Goal: Book appointment/travel/reservation

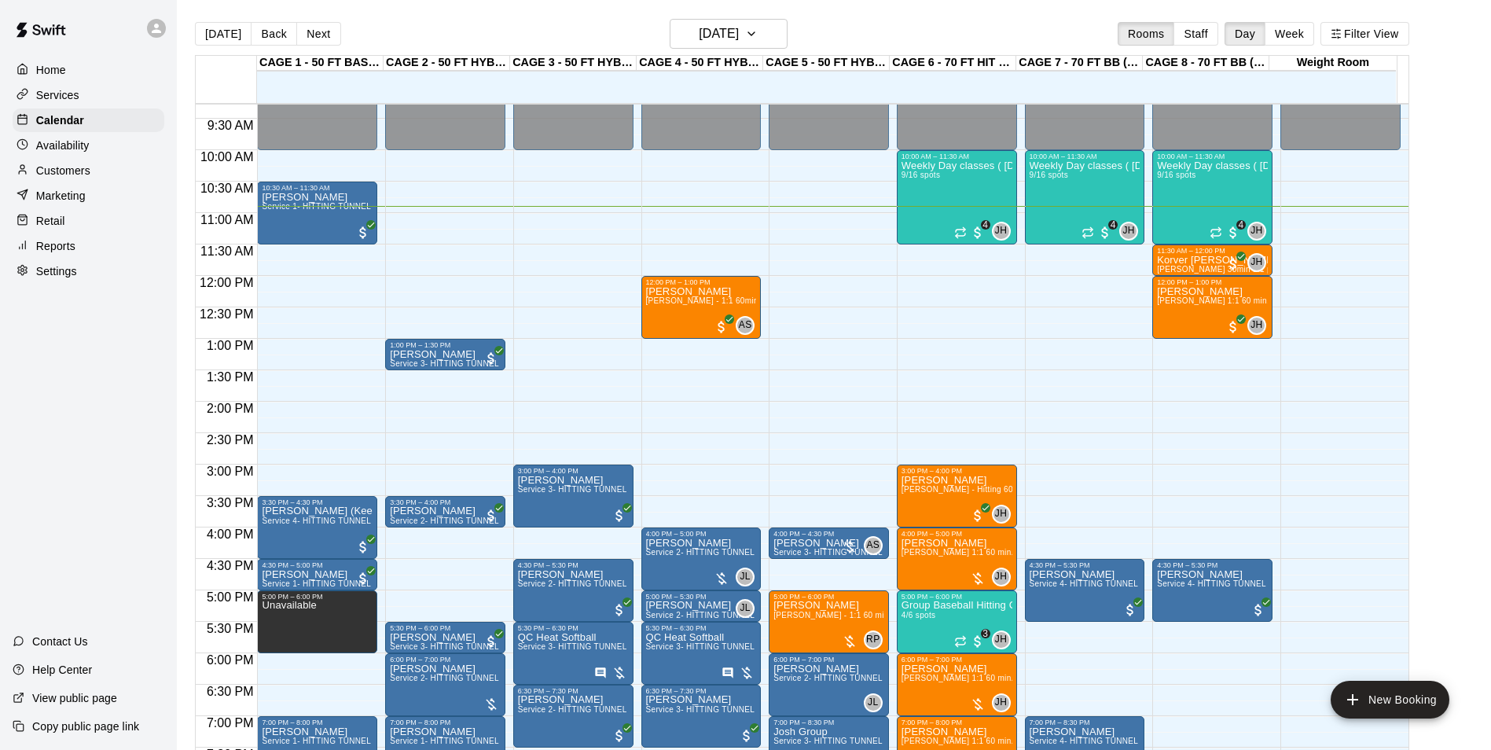
scroll to position [606, 0]
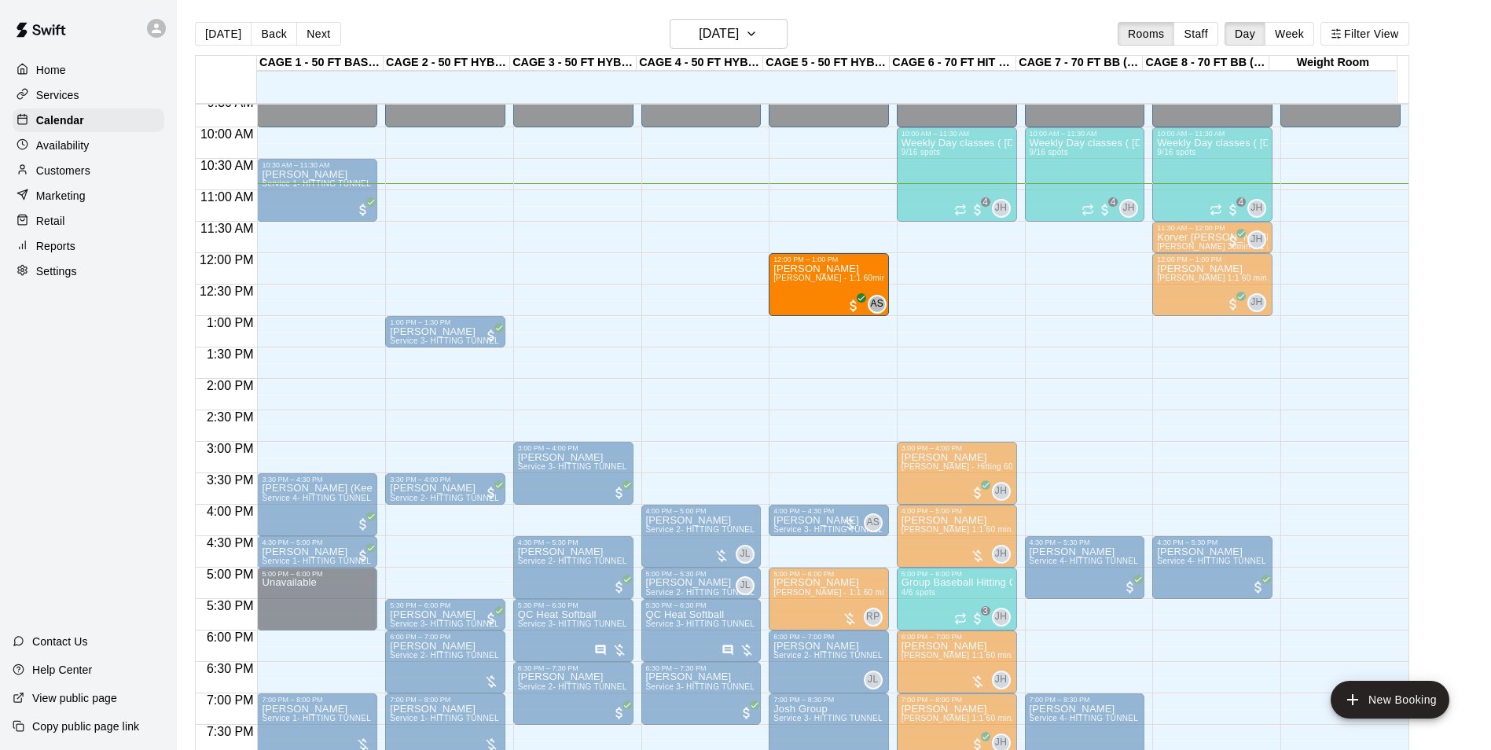
drag, startPoint x: 710, startPoint y: 266, endPoint x: 769, endPoint y: 267, distance: 59.0
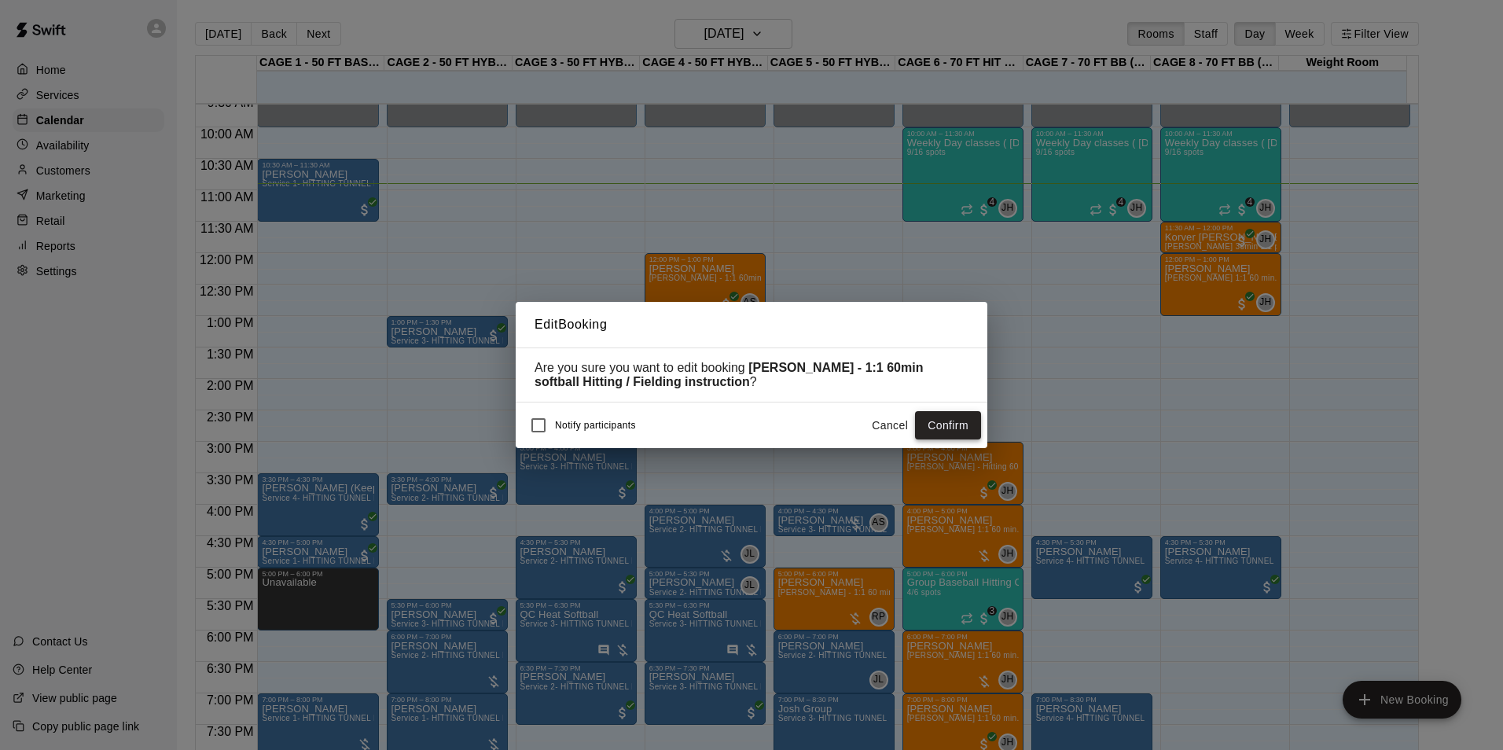
click at [966, 423] on button "Confirm" at bounding box center [948, 425] width 66 height 29
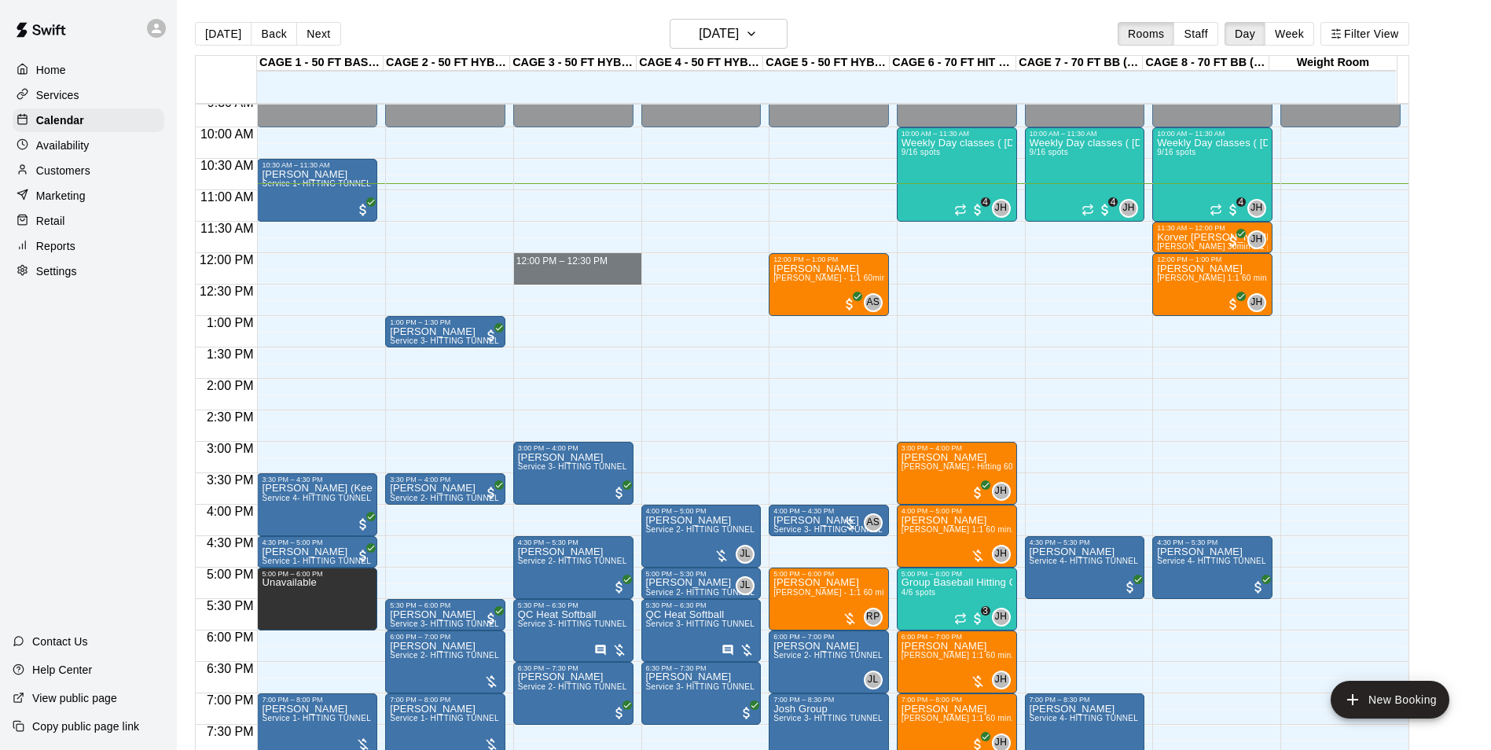
drag, startPoint x: 600, startPoint y: 257, endPoint x: 600, endPoint y: 273, distance: 16.5
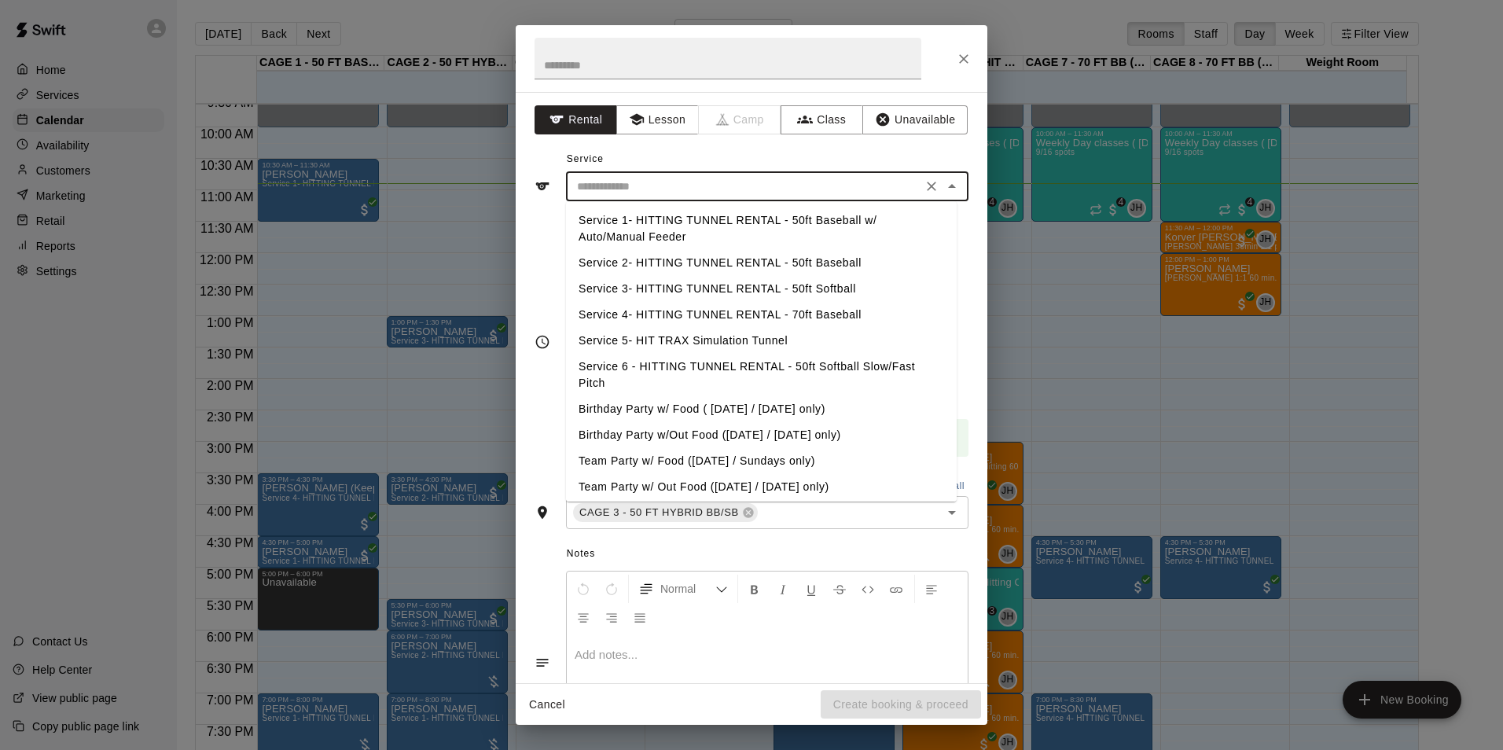
click at [709, 188] on input "text" at bounding box center [744, 187] width 347 height 20
click at [800, 288] on li "Service 3- HITTING TUNNEL RENTAL - 50ft Softball" at bounding box center [761, 289] width 391 height 26
type input "**********"
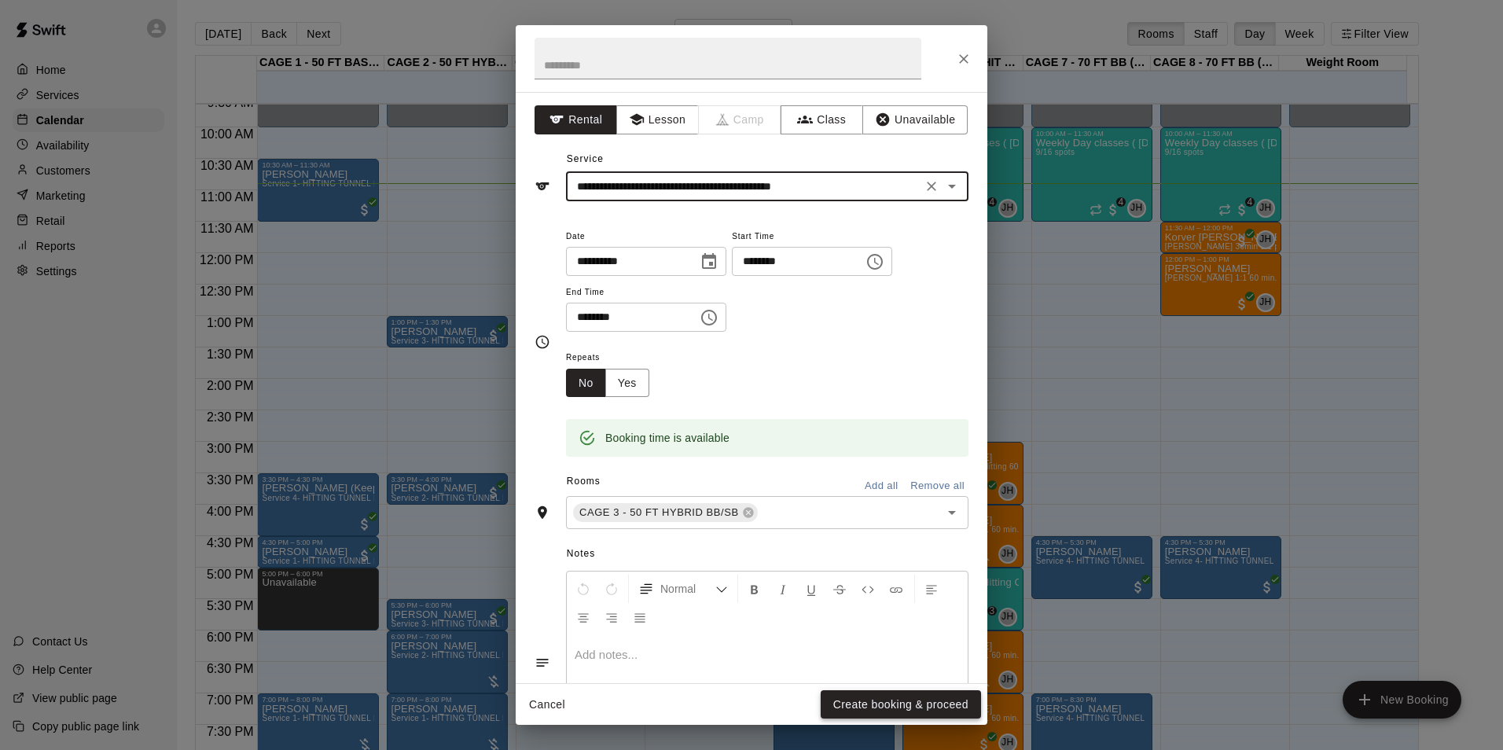
click at [877, 706] on button "Create booking & proceed" at bounding box center [900, 704] width 160 height 29
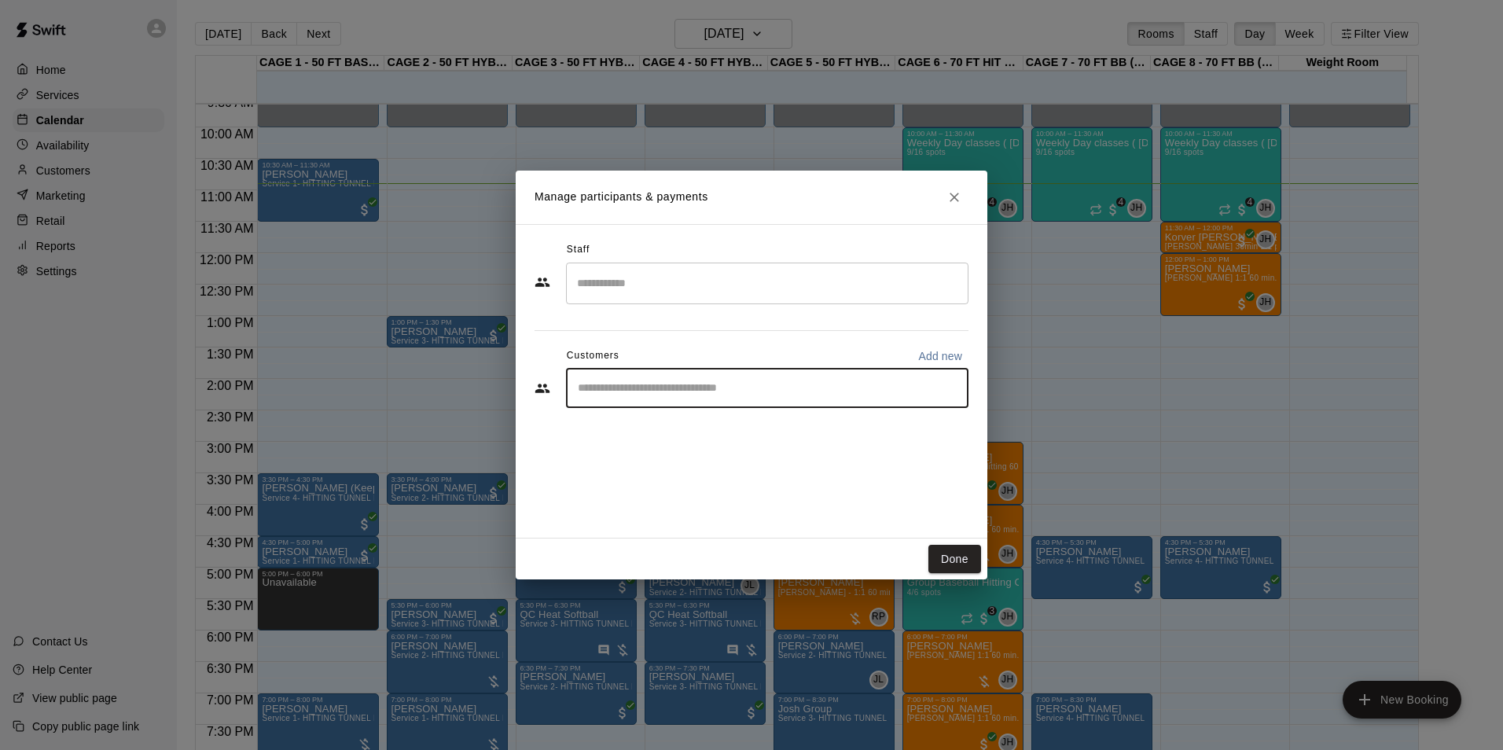
click at [729, 387] on input "Start typing to search customers..." at bounding box center [767, 388] width 388 height 16
click at [953, 554] on button "Done" at bounding box center [954, 559] width 53 height 29
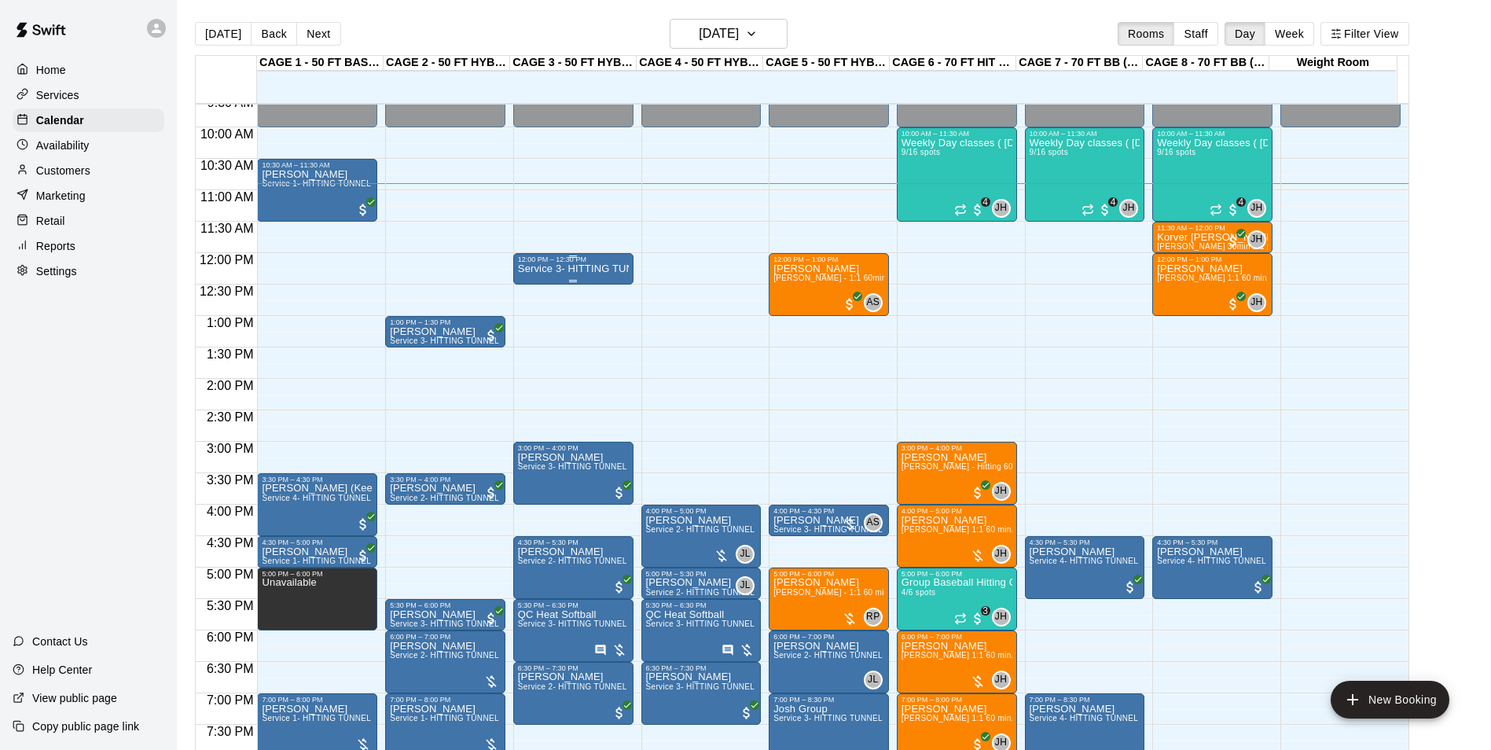
click at [570, 269] on p "Service 3- HITTING TUNNEL RENTAL - 50ft Softball" at bounding box center [573, 269] width 111 height 0
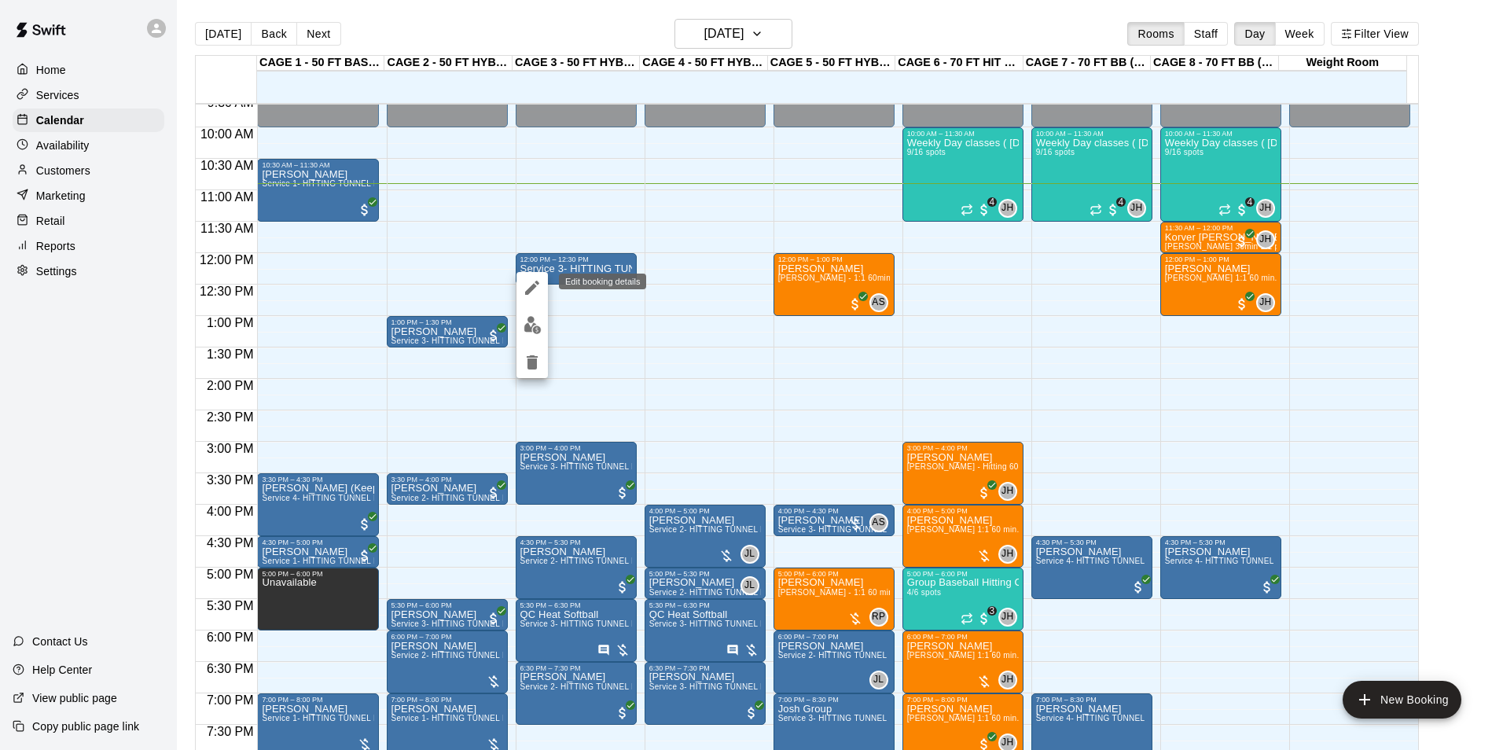
click at [527, 290] on icon "edit" at bounding box center [532, 288] width 14 height 14
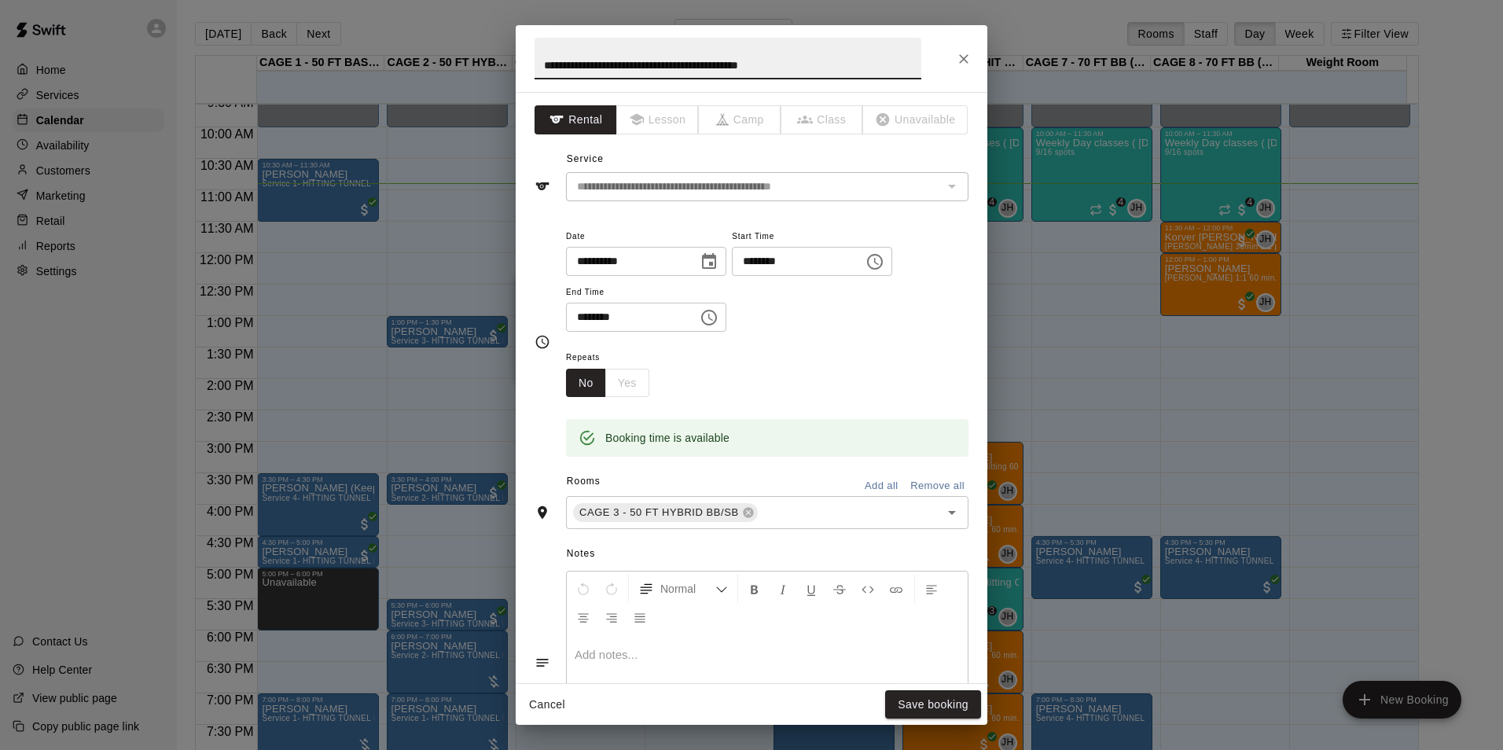
drag, startPoint x: 879, startPoint y: 73, endPoint x: 482, endPoint y: 62, distance: 397.0
click at [482, 62] on div "**********" at bounding box center [751, 375] width 1503 height 750
type input "*******"
click at [931, 701] on button "Save booking" at bounding box center [933, 704] width 96 height 29
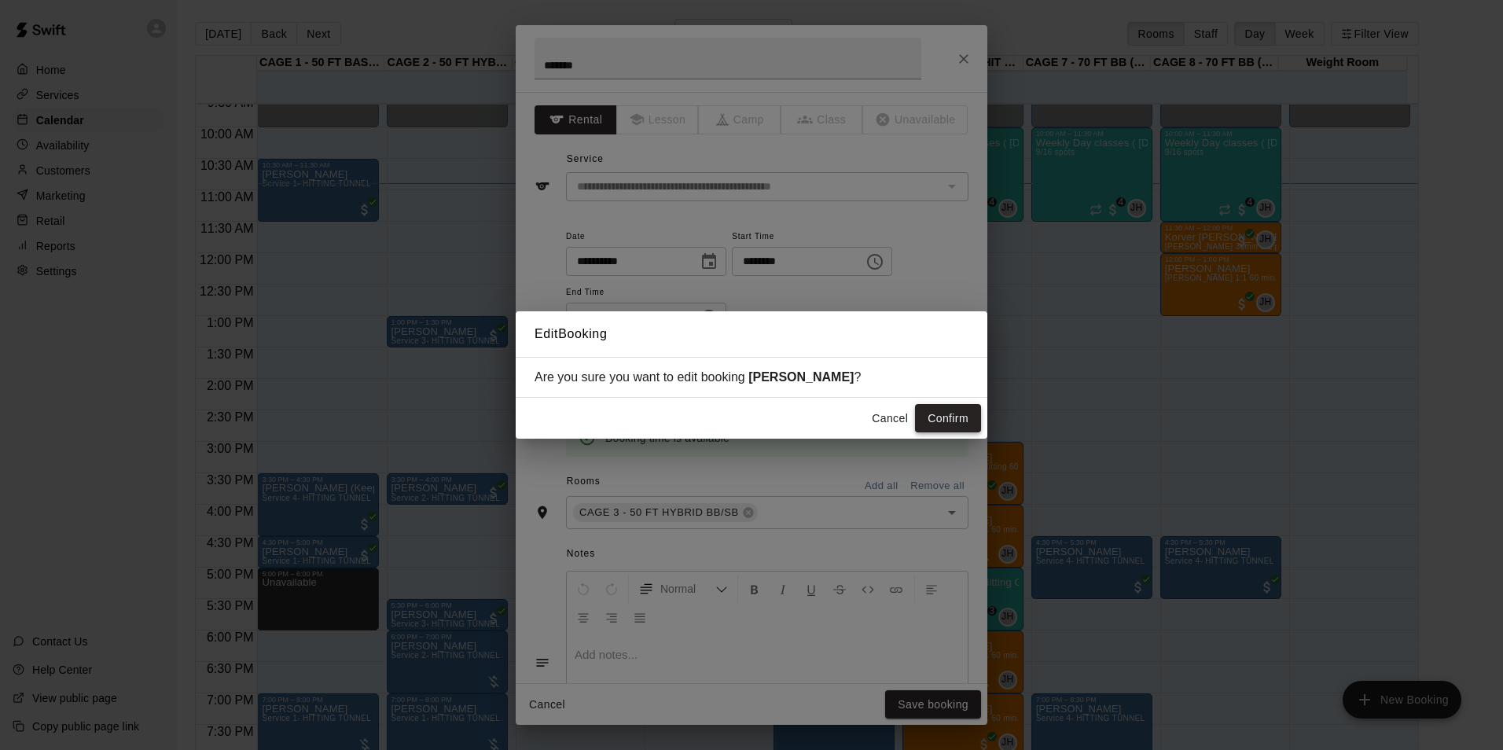
click at [929, 417] on button "Confirm" at bounding box center [948, 418] width 66 height 29
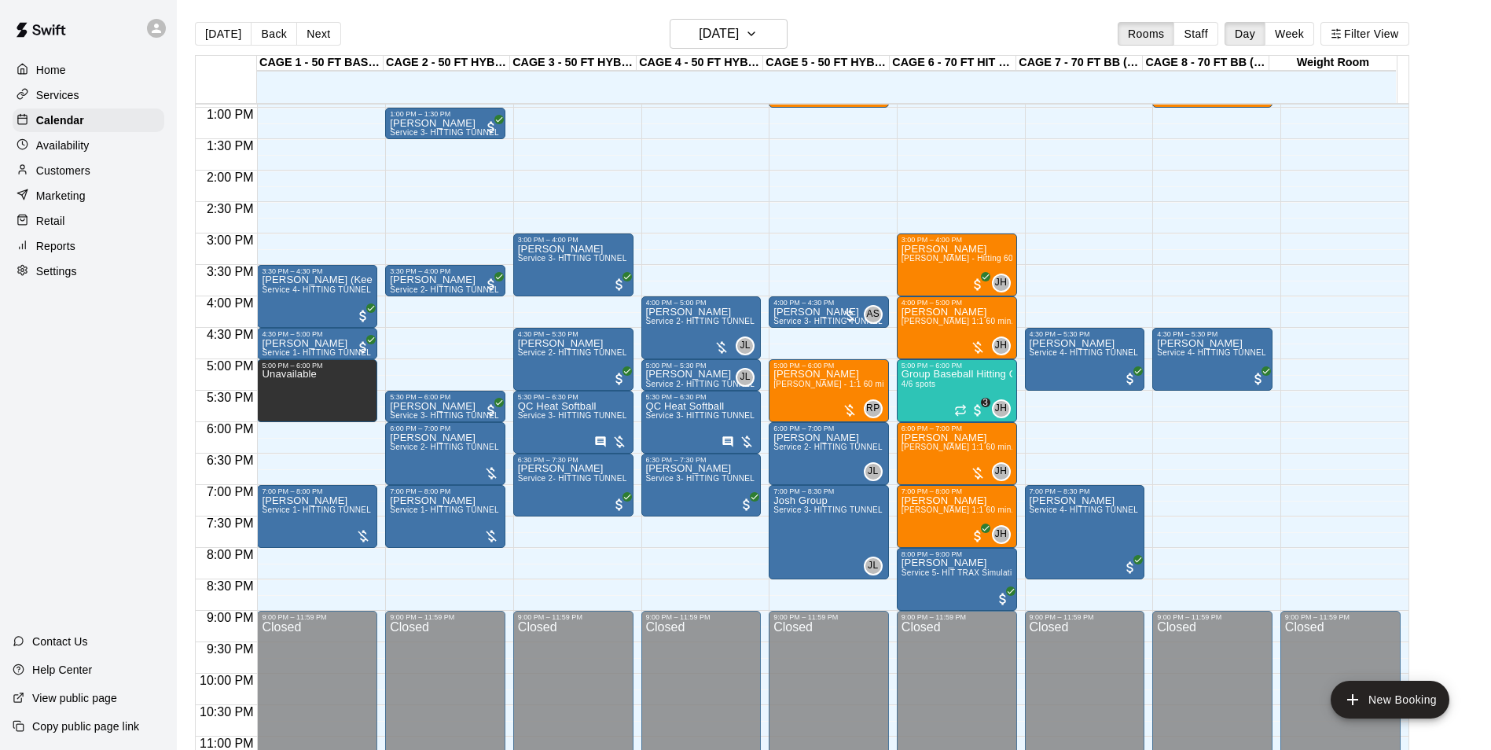
scroll to position [842, 0]
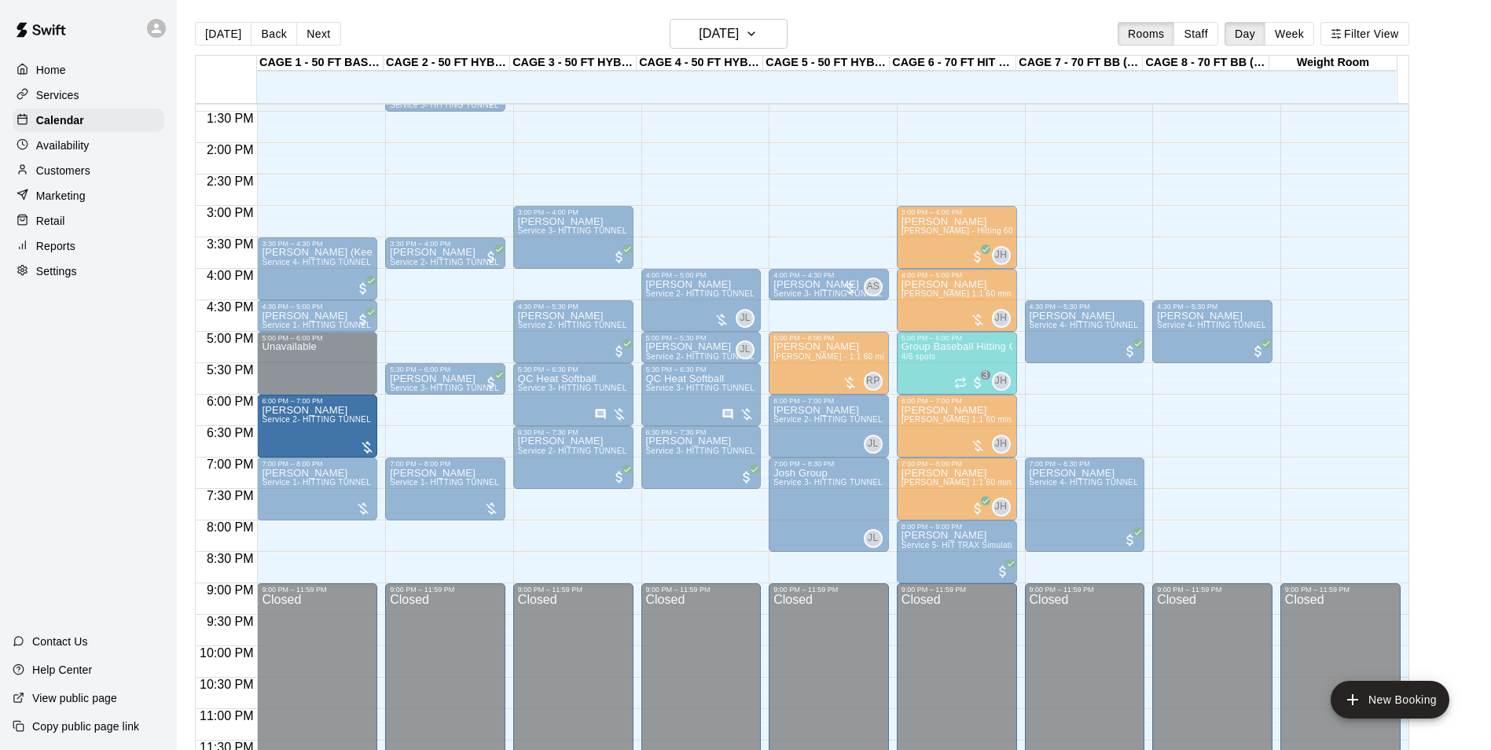
drag, startPoint x: 417, startPoint y: 440, endPoint x: 378, endPoint y: 440, distance: 38.5
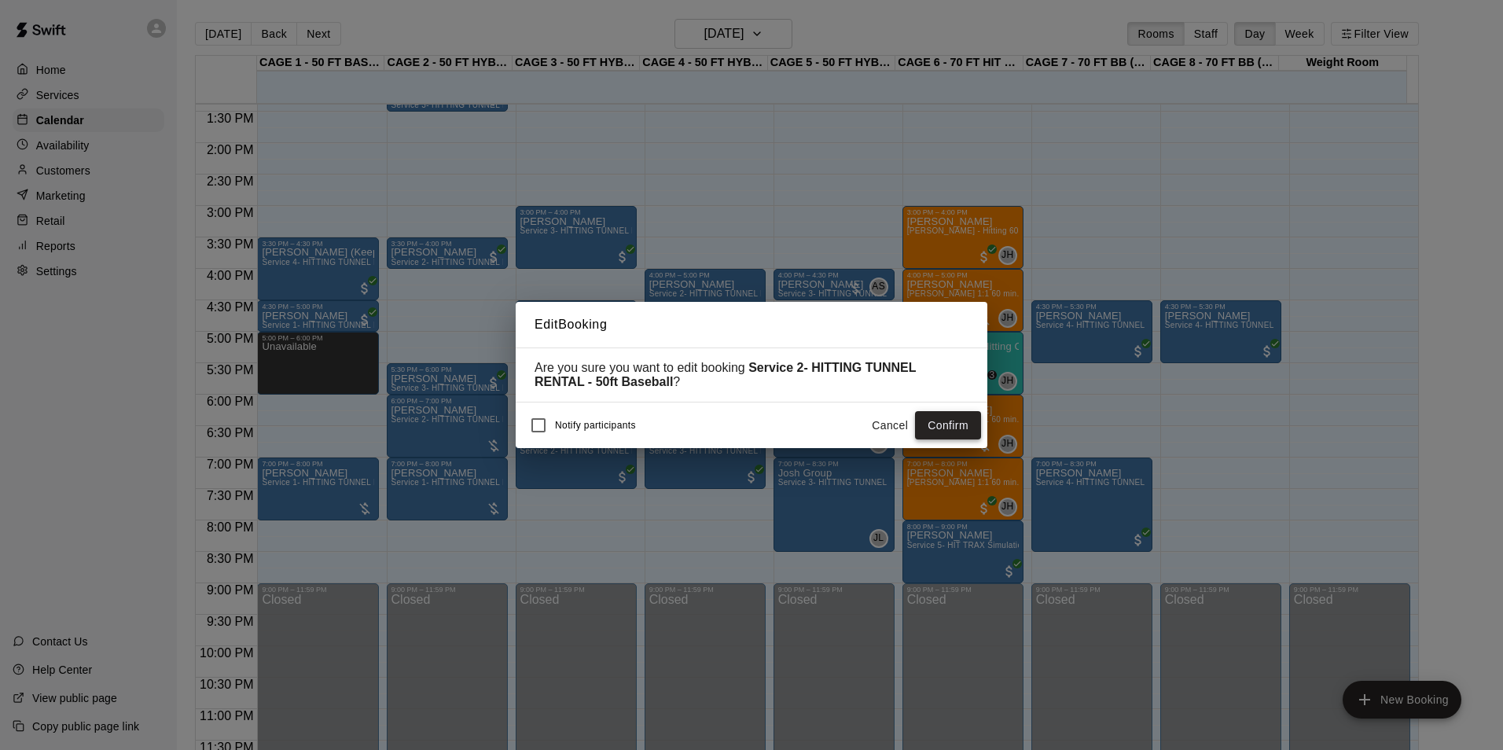
click at [957, 431] on button "Confirm" at bounding box center [948, 425] width 66 height 29
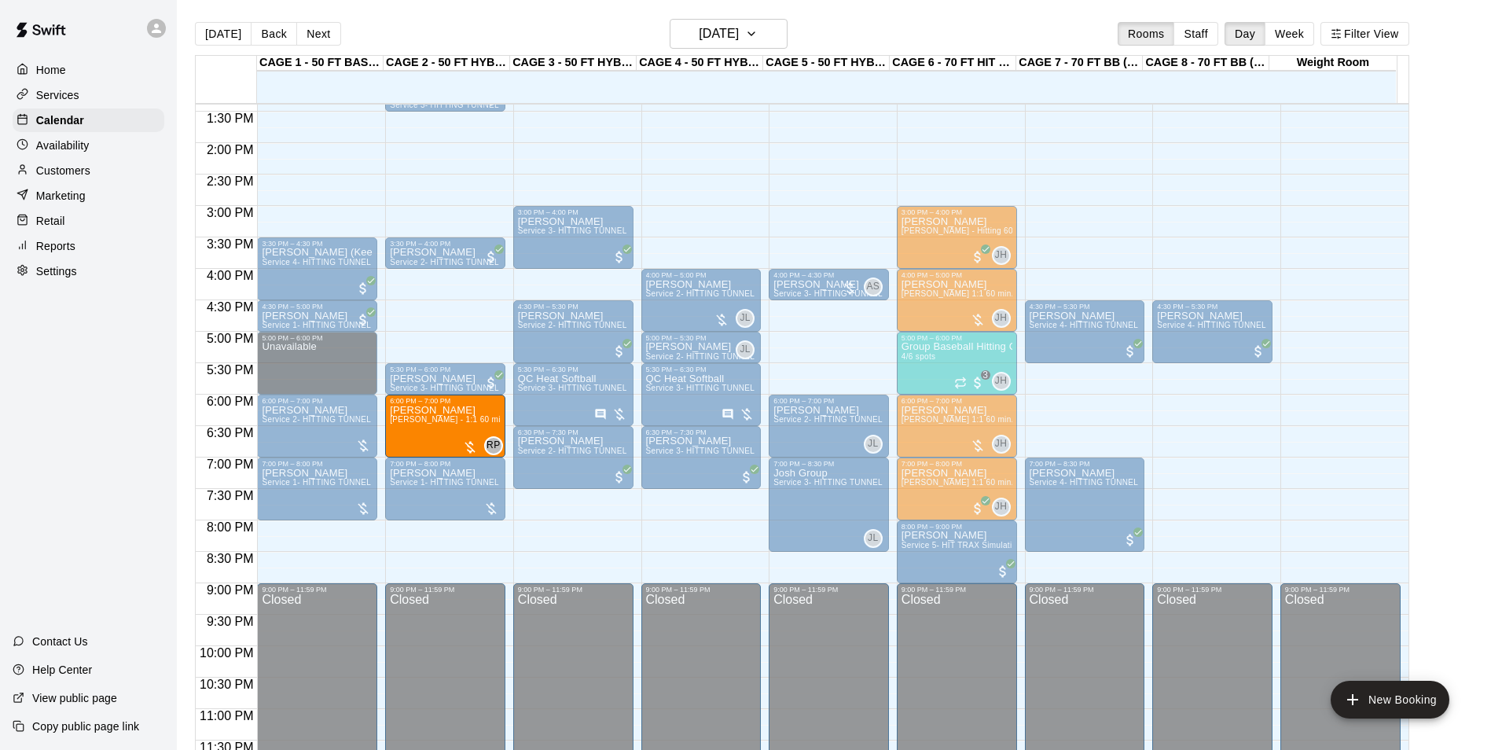
drag, startPoint x: 806, startPoint y: 371, endPoint x: 458, endPoint y: 448, distance: 356.6
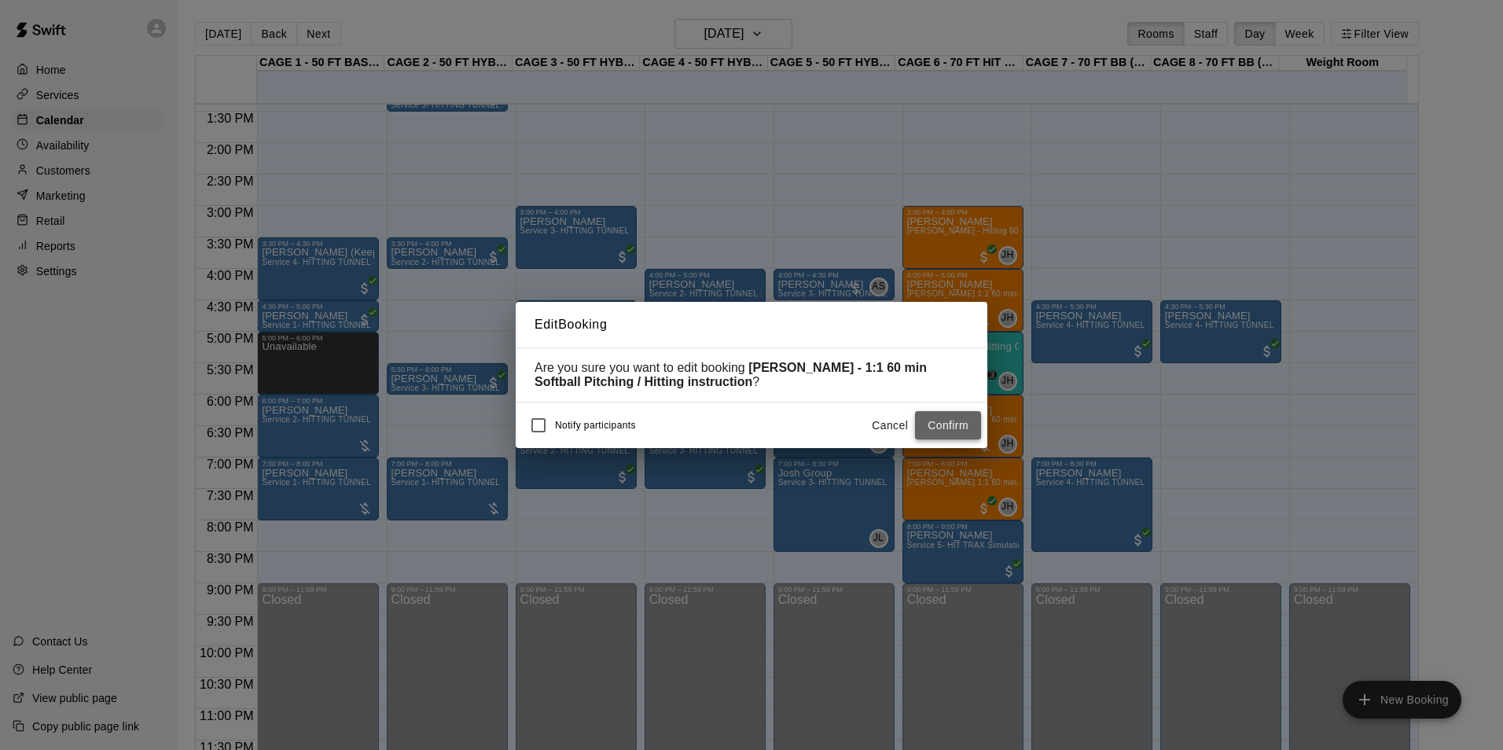
click at [953, 430] on button "Confirm" at bounding box center [948, 425] width 66 height 29
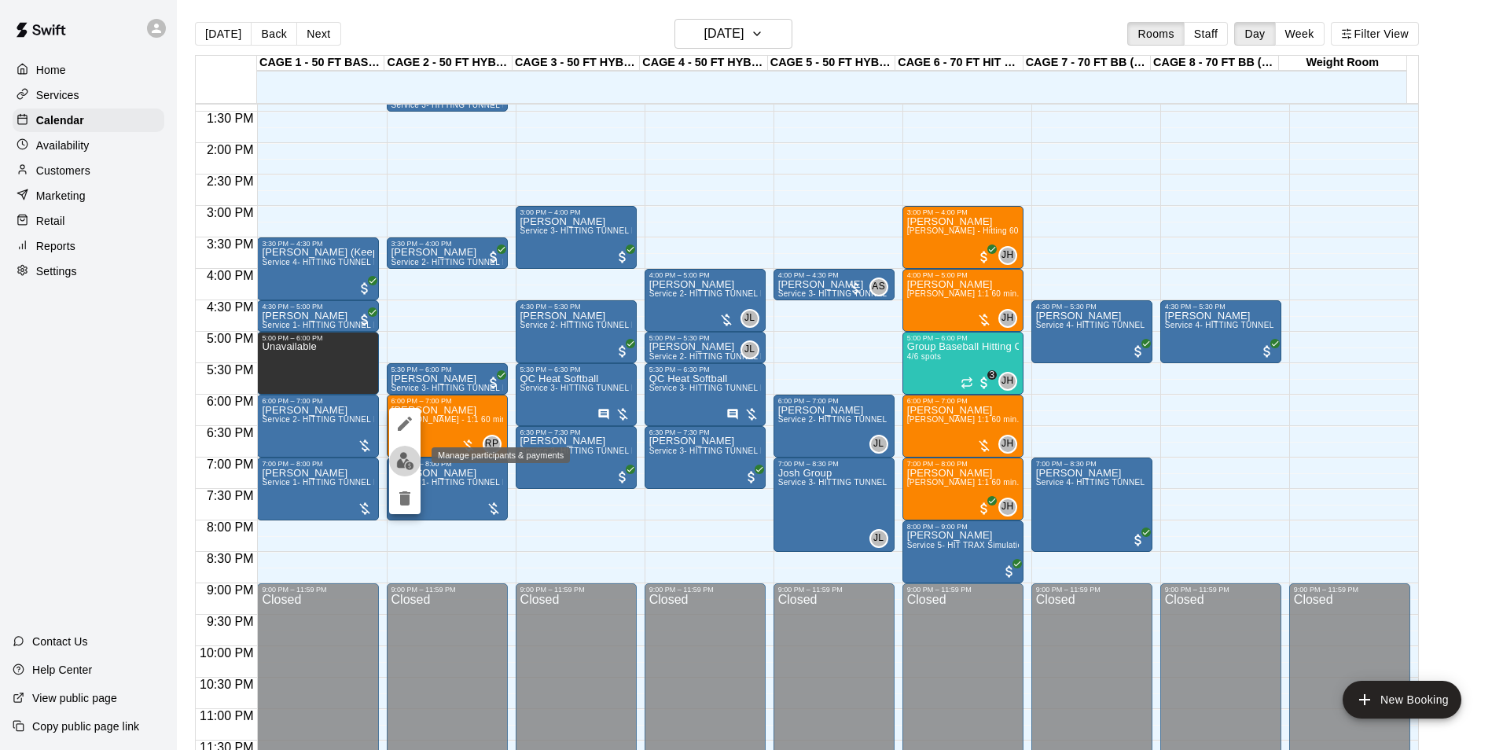
click at [402, 451] on button "edit" at bounding box center [404, 461] width 31 height 31
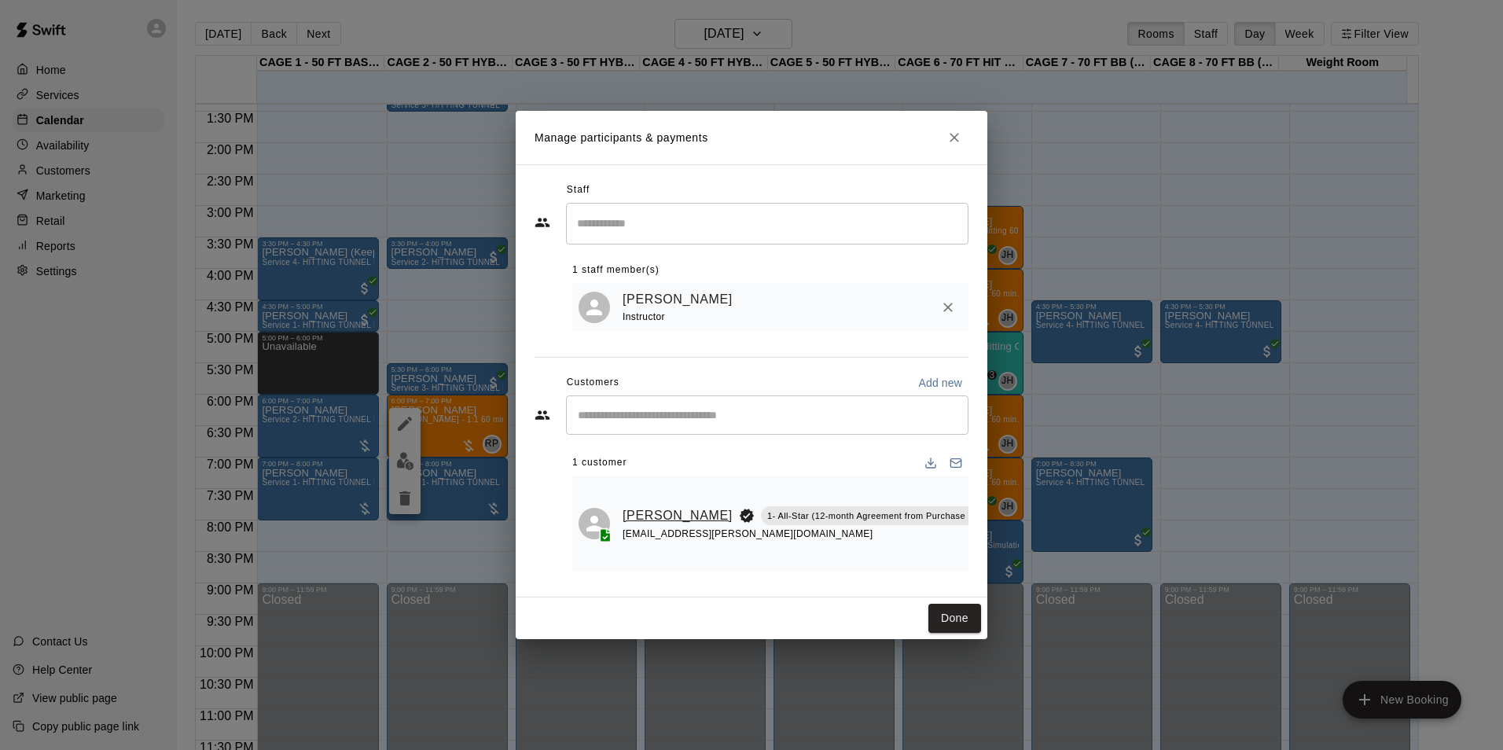
click at [626, 505] on link "[PERSON_NAME]" at bounding box center [677, 515] width 110 height 20
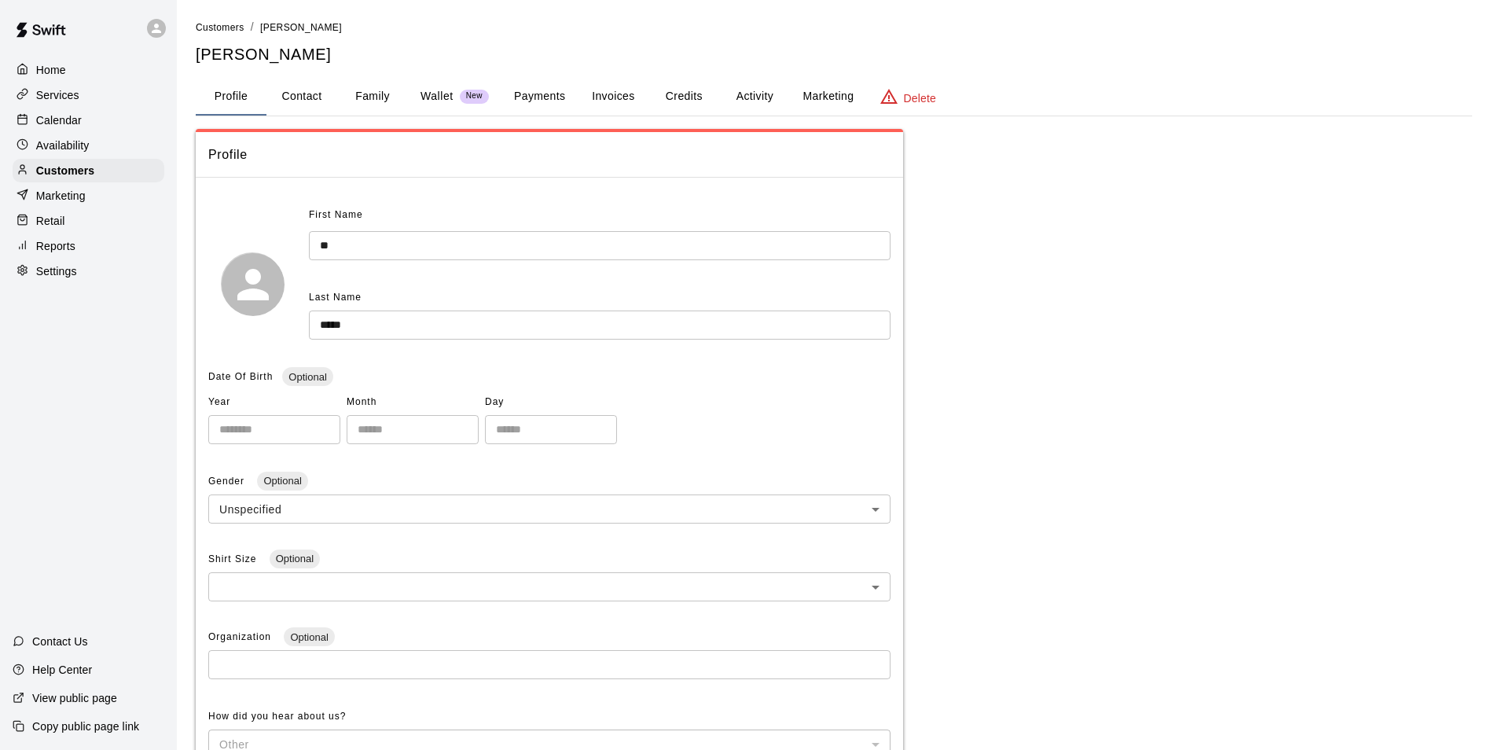
click at [298, 94] on button "Contact" at bounding box center [301, 97] width 71 height 38
select select "**"
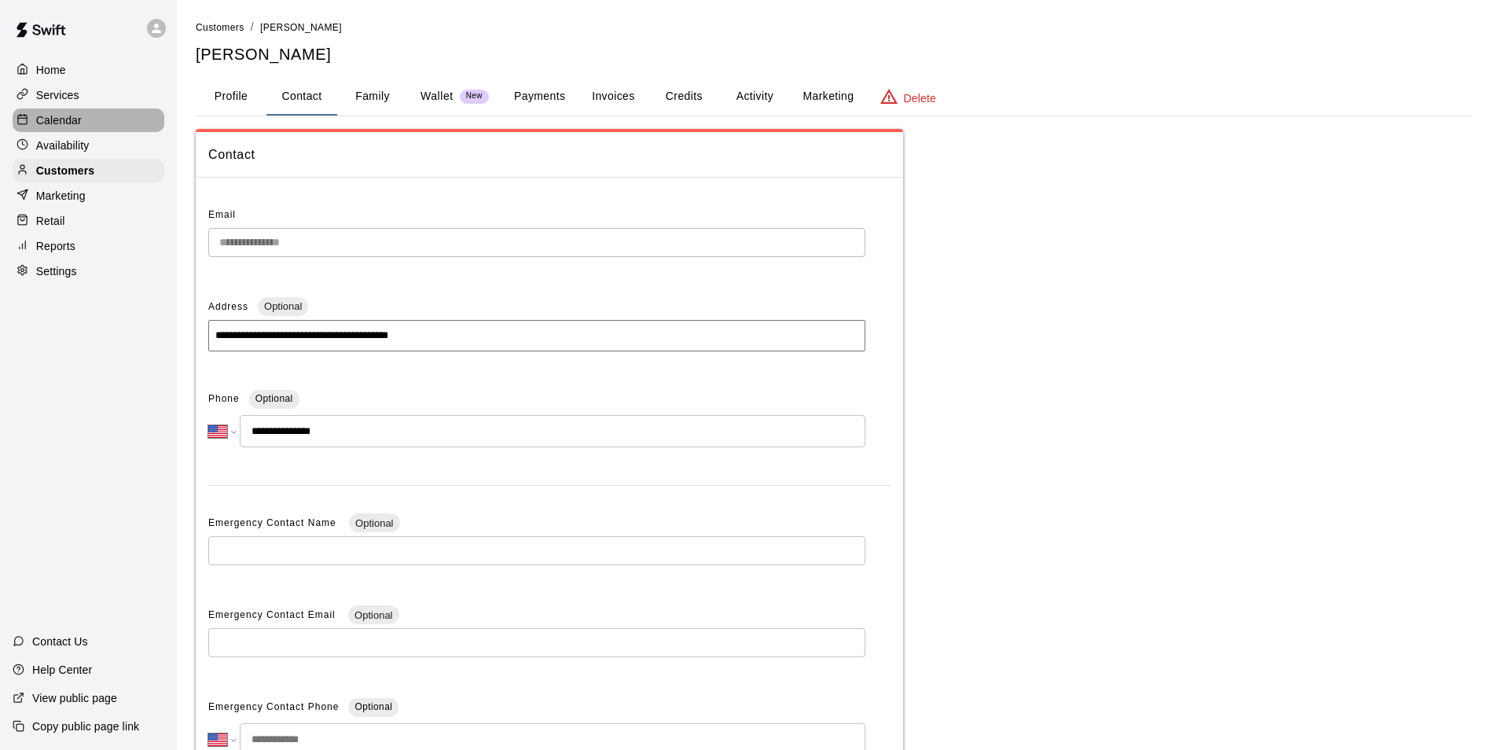
click at [76, 123] on p "Calendar" at bounding box center [59, 120] width 46 height 16
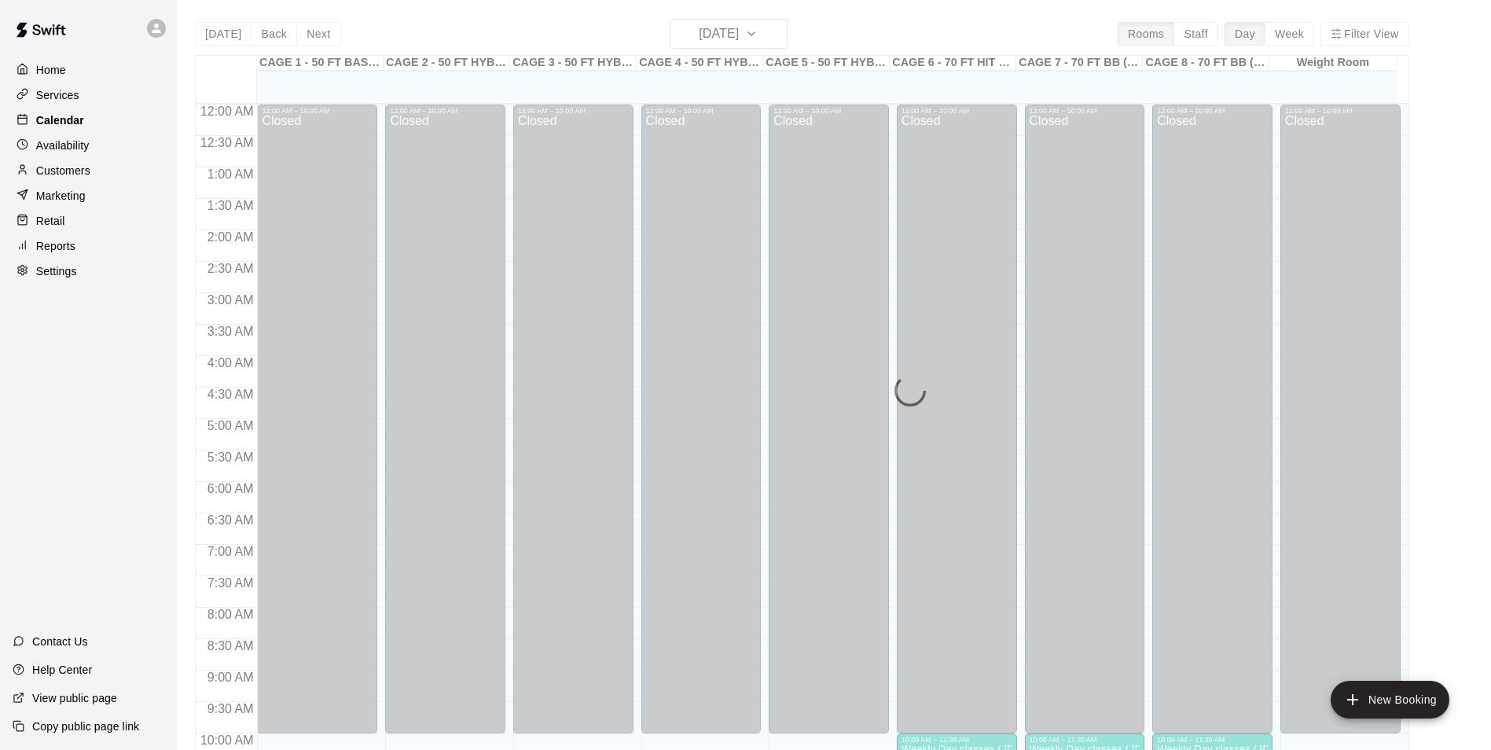
scroll to position [692, 0]
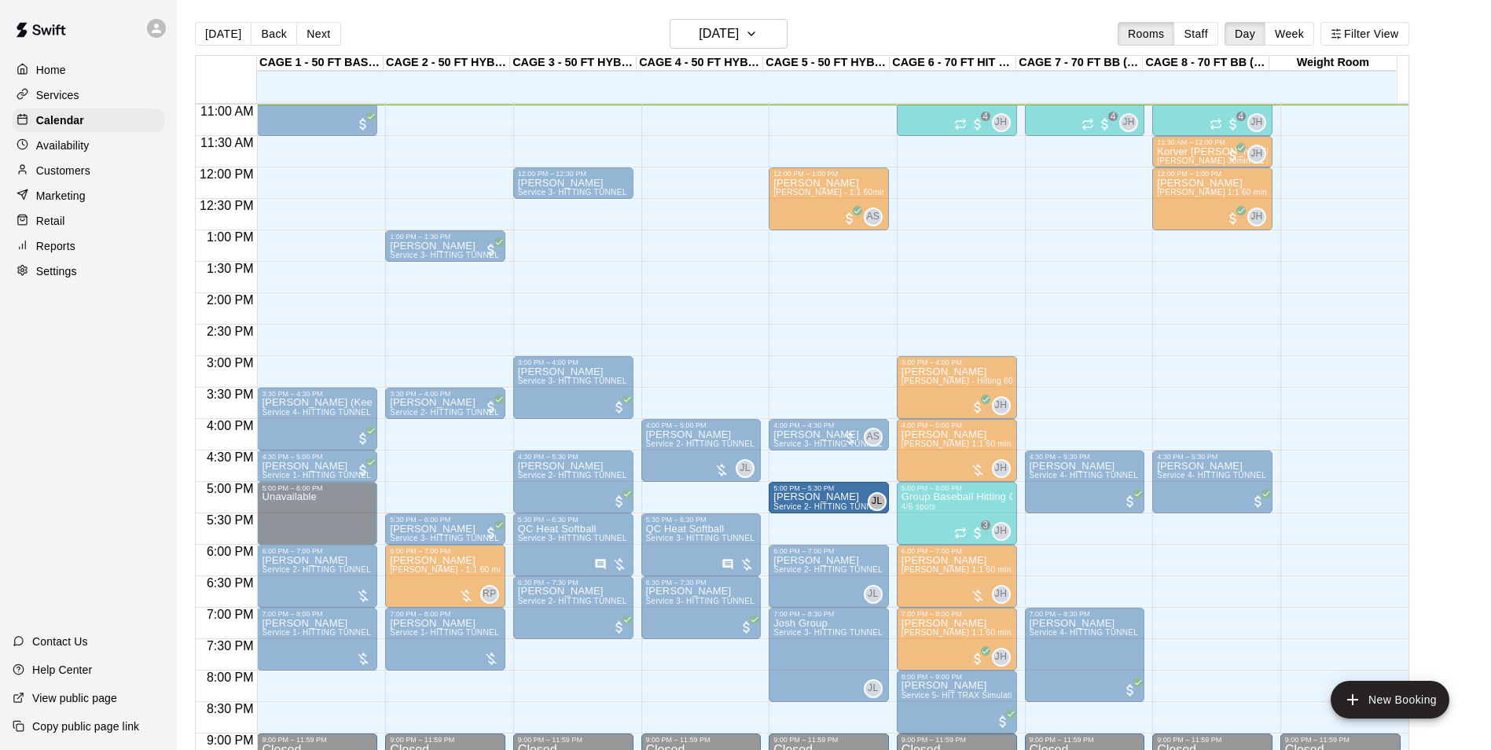
drag, startPoint x: 720, startPoint y: 492, endPoint x: 789, endPoint y: 499, distance: 69.5
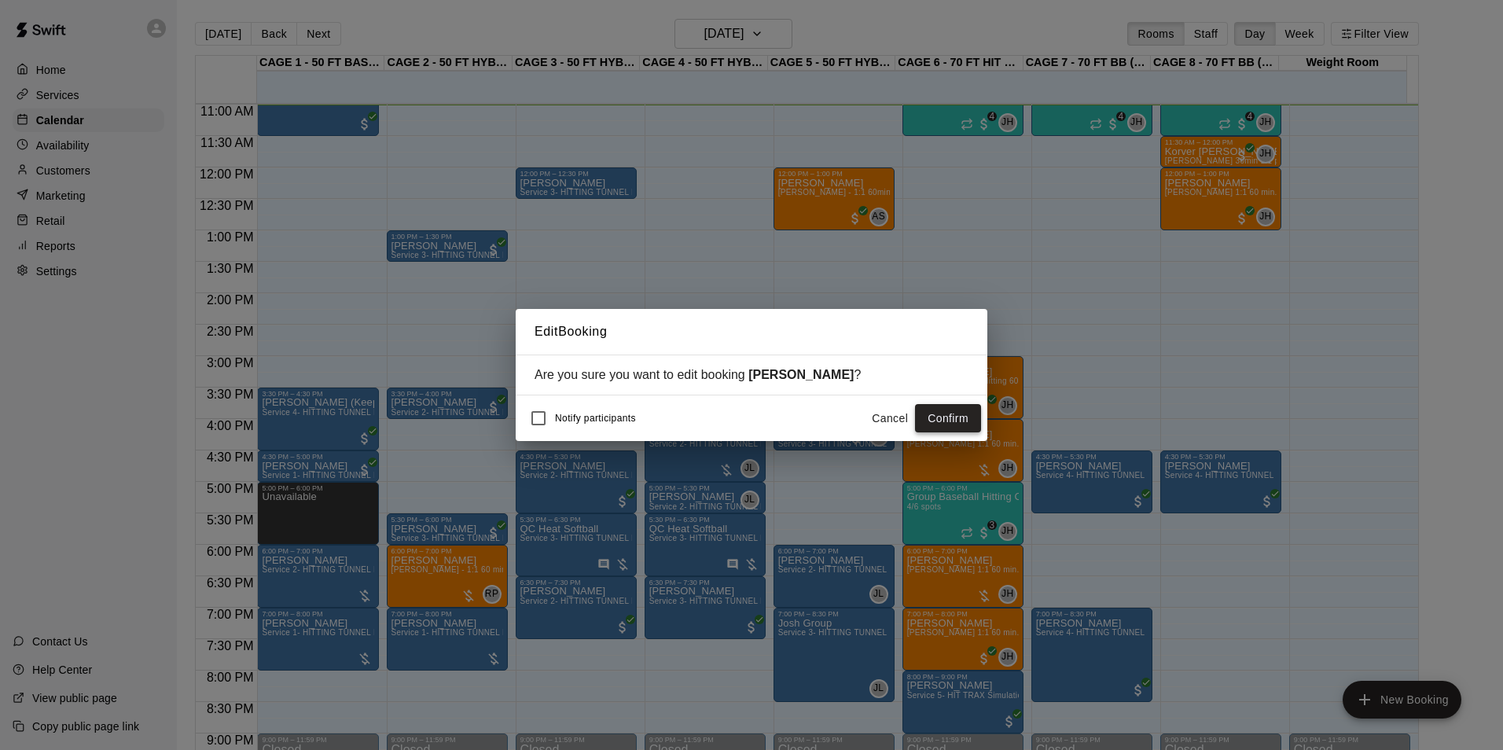
click at [946, 425] on button "Confirm" at bounding box center [948, 418] width 66 height 29
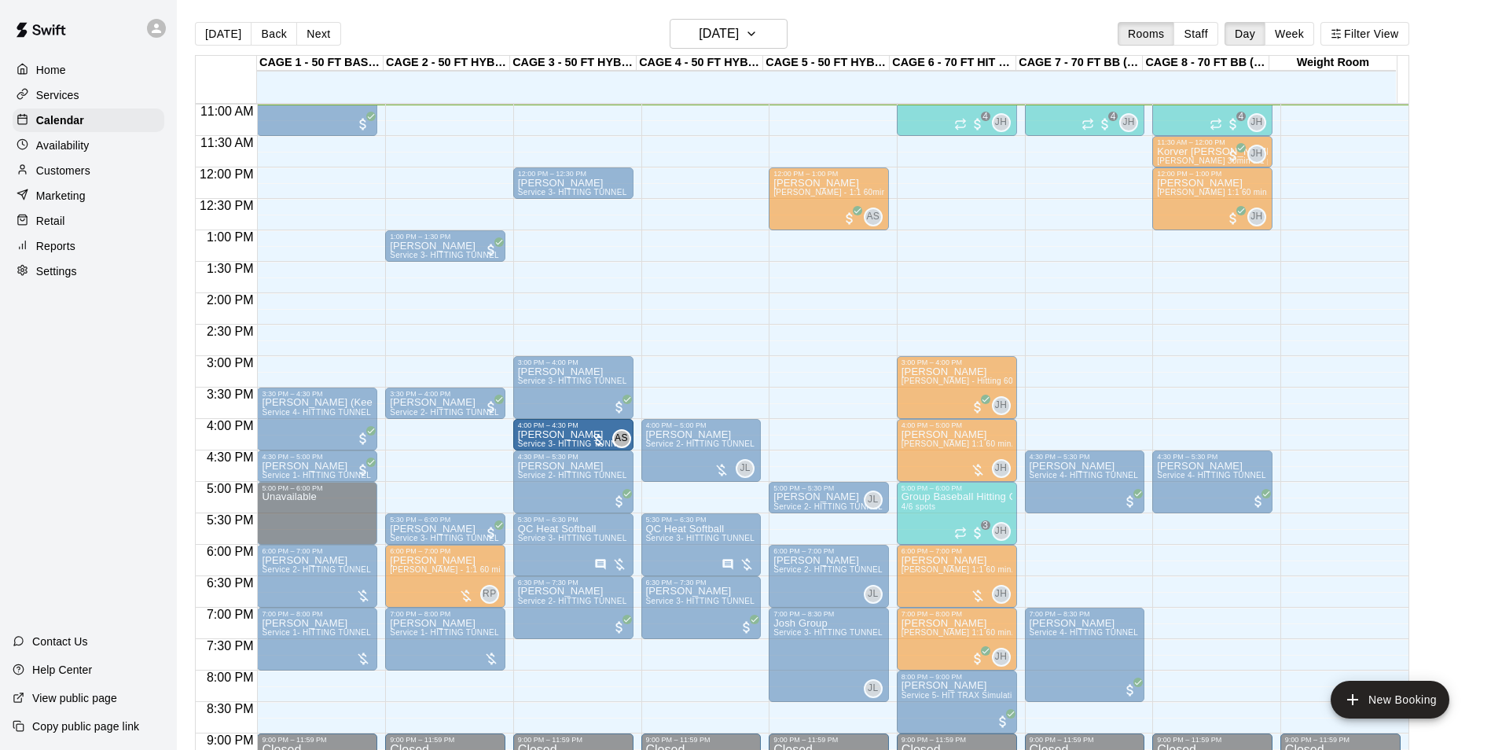
drag, startPoint x: 781, startPoint y: 446, endPoint x: 637, endPoint y: 448, distance: 143.8
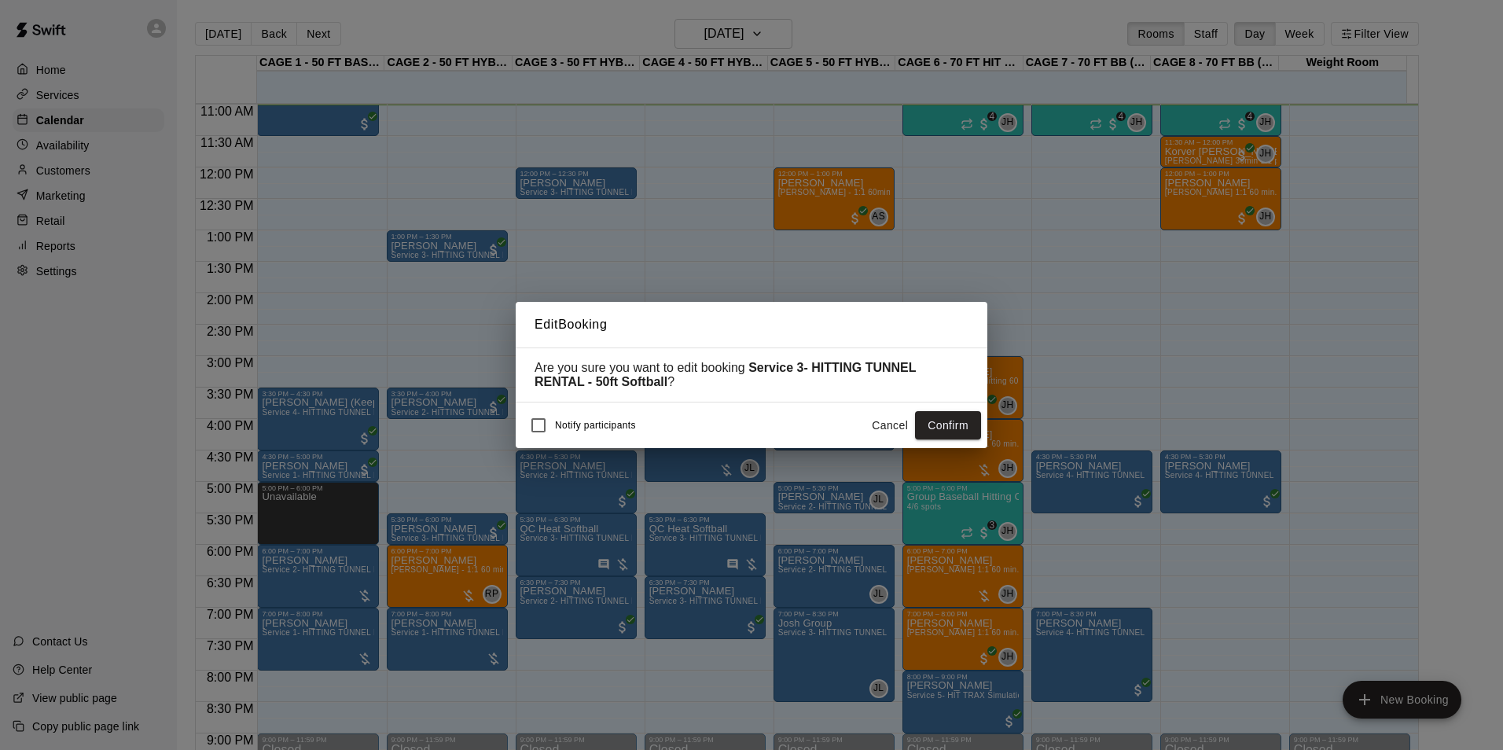
click at [963, 412] on div "Notify participants Cancel Confirm" at bounding box center [751, 425] width 459 height 33
click at [943, 432] on button "Confirm" at bounding box center [948, 425] width 66 height 29
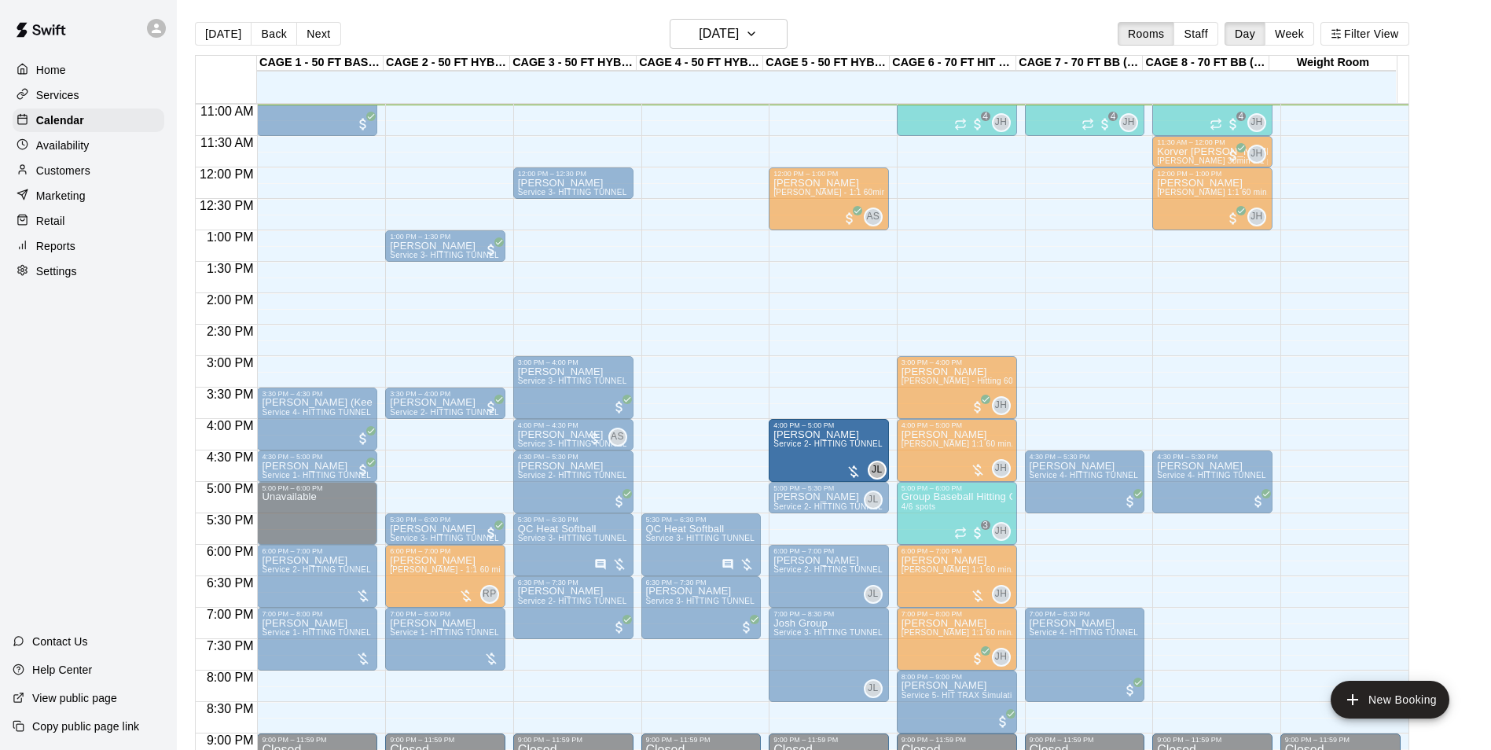
drag, startPoint x: 740, startPoint y: 438, endPoint x: 804, endPoint y: 450, distance: 64.7
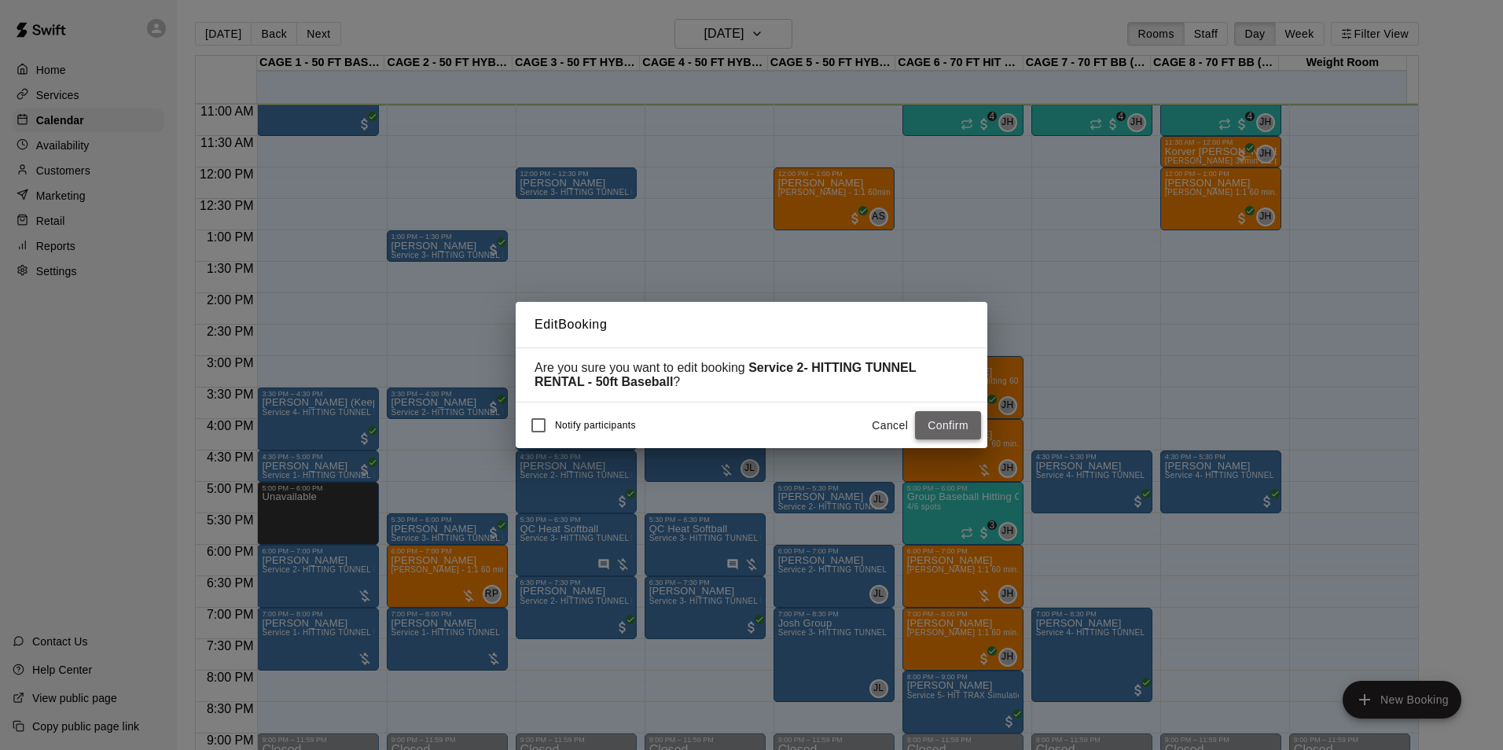
click at [964, 422] on button "Confirm" at bounding box center [948, 425] width 66 height 29
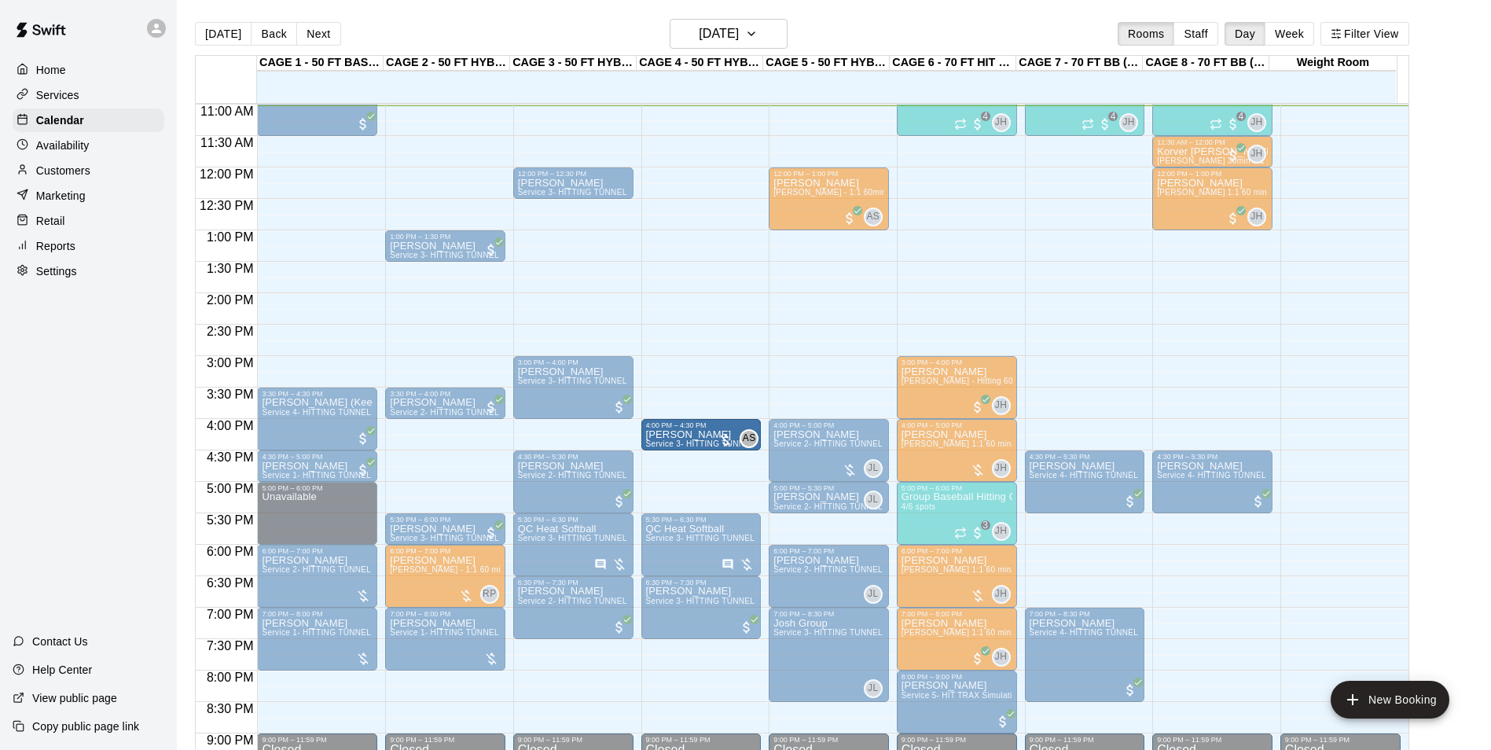
drag, startPoint x: 576, startPoint y: 434, endPoint x: 656, endPoint y: 442, distance: 80.5
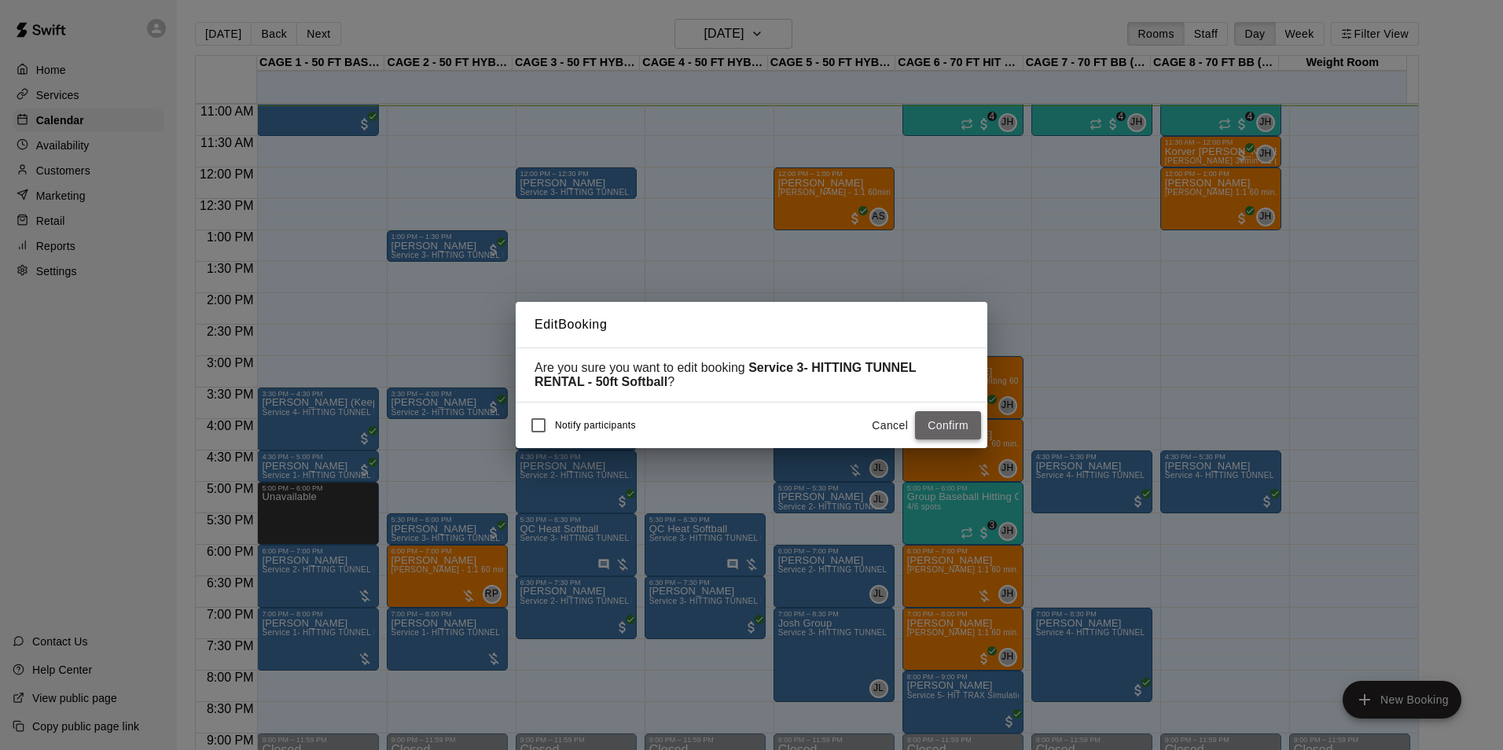
click at [949, 431] on button "Confirm" at bounding box center [948, 425] width 66 height 29
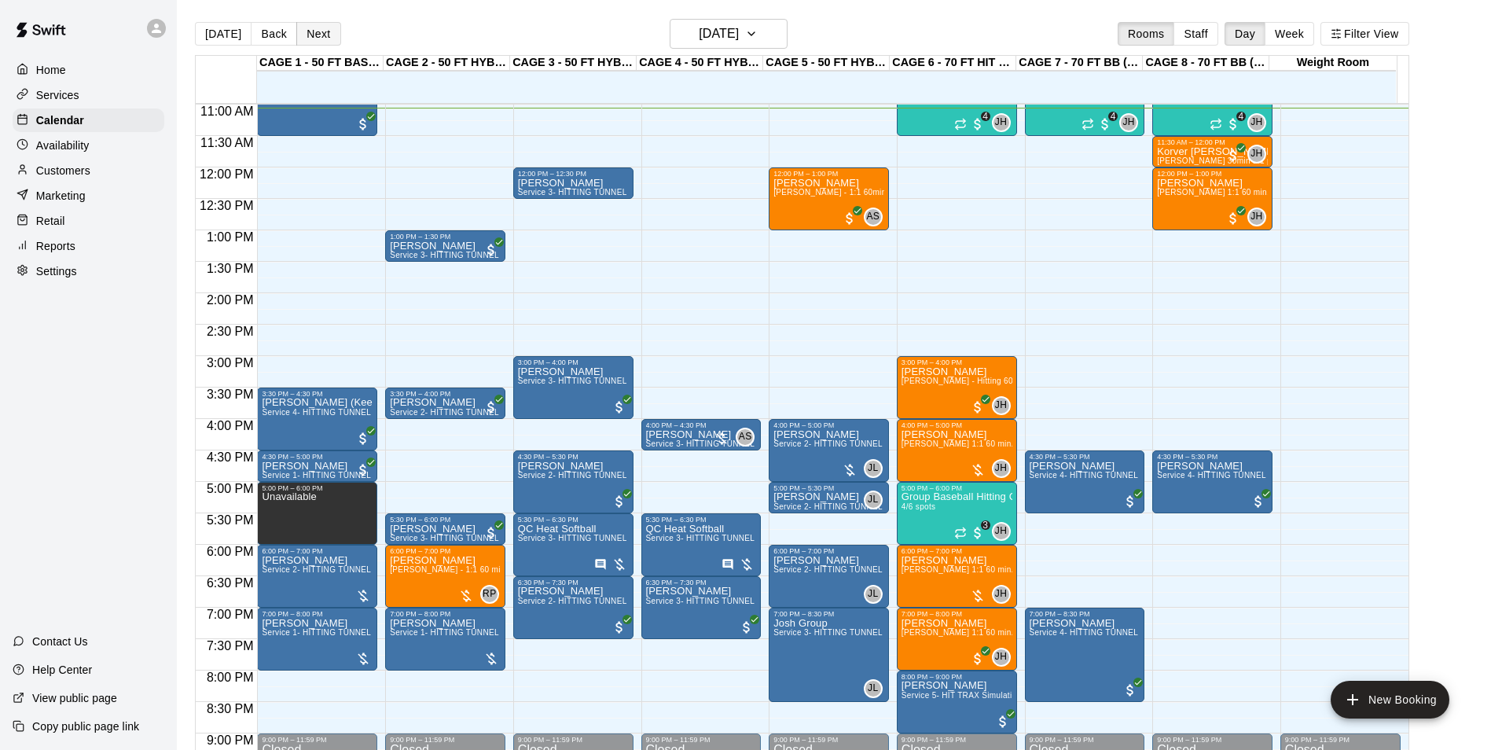
click at [311, 36] on button "Next" at bounding box center [318, 34] width 44 height 24
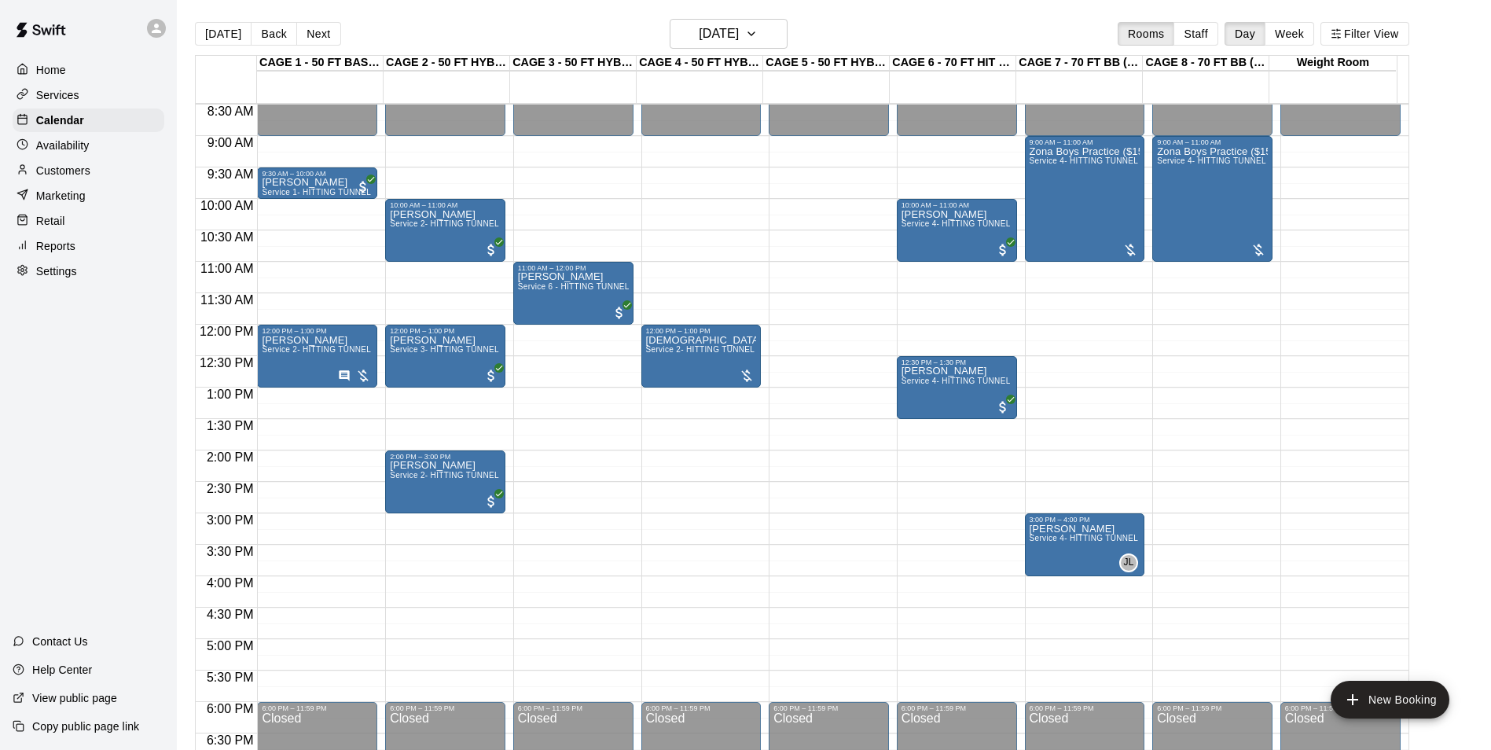
scroll to position [456, 0]
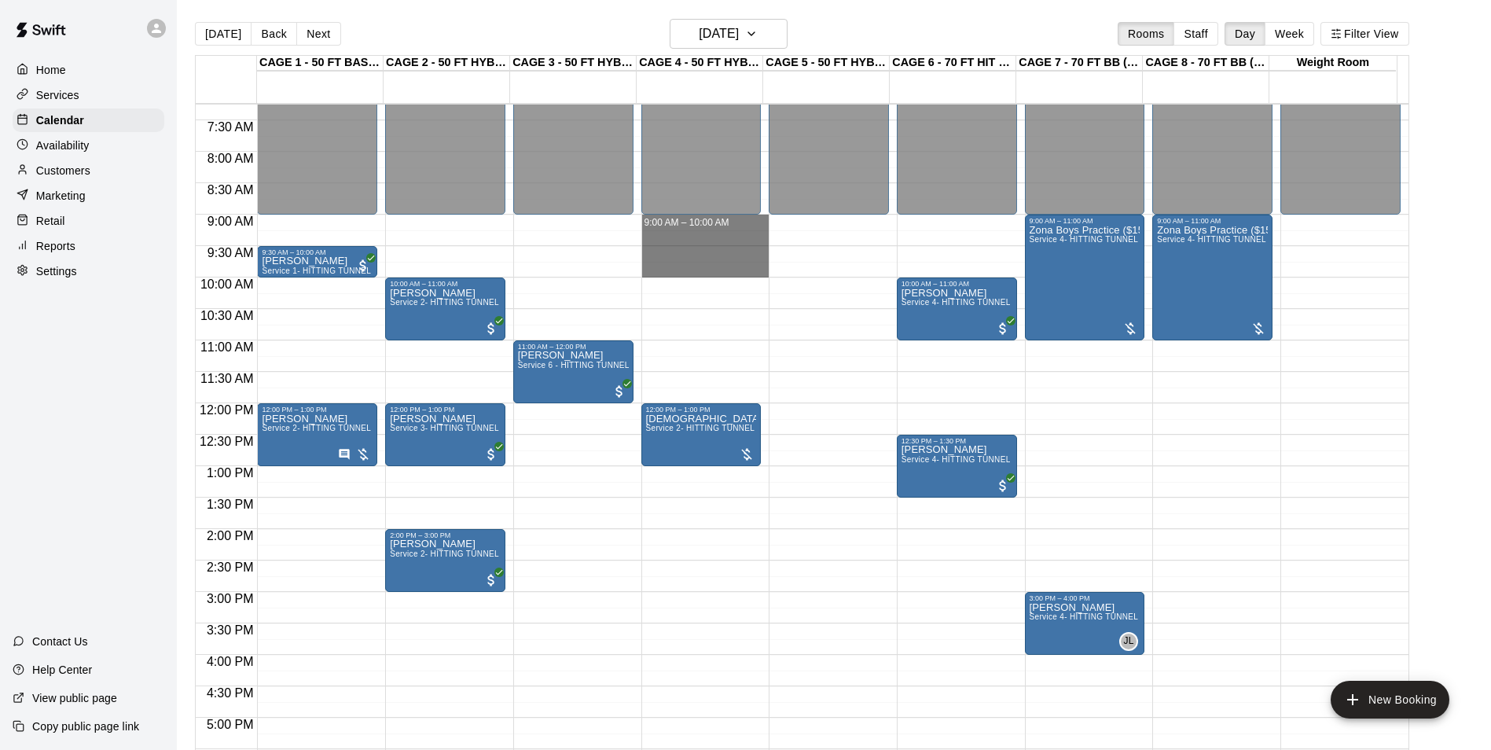
drag, startPoint x: 719, startPoint y: 222, endPoint x: 716, endPoint y: 264, distance: 41.8
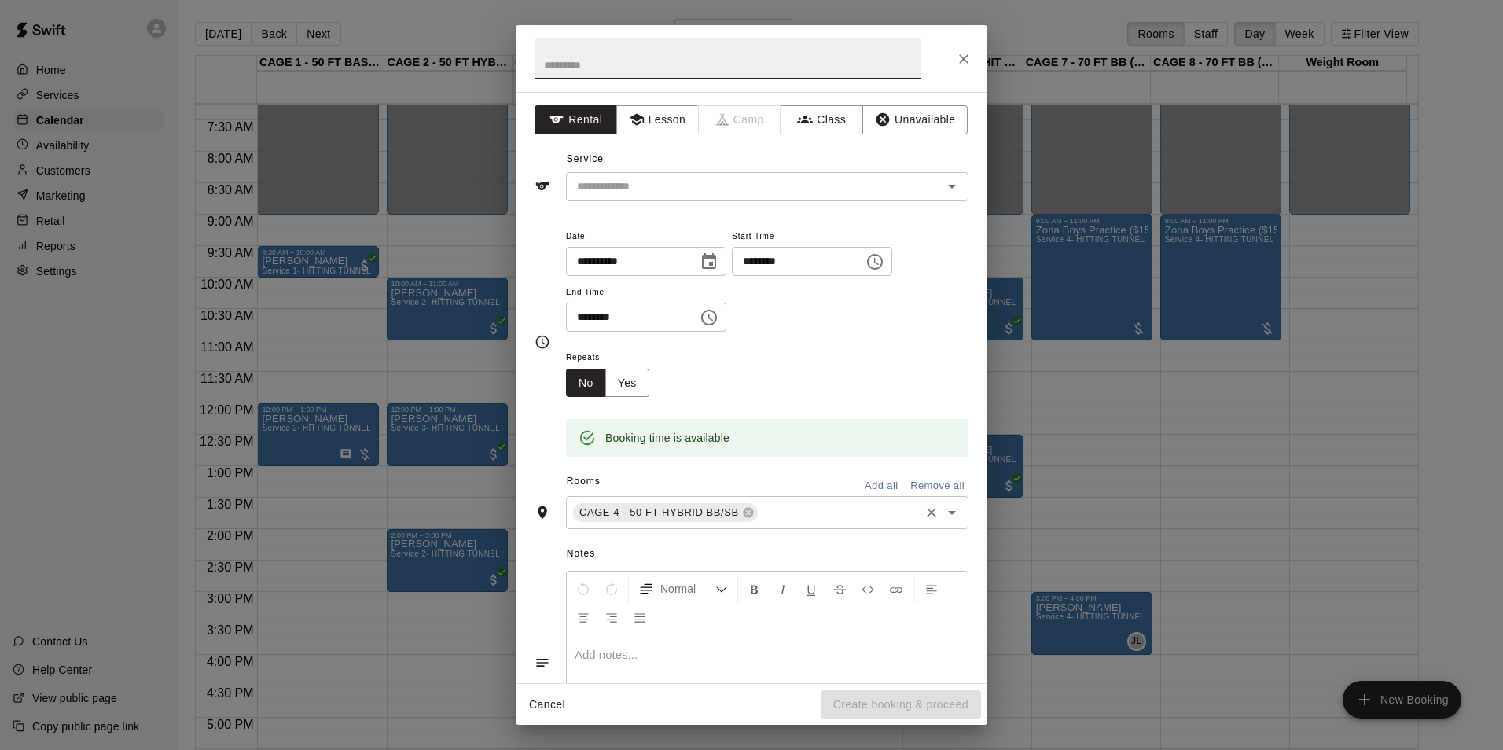
click at [793, 509] on input "text" at bounding box center [838, 513] width 157 height 20
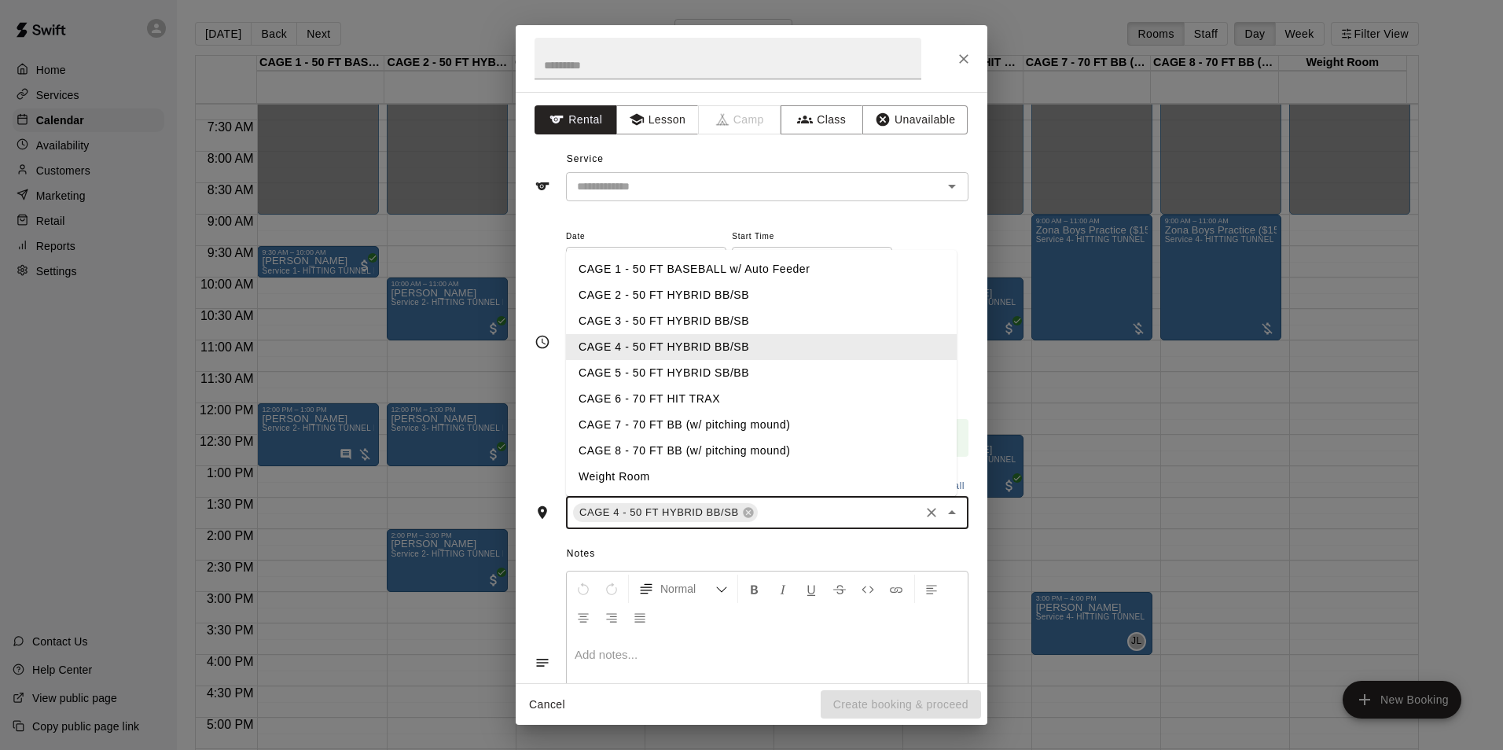
type input "*"
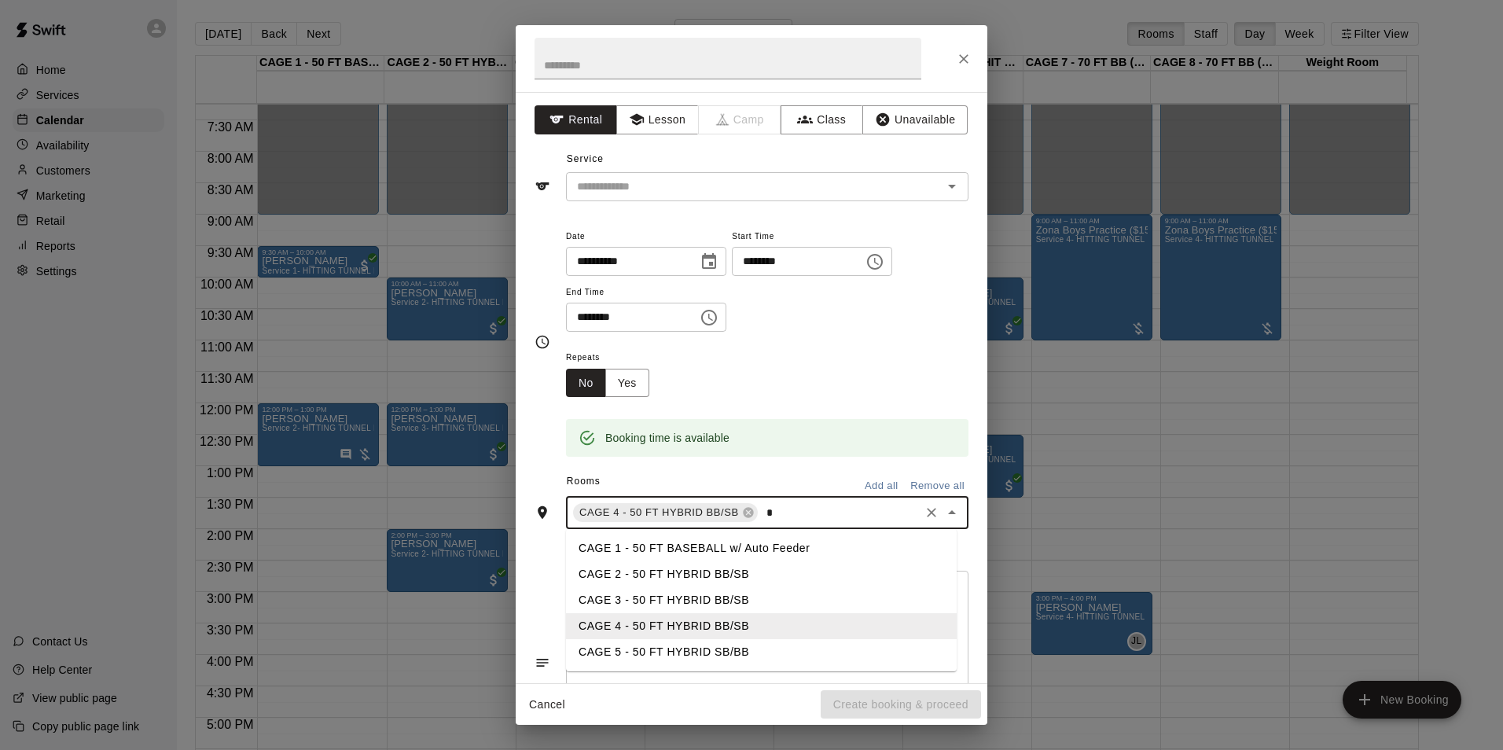
click at [688, 652] on li "CAGE 5 - 50 FT HYBRID SB/BB" at bounding box center [761, 652] width 391 height 26
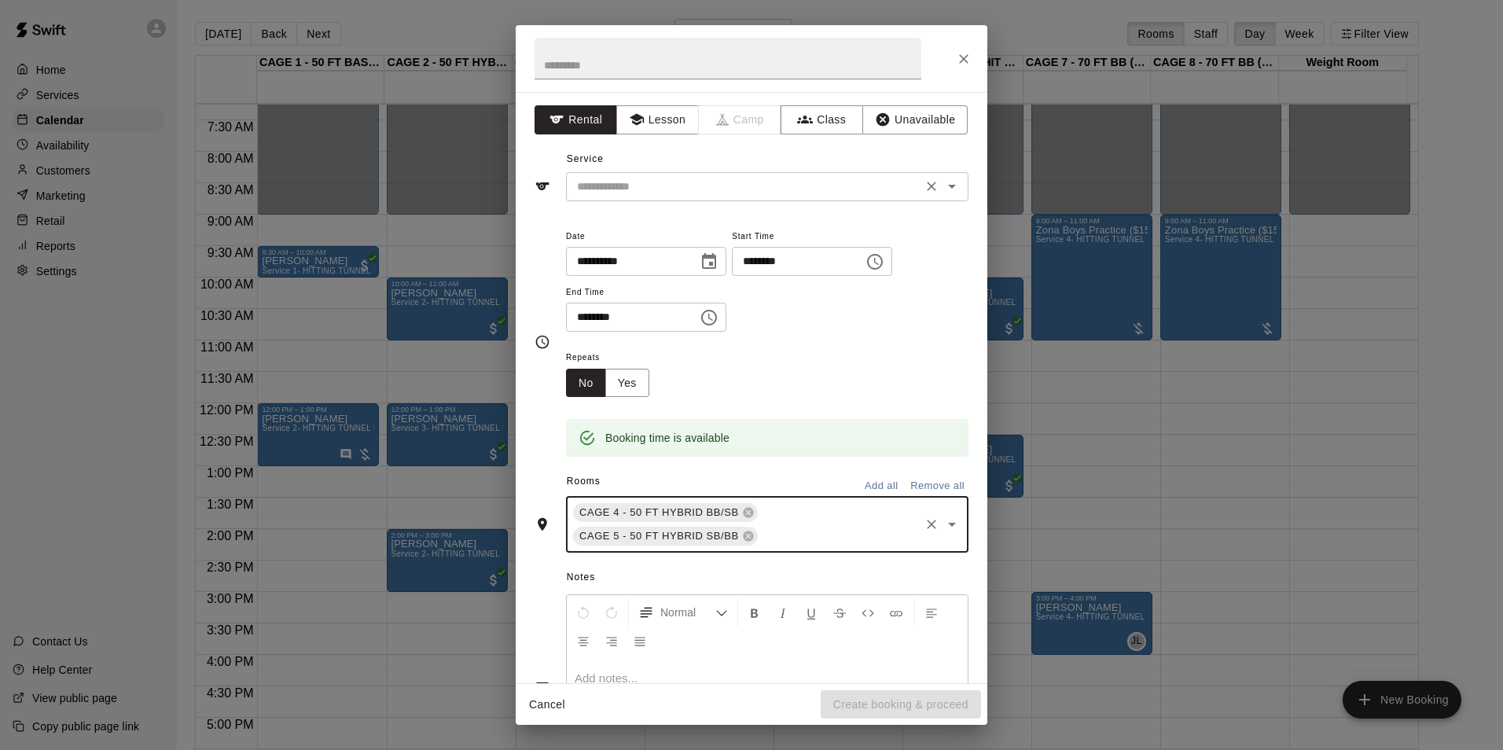
click at [666, 184] on input "text" at bounding box center [744, 187] width 347 height 20
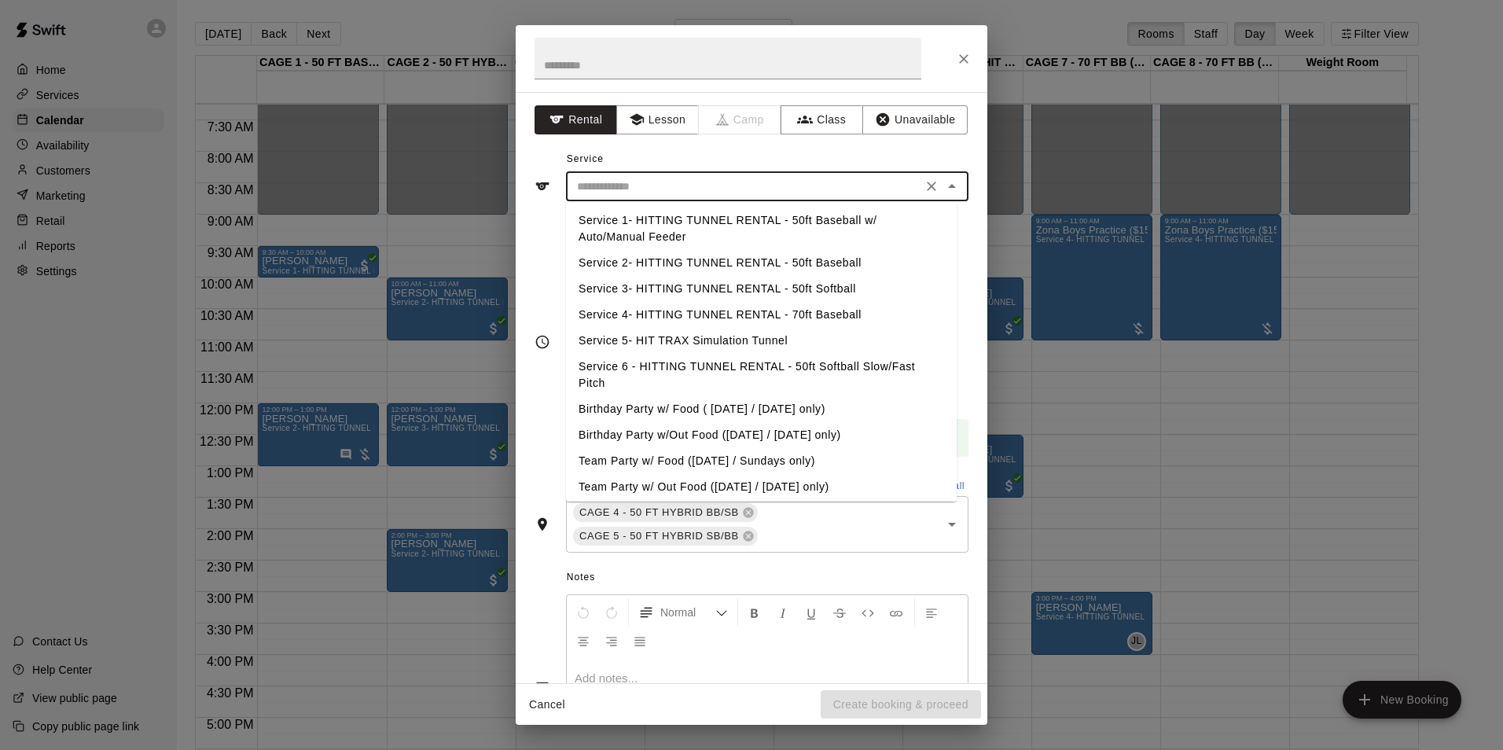
click at [798, 262] on li "Service 2- HITTING TUNNEL RENTAL - 50ft Baseball" at bounding box center [761, 263] width 391 height 26
type input "**********"
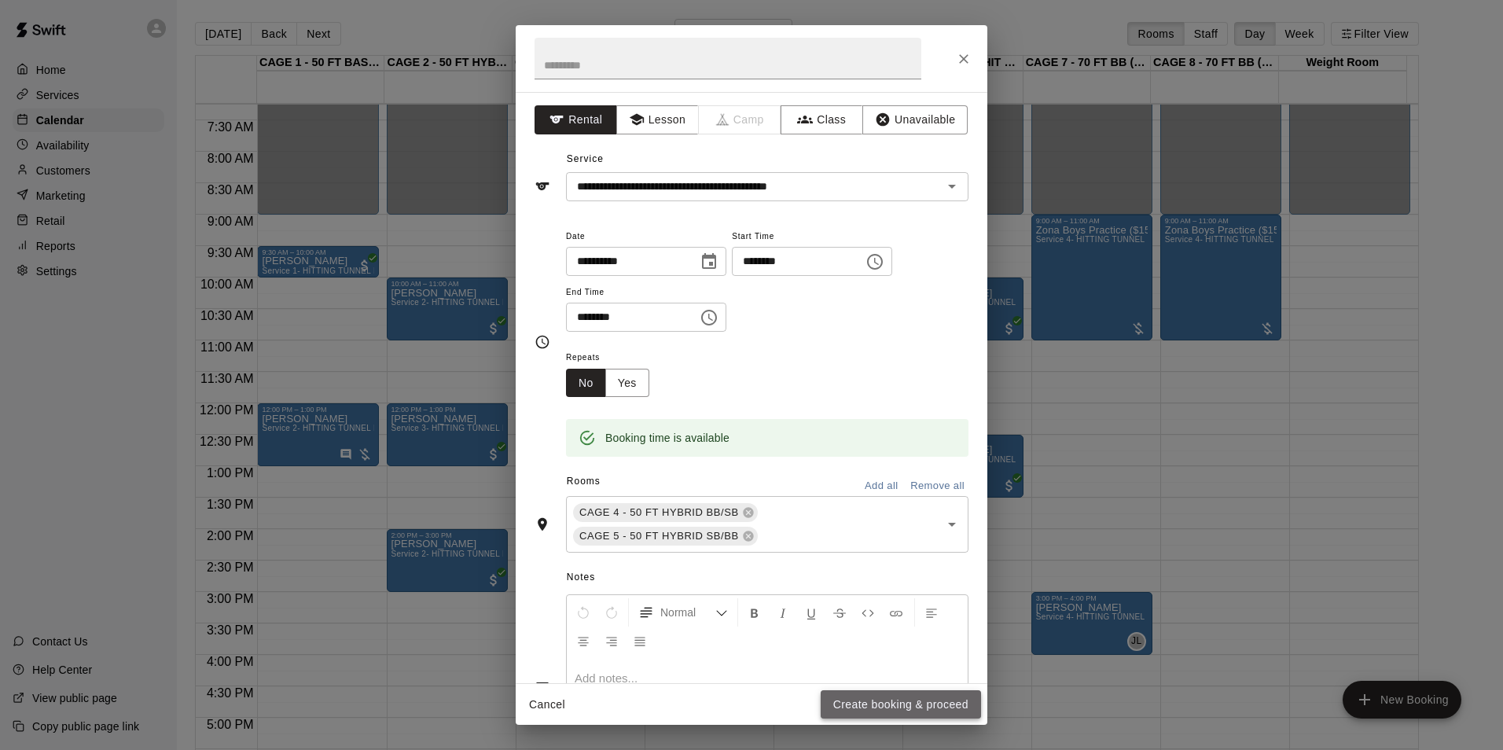
click at [901, 696] on button "Create booking & proceed" at bounding box center [900, 704] width 160 height 29
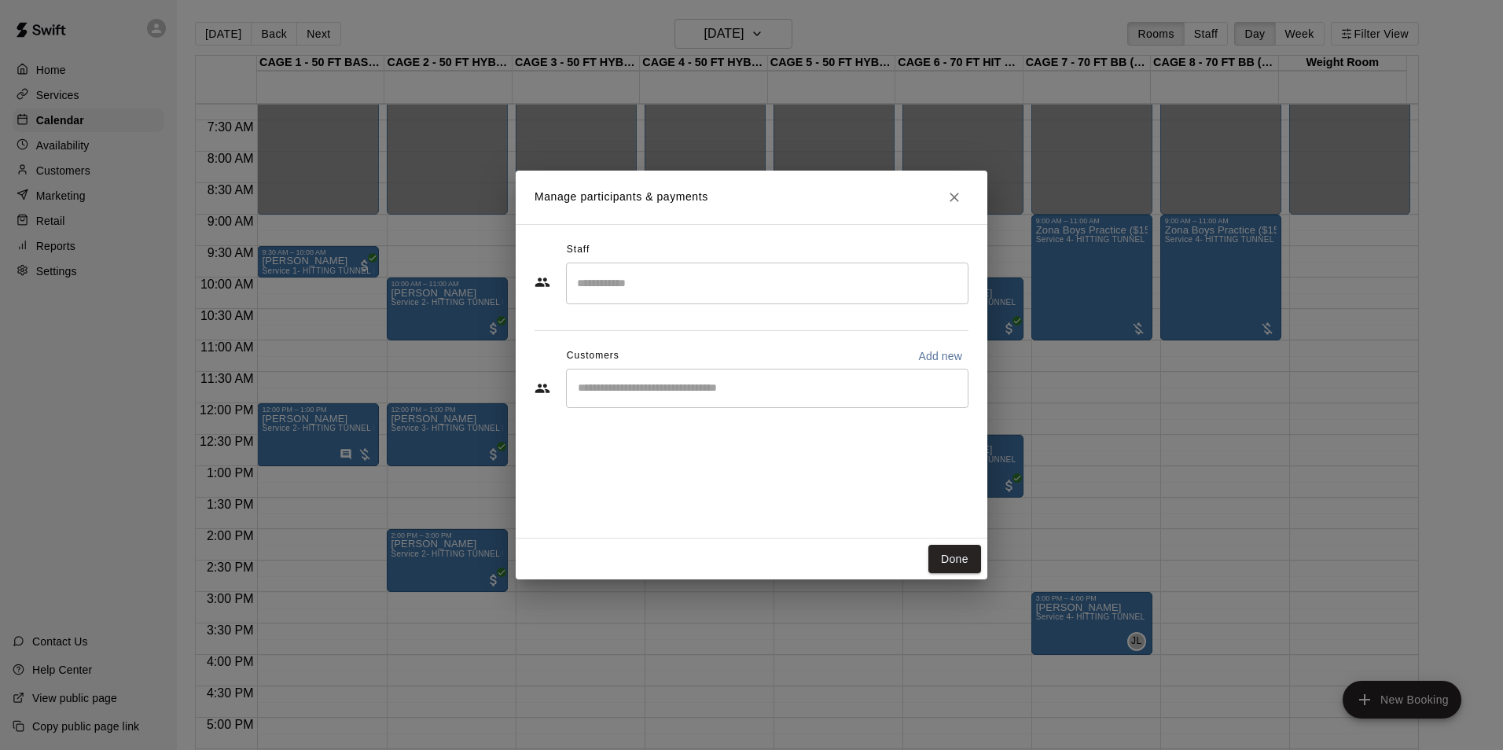
click at [653, 378] on div "​" at bounding box center [767, 388] width 402 height 39
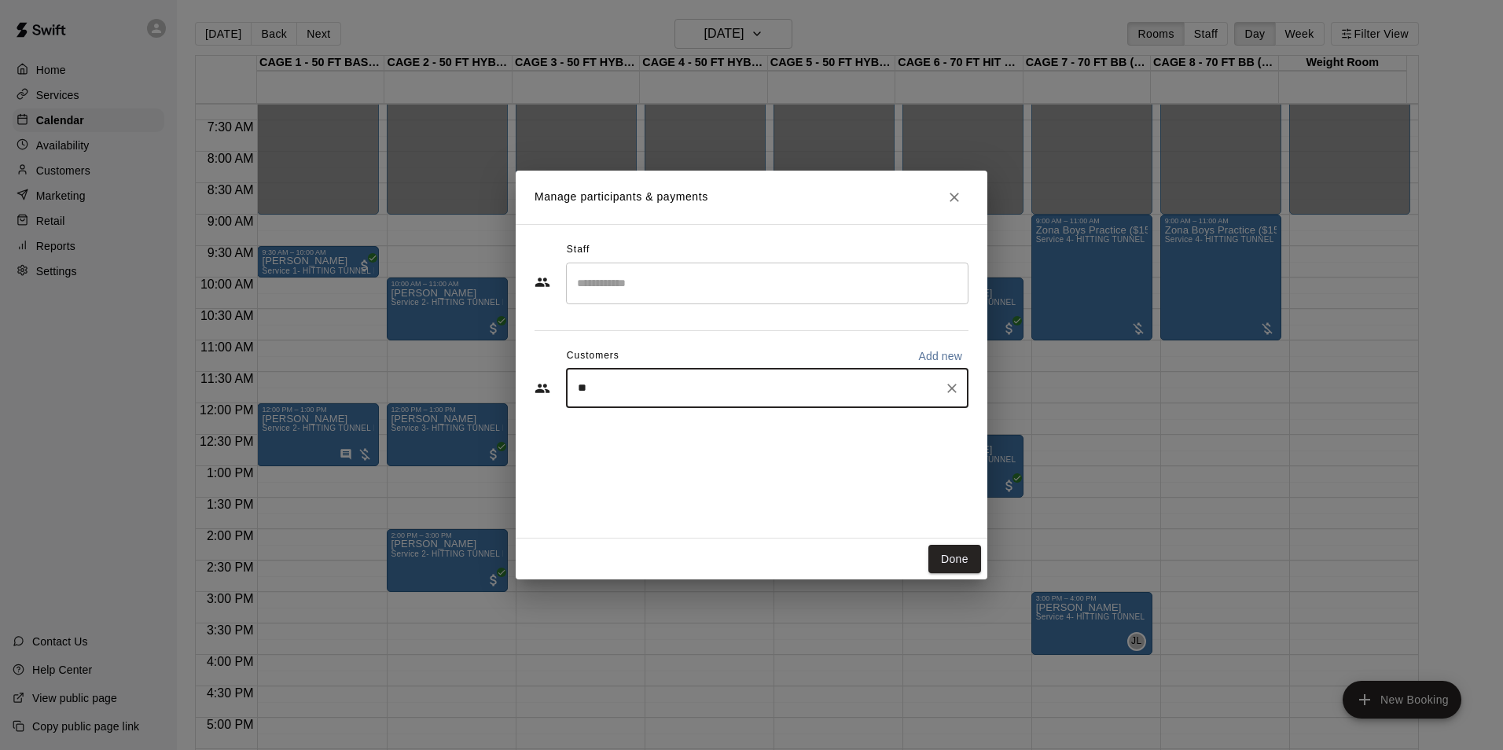
type input "*"
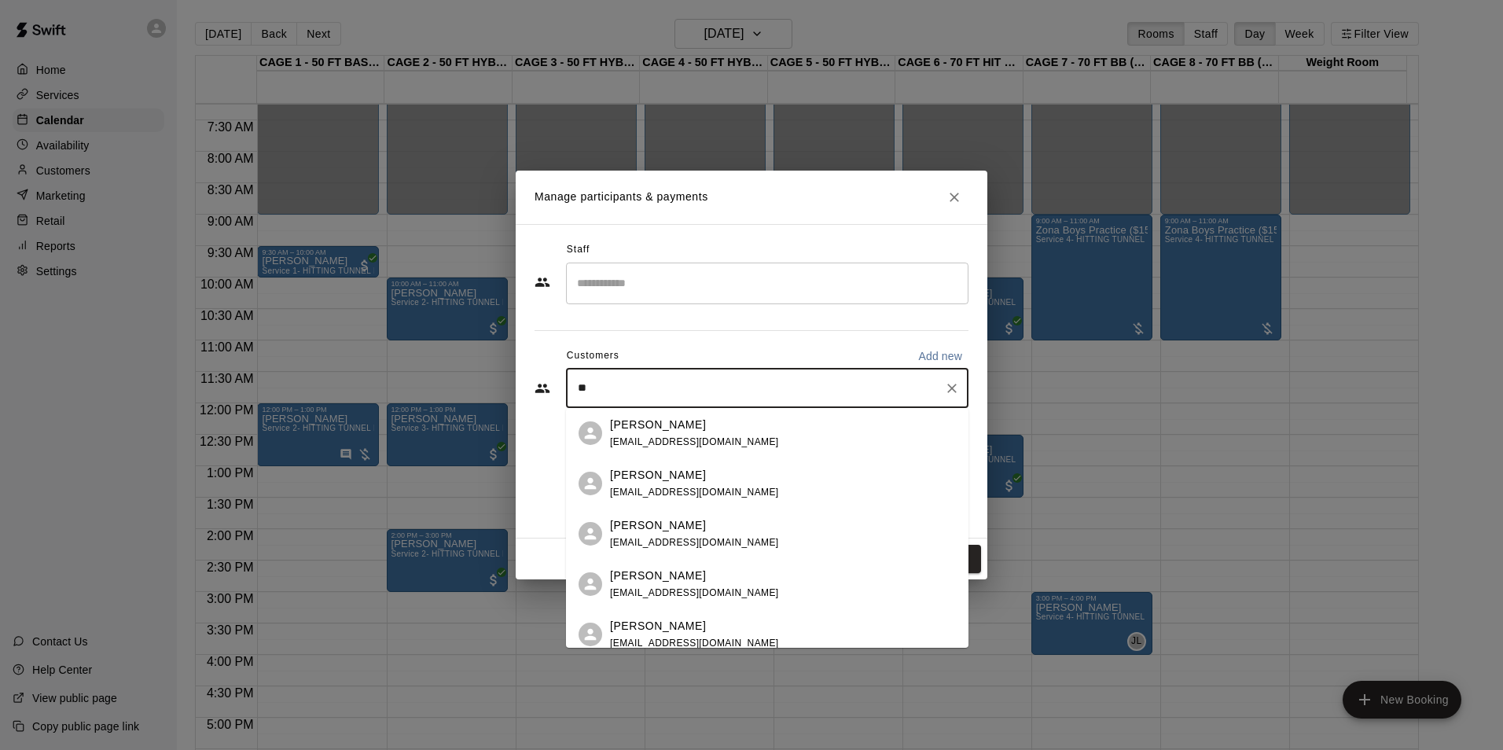
type input "*"
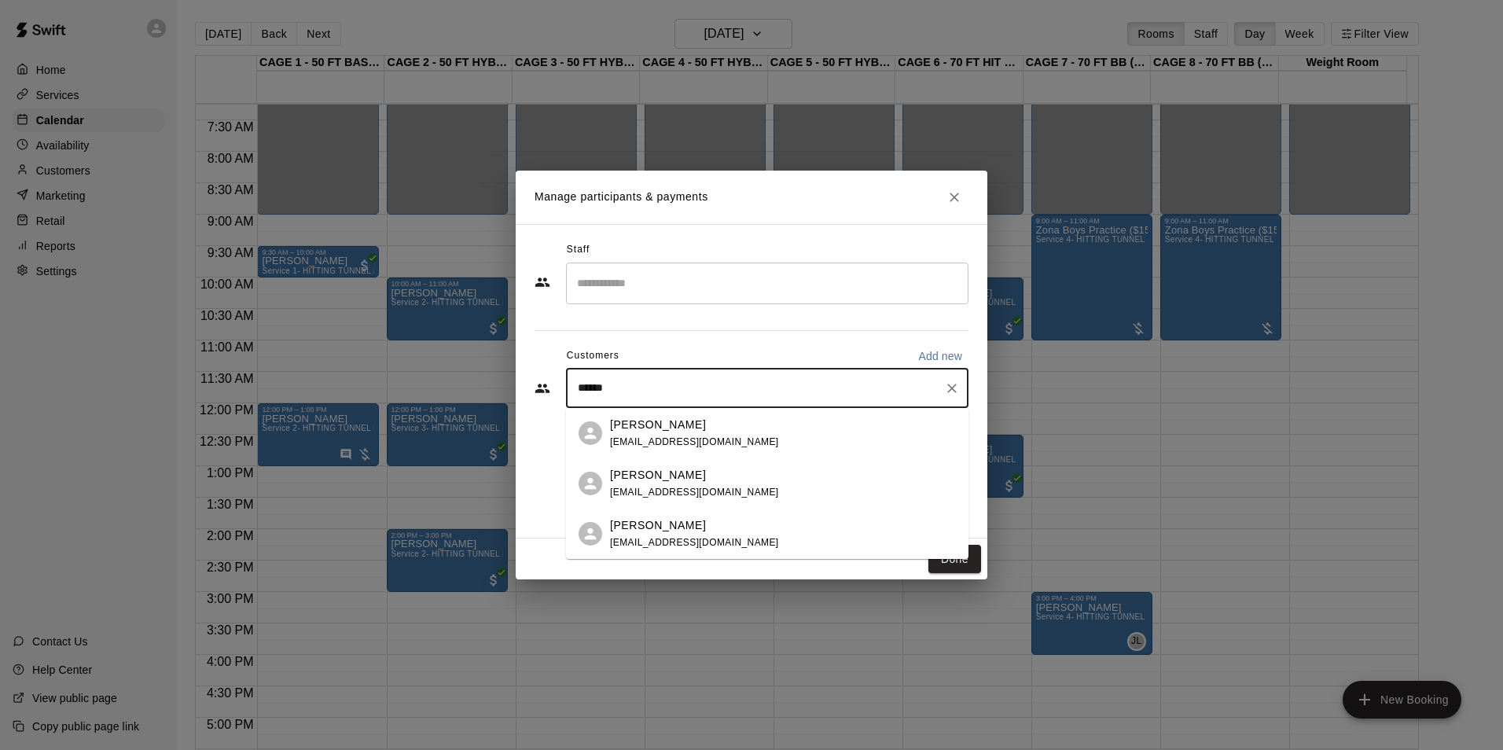
type input "*******"
click at [680, 424] on p "Wayne Walco" at bounding box center [658, 425] width 96 height 17
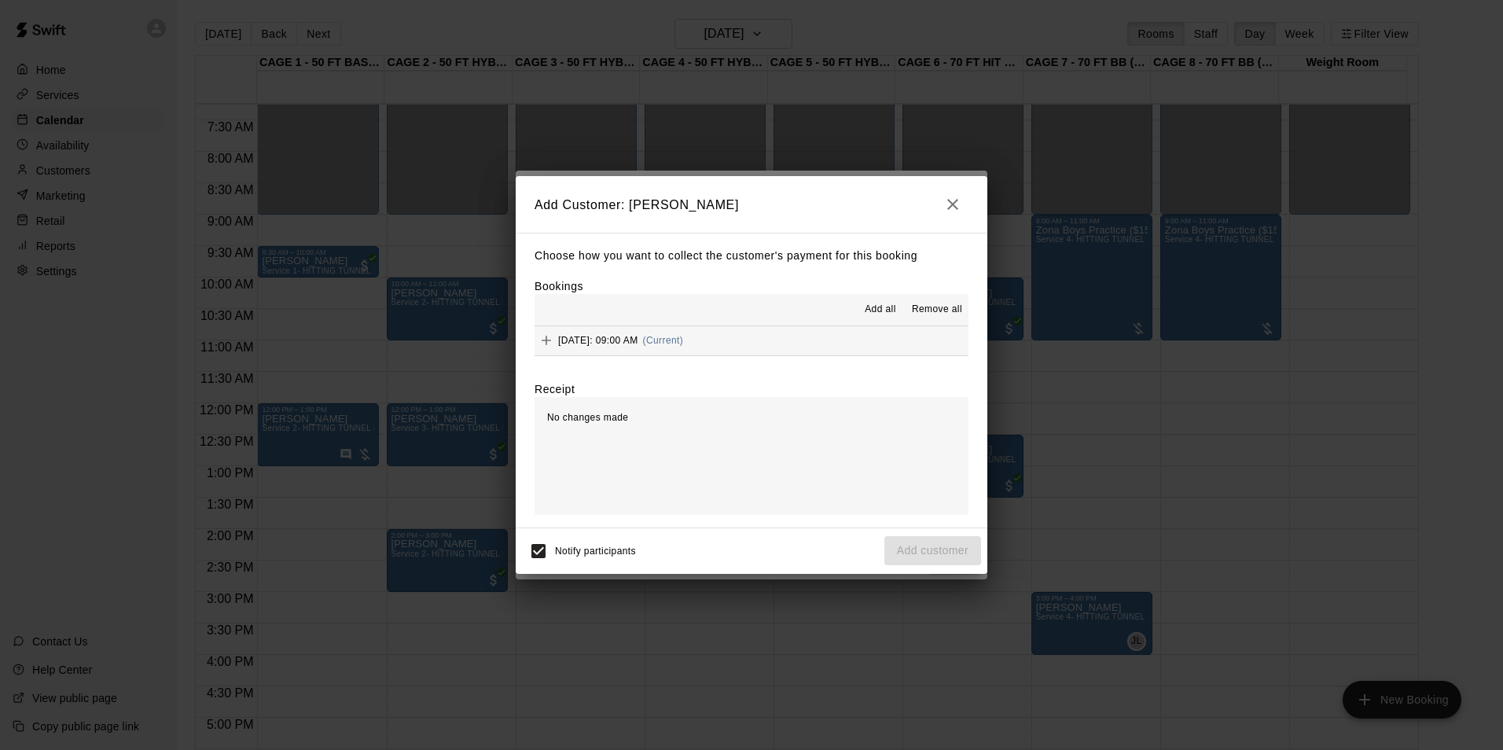
click at [620, 343] on span "Saturday, September 13: 09:00 AM" at bounding box center [598, 340] width 80 height 11
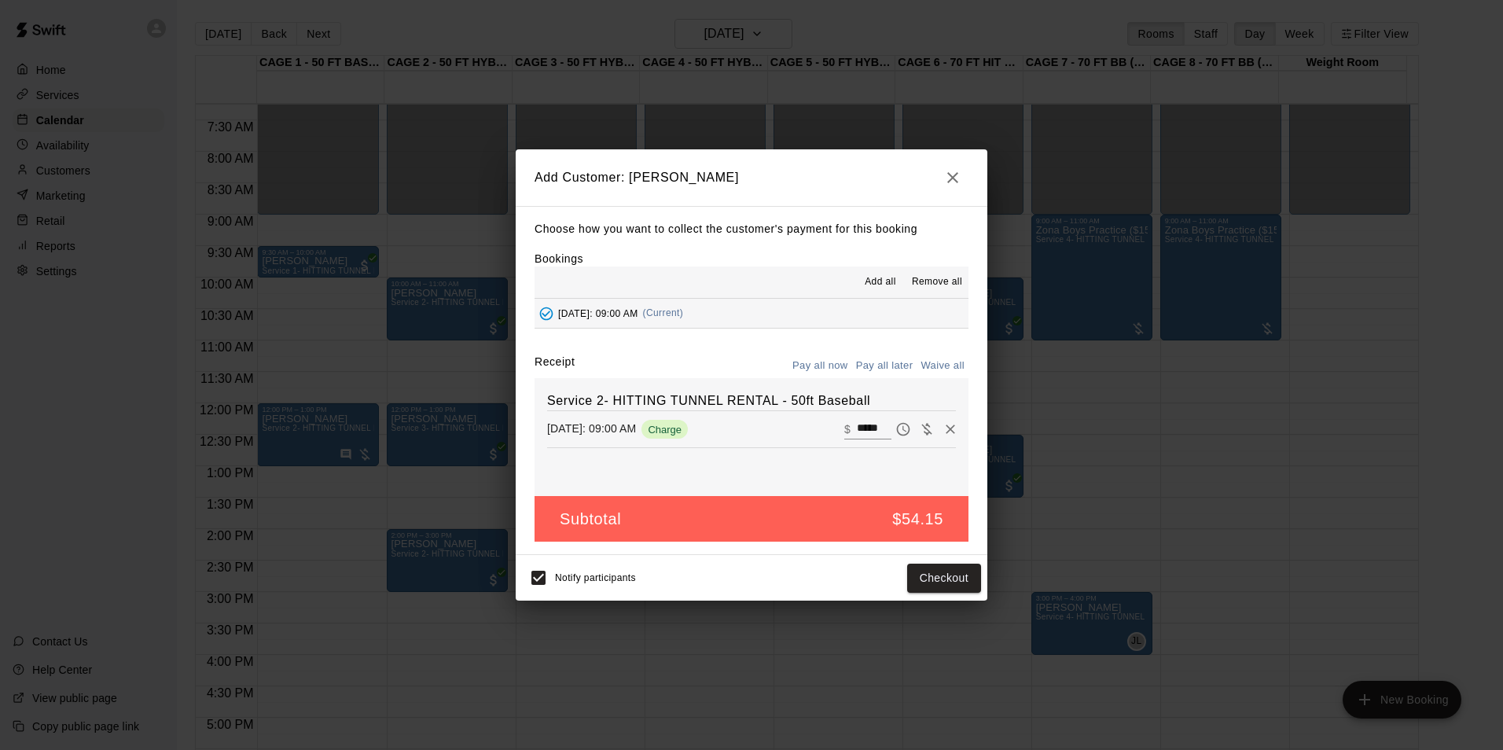
click at [898, 364] on button "Pay all later" at bounding box center [884, 366] width 65 height 24
click at [930, 572] on button "Add customer" at bounding box center [932, 578] width 97 height 29
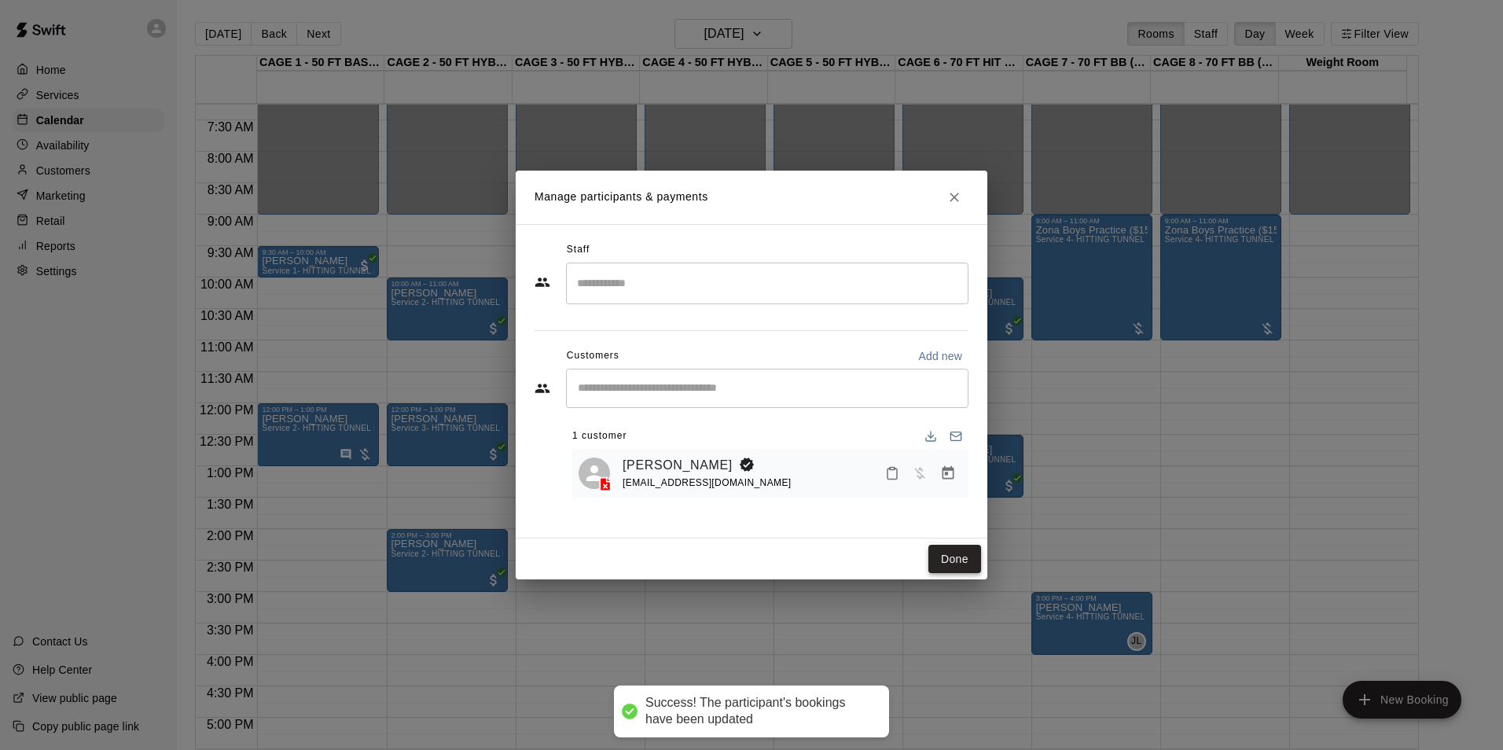
click at [964, 556] on button "Done" at bounding box center [954, 559] width 53 height 29
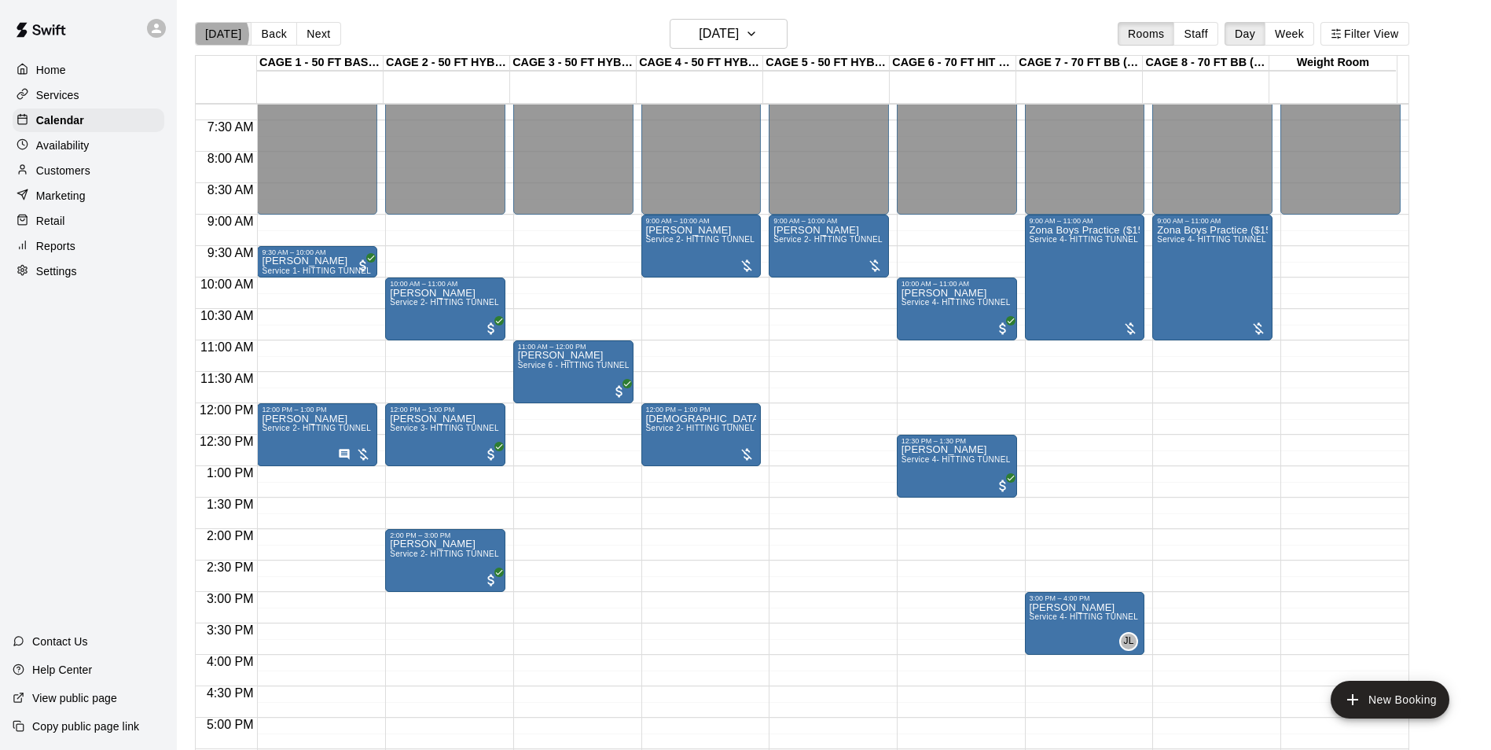
click at [218, 34] on button "[DATE]" at bounding box center [223, 34] width 57 height 24
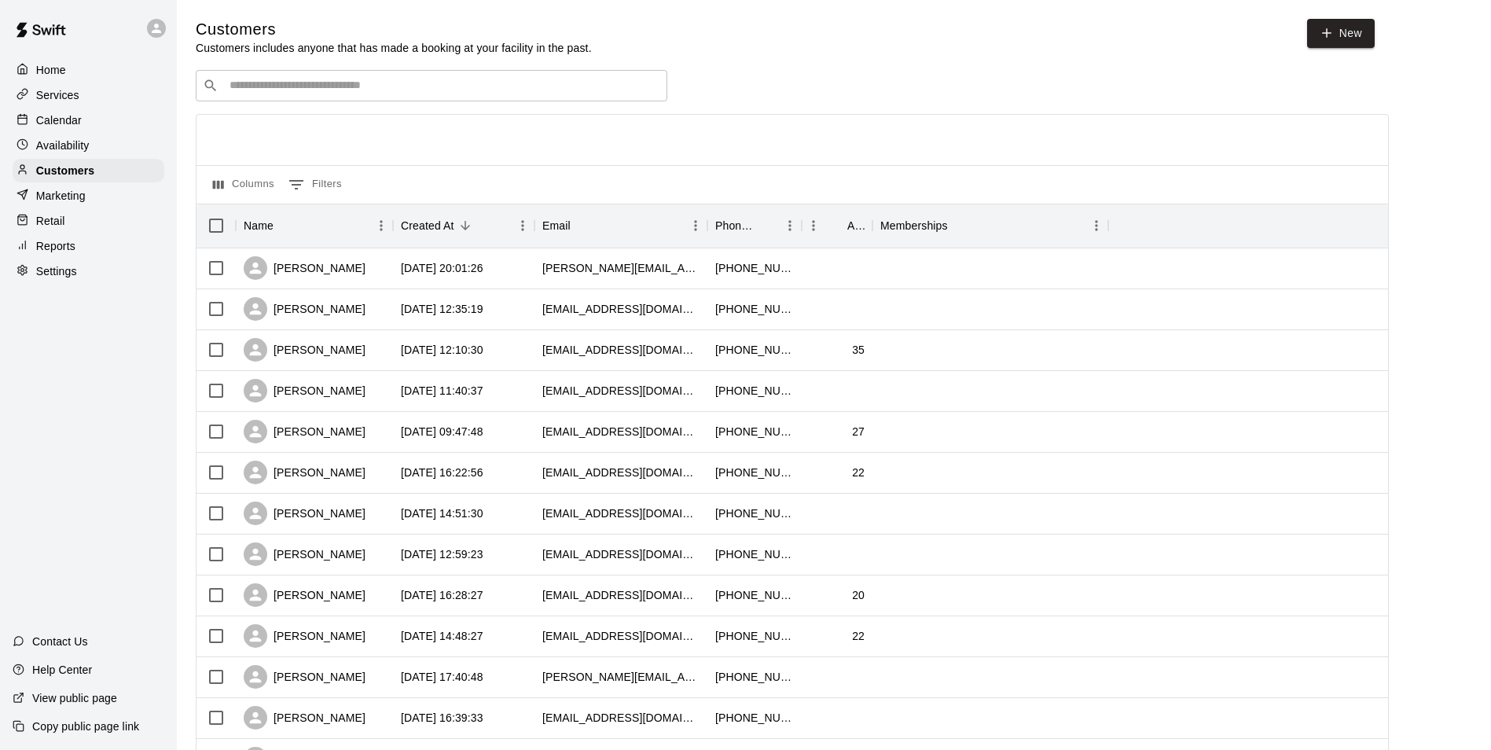
click at [52, 100] on p "Services" at bounding box center [57, 95] width 43 height 16
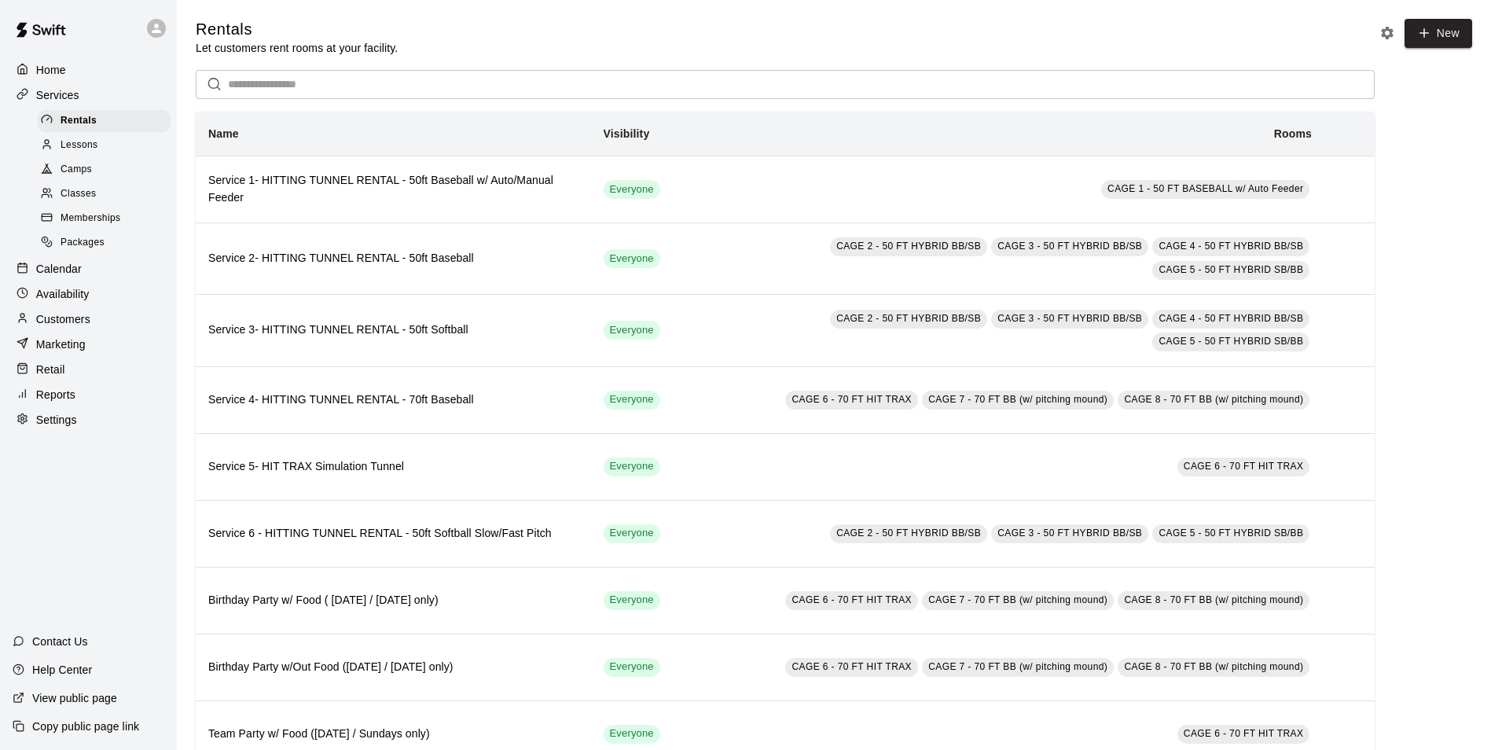
click at [65, 271] on p "Calendar" at bounding box center [59, 269] width 46 height 16
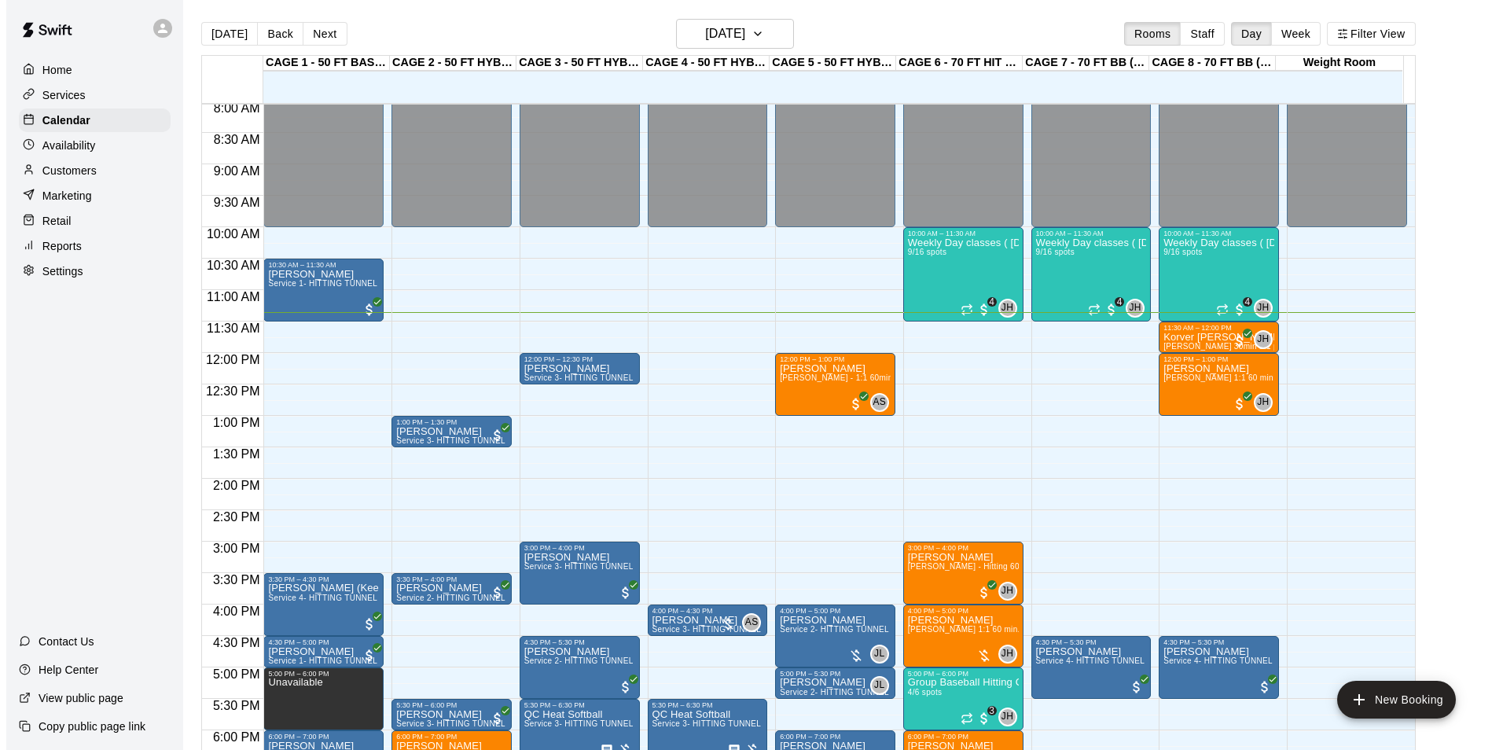
scroll to position [479, 0]
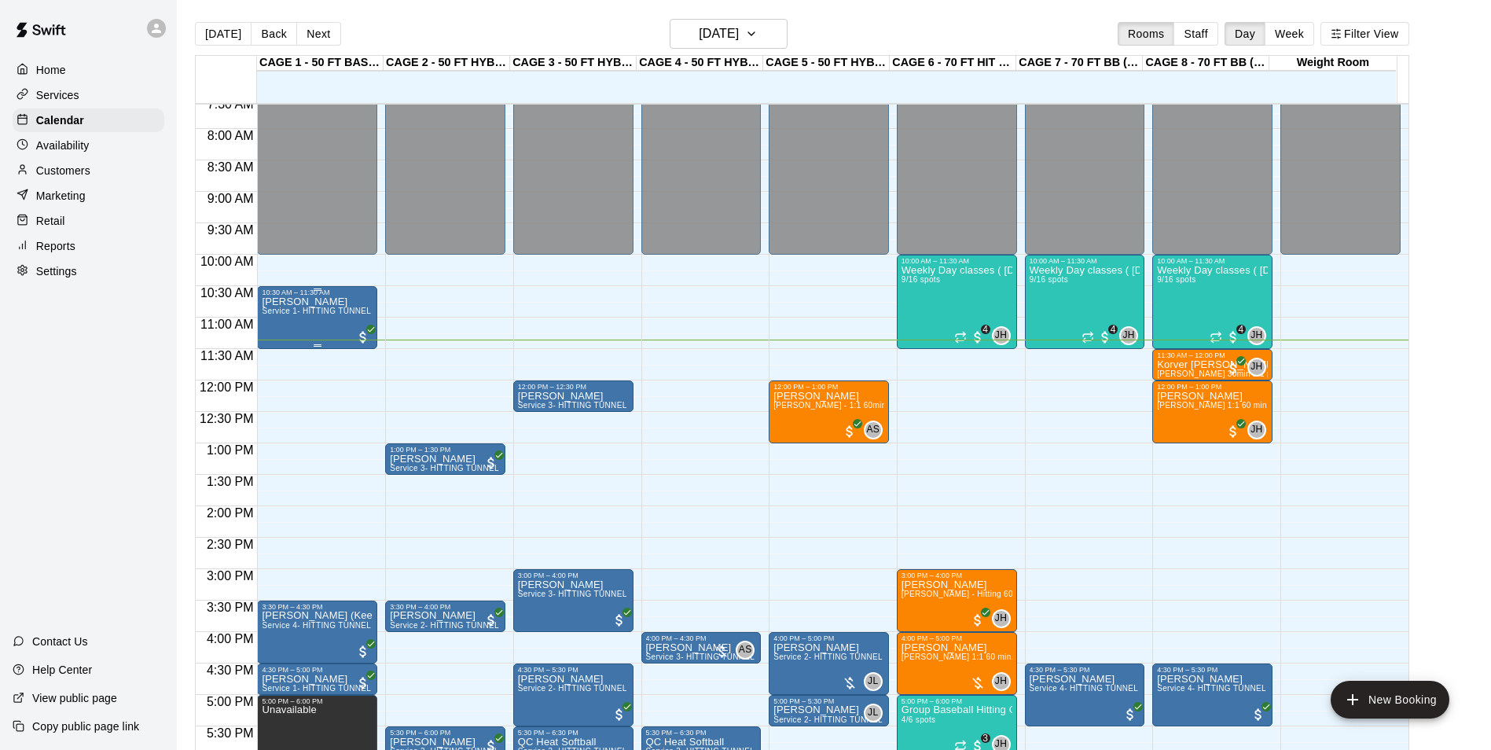
click at [328, 310] on span "Service 1- HITTING TUNNEL RENTAL - 50ft Baseball w/ Auto/Manual Feeder" at bounding box center [406, 311] width 288 height 9
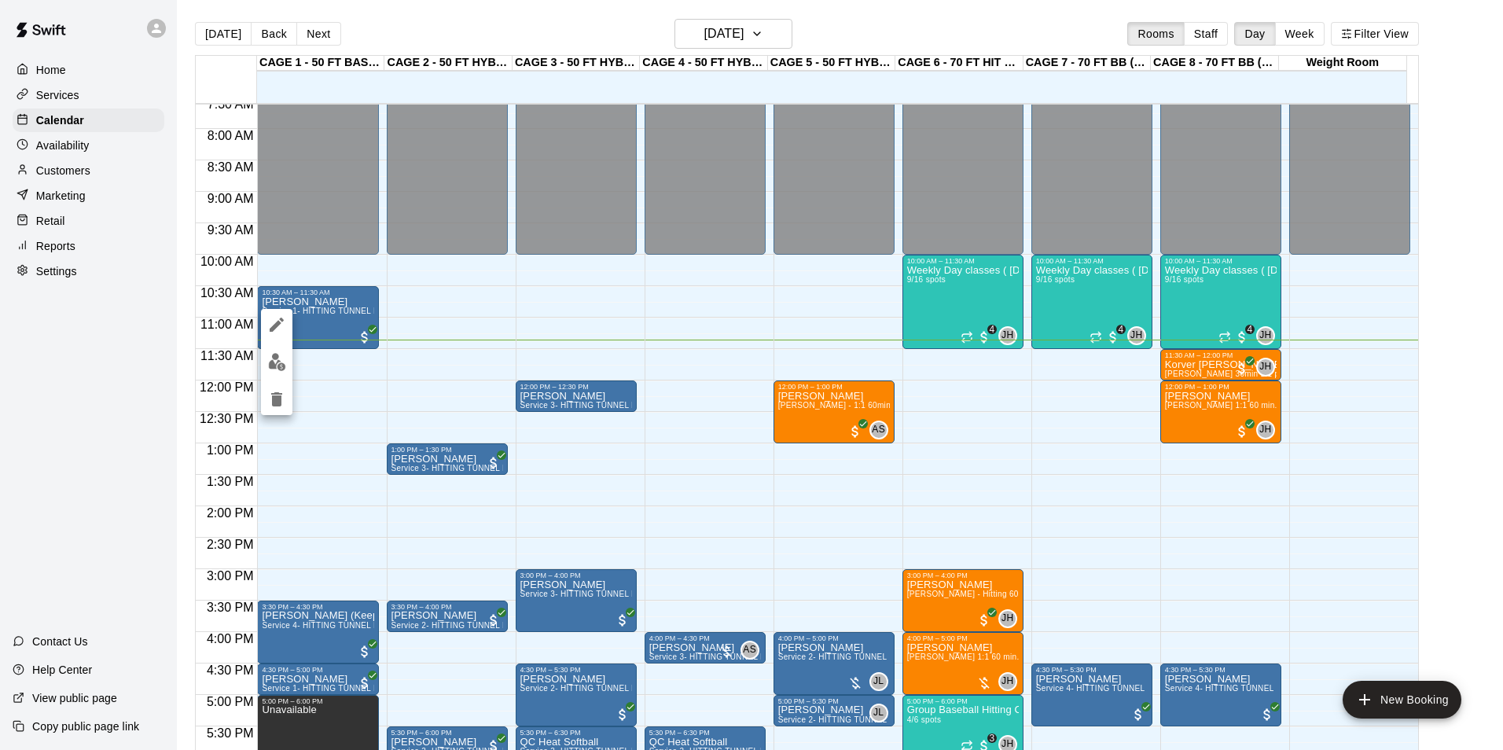
click at [272, 348] on button "edit" at bounding box center [276, 362] width 31 height 31
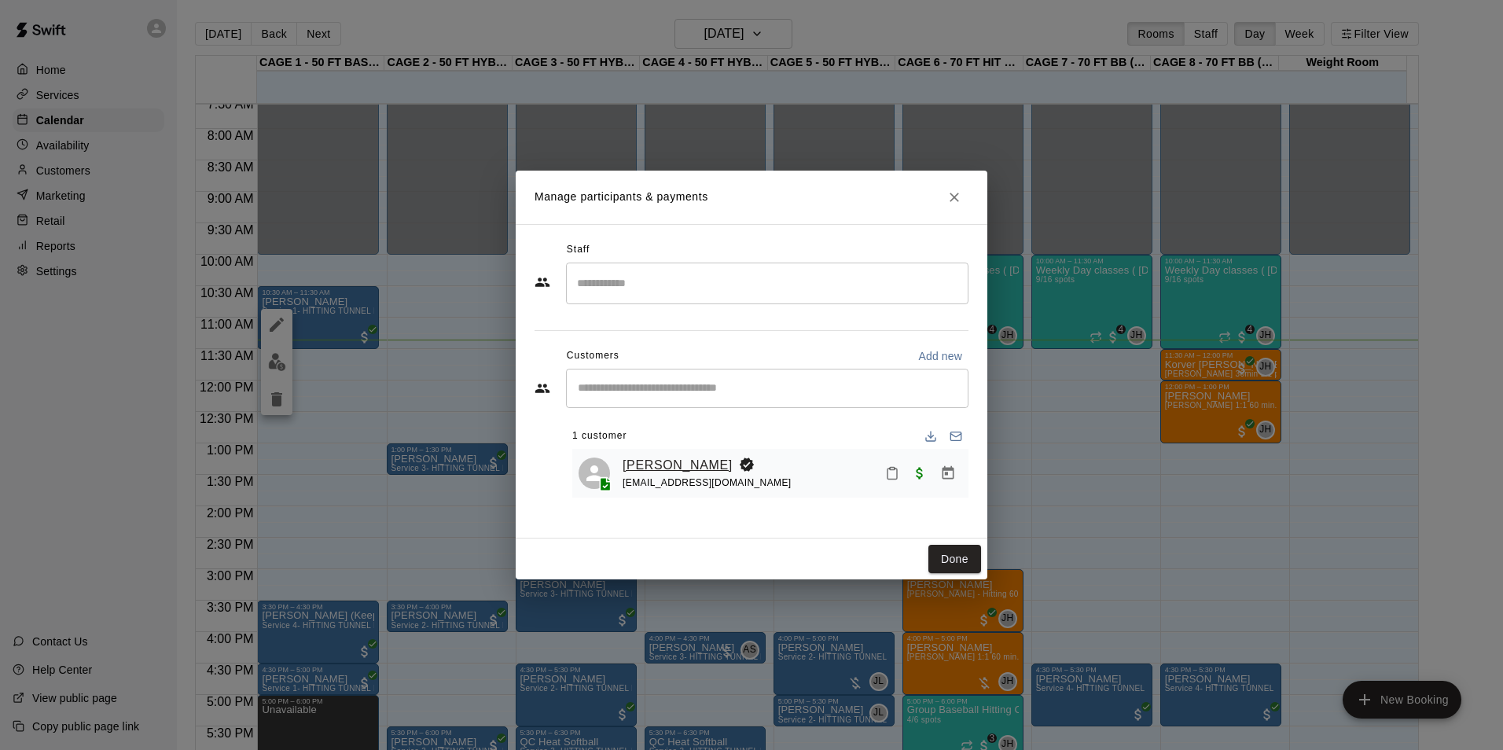
click at [675, 464] on link "[PERSON_NAME]" at bounding box center [677, 465] width 110 height 20
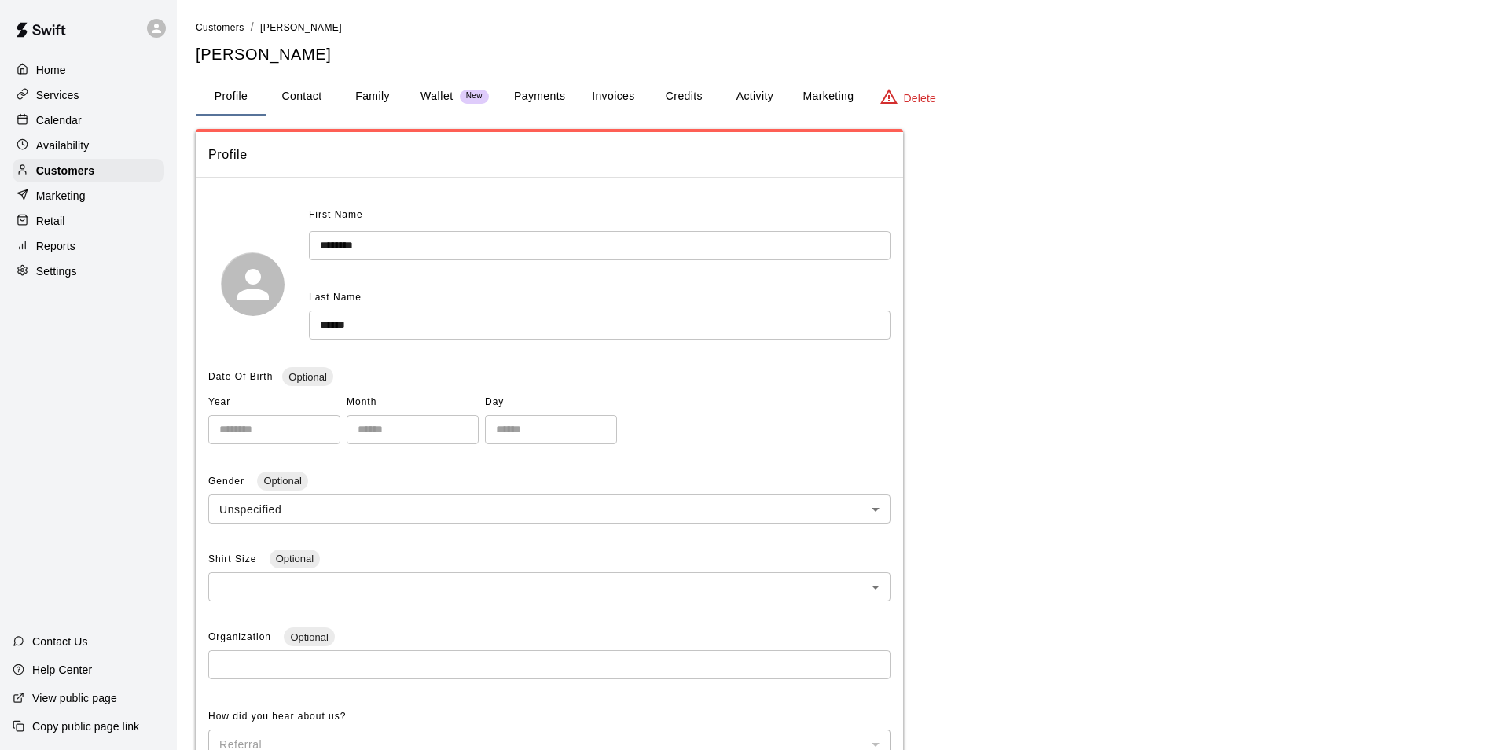
click at [609, 89] on button "Invoices" at bounding box center [613, 97] width 71 height 38
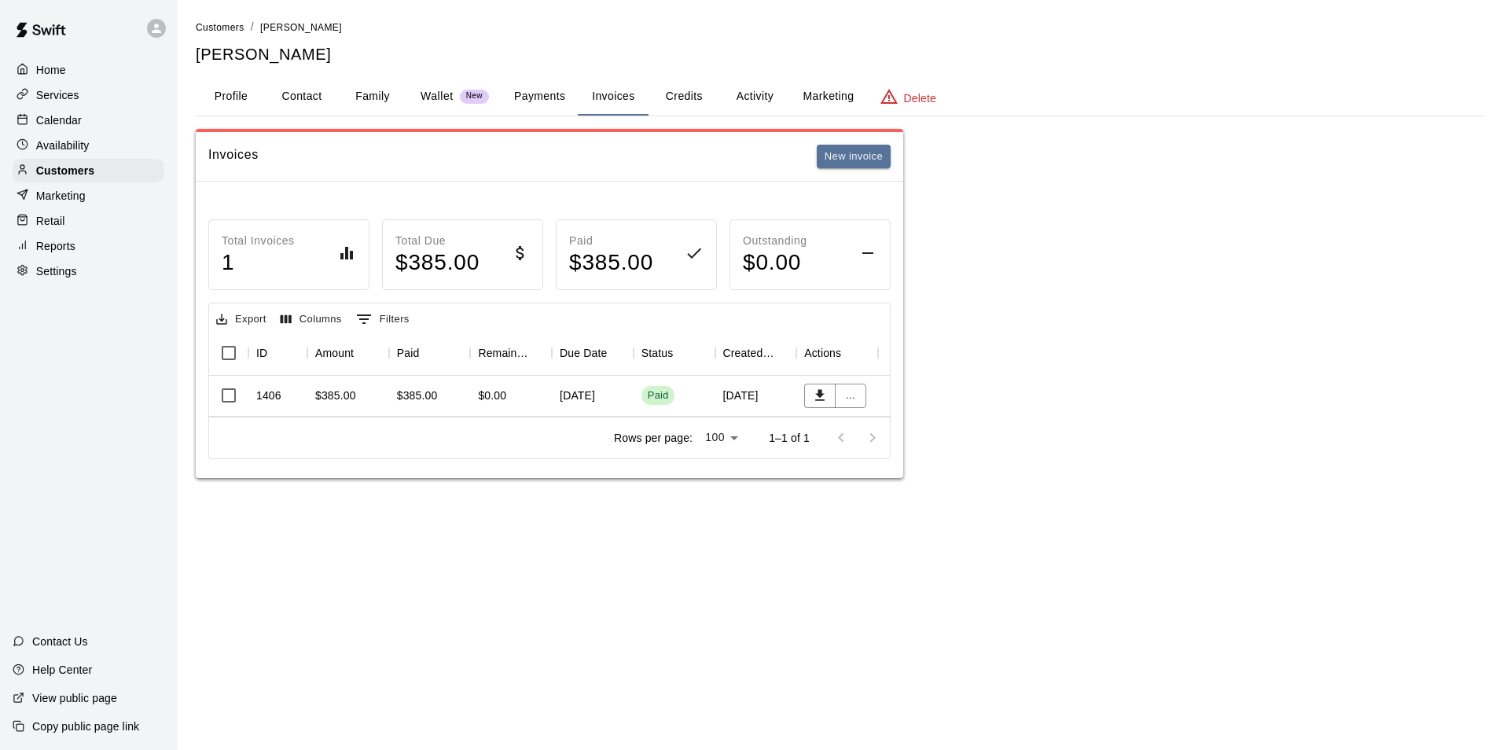
click at [578, 396] on div "[DATE]" at bounding box center [593, 396] width 82 height 41
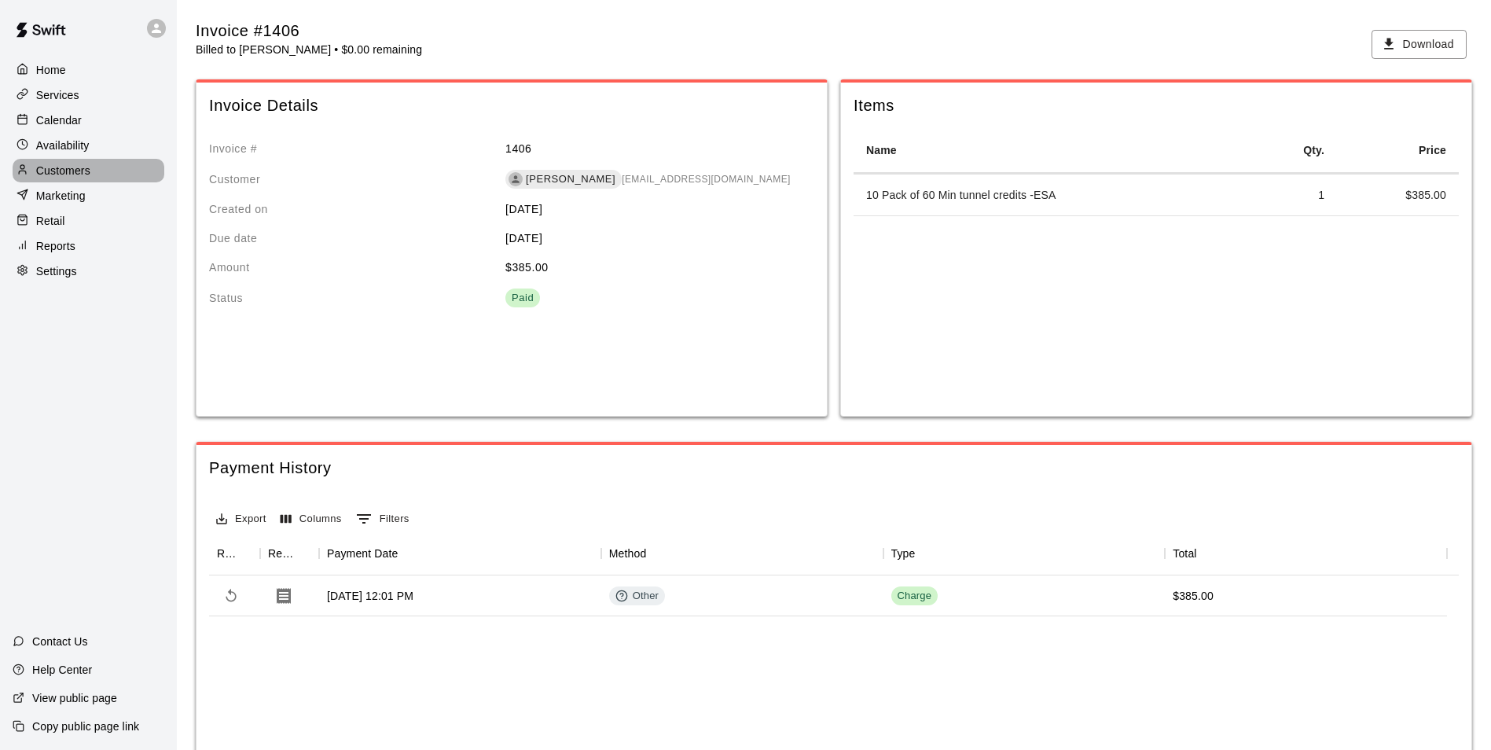
click at [64, 171] on p "Customers" at bounding box center [63, 171] width 54 height 16
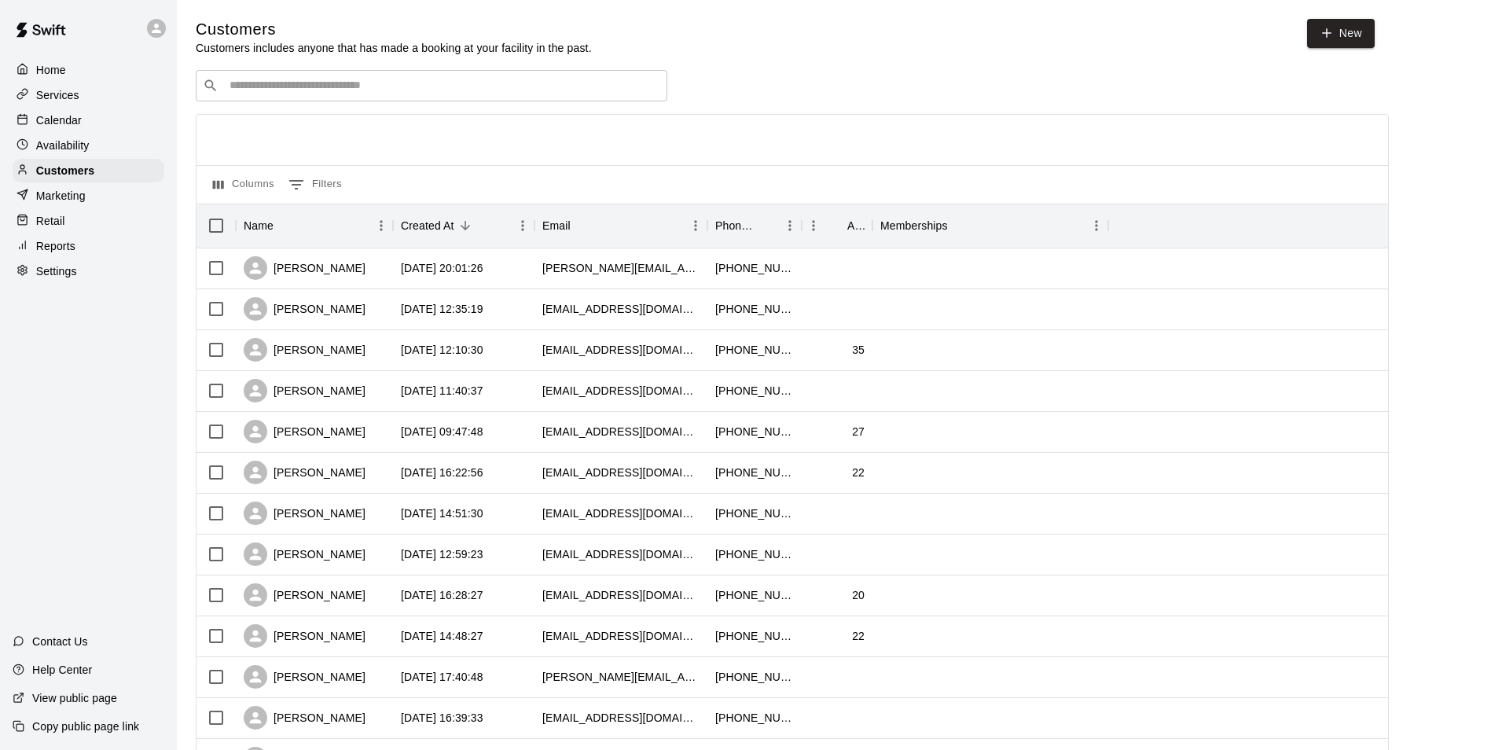
click at [74, 123] on p "Calendar" at bounding box center [59, 120] width 46 height 16
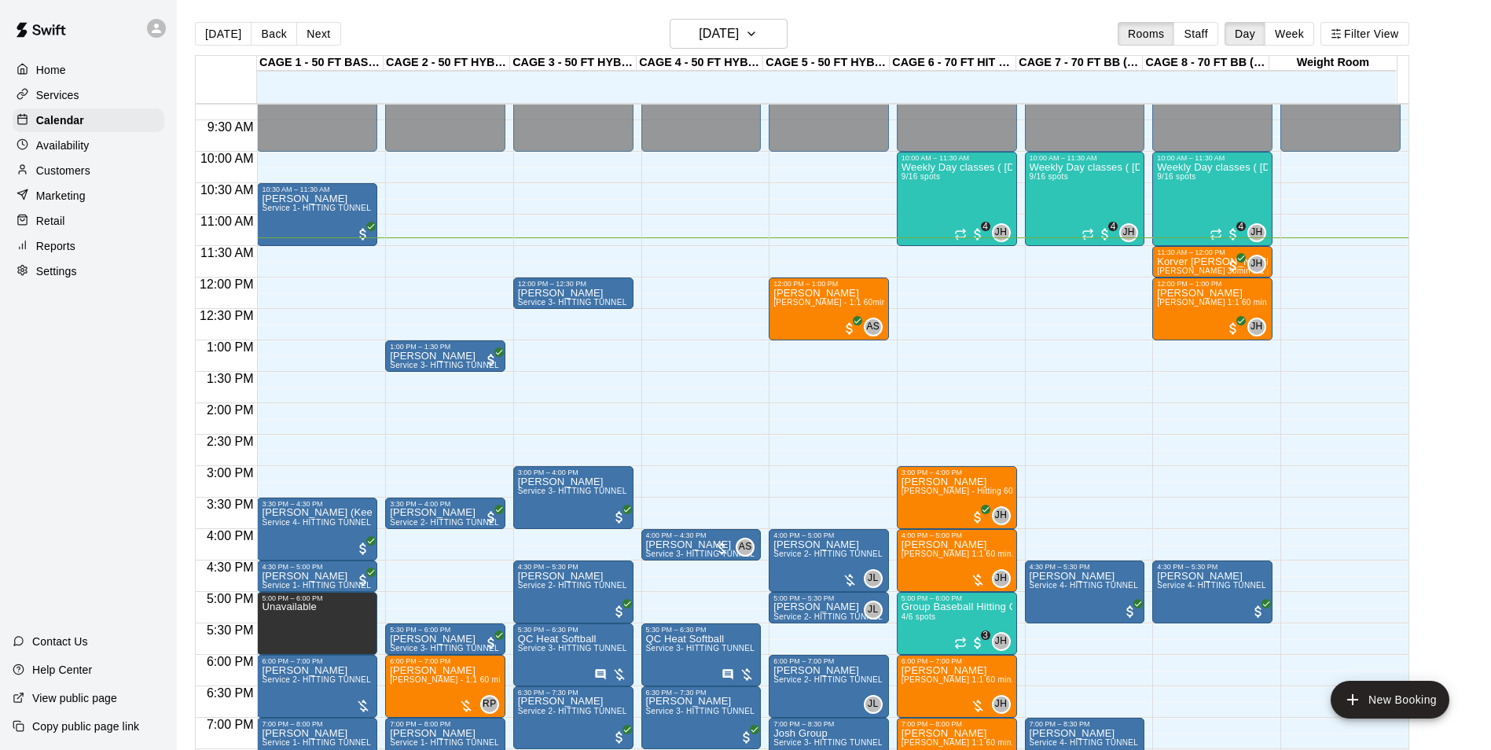
scroll to position [558, 0]
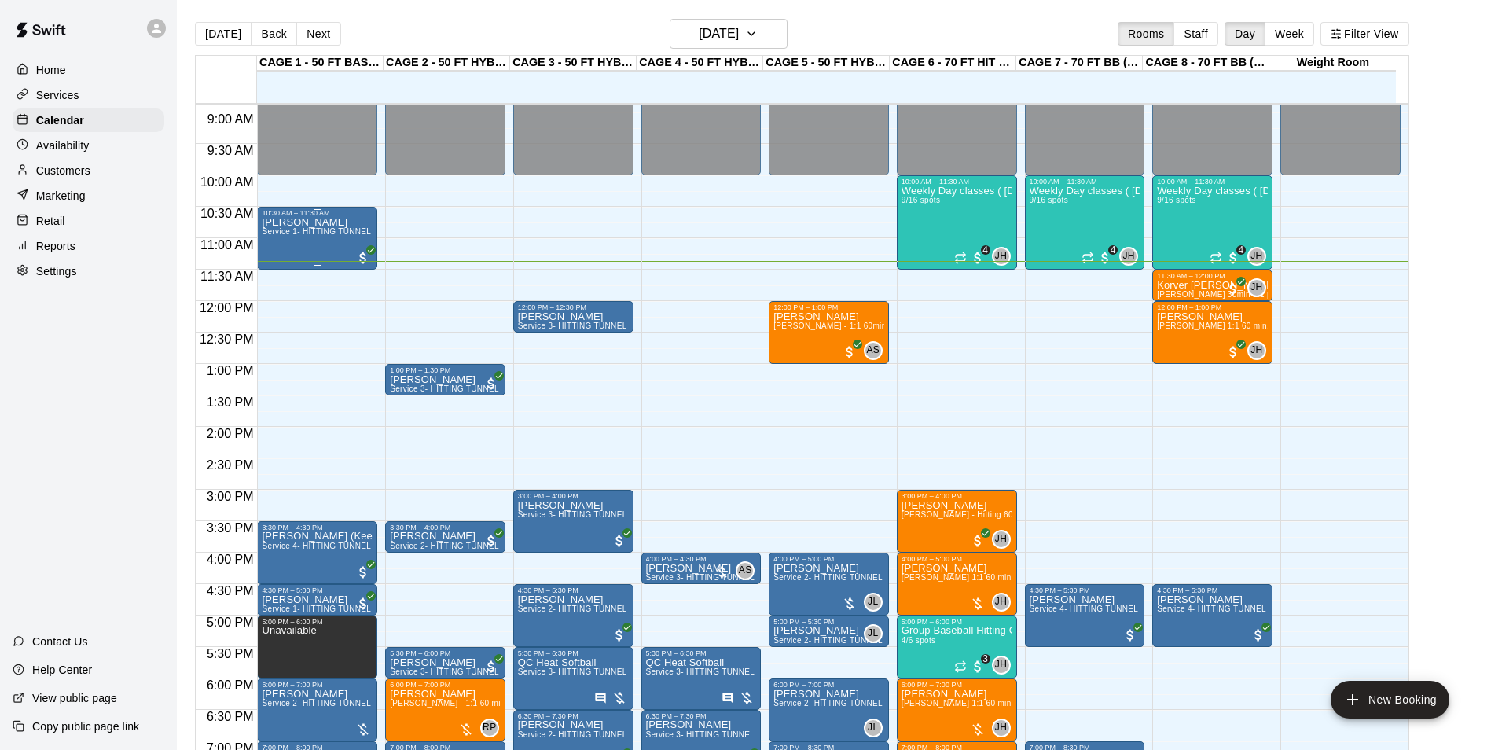
click at [307, 245] on div "Theodore Dorner Service 1- HITTING TUNNEL RENTAL - 50ft Baseball w/ Auto/Manual…" at bounding box center [317, 592] width 111 height 750
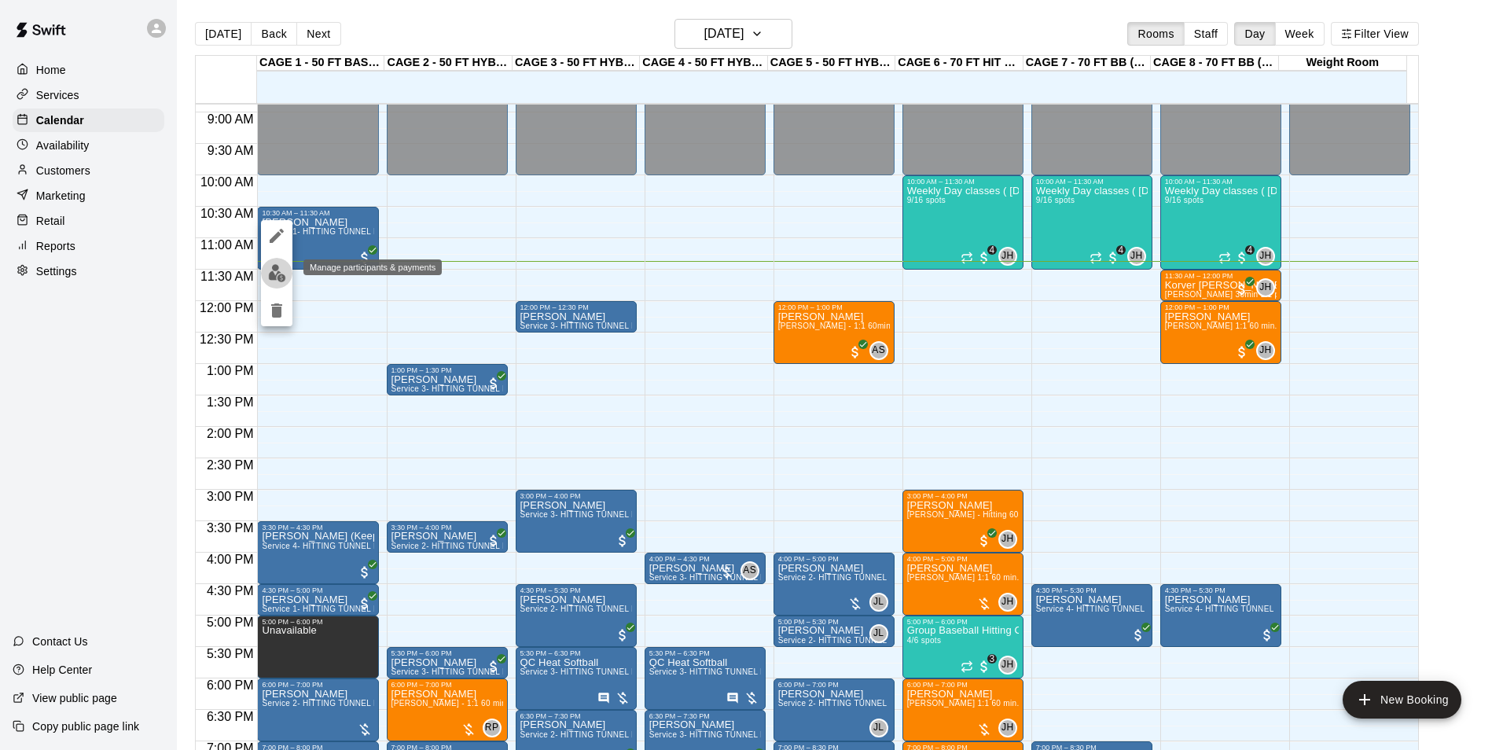
click at [275, 265] on img "edit" at bounding box center [277, 273] width 18 height 18
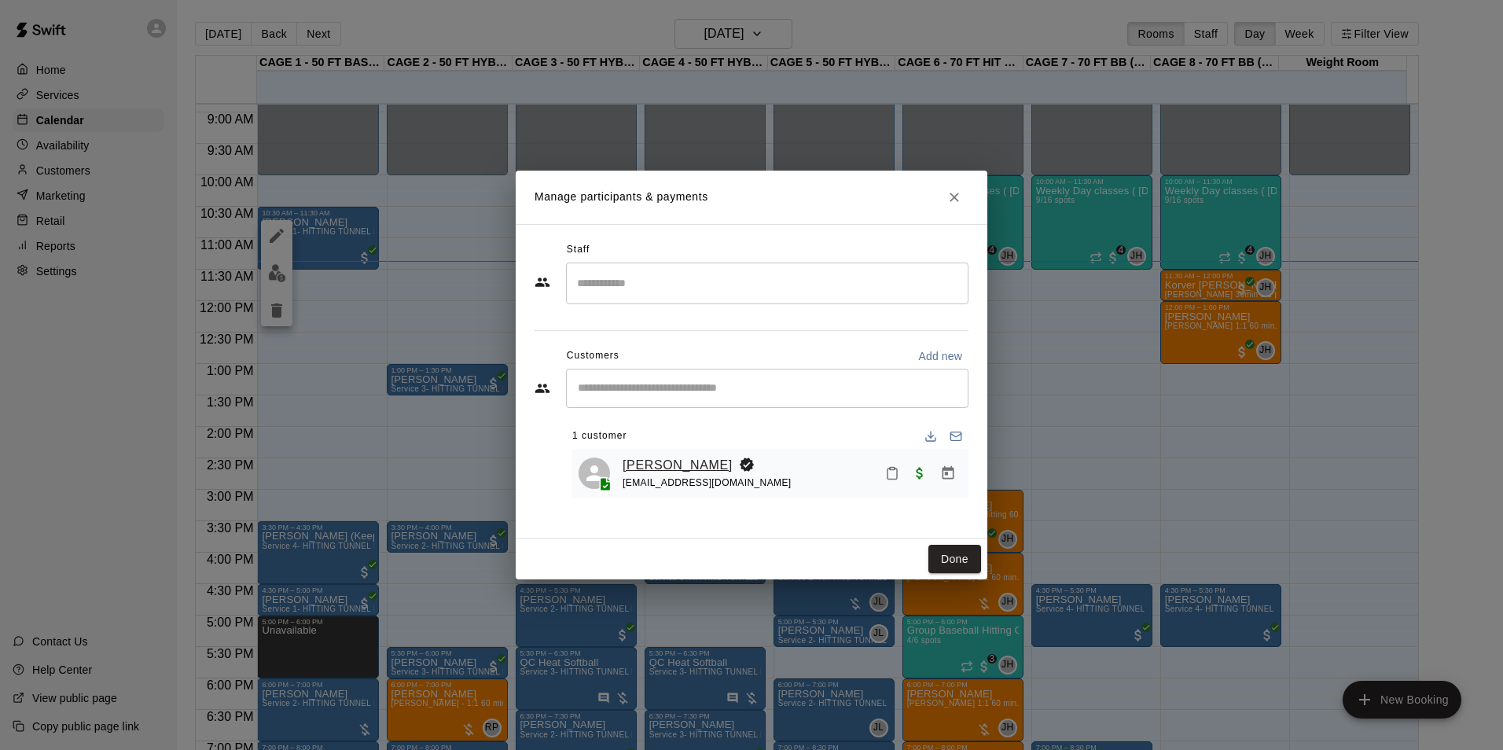
click at [678, 464] on link "[PERSON_NAME]" at bounding box center [677, 465] width 110 height 20
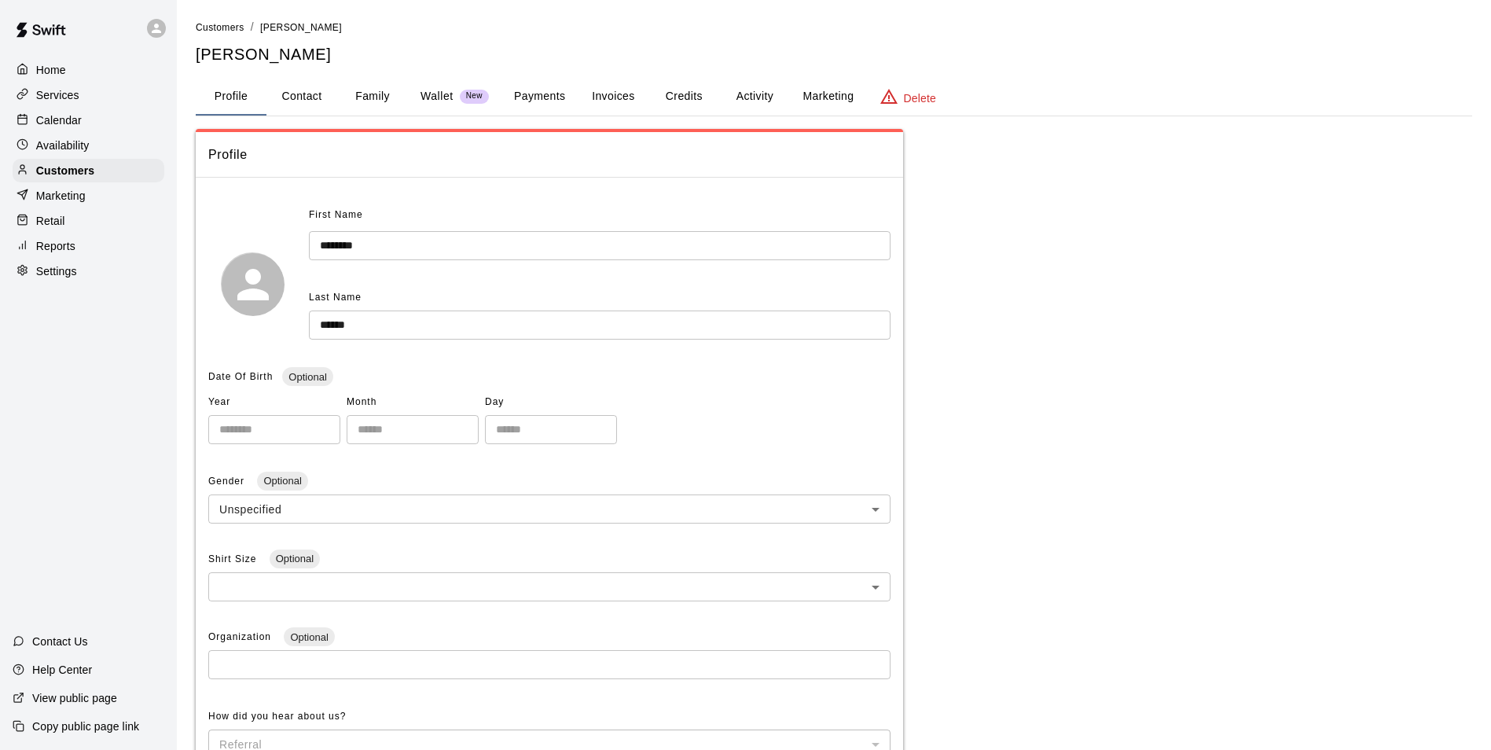
click at [618, 100] on button "Invoices" at bounding box center [613, 97] width 71 height 38
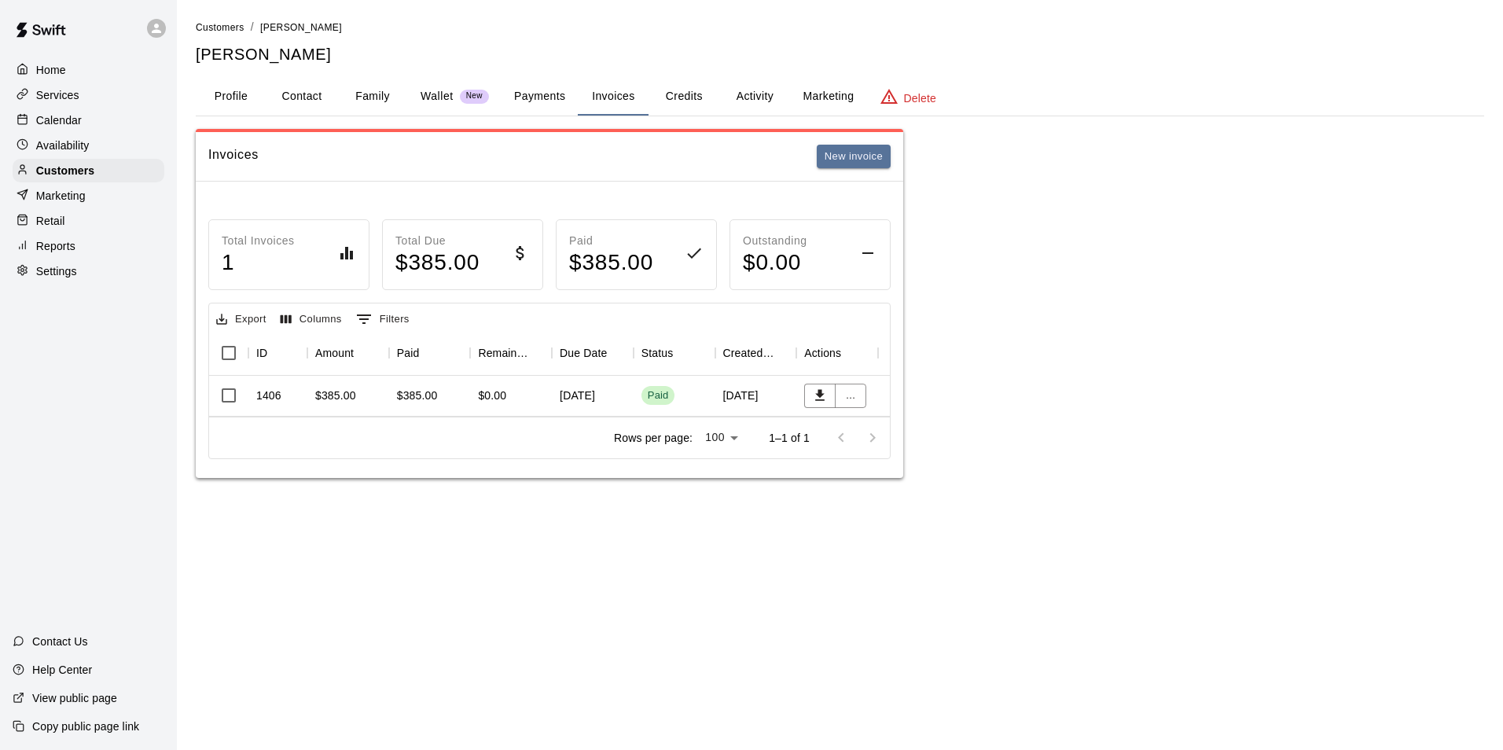
click at [339, 402] on div "$385.00" at bounding box center [335, 395] width 41 height 16
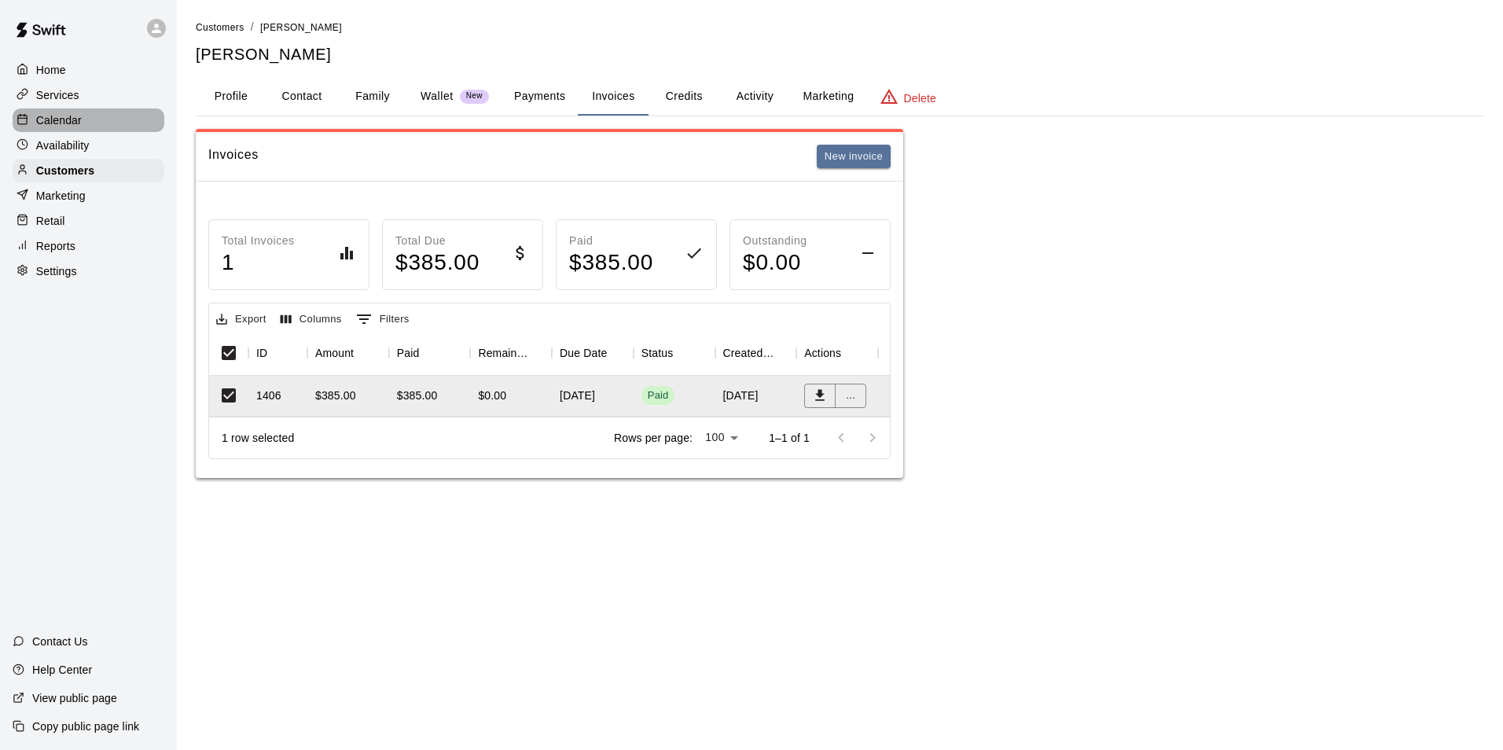
click at [46, 116] on p "Calendar" at bounding box center [59, 120] width 46 height 16
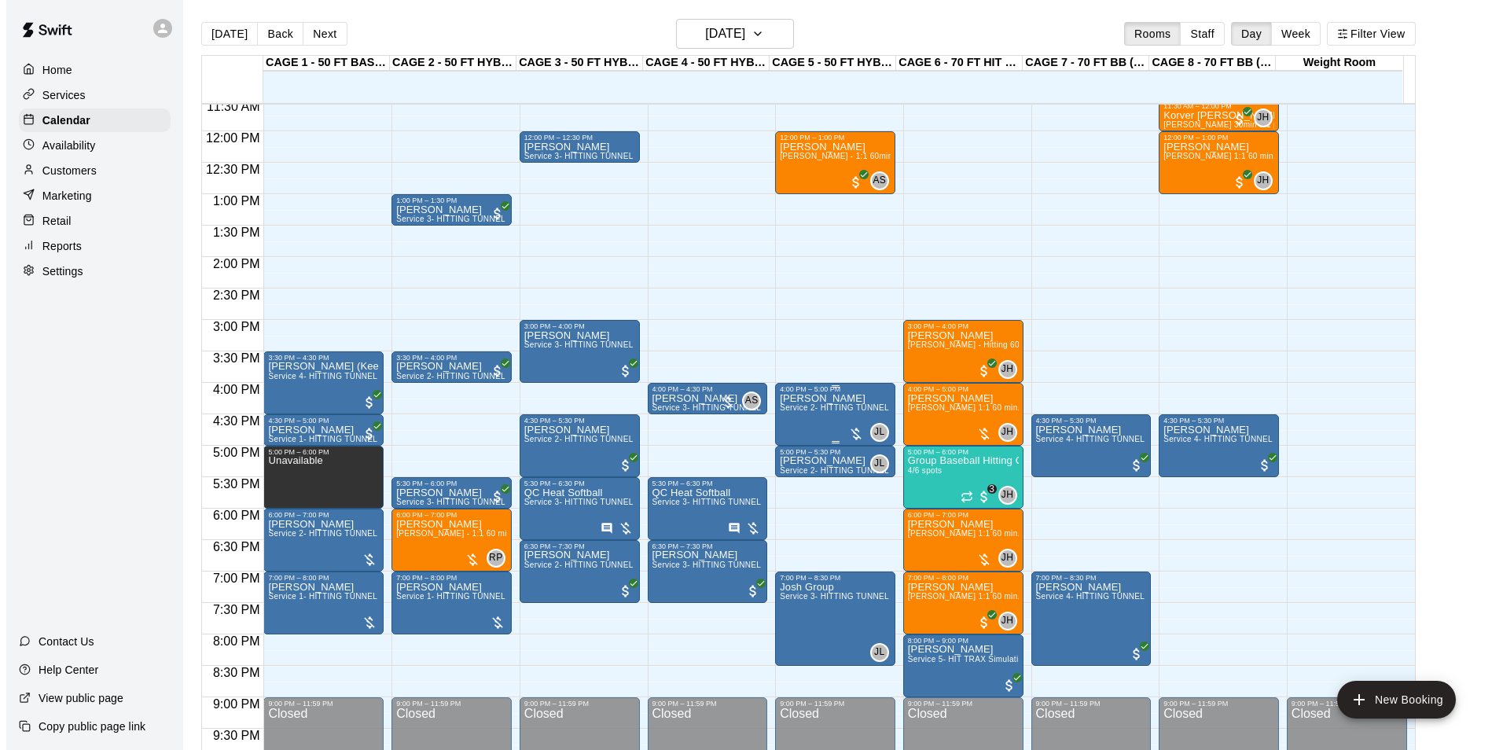
scroll to position [492, 0]
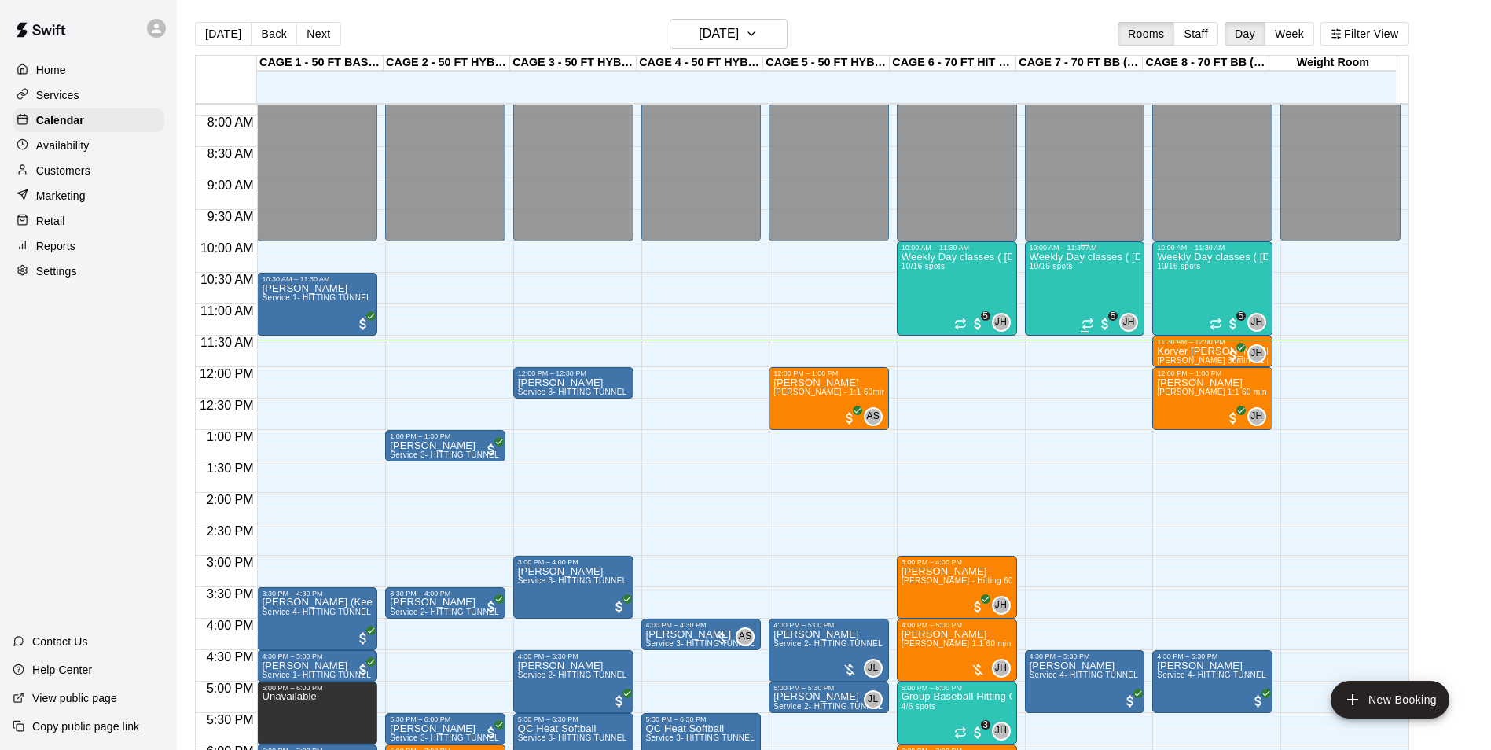
click at [1085, 288] on div "Weekly Day classes ( Monday,Wednesday,Friday ) 10:00-11:30 ( monthly packages a…" at bounding box center [1085, 626] width 111 height 750
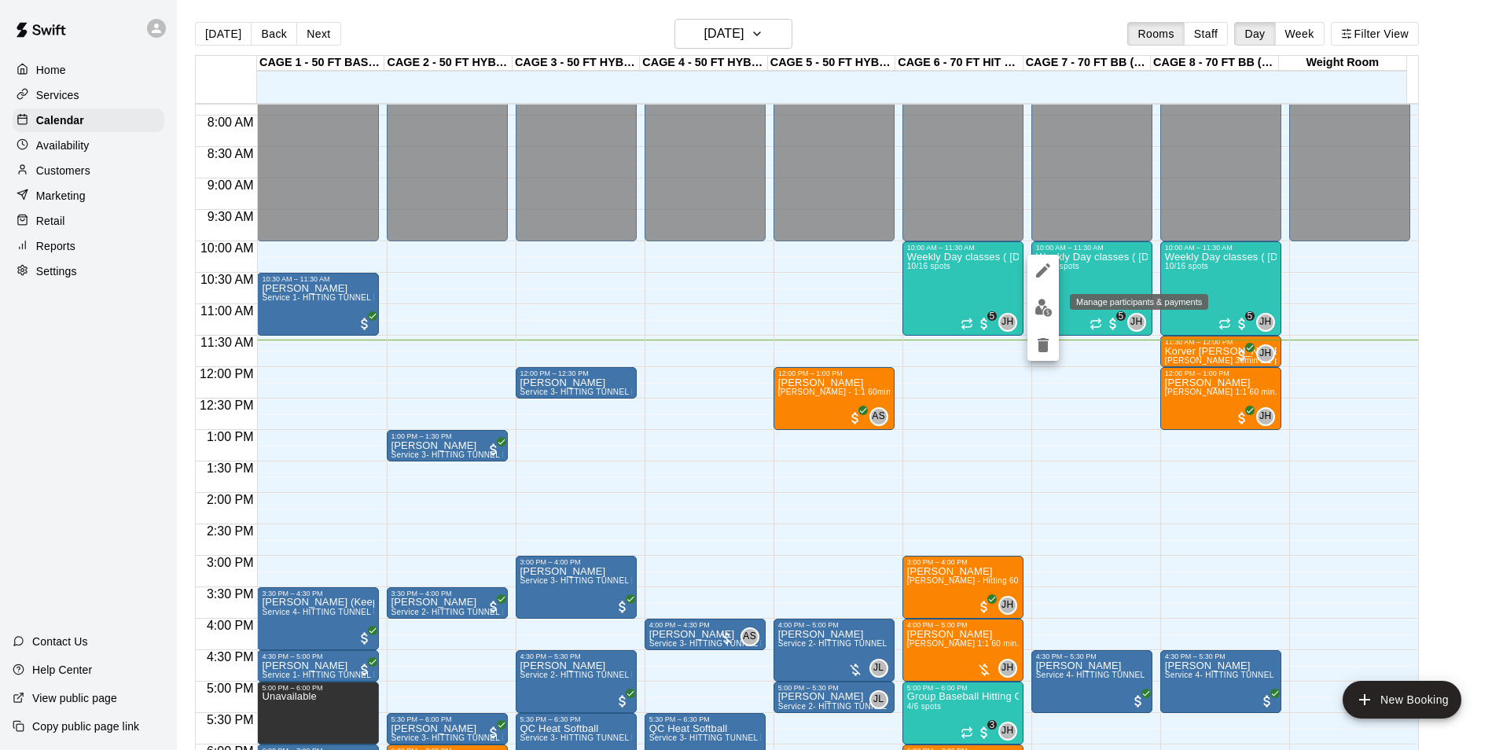
click at [1041, 306] on img "edit" at bounding box center [1043, 308] width 18 height 18
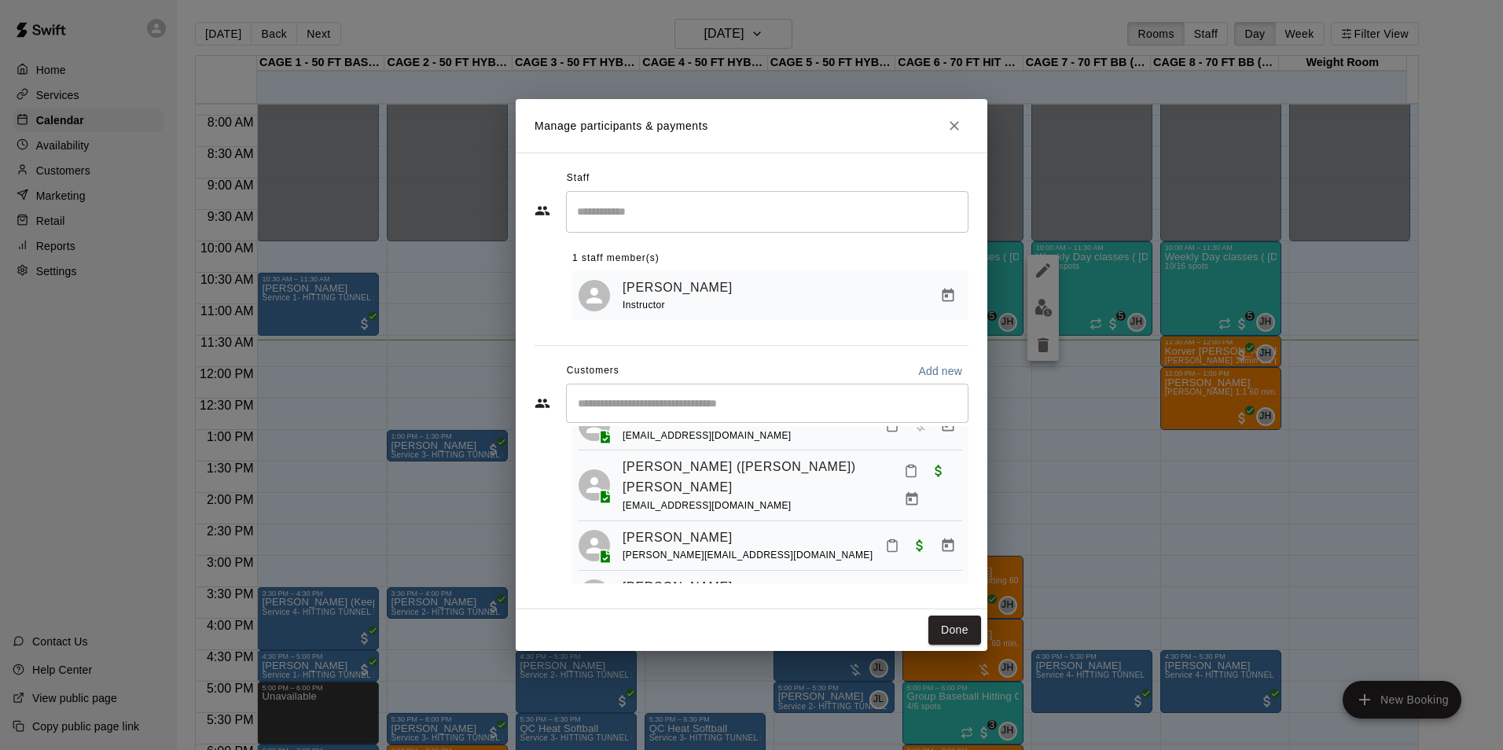
scroll to position [314, 0]
click at [954, 633] on button "Done" at bounding box center [954, 629] width 53 height 29
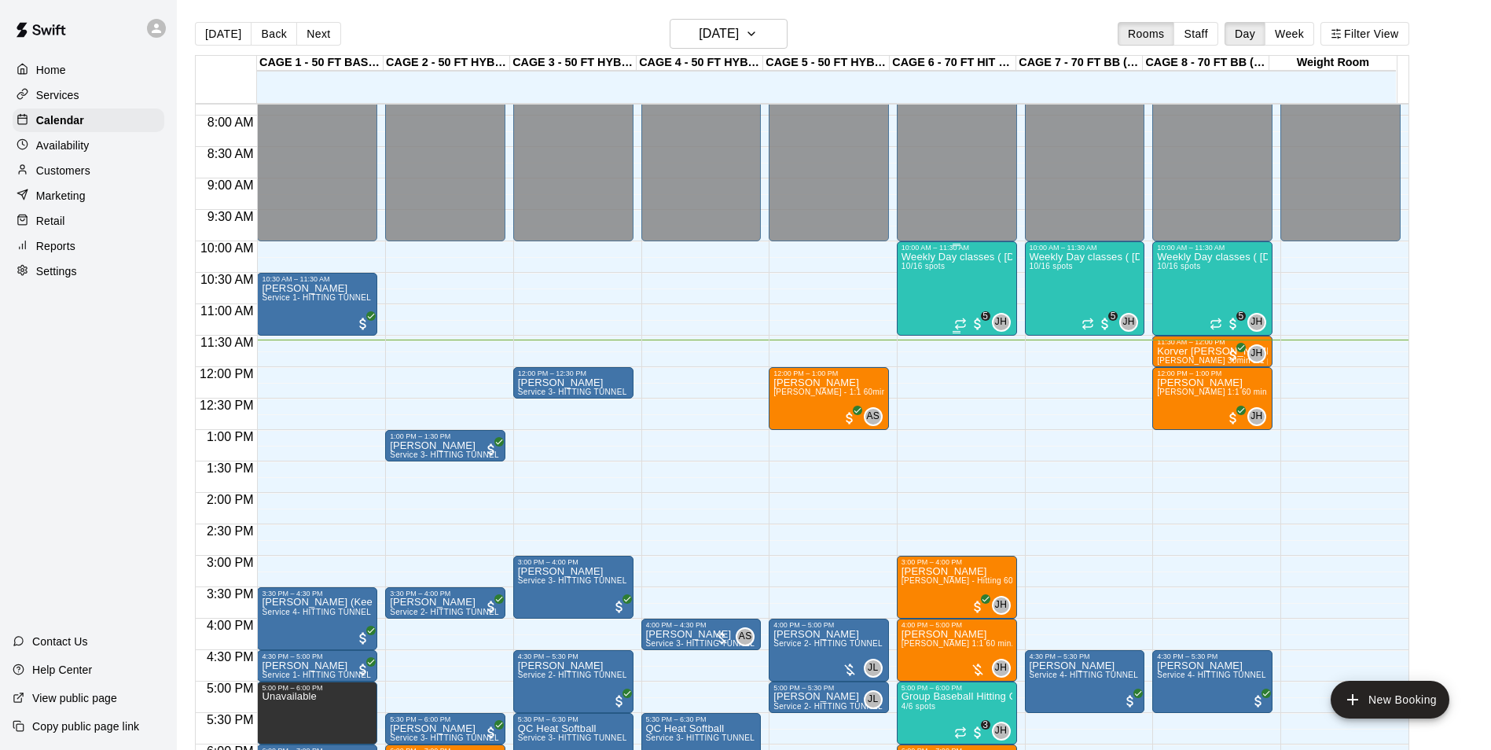
click at [951, 286] on div "Weekly Day classes ( Monday,Wednesday,Friday ) 10:00-11:30 ( monthly packages a…" at bounding box center [956, 626] width 111 height 750
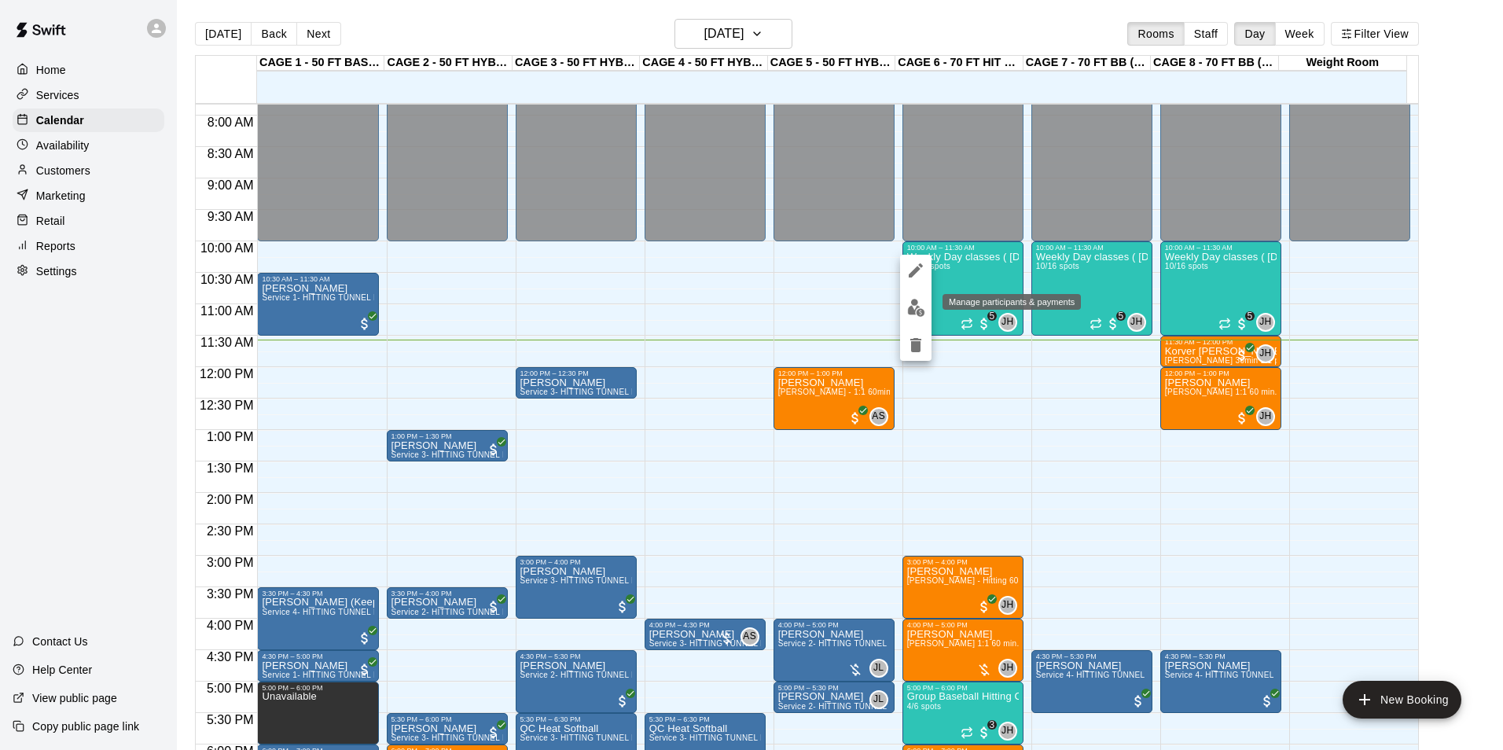
click at [913, 307] on img "edit" at bounding box center [916, 308] width 18 height 18
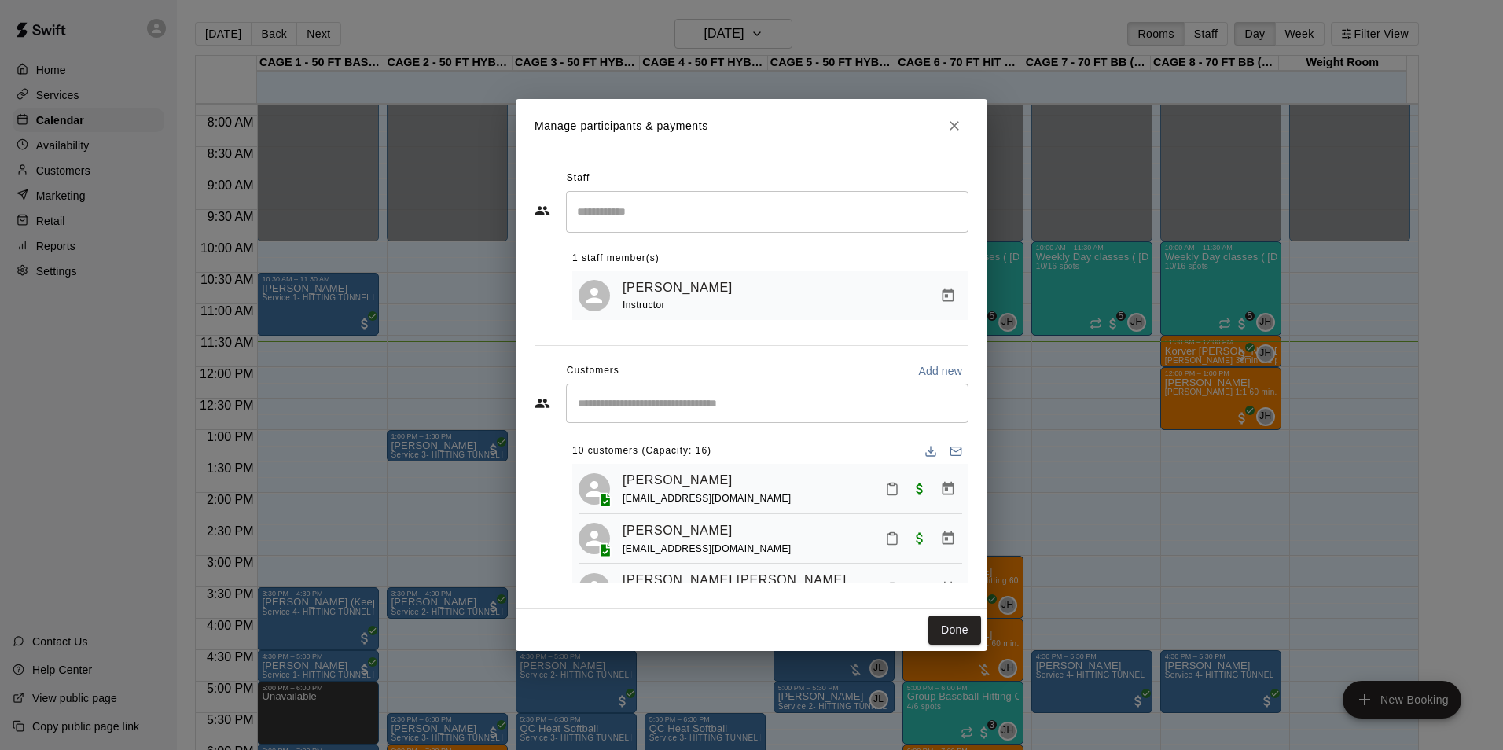
click at [759, 408] on input "Start typing to search customers..." at bounding box center [767, 403] width 388 height 16
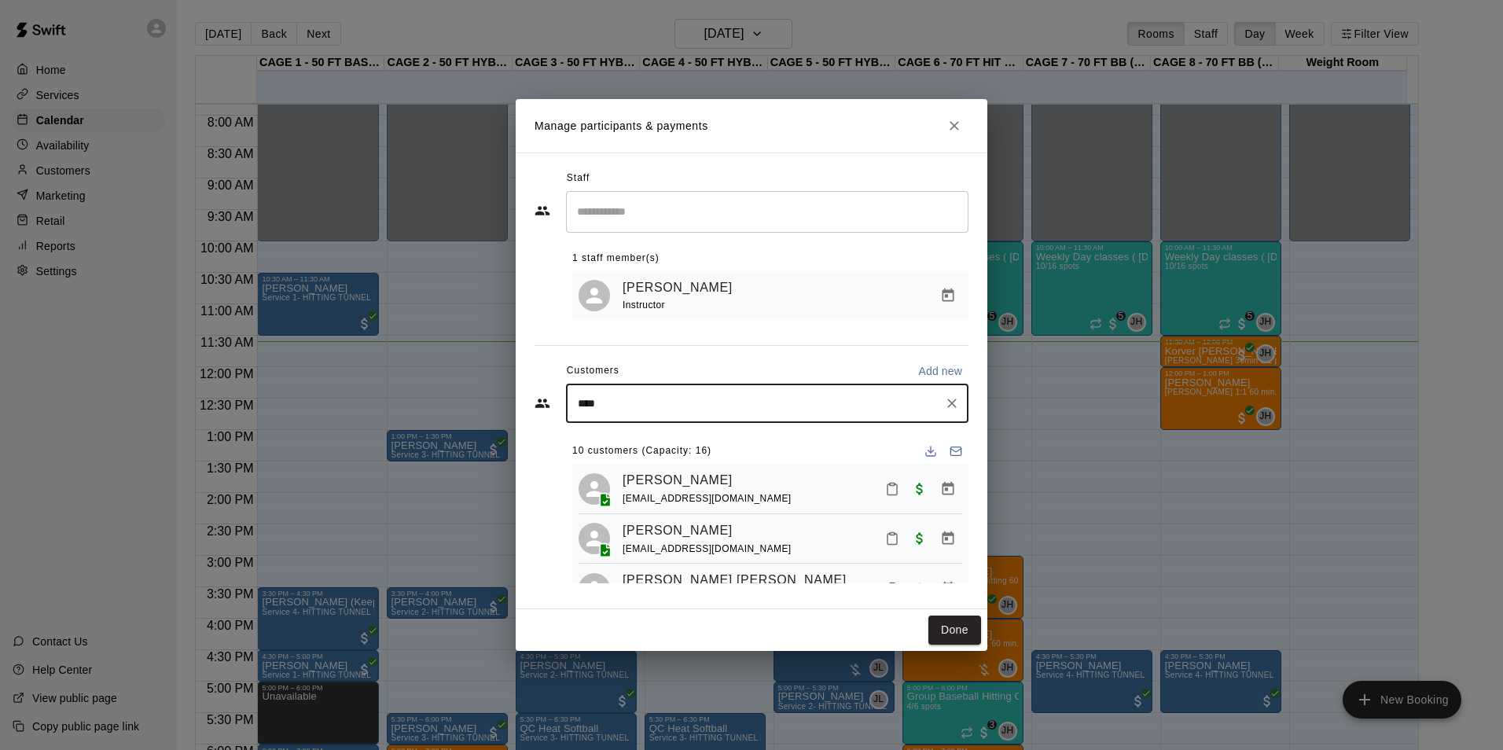
type input "*****"
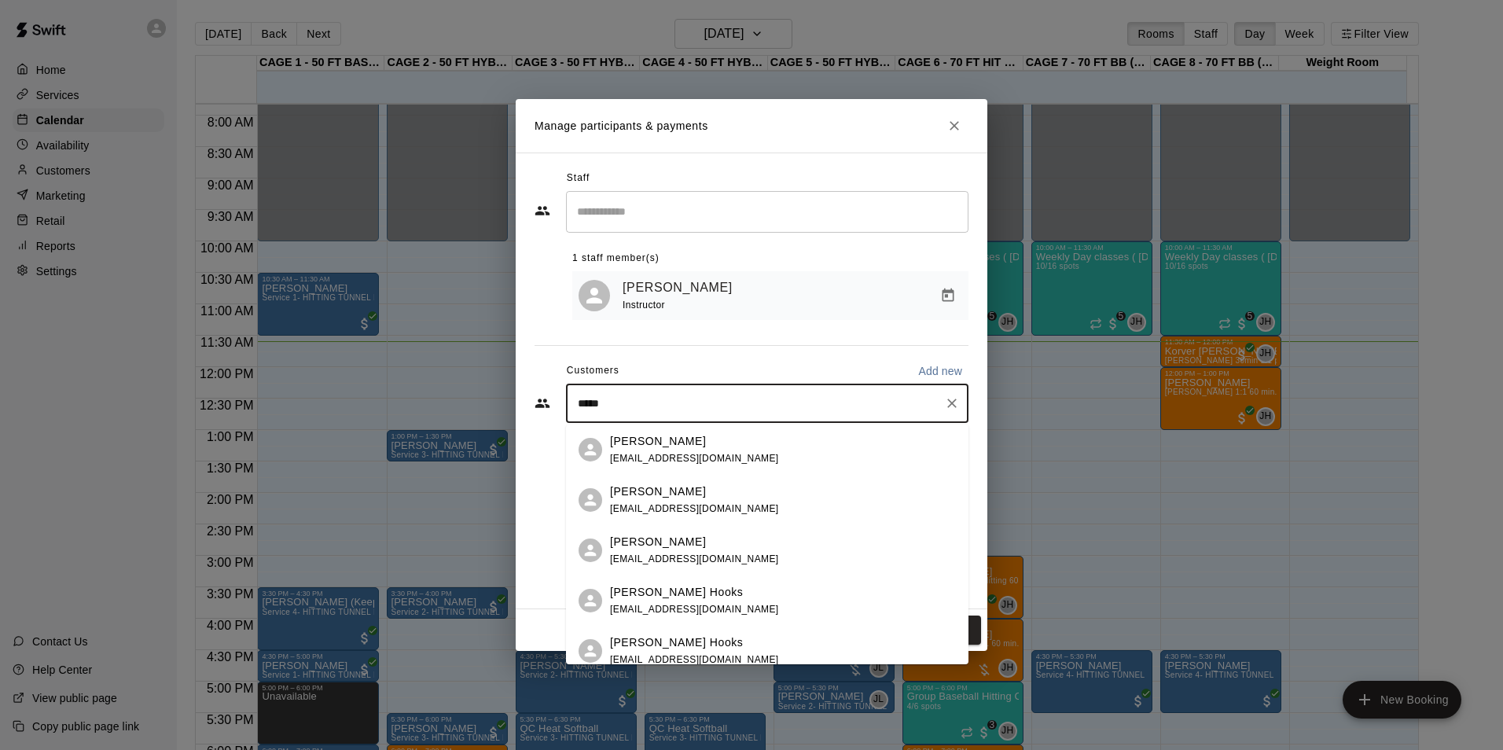
click at [681, 450] on div "Carson Hooks vitalhealthcareaz@gmail.com" at bounding box center [694, 450] width 169 height 34
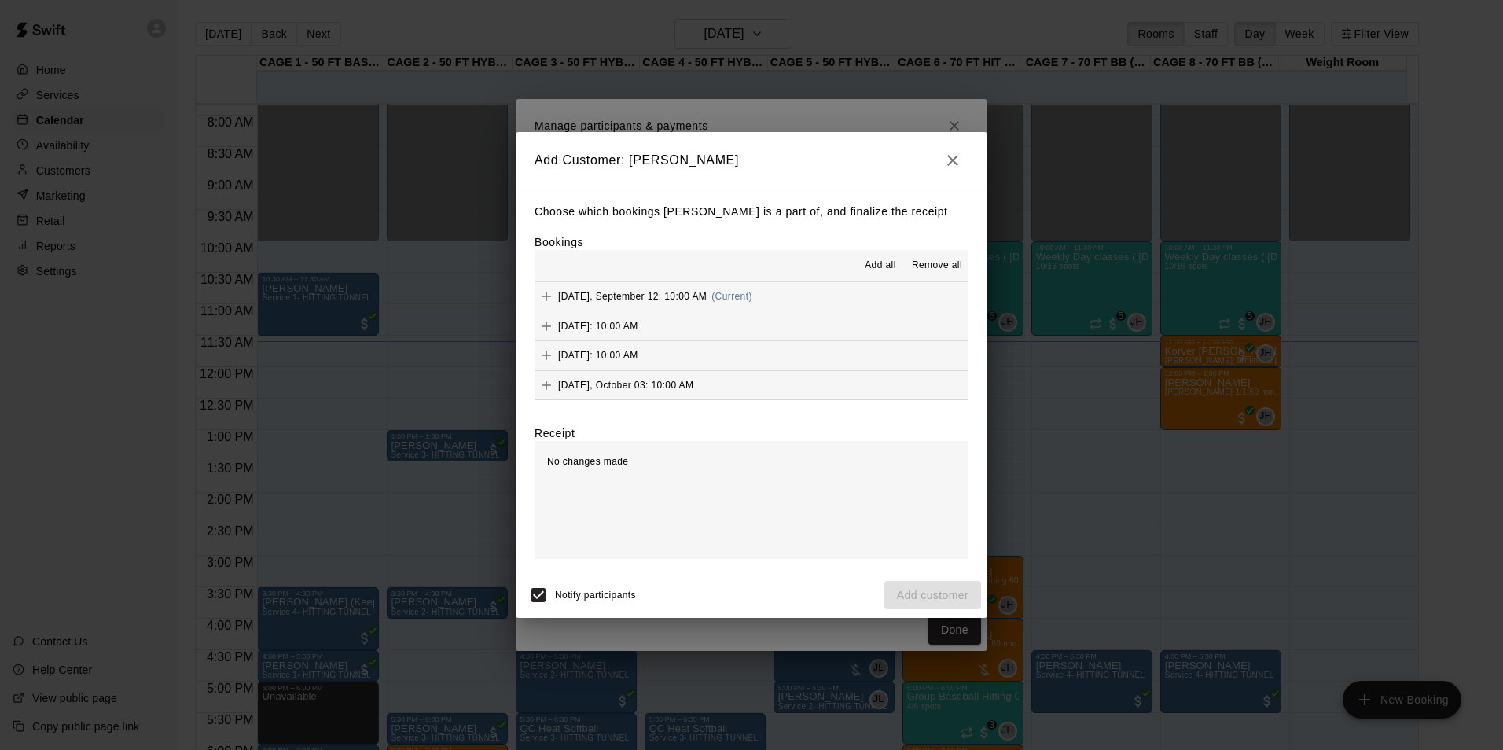
click at [628, 297] on span "[DATE], September 12: 10:00 AM" at bounding box center [632, 296] width 149 height 11
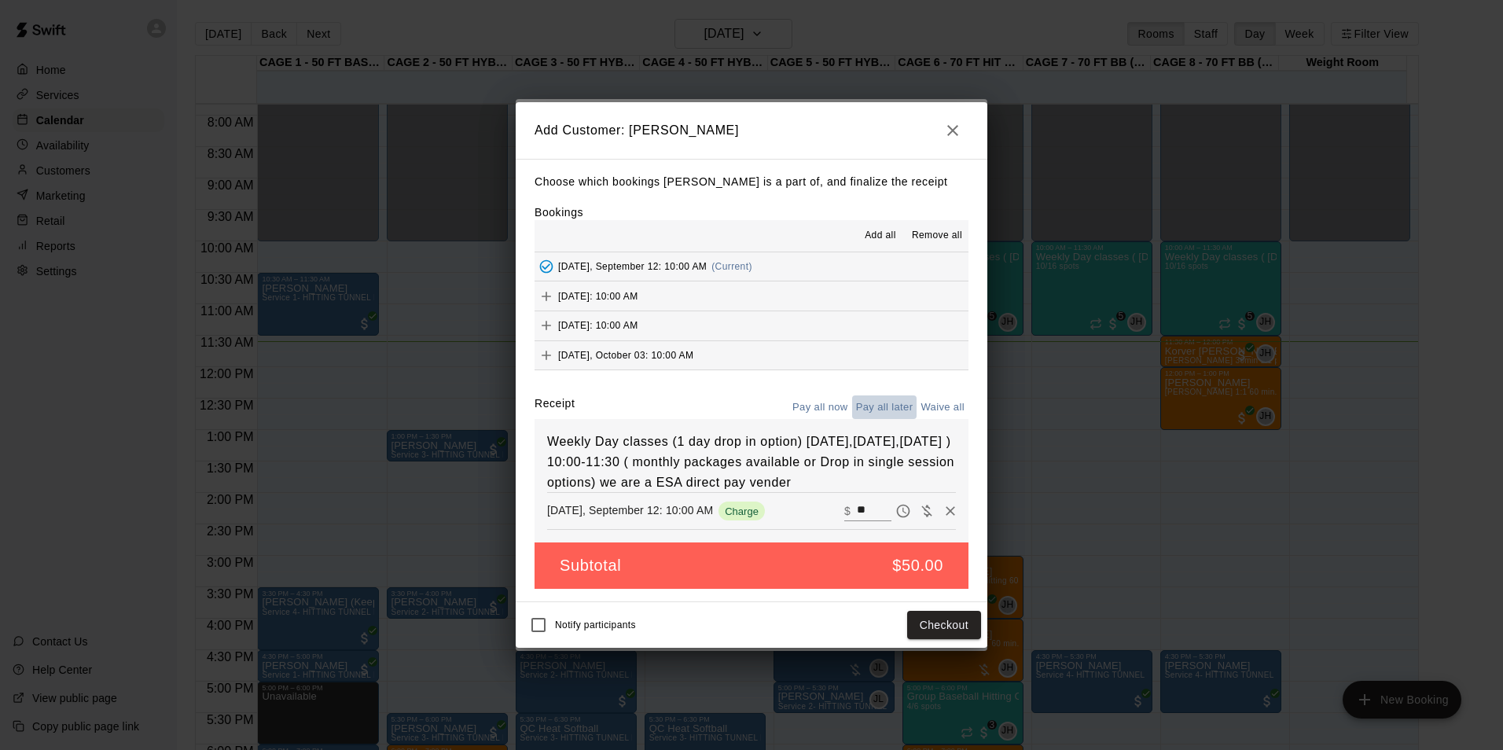
click at [901, 395] on button "Pay all later" at bounding box center [884, 407] width 65 height 24
click at [927, 640] on button "Add customer" at bounding box center [932, 625] width 97 height 29
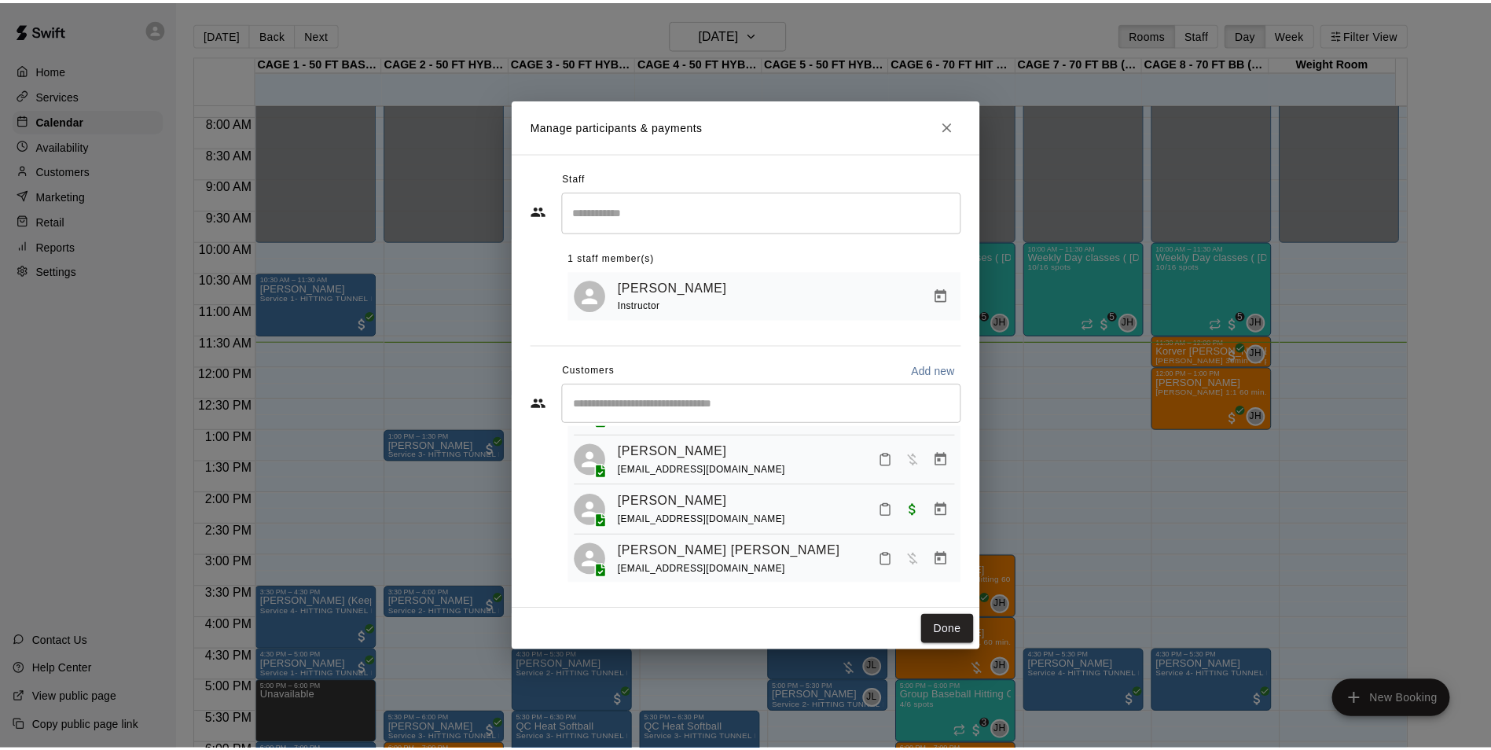
scroll to position [0, 0]
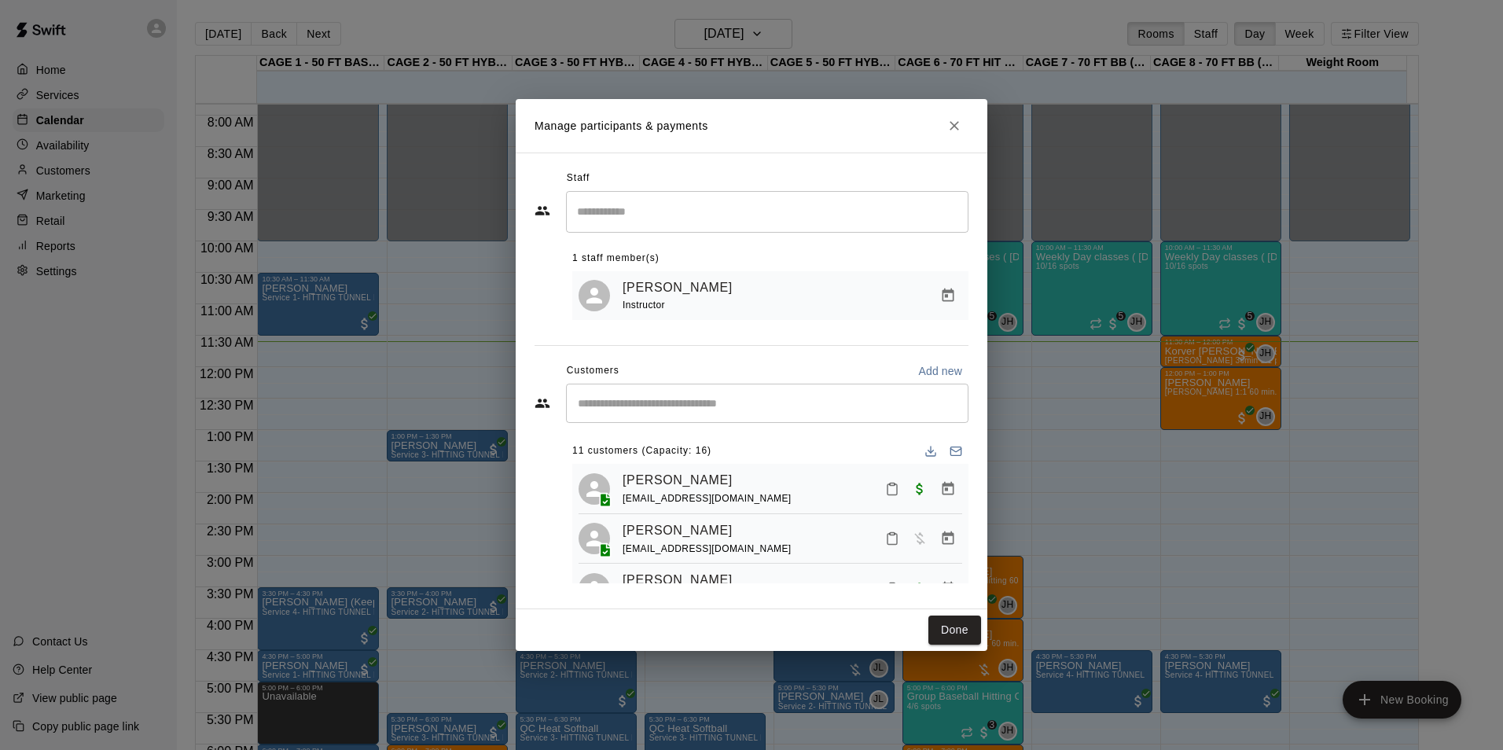
click at [756, 404] on input "Start typing to search customers..." at bounding box center [767, 403] width 388 height 16
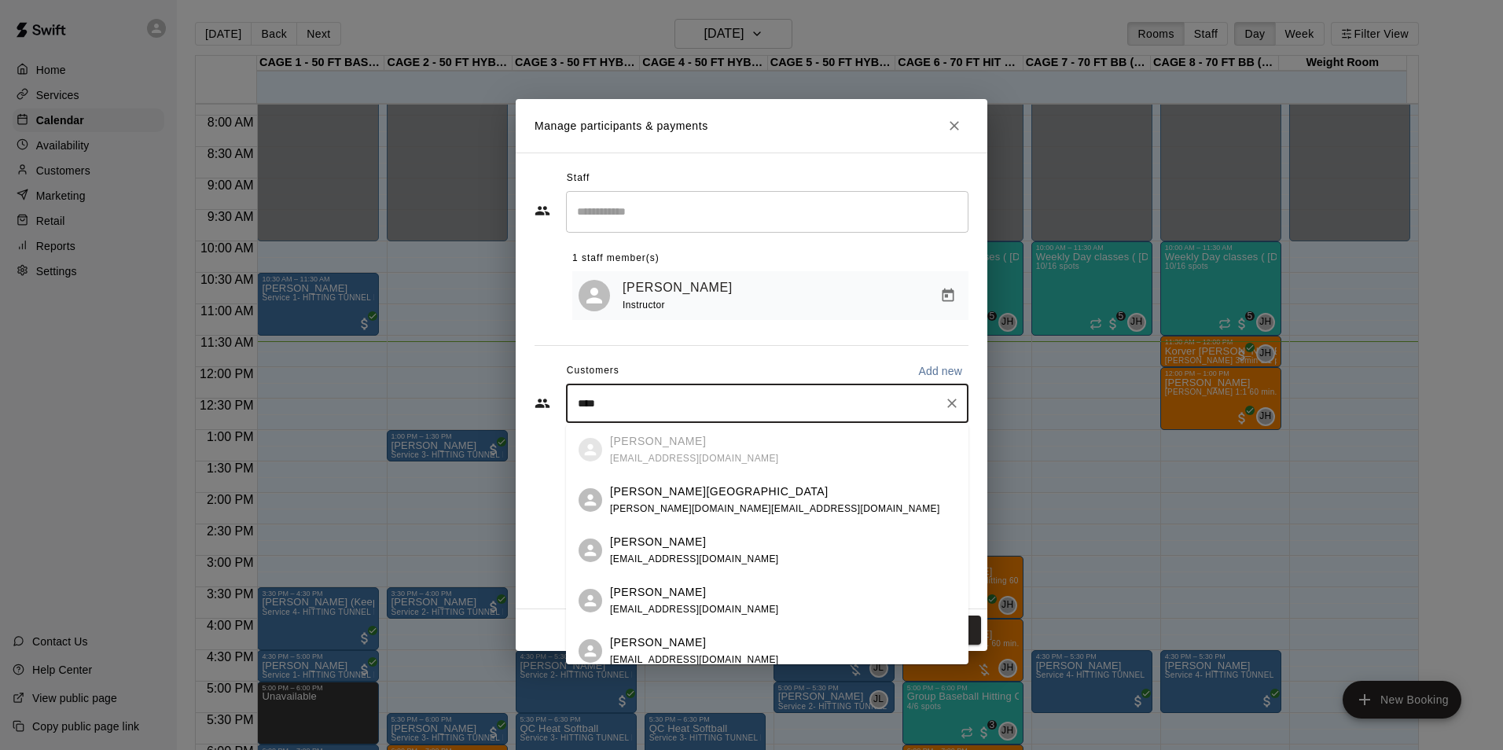
type input "*****"
click at [692, 589] on div "Hudson Hooks" at bounding box center [694, 592] width 169 height 17
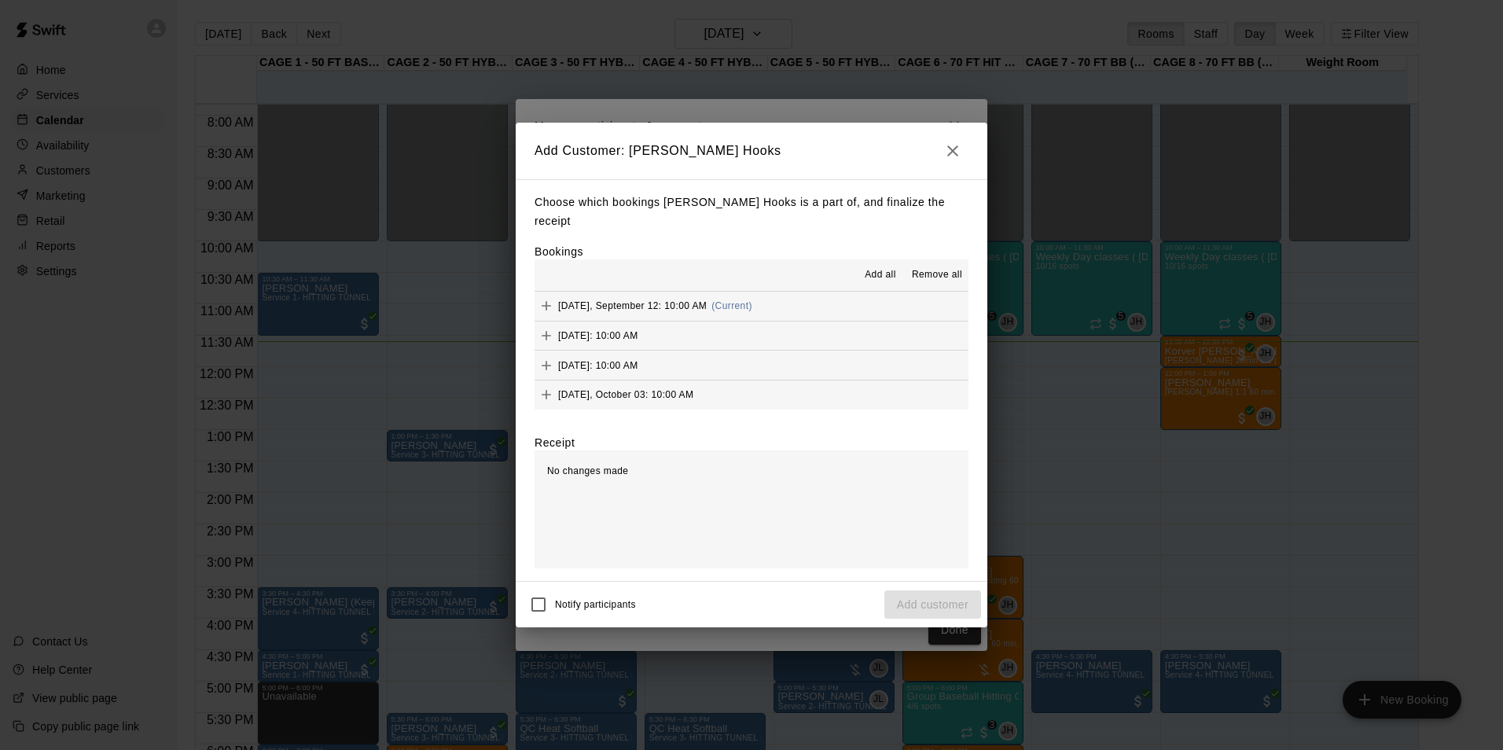
click at [632, 300] on span "[DATE], September 12: 10:00 AM" at bounding box center [632, 305] width 149 height 11
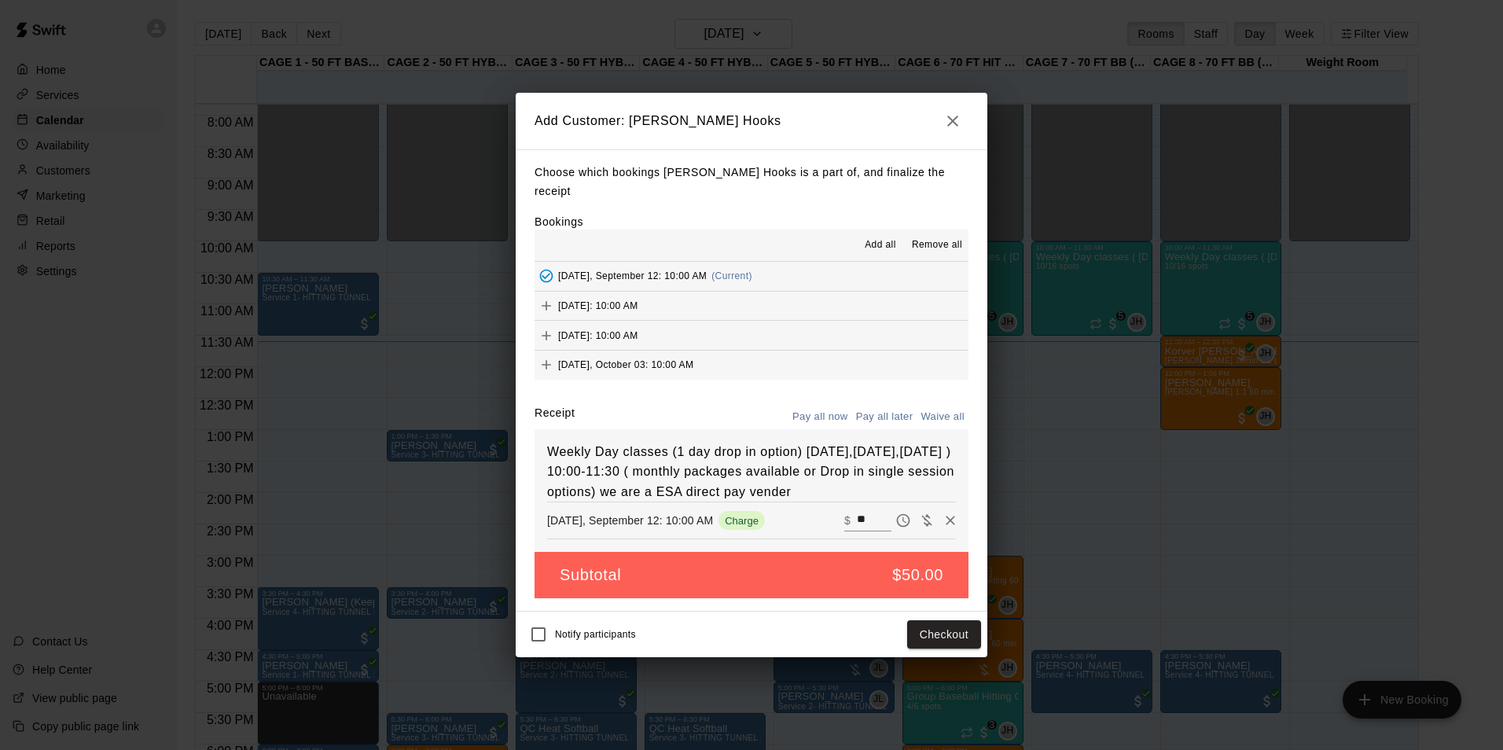
click at [887, 405] on button "Pay all later" at bounding box center [884, 417] width 65 height 24
click at [947, 633] on button "Add customer" at bounding box center [932, 634] width 97 height 29
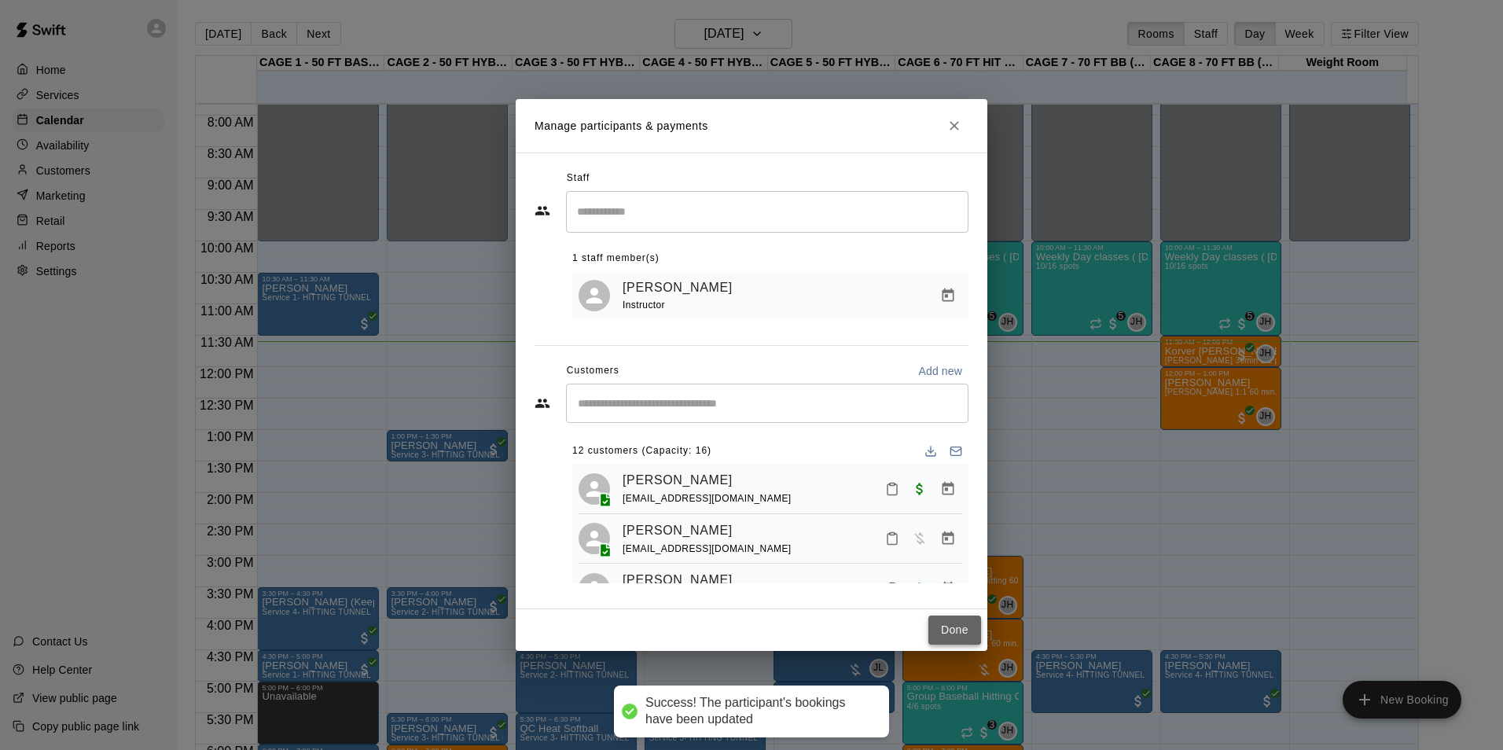
click at [964, 637] on button "Done" at bounding box center [954, 629] width 53 height 29
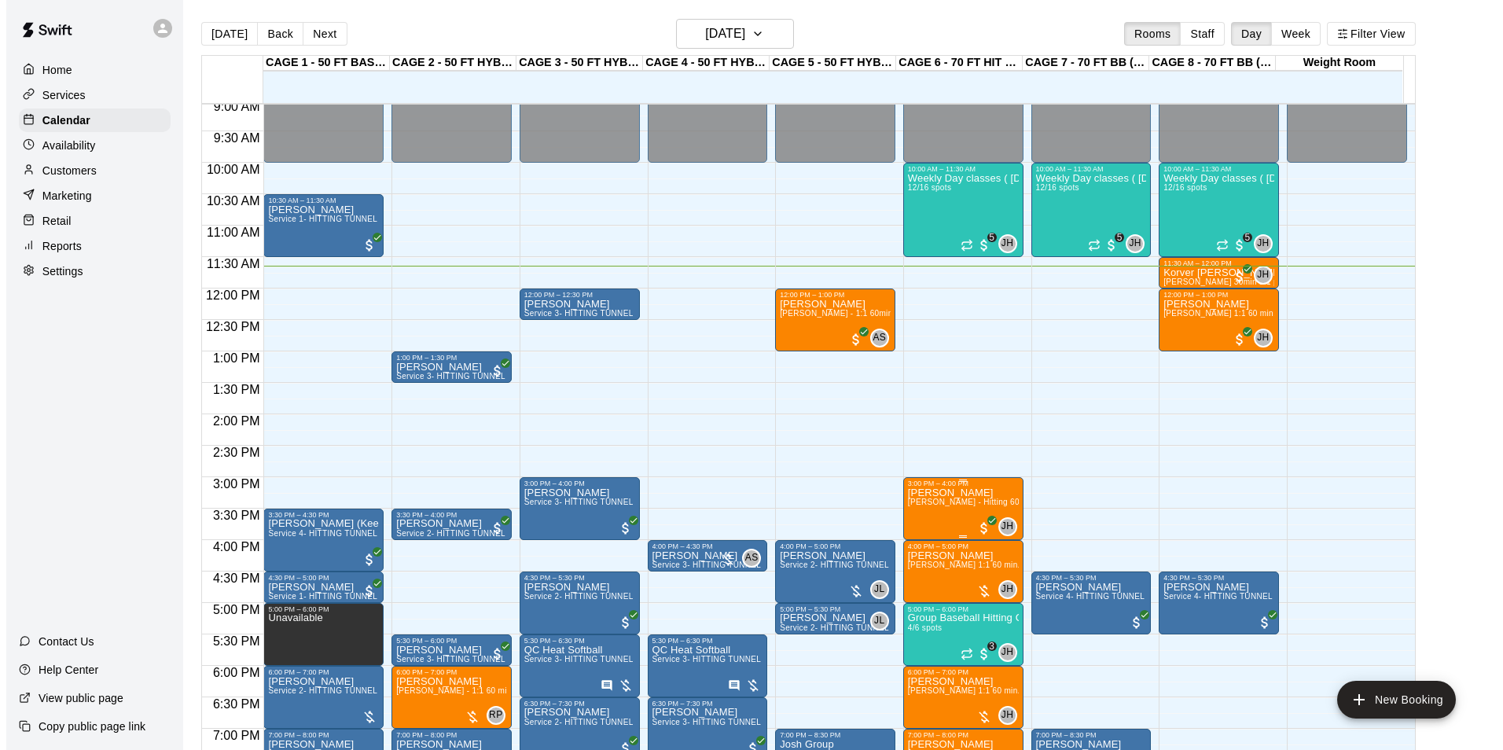
scroll to position [728, 0]
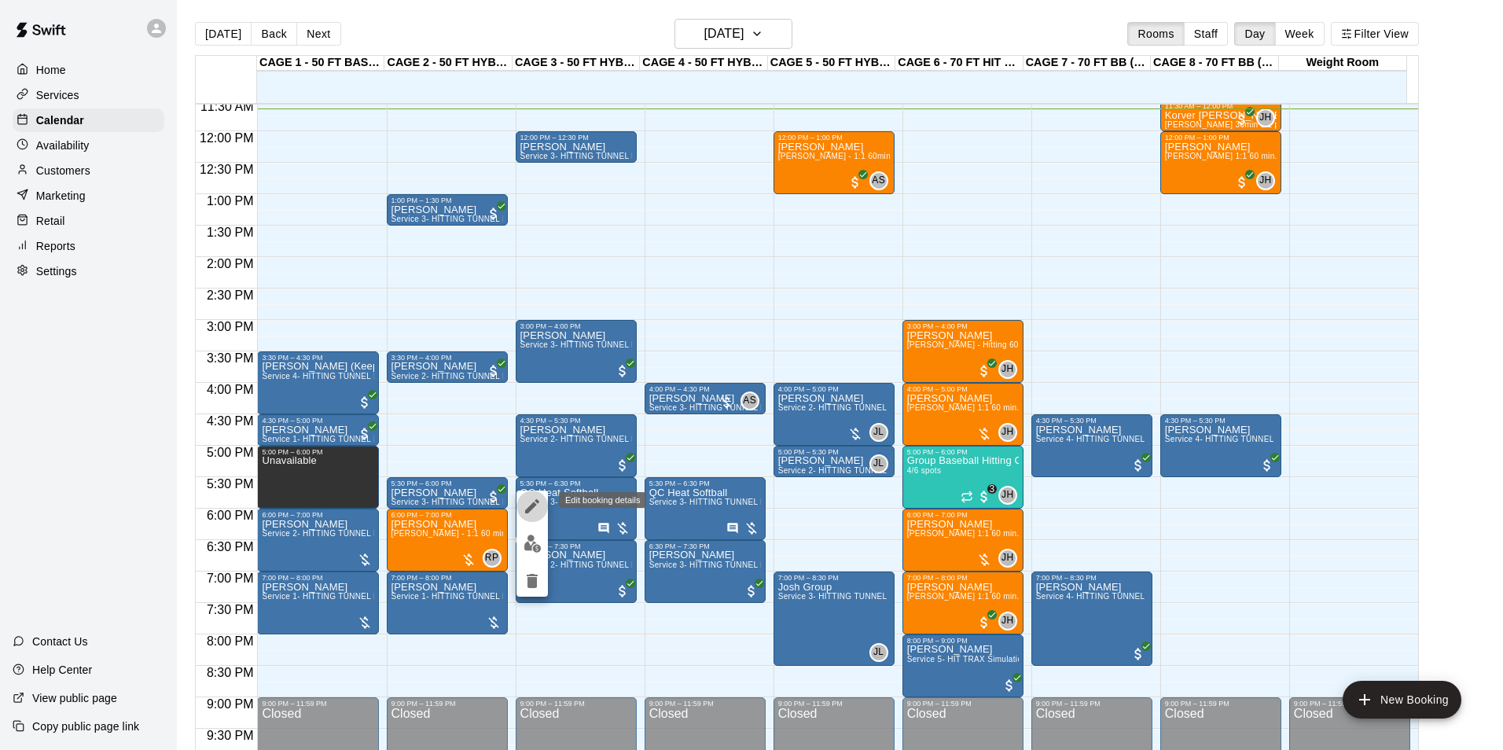
click at [528, 501] on icon "edit" at bounding box center [532, 506] width 19 height 19
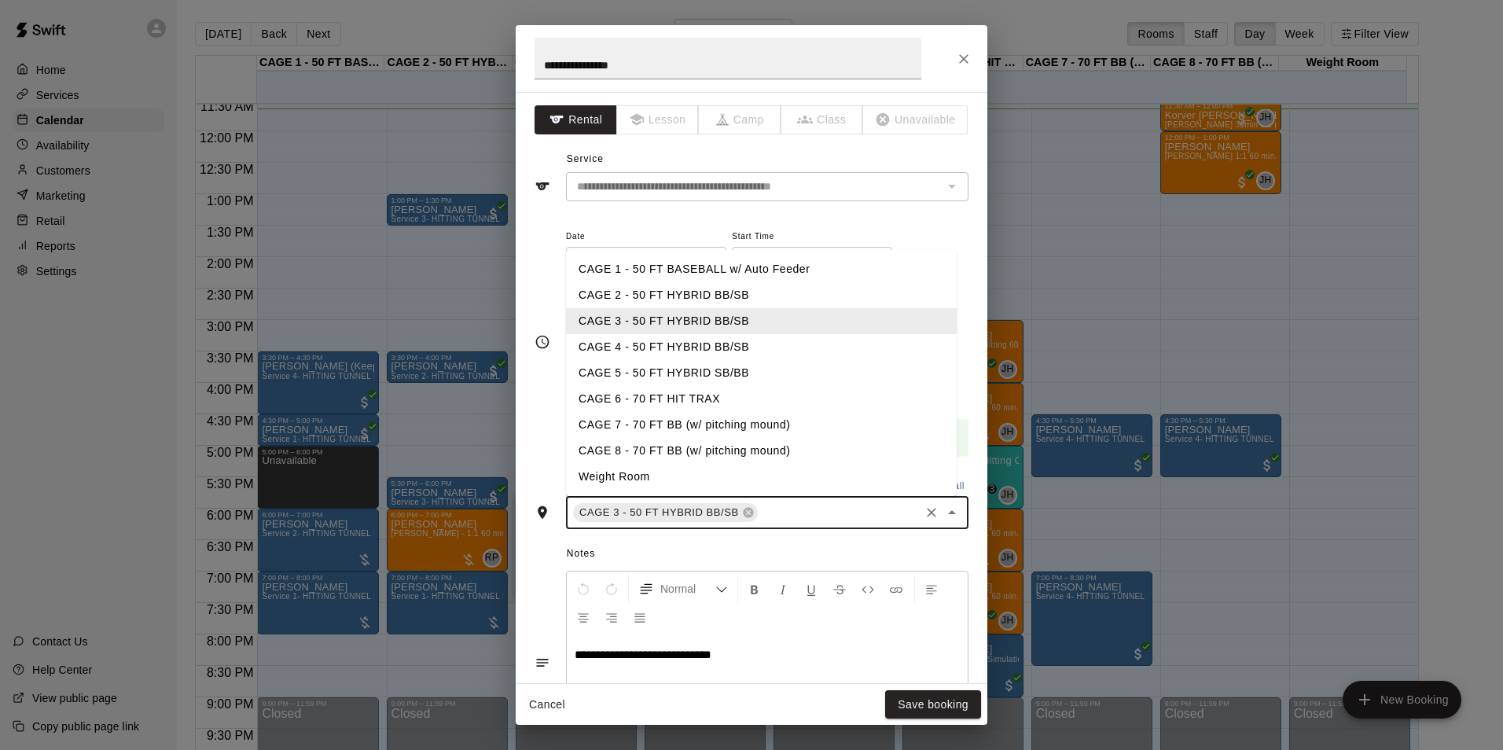
click at [795, 516] on input "text" at bounding box center [838, 513] width 157 height 20
type input "*"
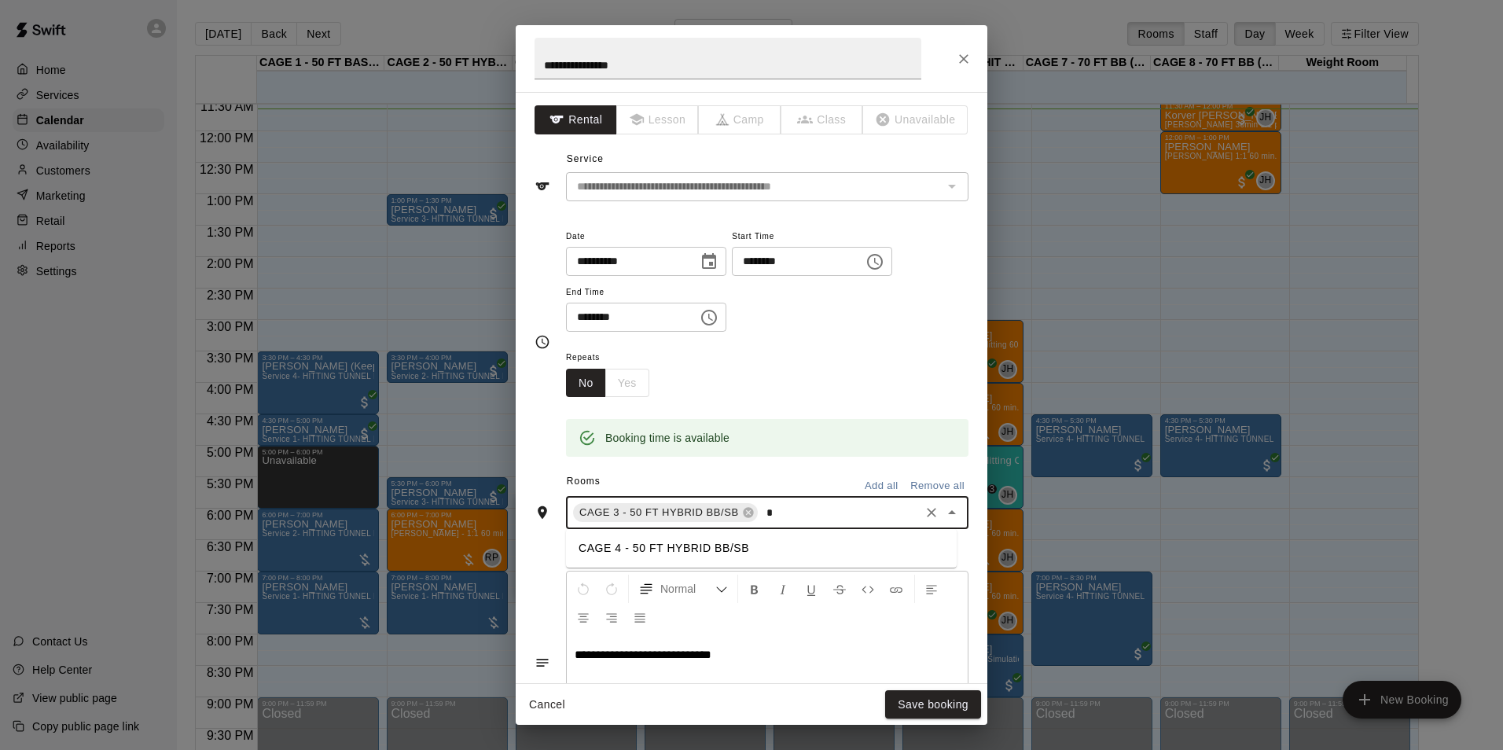
click at [641, 556] on li "CAGE 4 - 50 FT HYBRID BB/SB" at bounding box center [761, 548] width 391 height 26
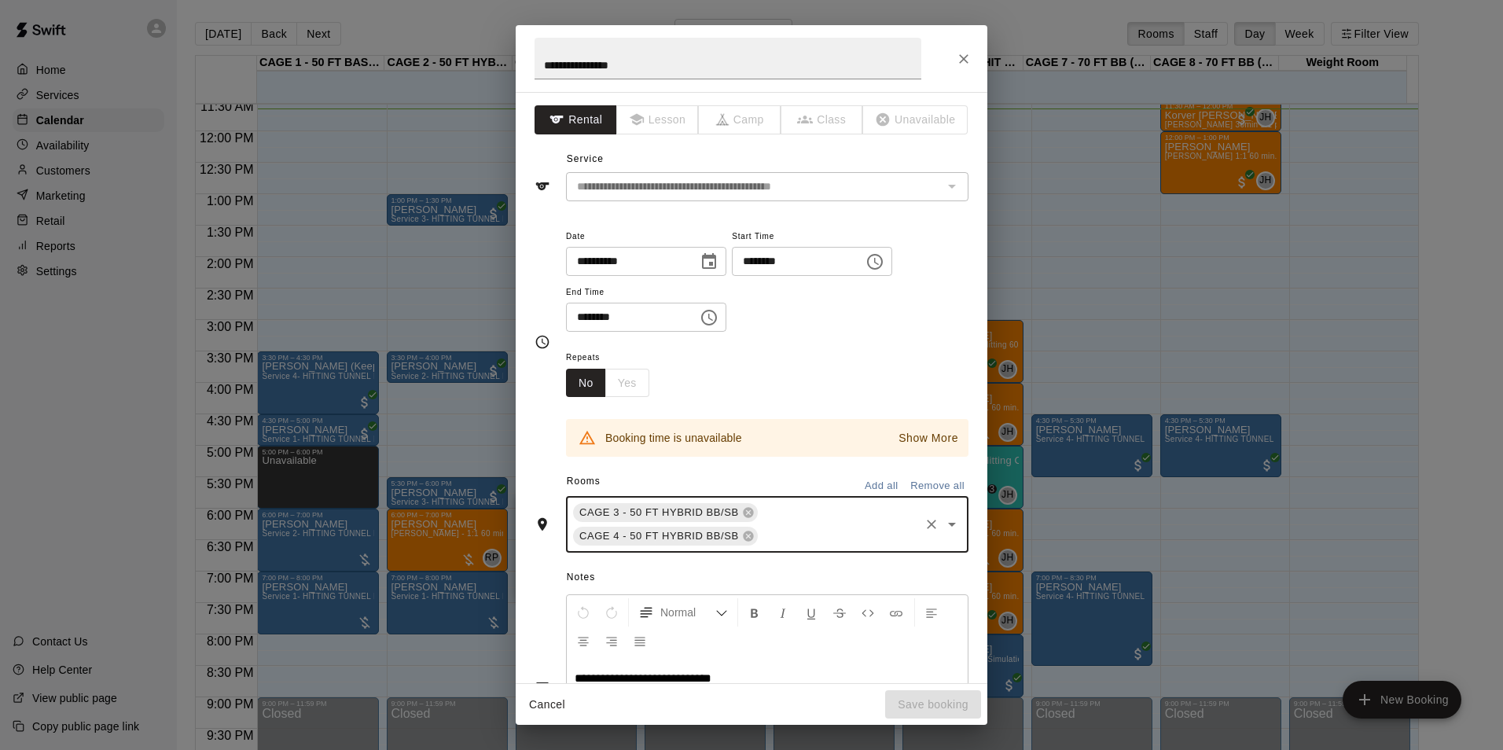
type input "*"
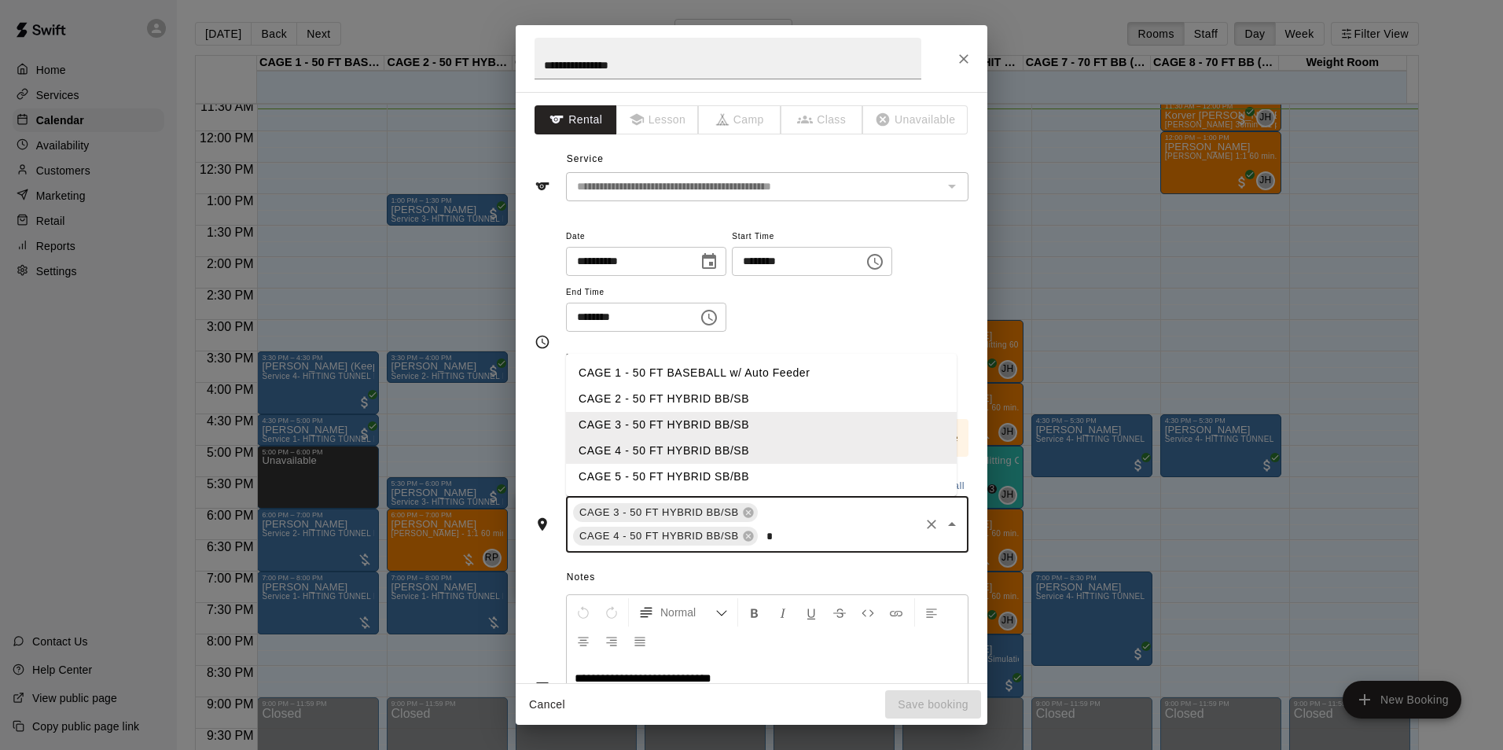
click at [704, 477] on li "CAGE 5 - 50 FT HYBRID SB/BB" at bounding box center [761, 477] width 391 height 26
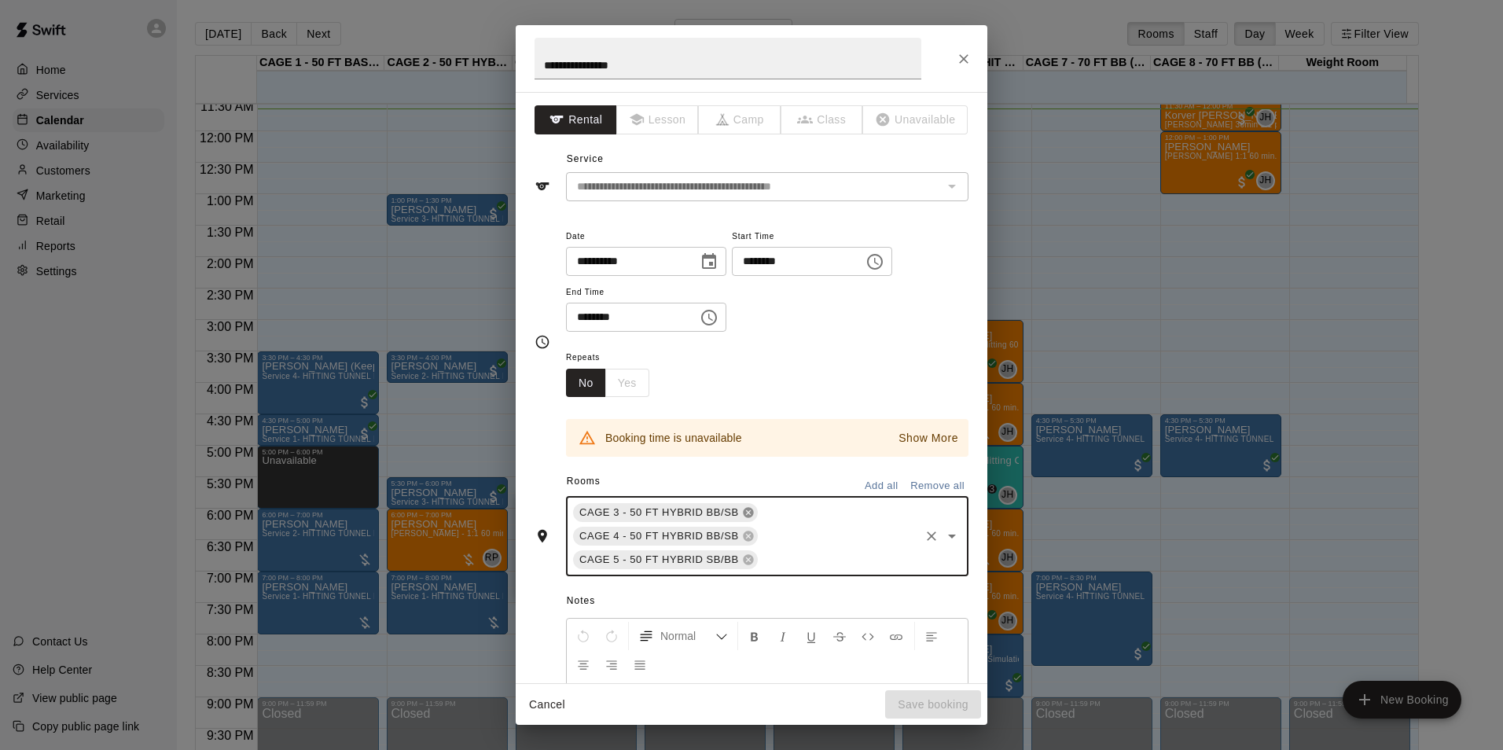
click at [743, 511] on icon at bounding box center [748, 513] width 10 height 10
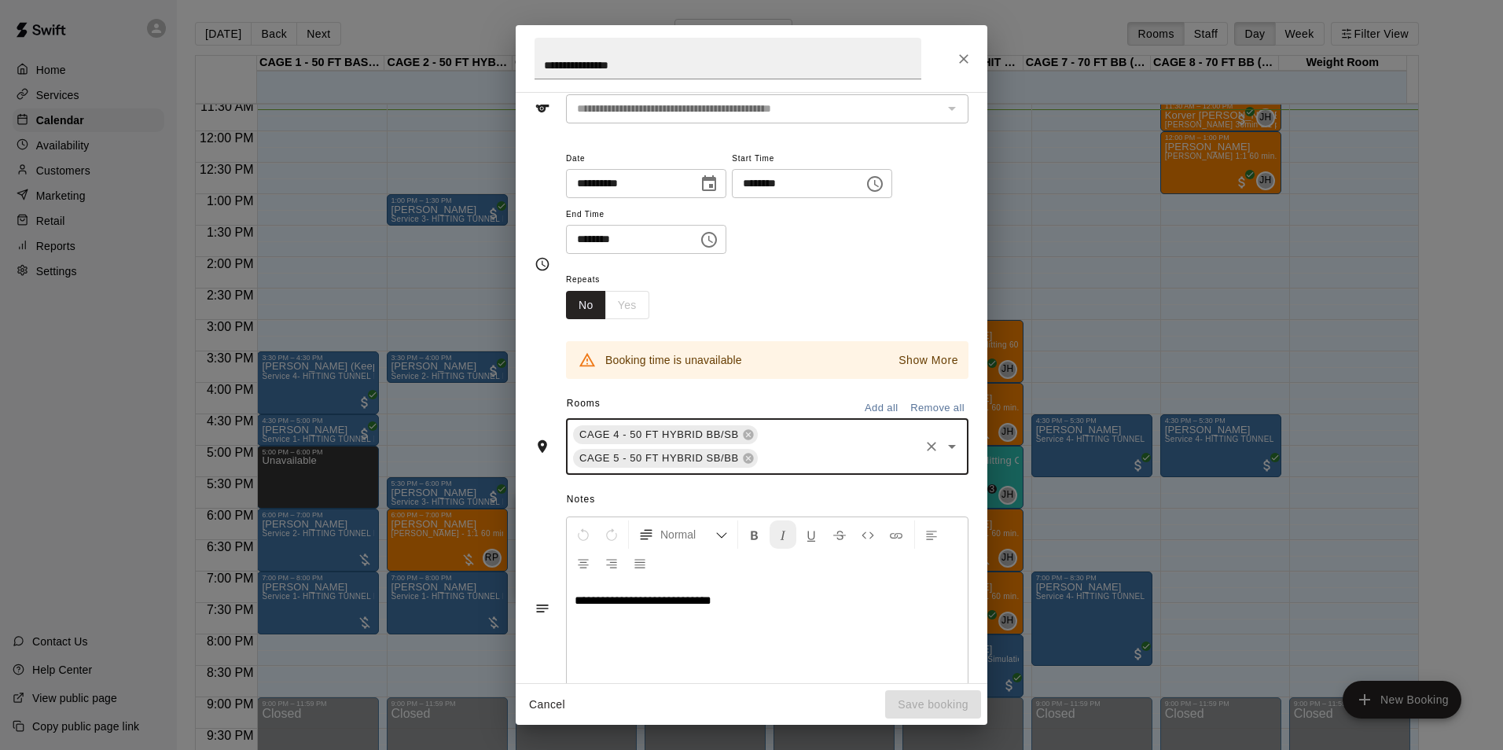
scroll to position [79, 0]
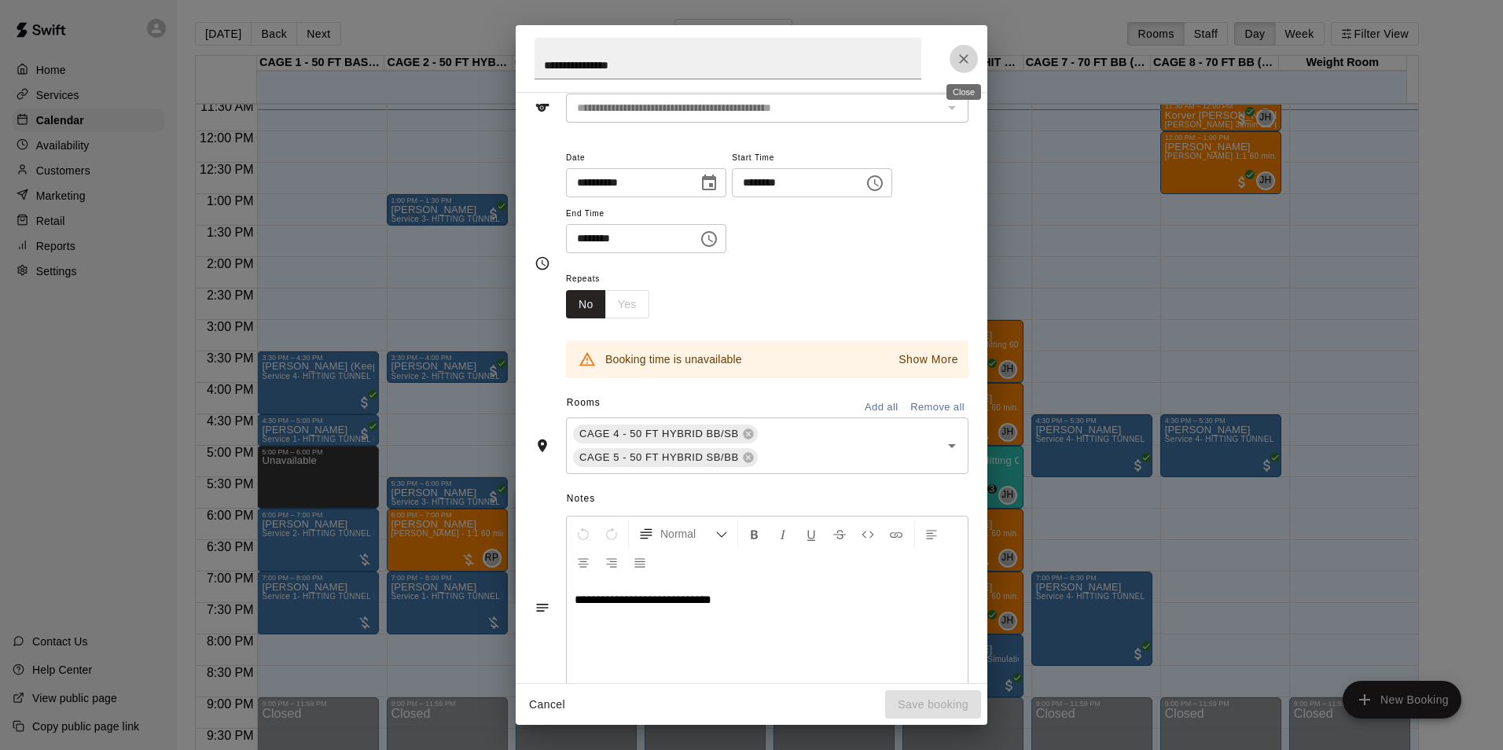
click at [969, 58] on icon "Close" at bounding box center [964, 59] width 16 height 16
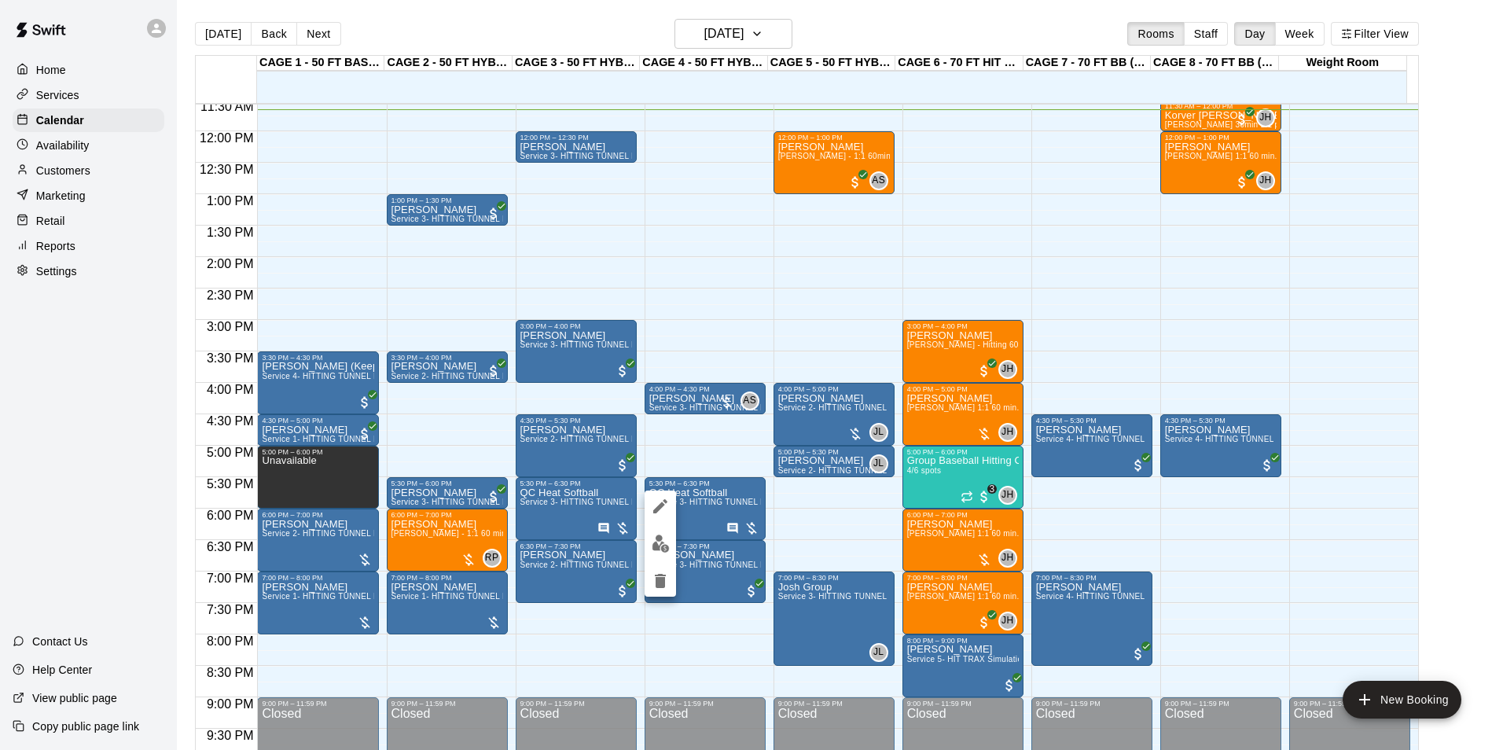
click at [644, 499] on div at bounding box center [659, 543] width 31 height 106
click at [656, 505] on icon "edit" at bounding box center [660, 506] width 19 height 19
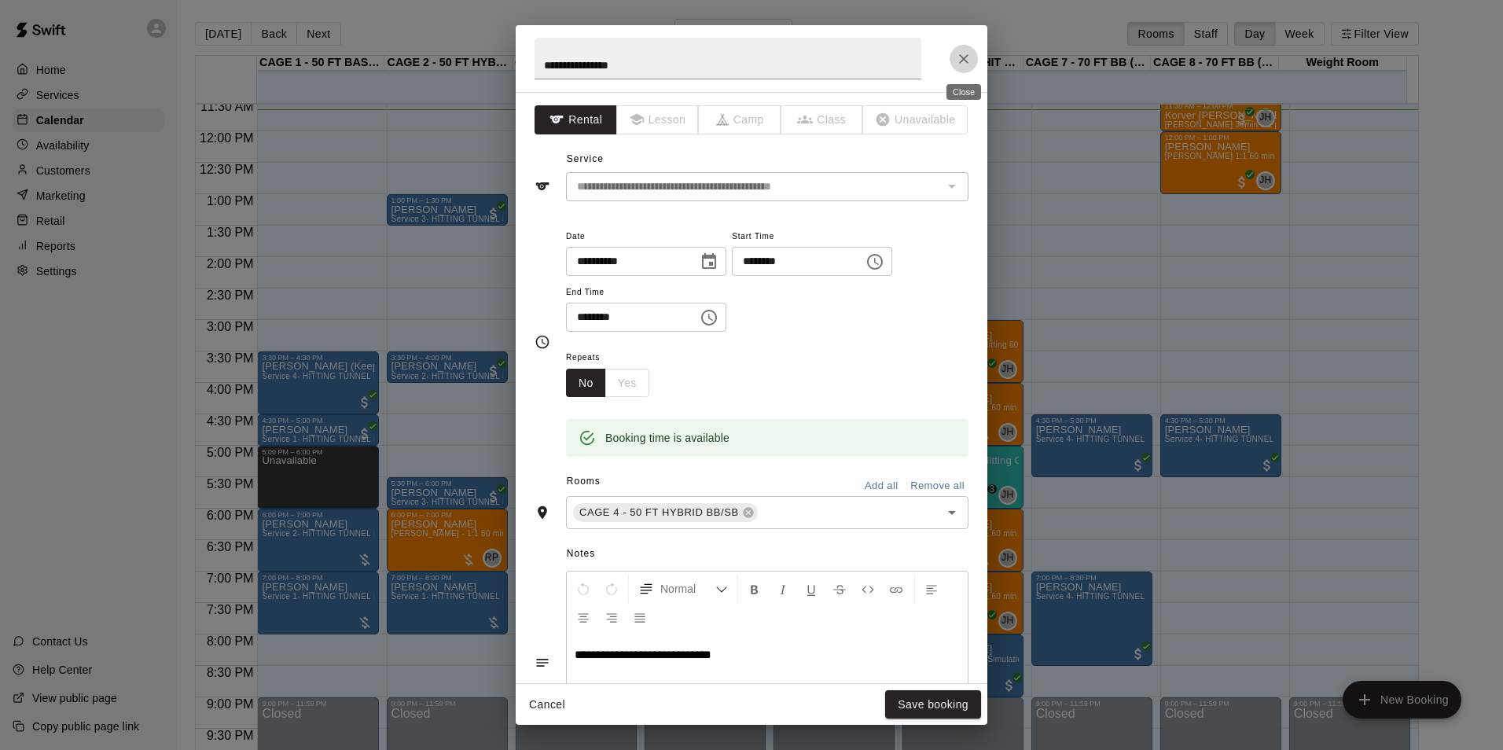
click at [959, 66] on icon "Close" at bounding box center [964, 59] width 16 height 16
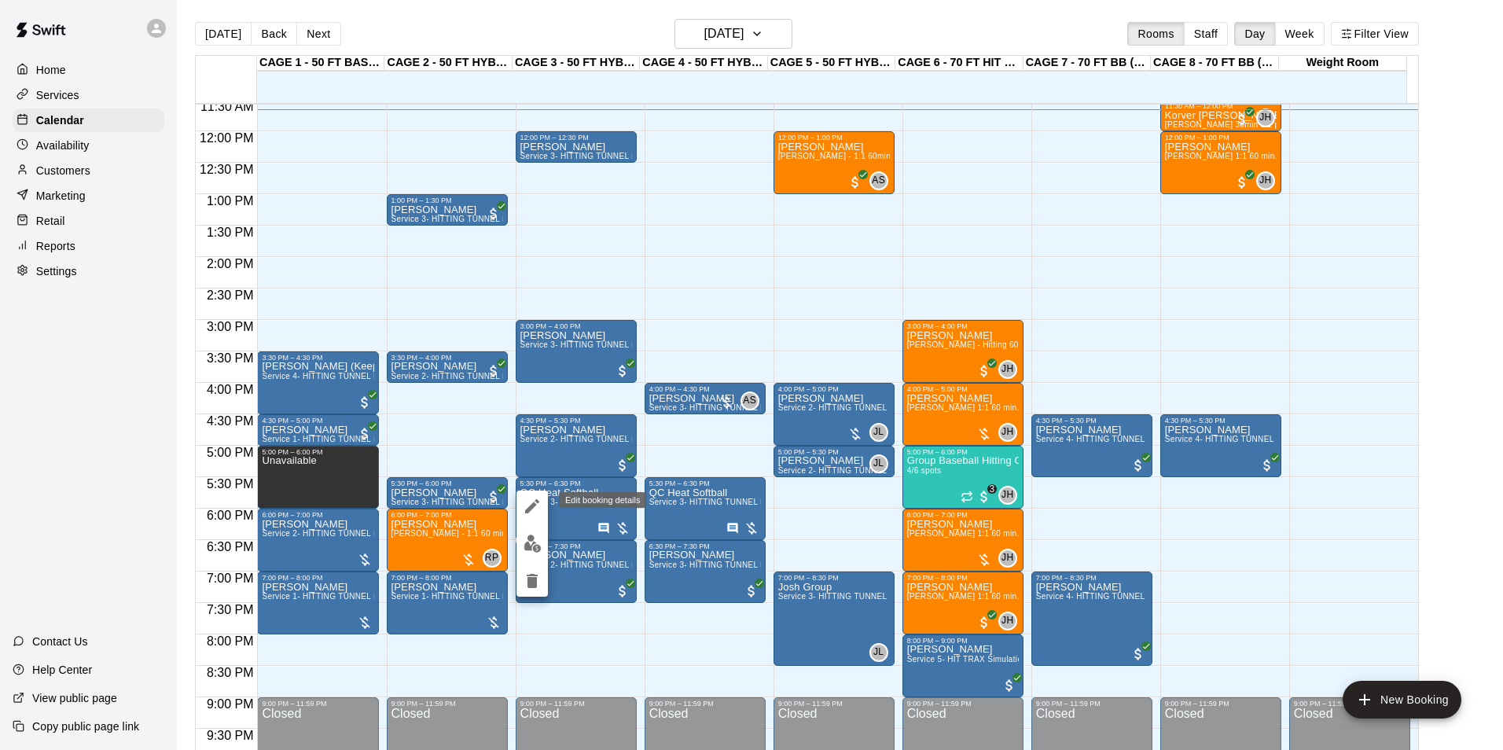
click at [535, 504] on icon "edit" at bounding box center [532, 506] width 14 height 14
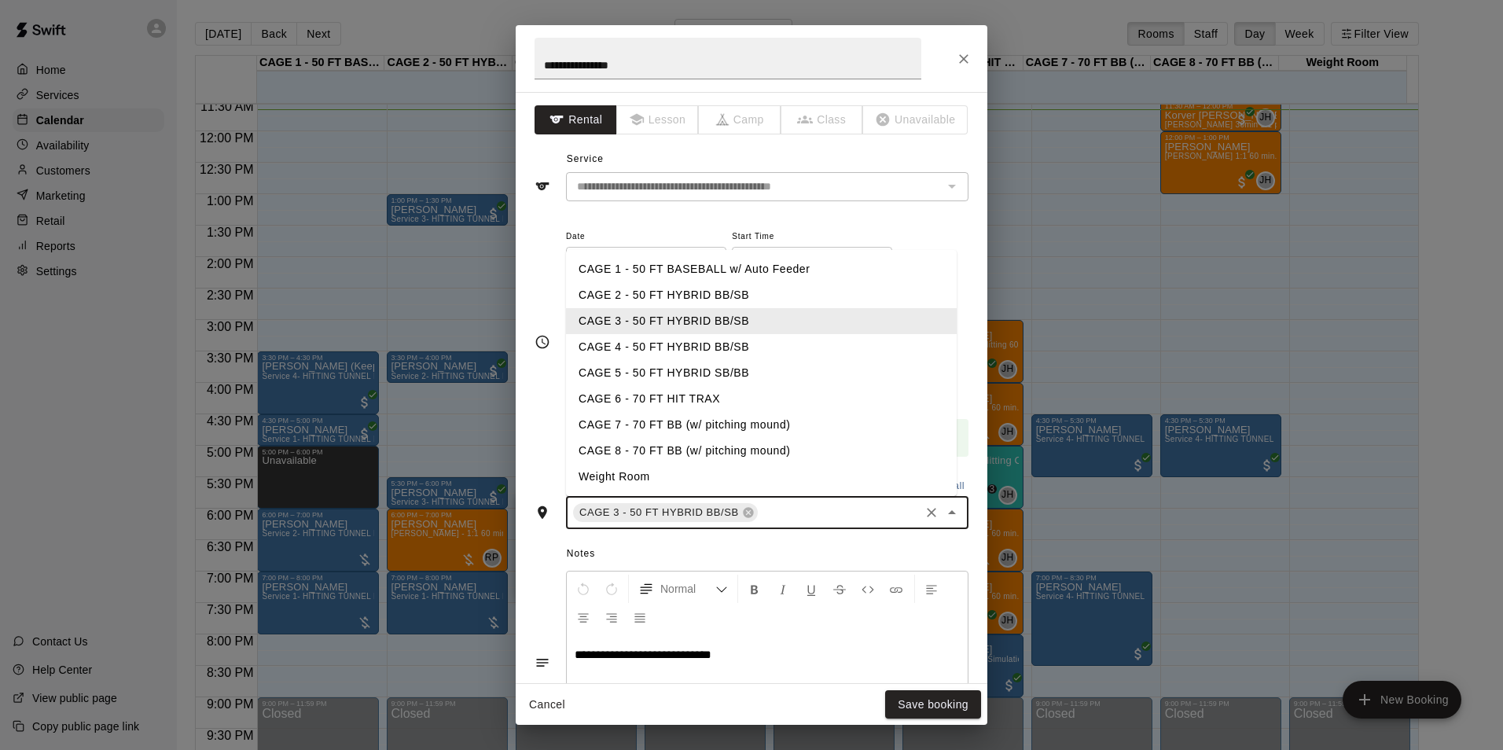
click at [804, 514] on input "text" at bounding box center [838, 513] width 157 height 20
type input "*"
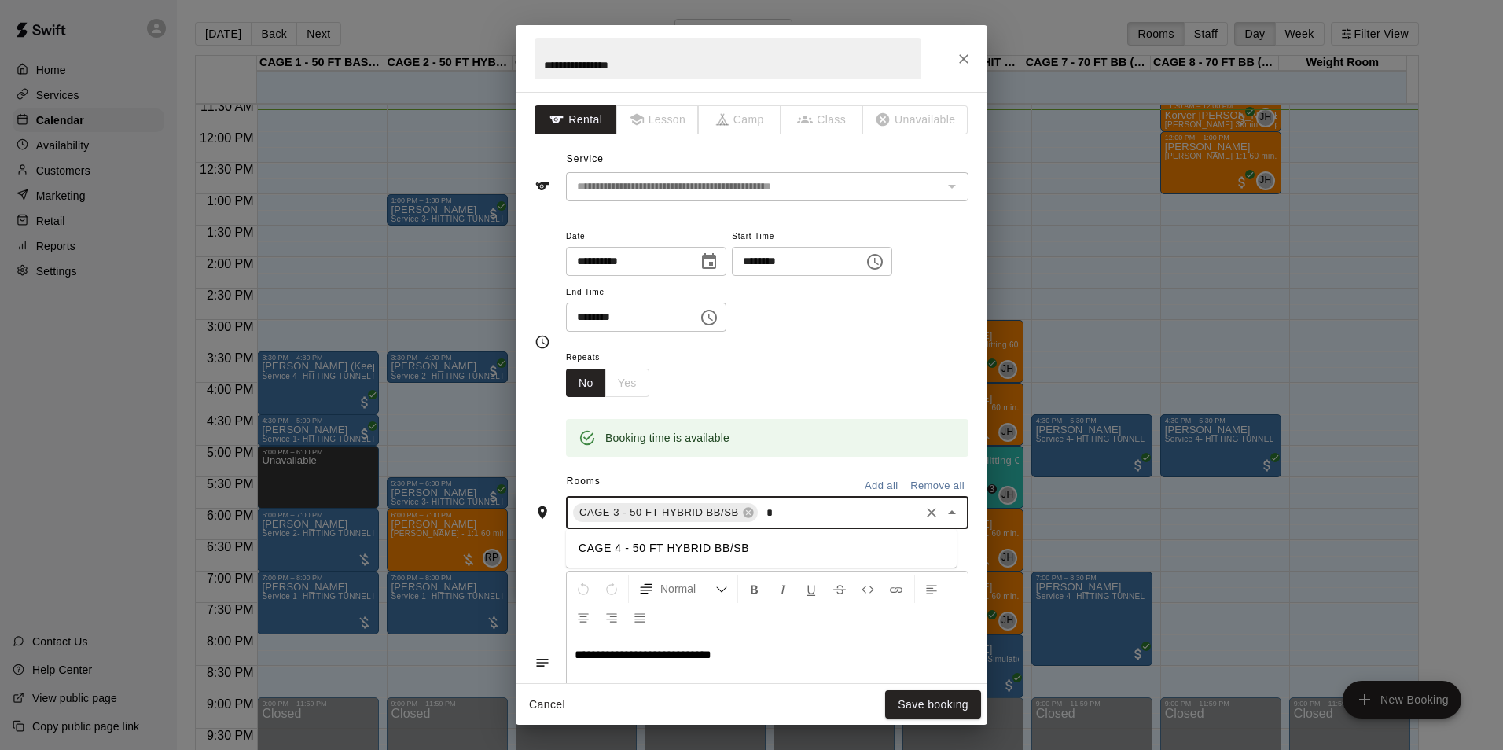
click at [697, 546] on li "CAGE 4 - 50 FT HYBRID BB/SB" at bounding box center [761, 548] width 391 height 26
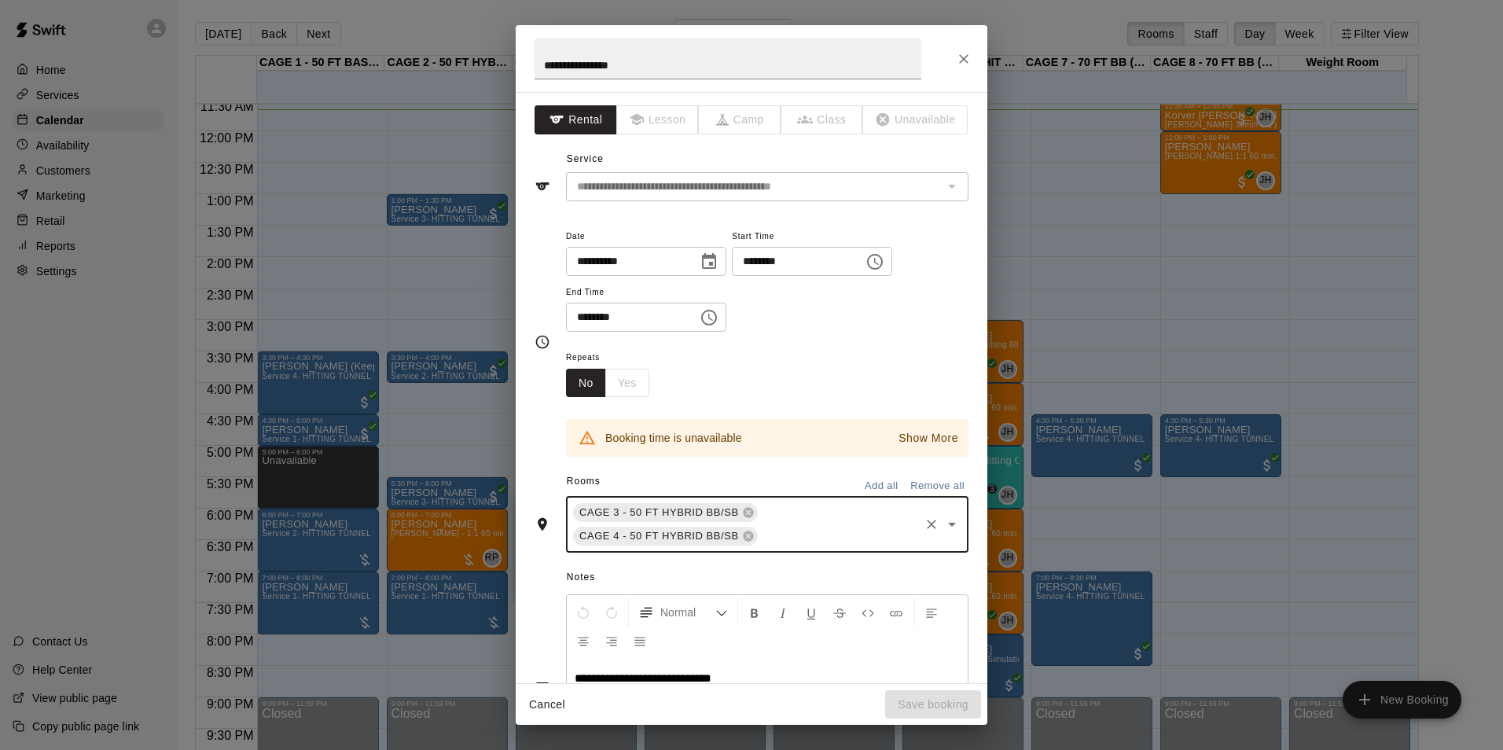
type input "*"
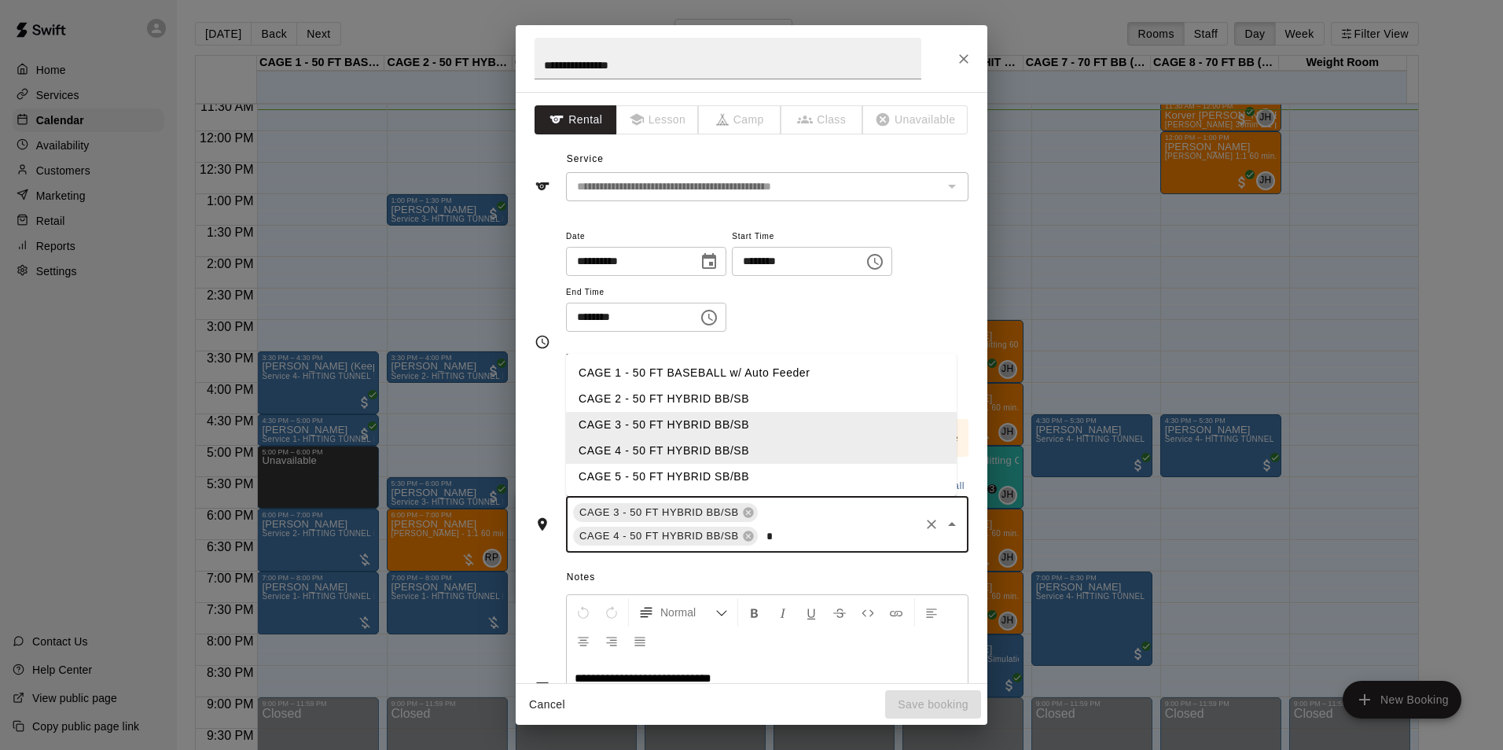
click at [681, 470] on li "CAGE 5 - 50 FT HYBRID SB/BB" at bounding box center [761, 477] width 391 height 26
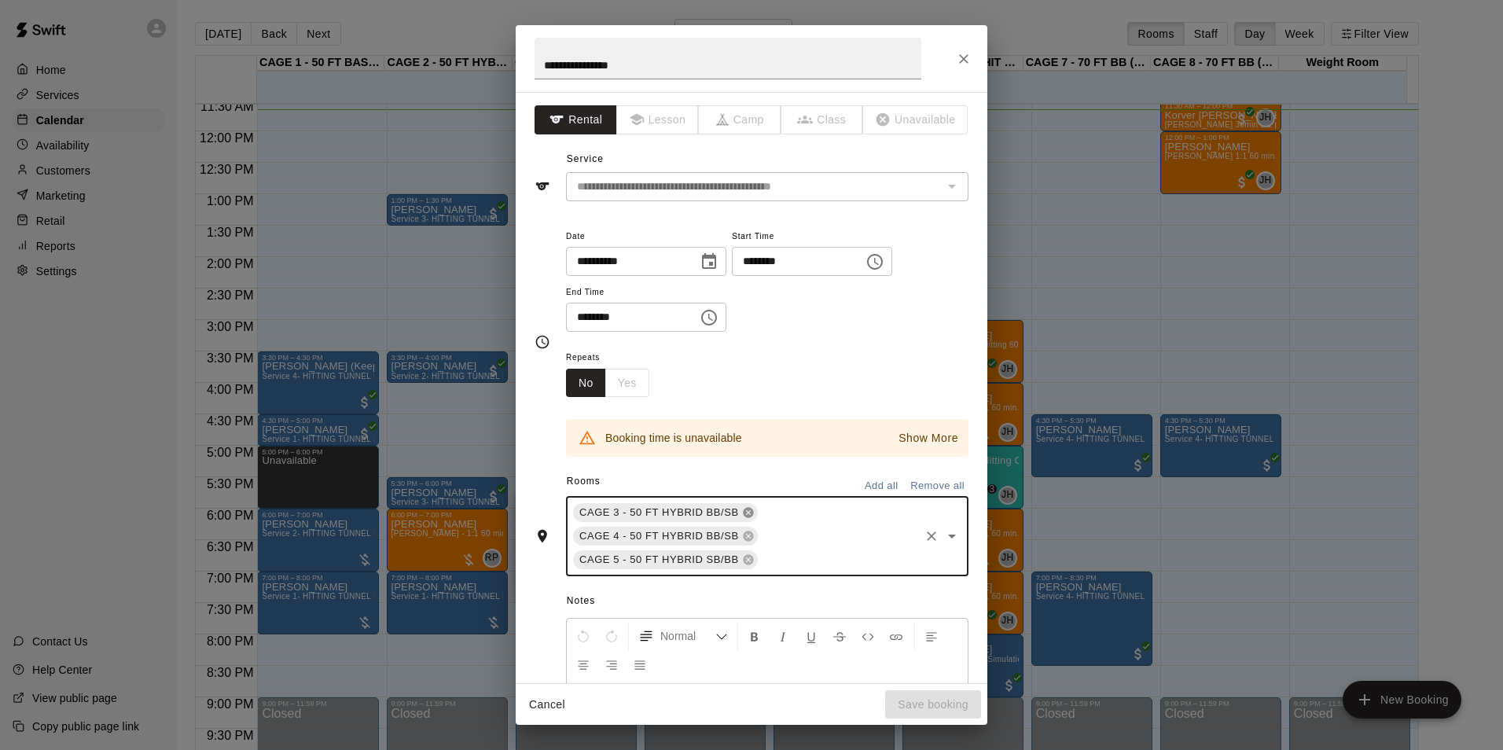
click at [743, 508] on icon at bounding box center [748, 513] width 10 height 10
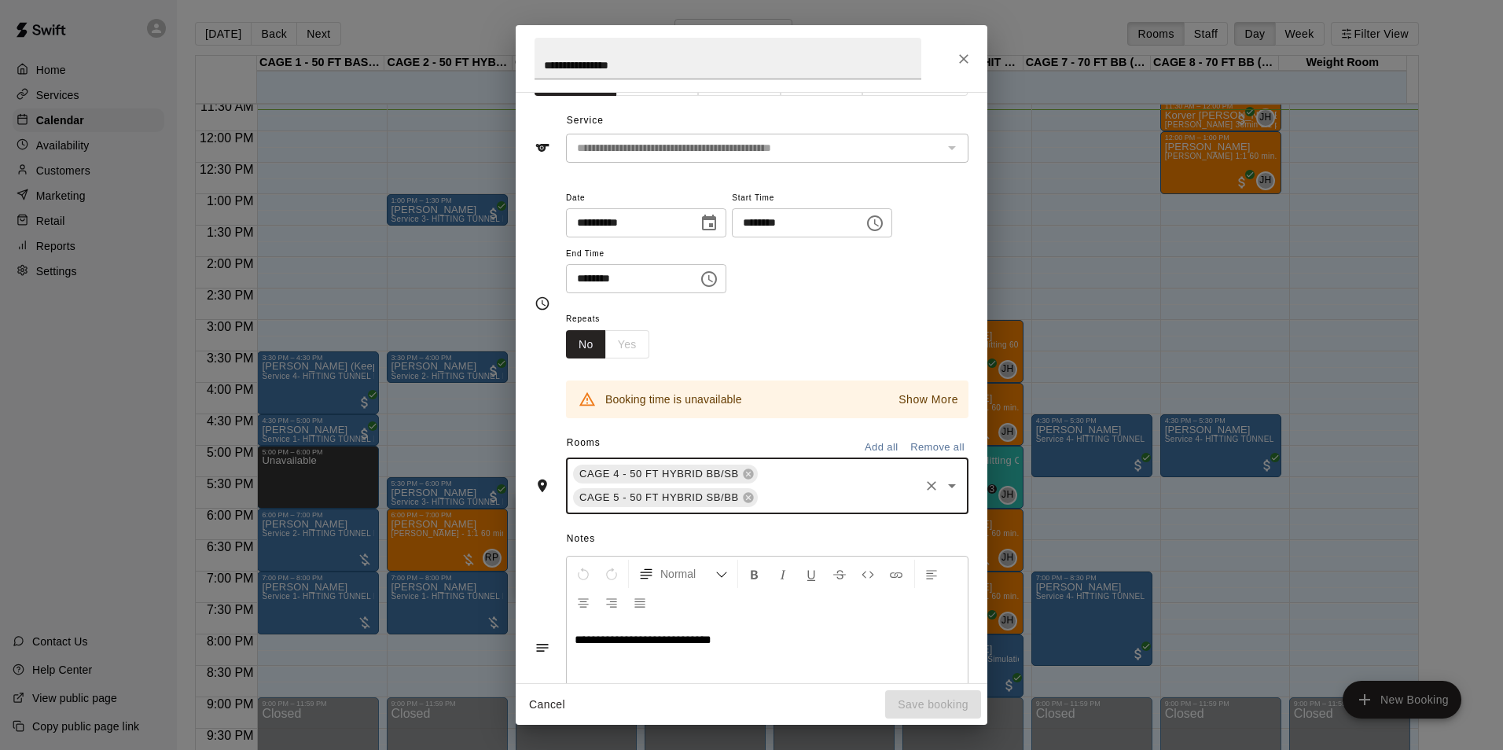
scroll to position [0, 0]
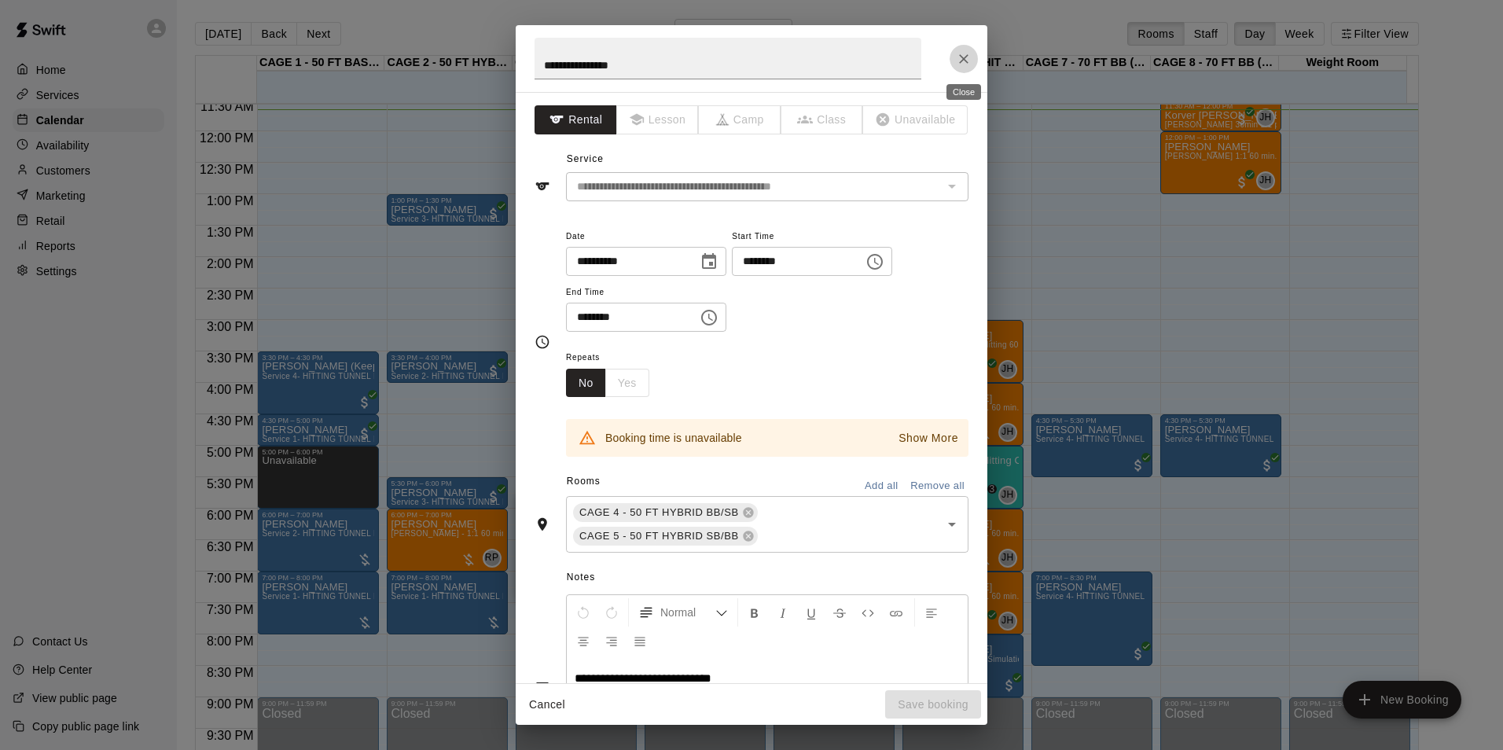
click at [971, 54] on icon "Close" at bounding box center [964, 59] width 16 height 16
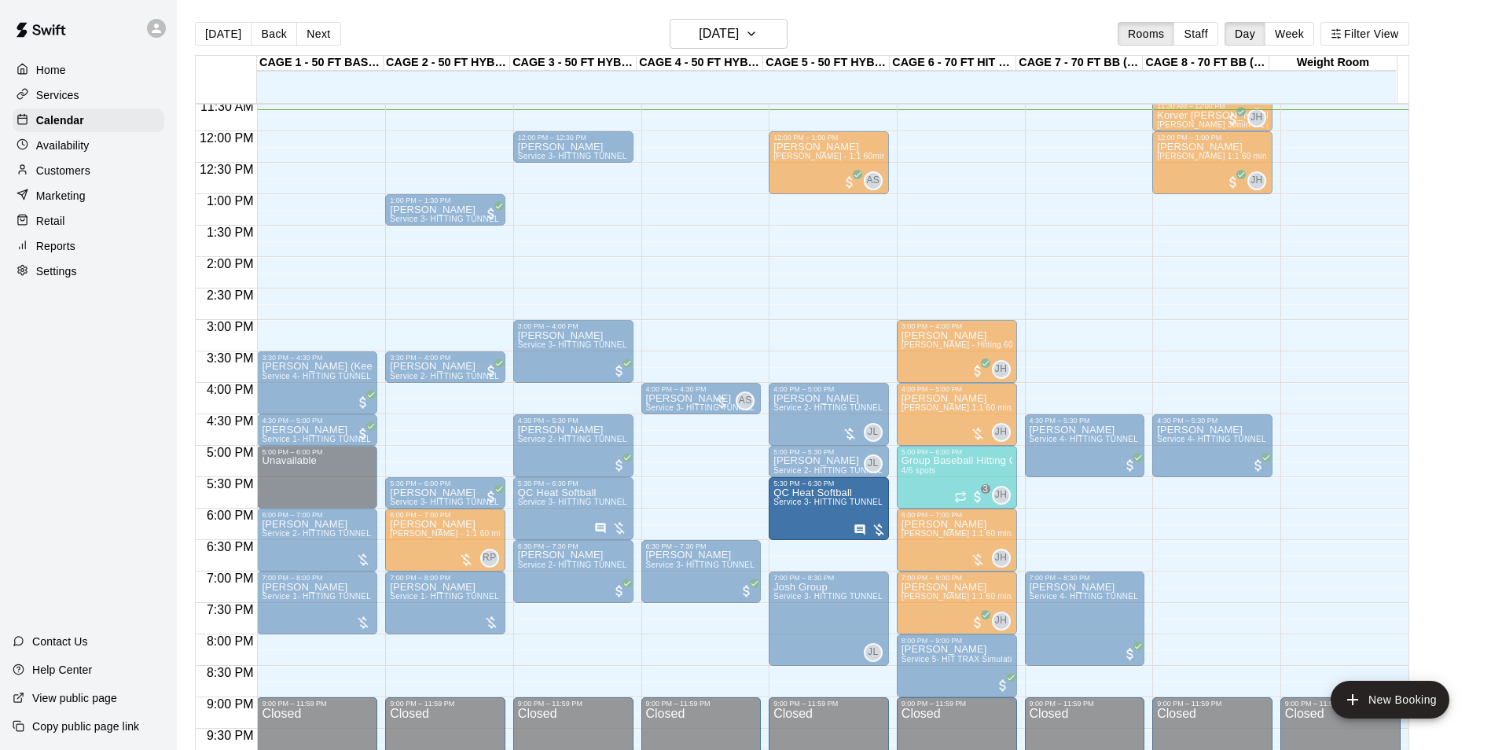
drag, startPoint x: 748, startPoint y: 517, endPoint x: 809, endPoint y: 523, distance: 60.8
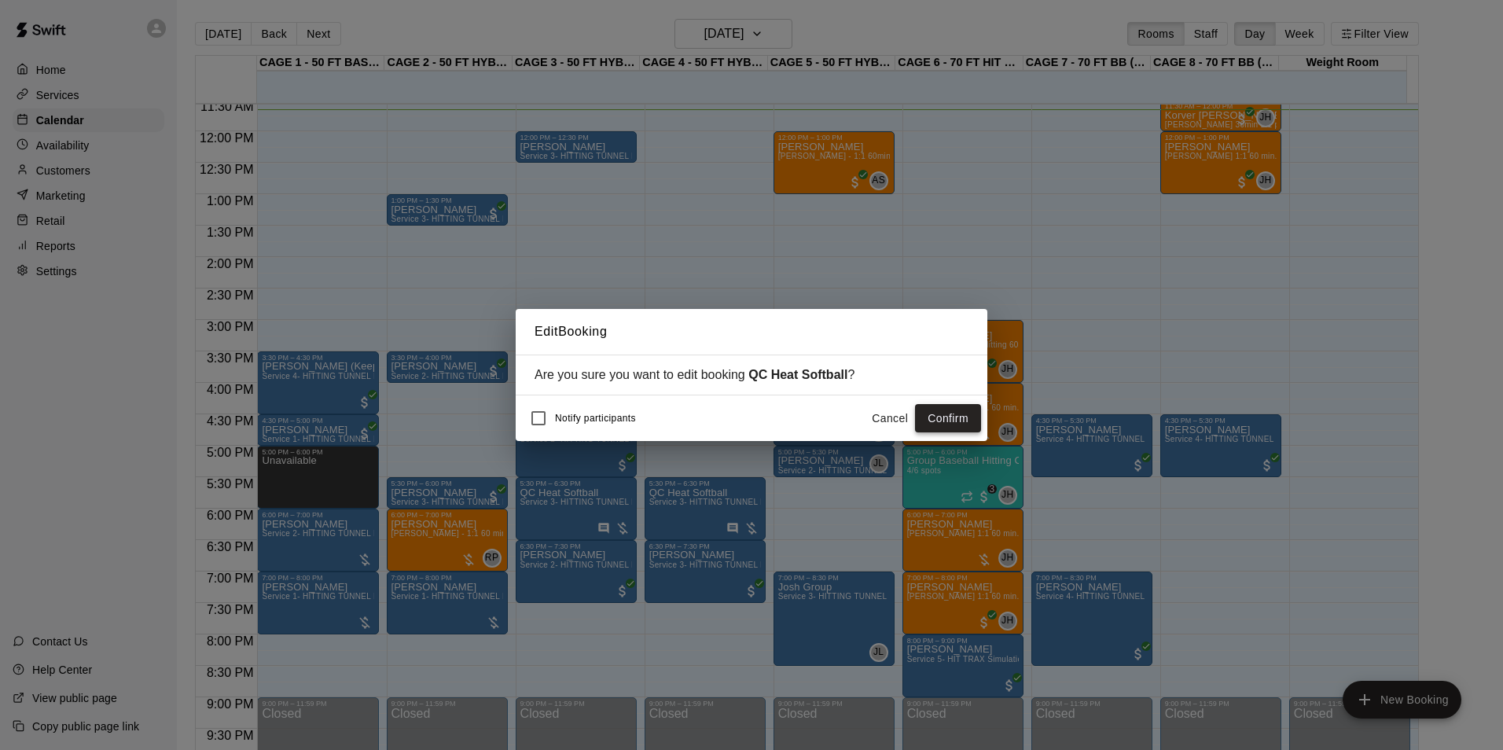
click at [936, 419] on button "Confirm" at bounding box center [948, 418] width 66 height 29
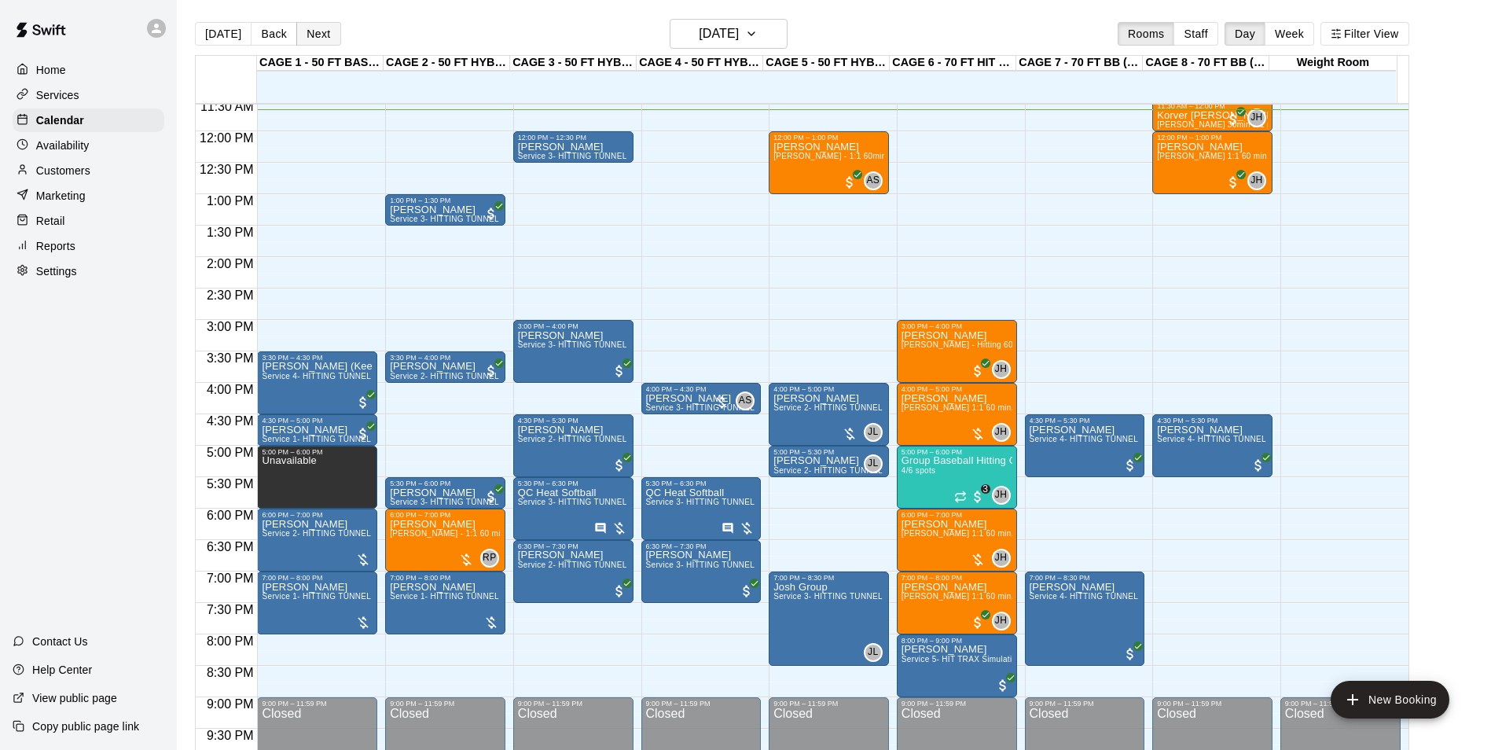
click at [316, 30] on button "Next" at bounding box center [318, 34] width 44 height 24
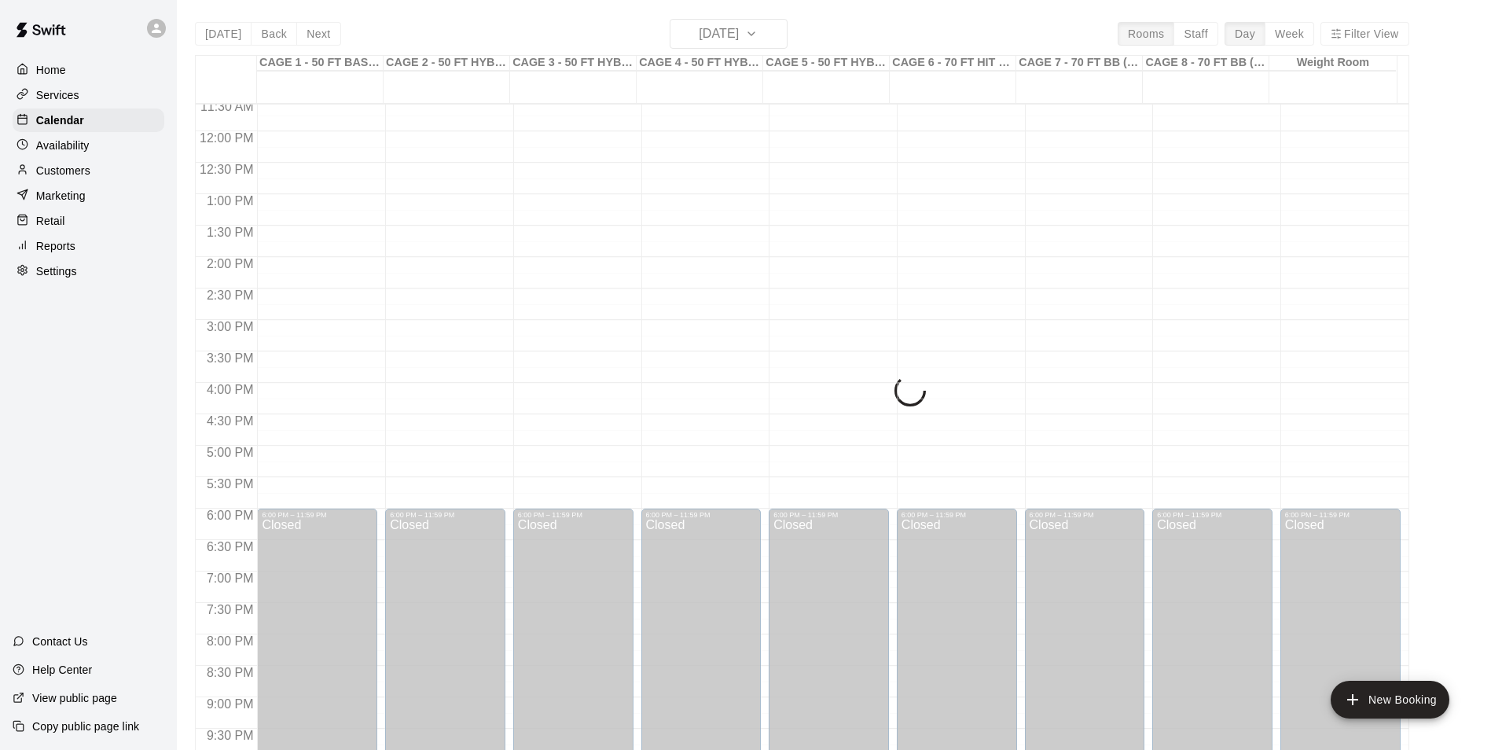
click at [222, 34] on div "Today Back Next Saturday Sep 13 Rooms Staff Day Week Filter View CAGE 1 - 50 FT…" at bounding box center [802, 394] width 1214 height 750
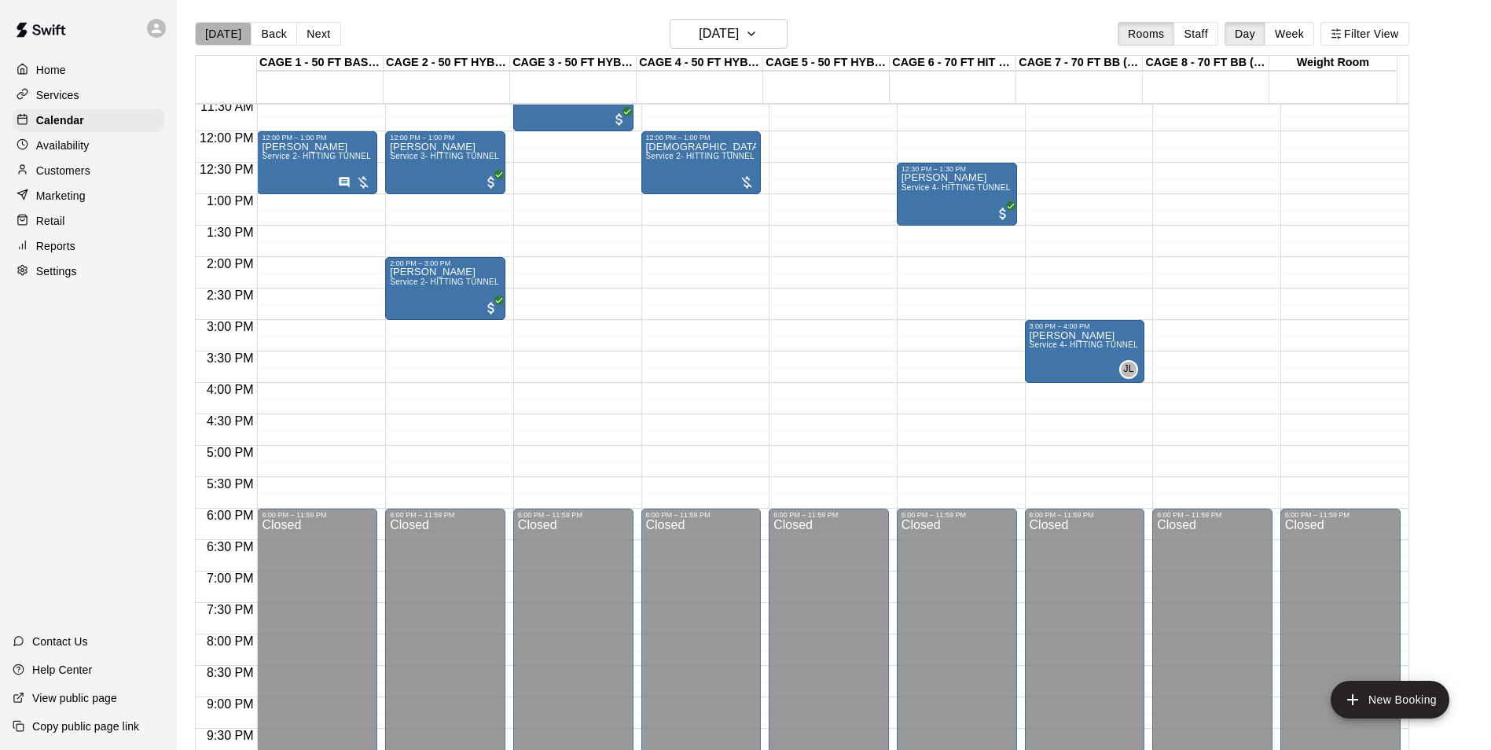
click at [222, 34] on button "[DATE]" at bounding box center [223, 34] width 57 height 24
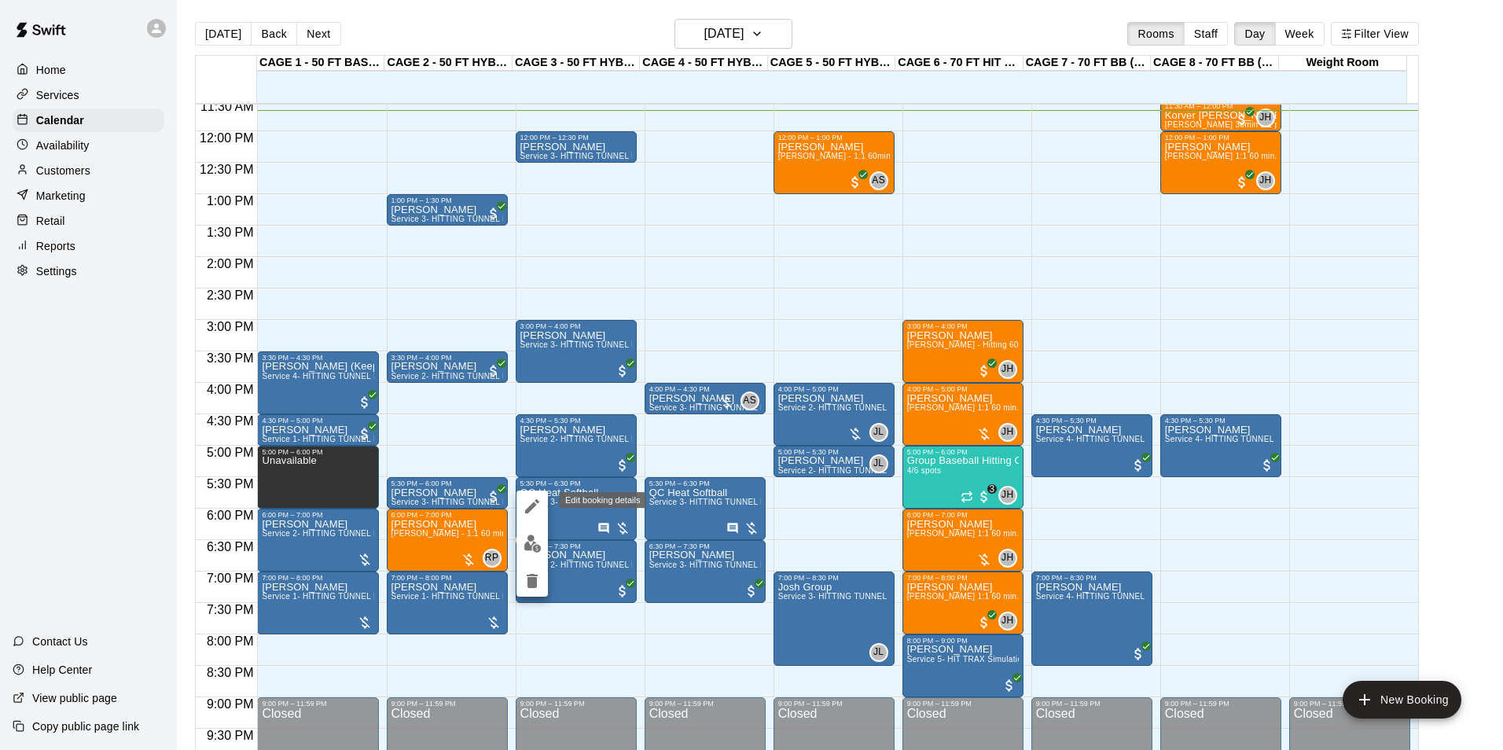
click at [527, 501] on icon "edit" at bounding box center [532, 506] width 19 height 19
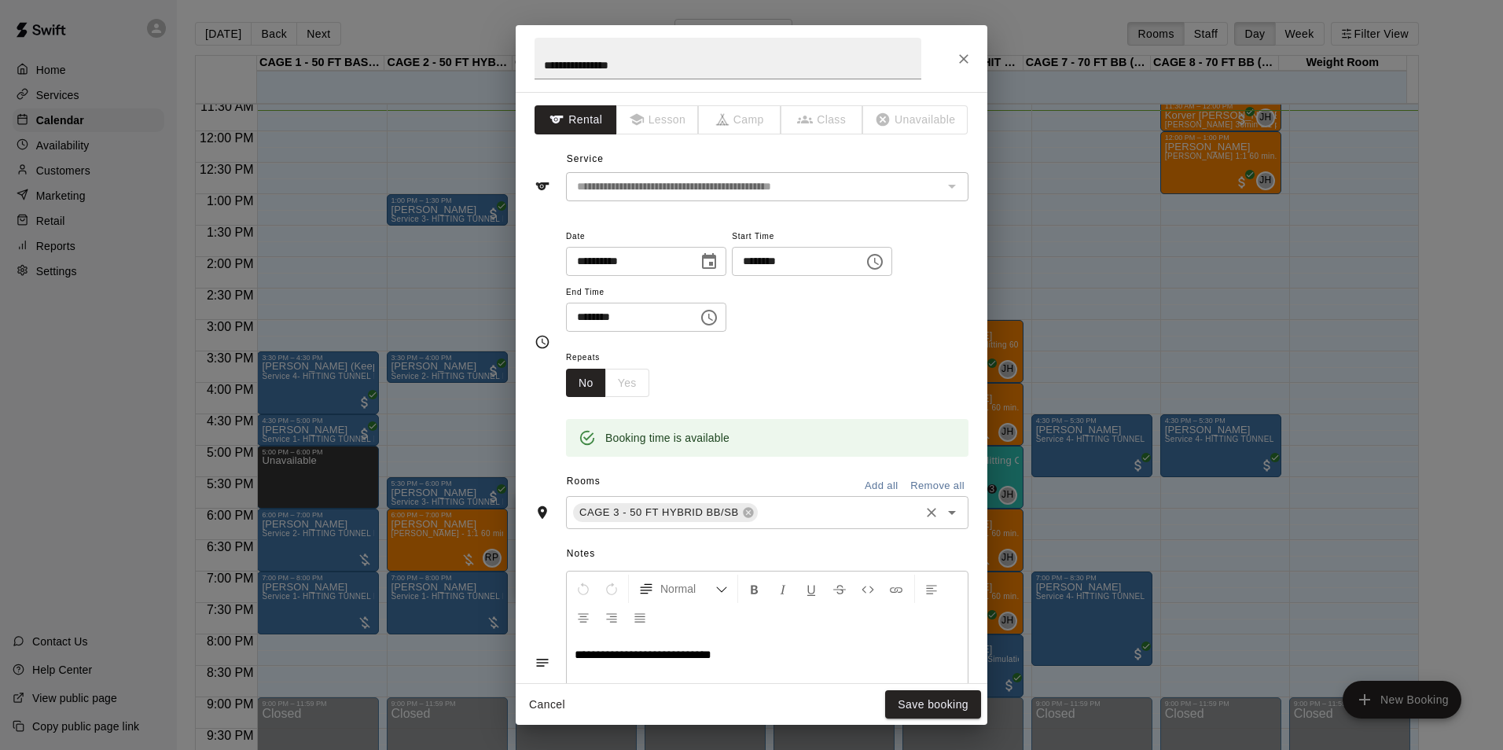
click at [771, 511] on input "text" at bounding box center [838, 513] width 157 height 20
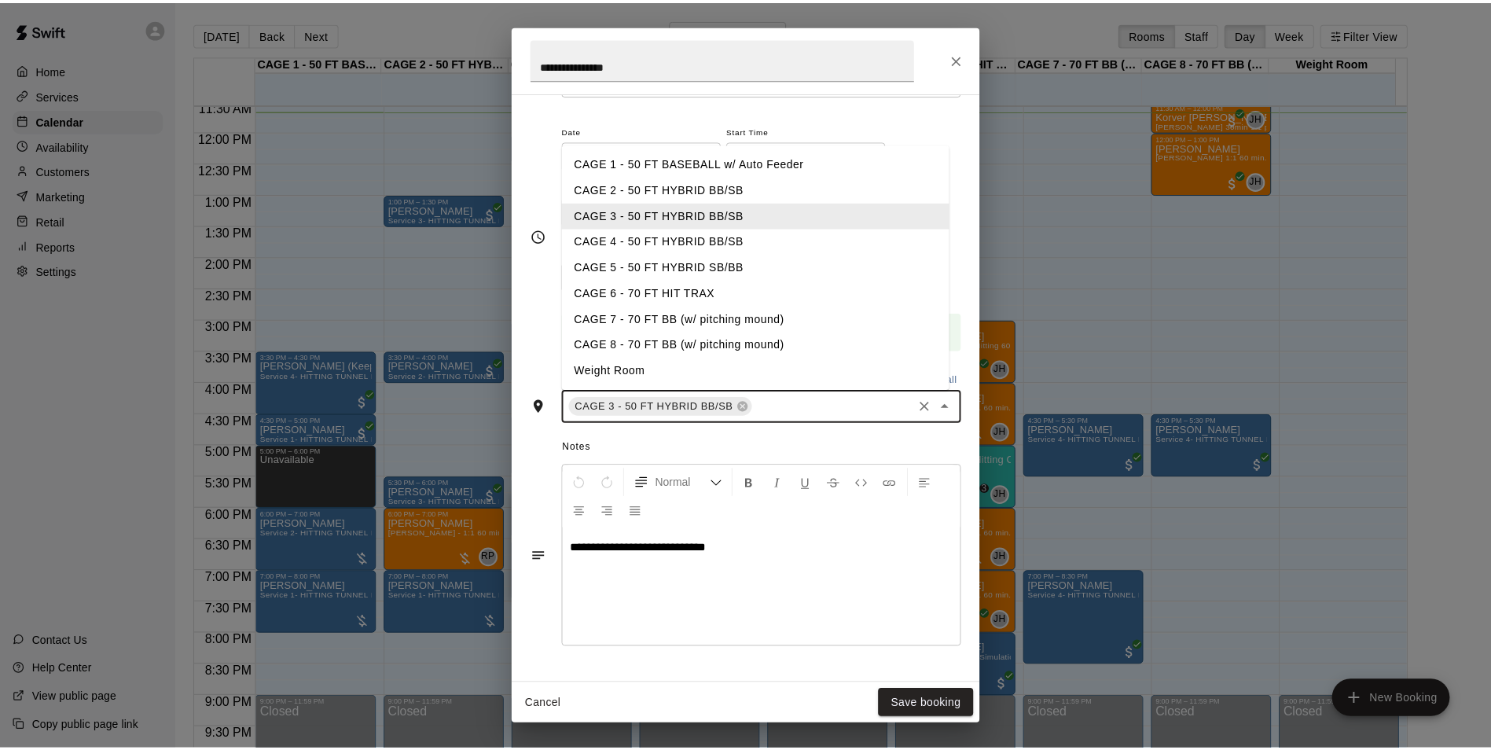
scroll to position [79, 0]
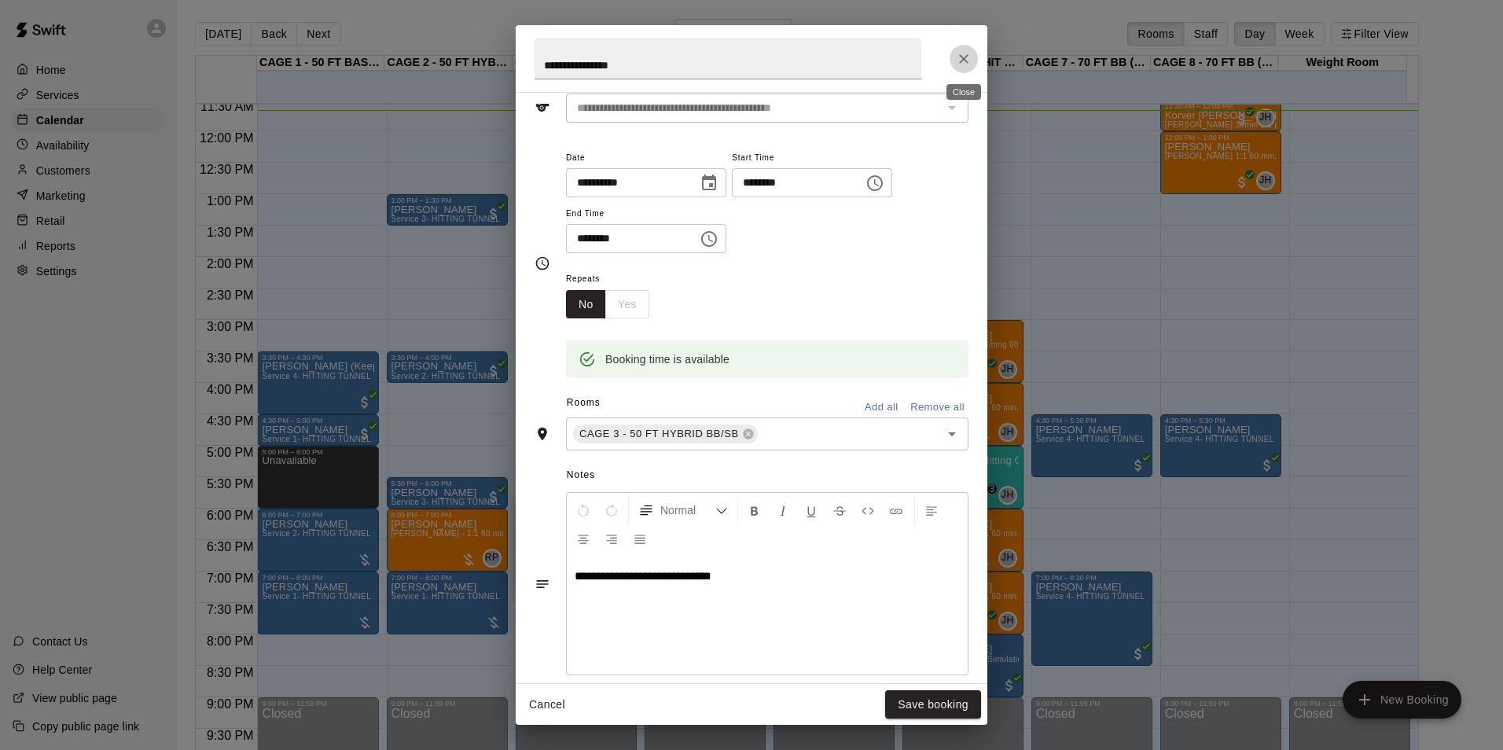
click at [971, 60] on button "Close" at bounding box center [963, 59] width 28 height 28
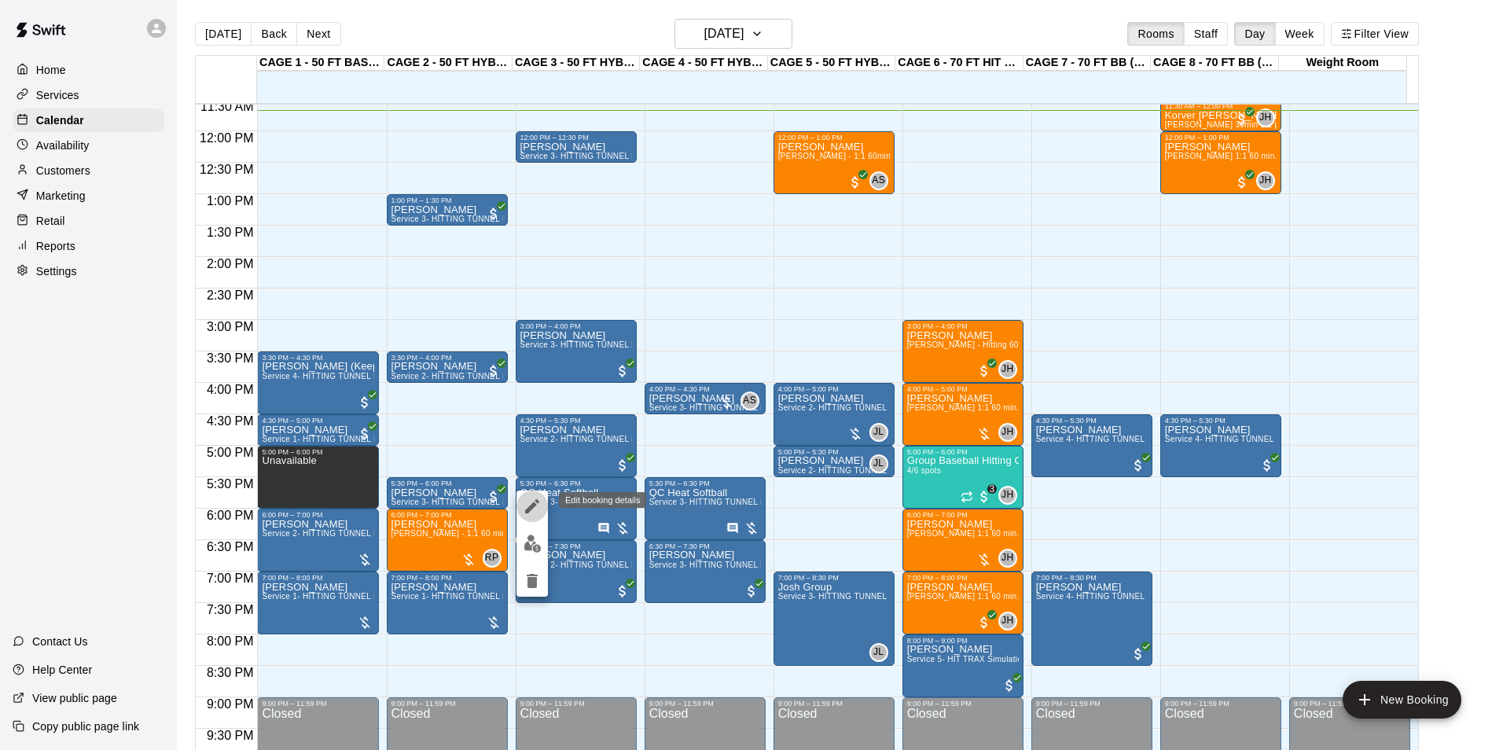
click at [535, 505] on icon "edit" at bounding box center [532, 506] width 14 height 14
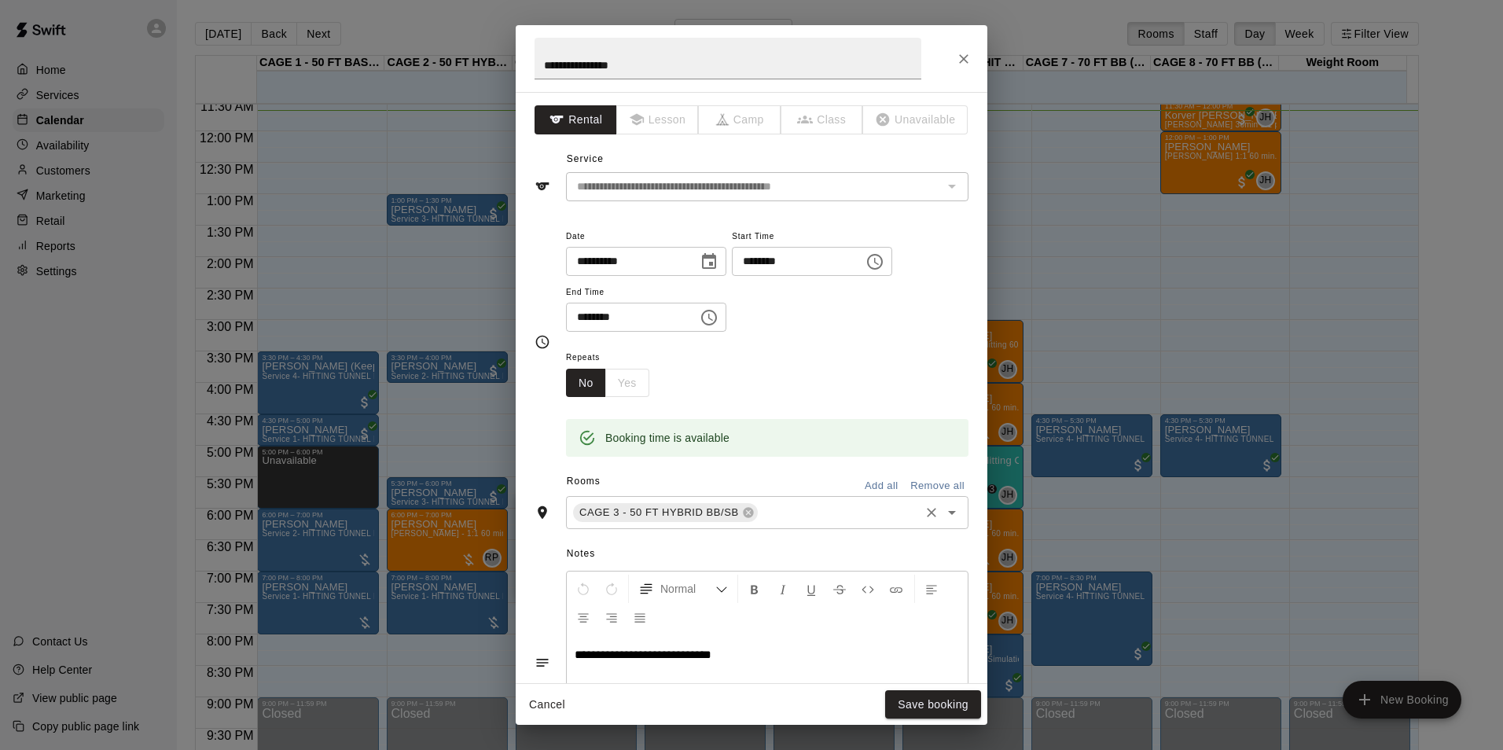
click at [823, 516] on input "text" at bounding box center [838, 513] width 157 height 20
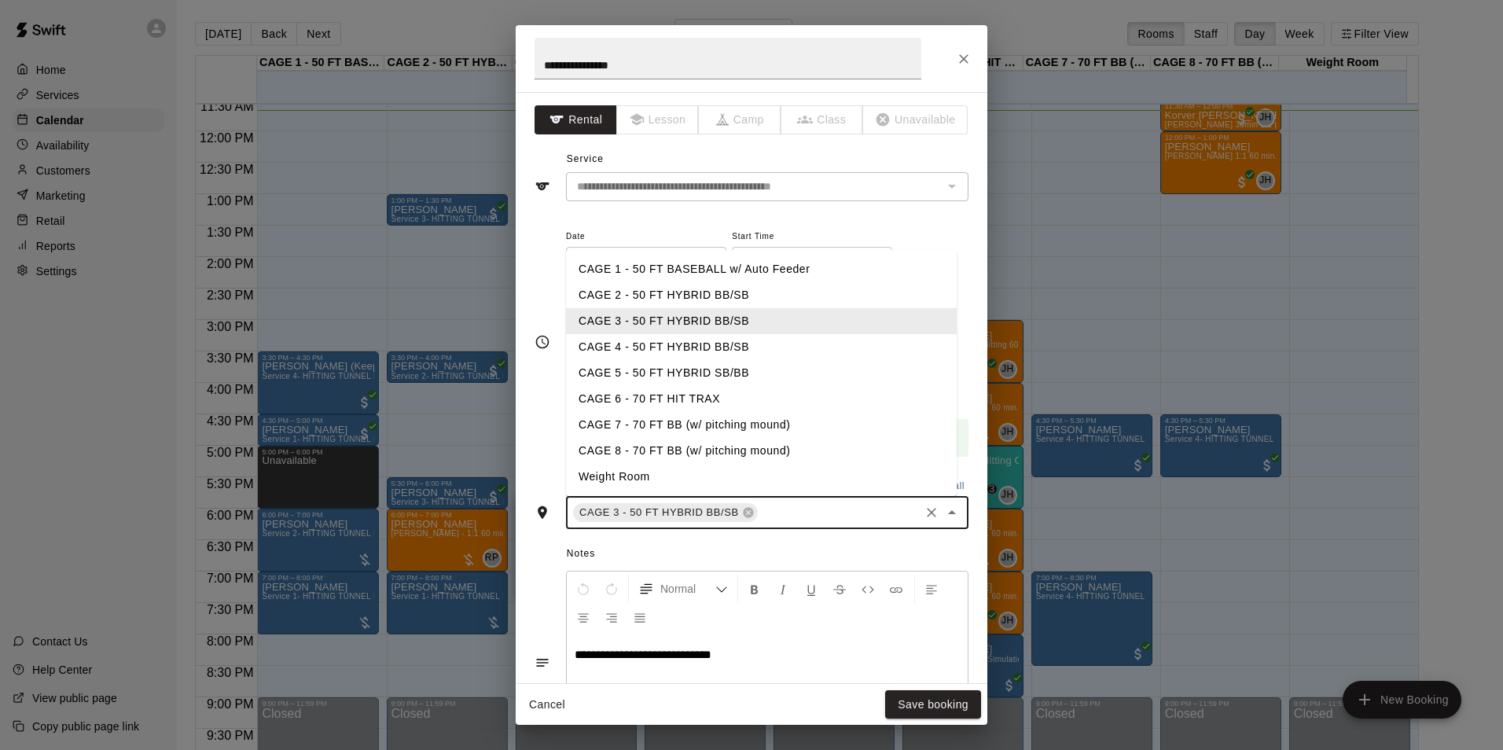
type input "*"
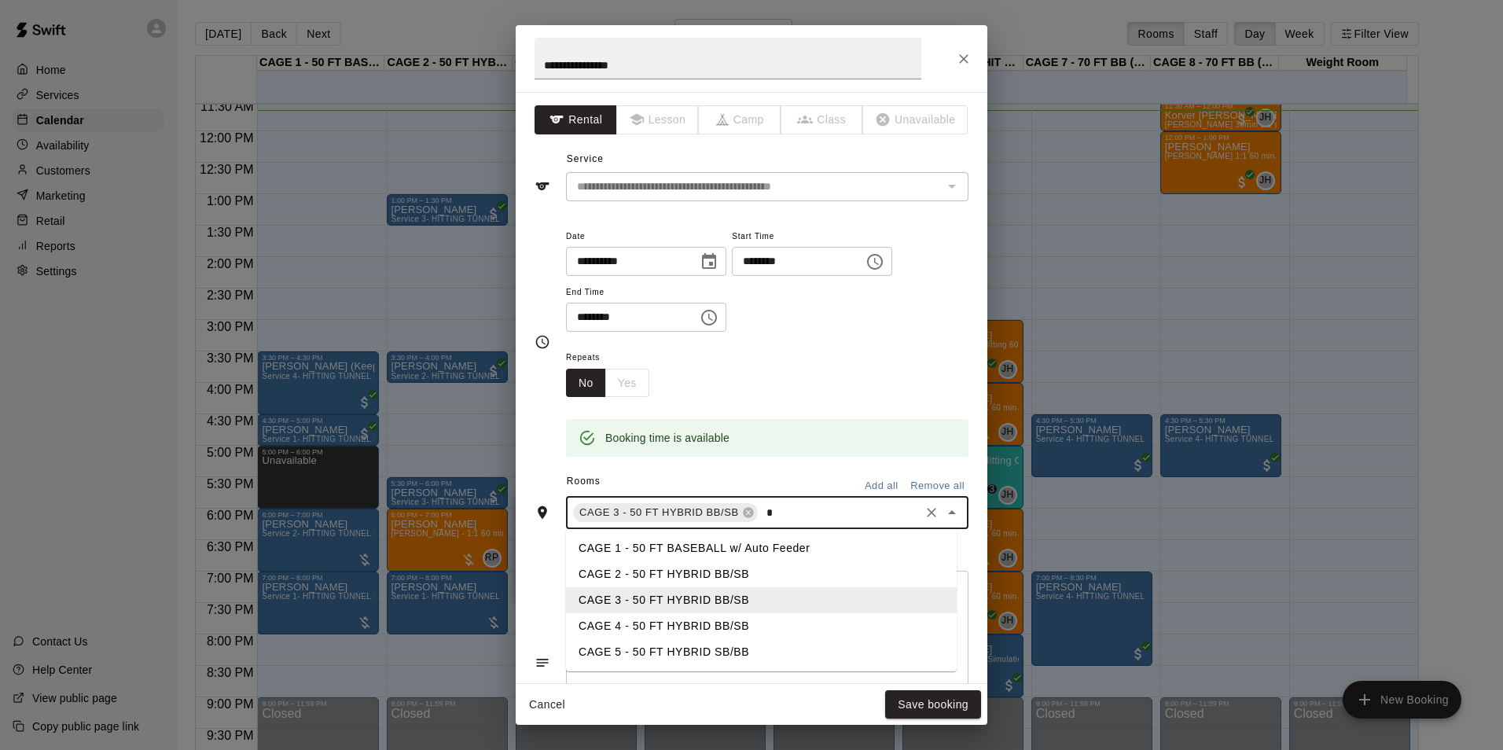
click at [716, 653] on li "CAGE 5 - 50 FT HYBRID SB/BB" at bounding box center [761, 652] width 391 height 26
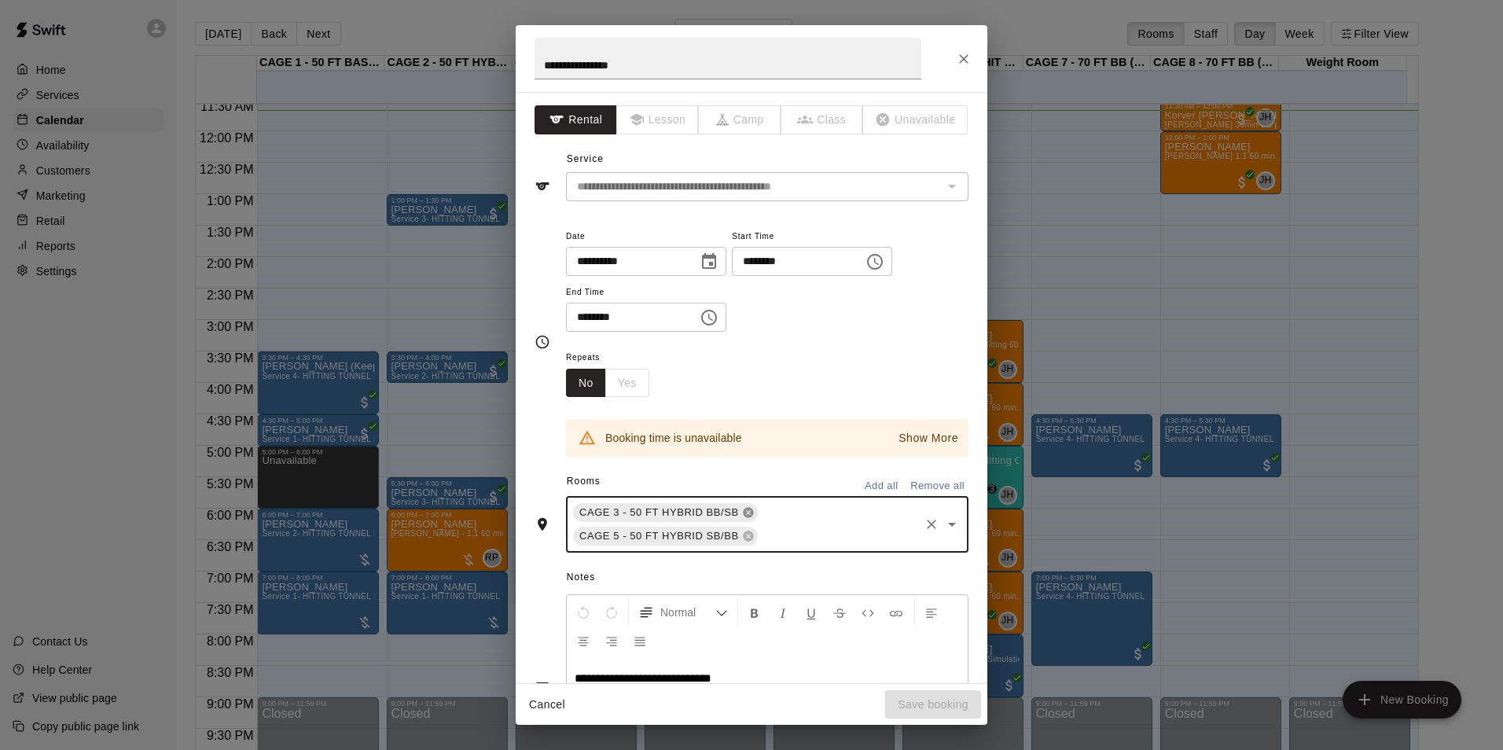
click at [743, 512] on icon at bounding box center [748, 513] width 10 height 10
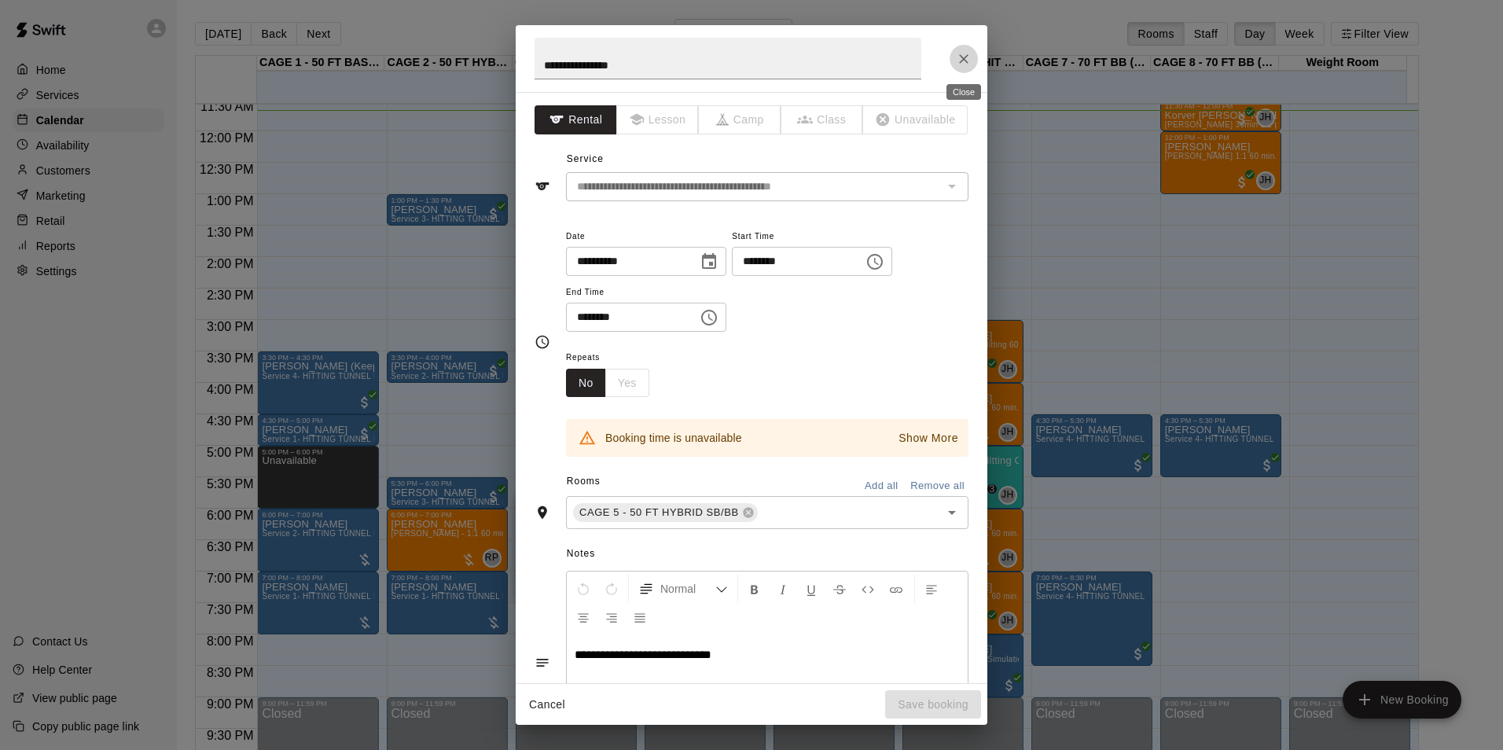
click at [967, 56] on icon "Close" at bounding box center [964, 59] width 16 height 16
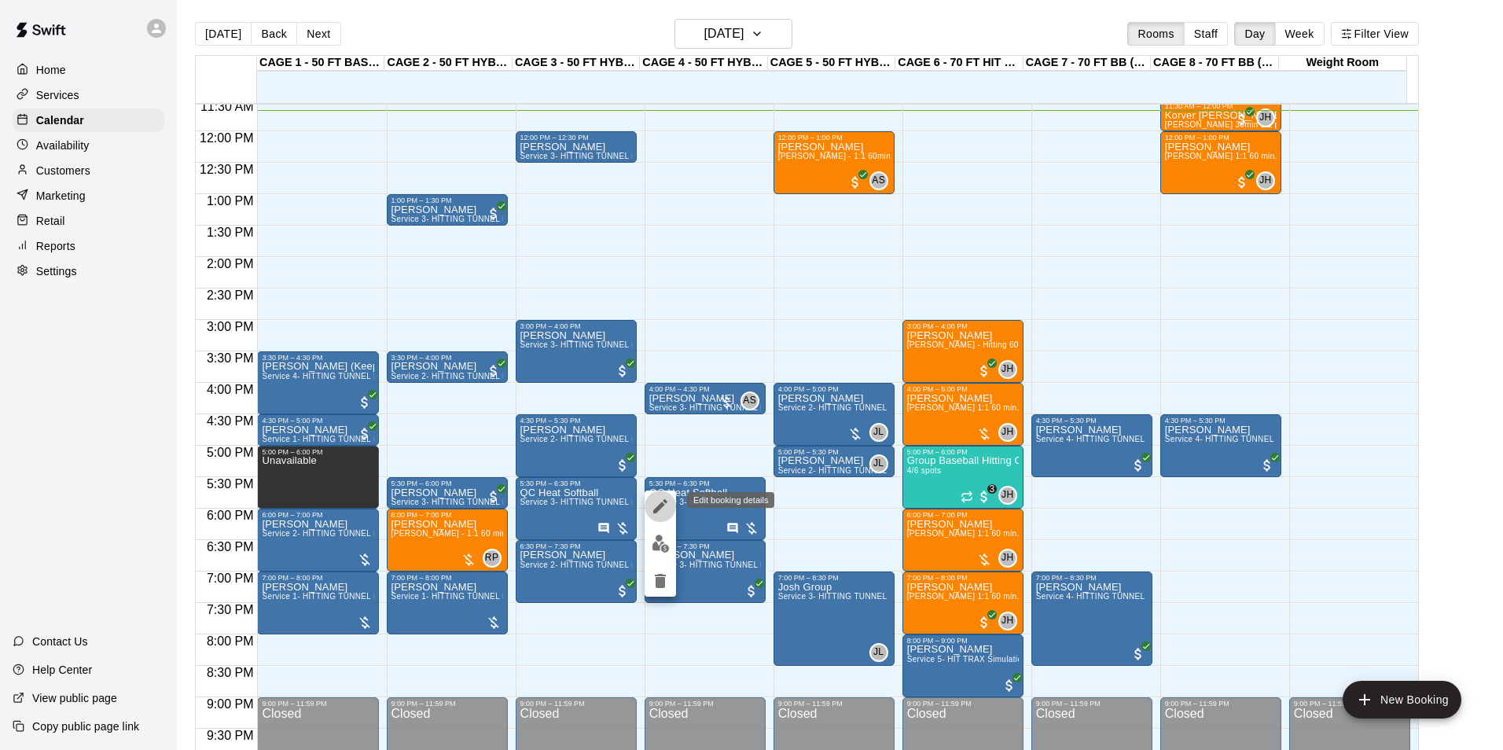
click at [663, 505] on icon "edit" at bounding box center [660, 506] width 14 height 14
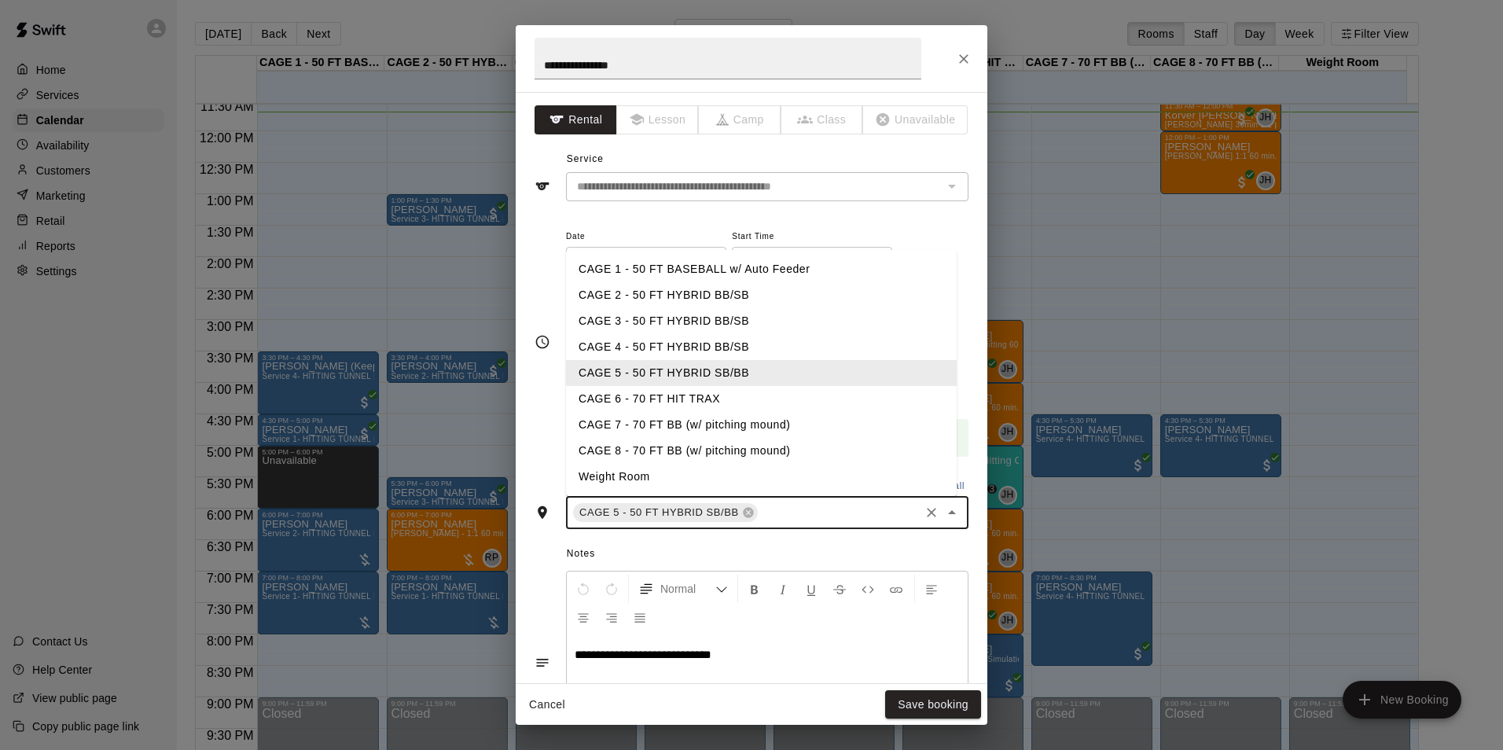
click at [774, 513] on input "text" at bounding box center [838, 513] width 157 height 20
click at [958, 51] on icon "Close" at bounding box center [964, 59] width 16 height 16
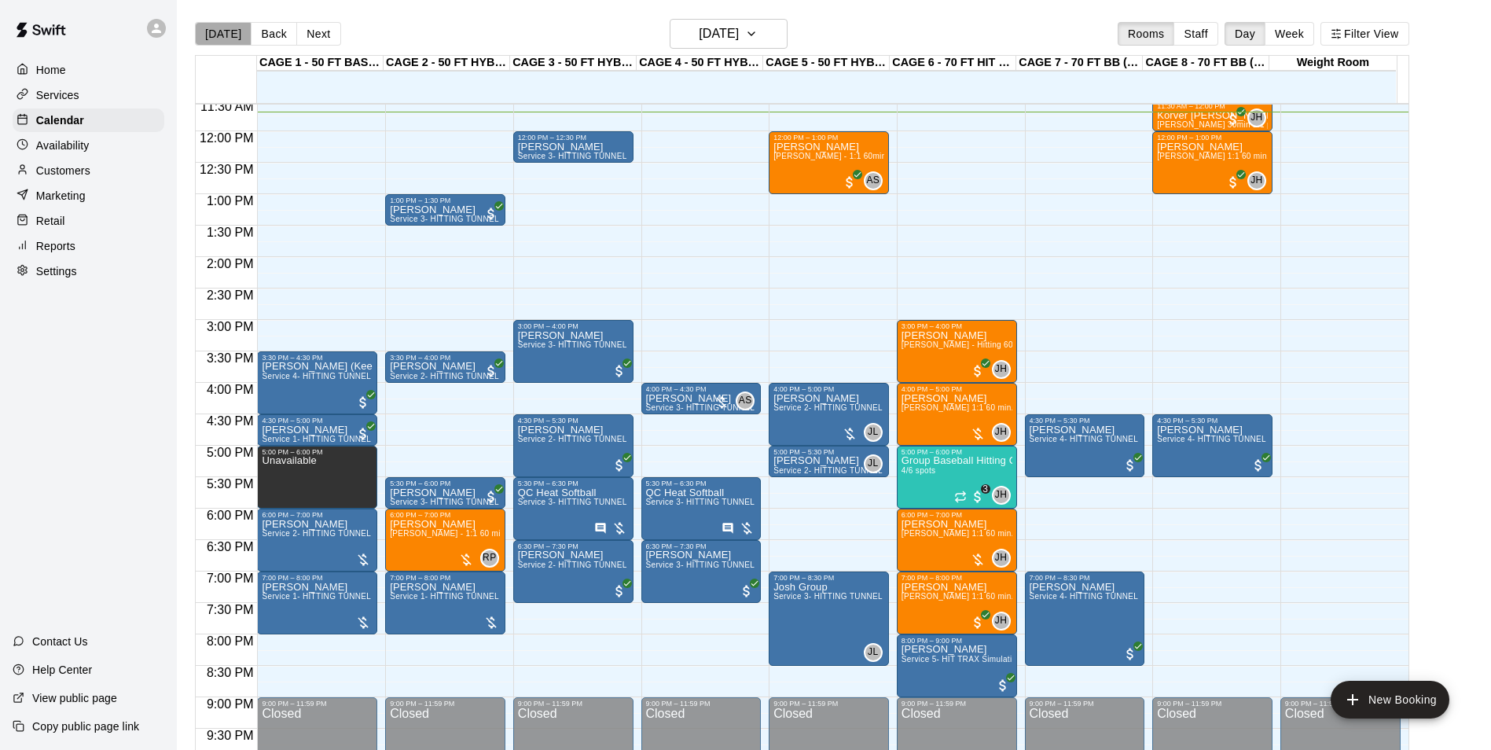
click at [222, 35] on button "[DATE]" at bounding box center [223, 34] width 57 height 24
click at [317, 41] on button "Next" at bounding box center [318, 34] width 44 height 24
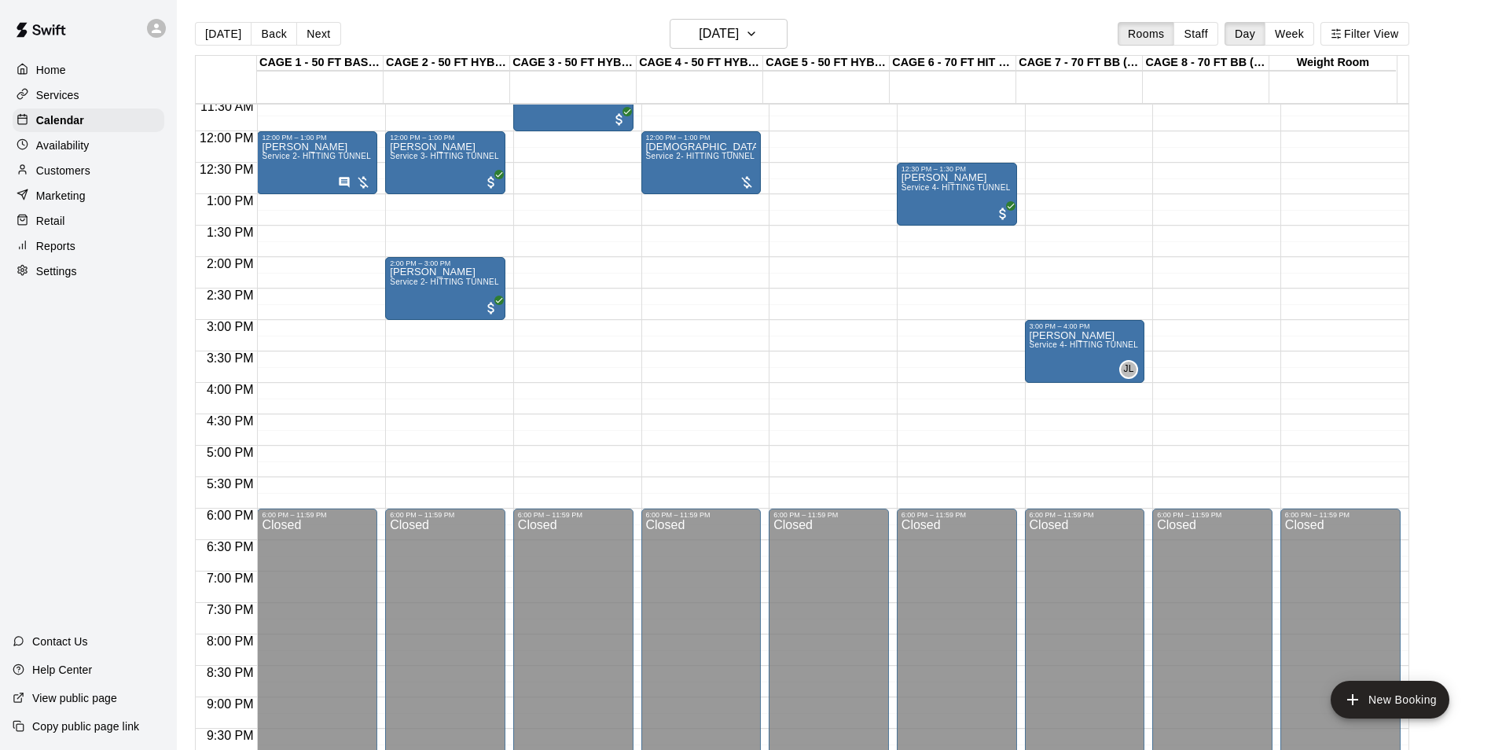
click at [222, 37] on button "[DATE]" at bounding box center [223, 34] width 57 height 24
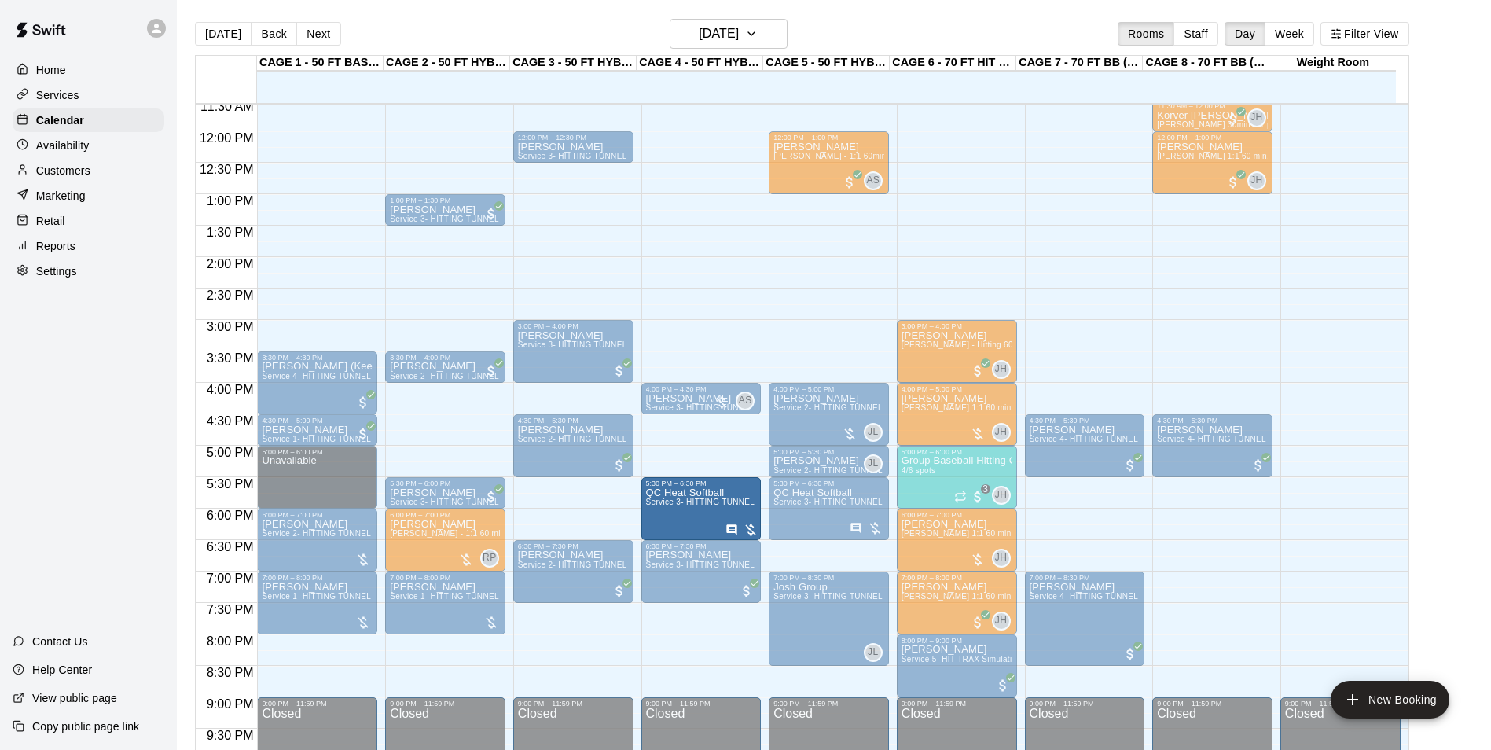
drag, startPoint x: 574, startPoint y: 514, endPoint x: 659, endPoint y: 528, distance: 86.1
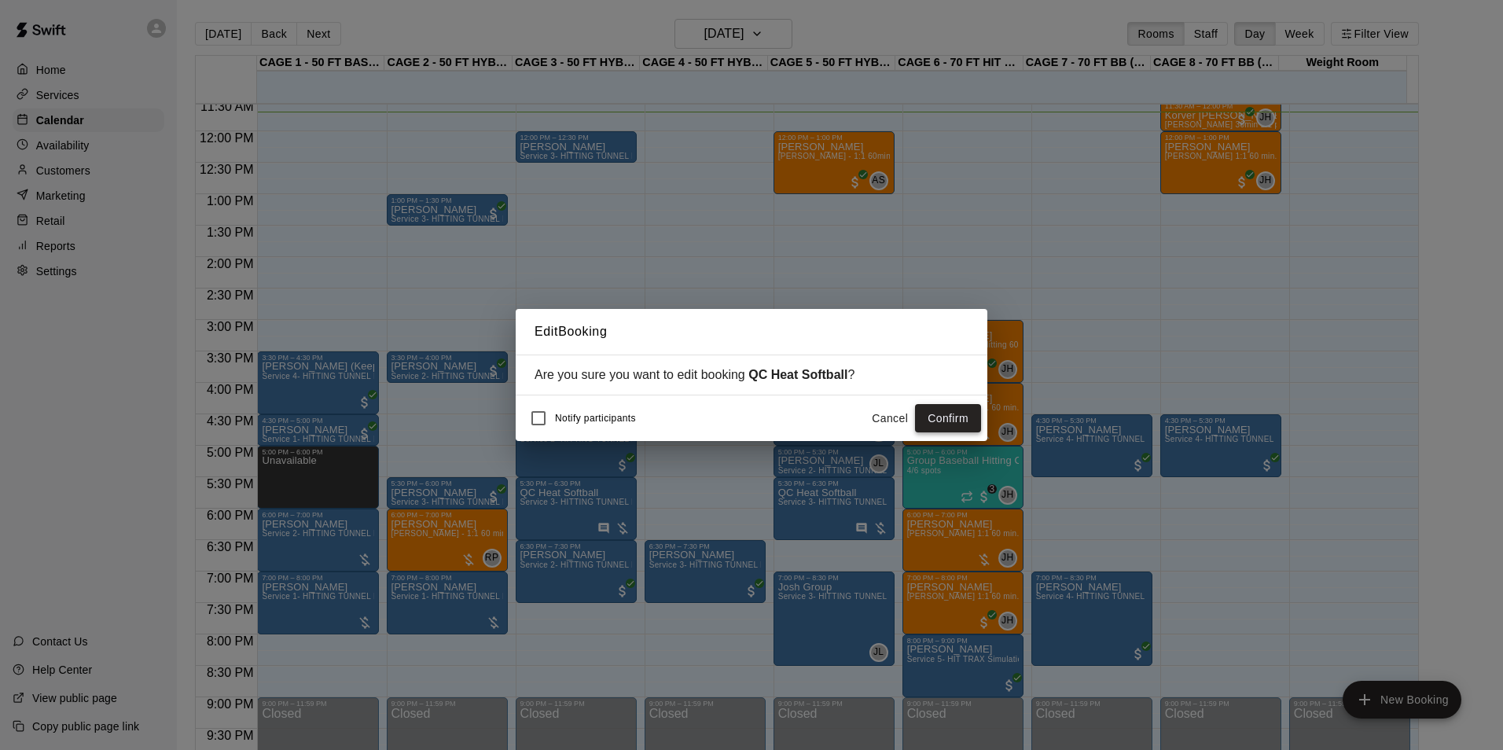
click at [969, 414] on button "Confirm" at bounding box center [948, 418] width 66 height 29
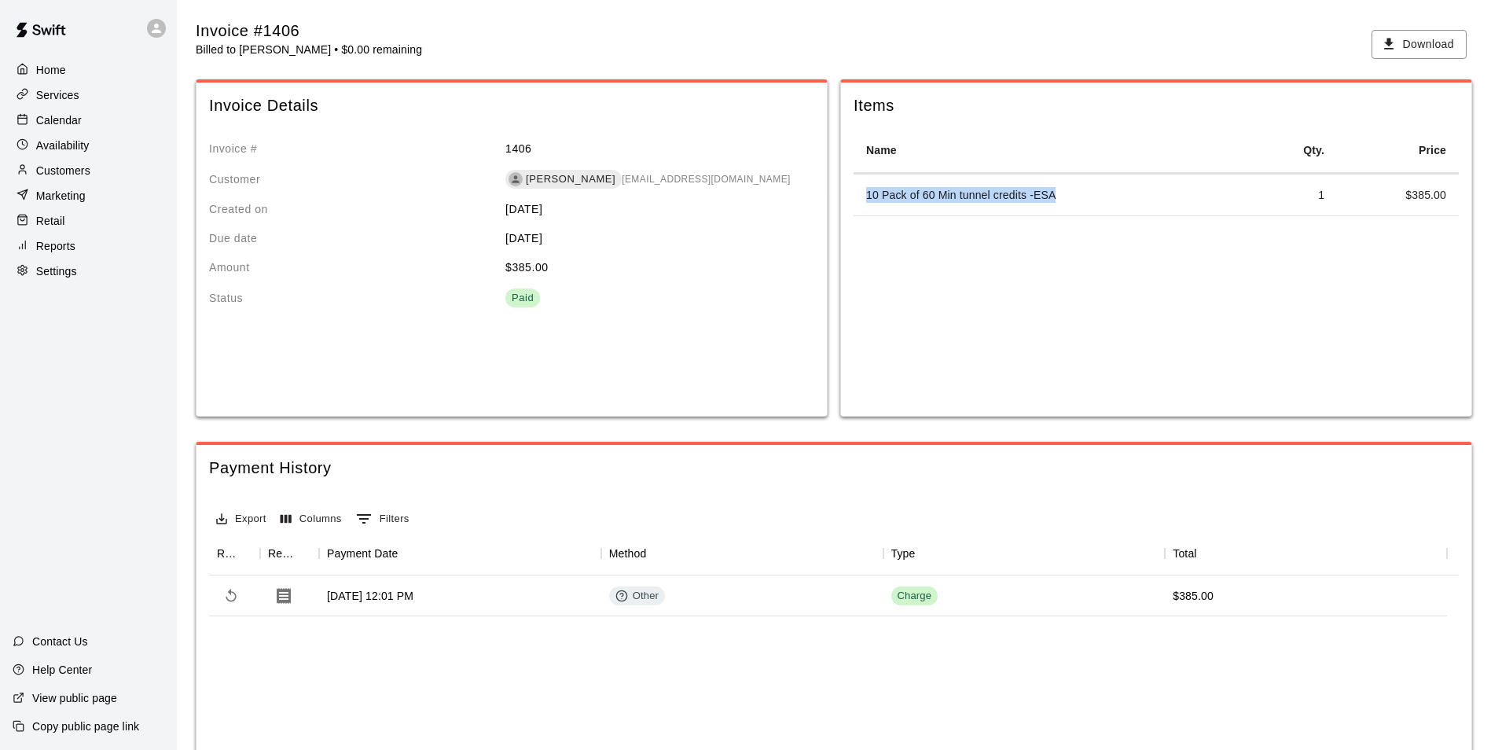
drag, startPoint x: 866, startPoint y: 193, endPoint x: 1055, endPoint y: 201, distance: 189.6
click at [1055, 201] on td "10 Pack of 60 Min tunnel credits -ESA" at bounding box center [1053, 195] width 398 height 42
drag, startPoint x: 1055, startPoint y: 201, endPoint x: 1039, endPoint y: 200, distance: 16.5
copy td "10 Pack of 60 Min tunnel credits -ESA"
click at [64, 117] on p "Calendar" at bounding box center [59, 120] width 46 height 16
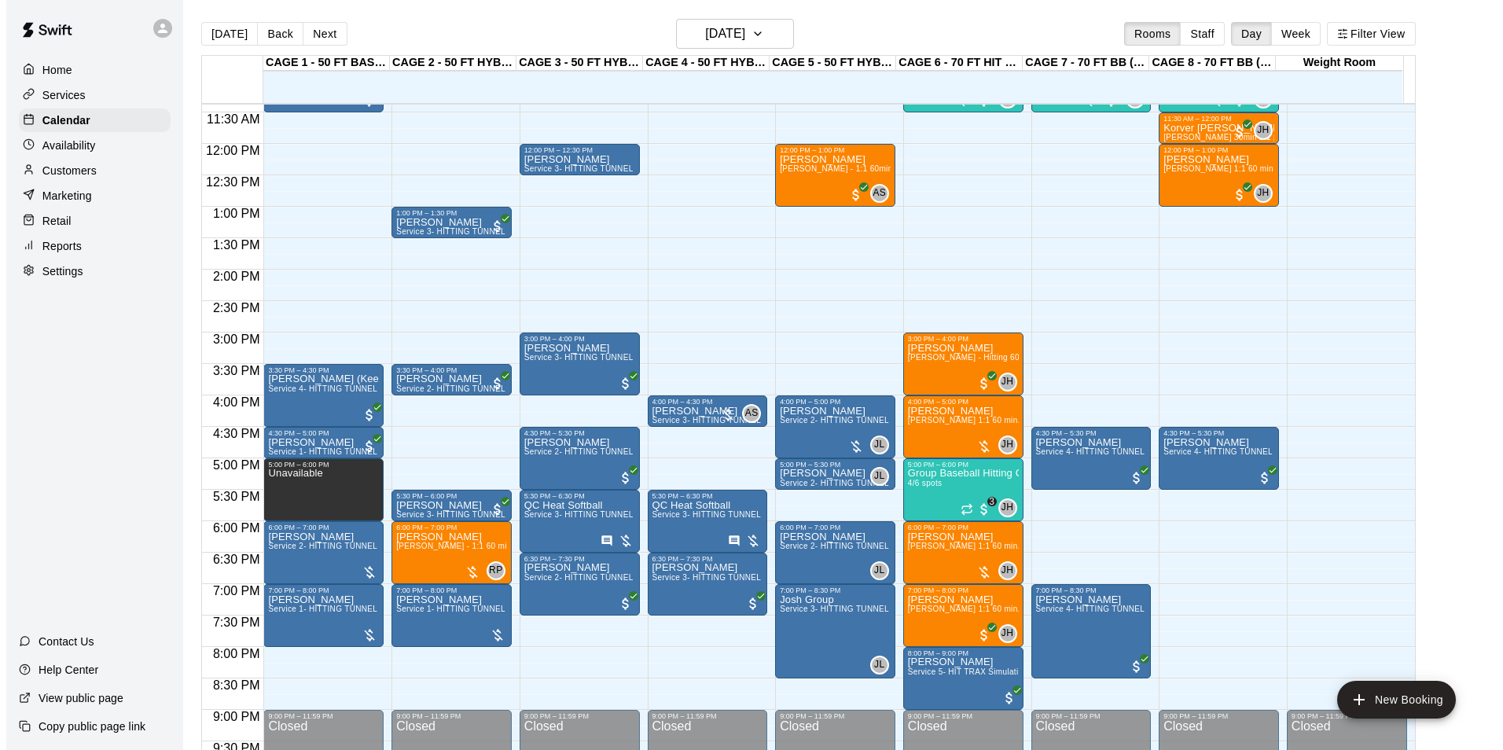
scroll to position [479, 0]
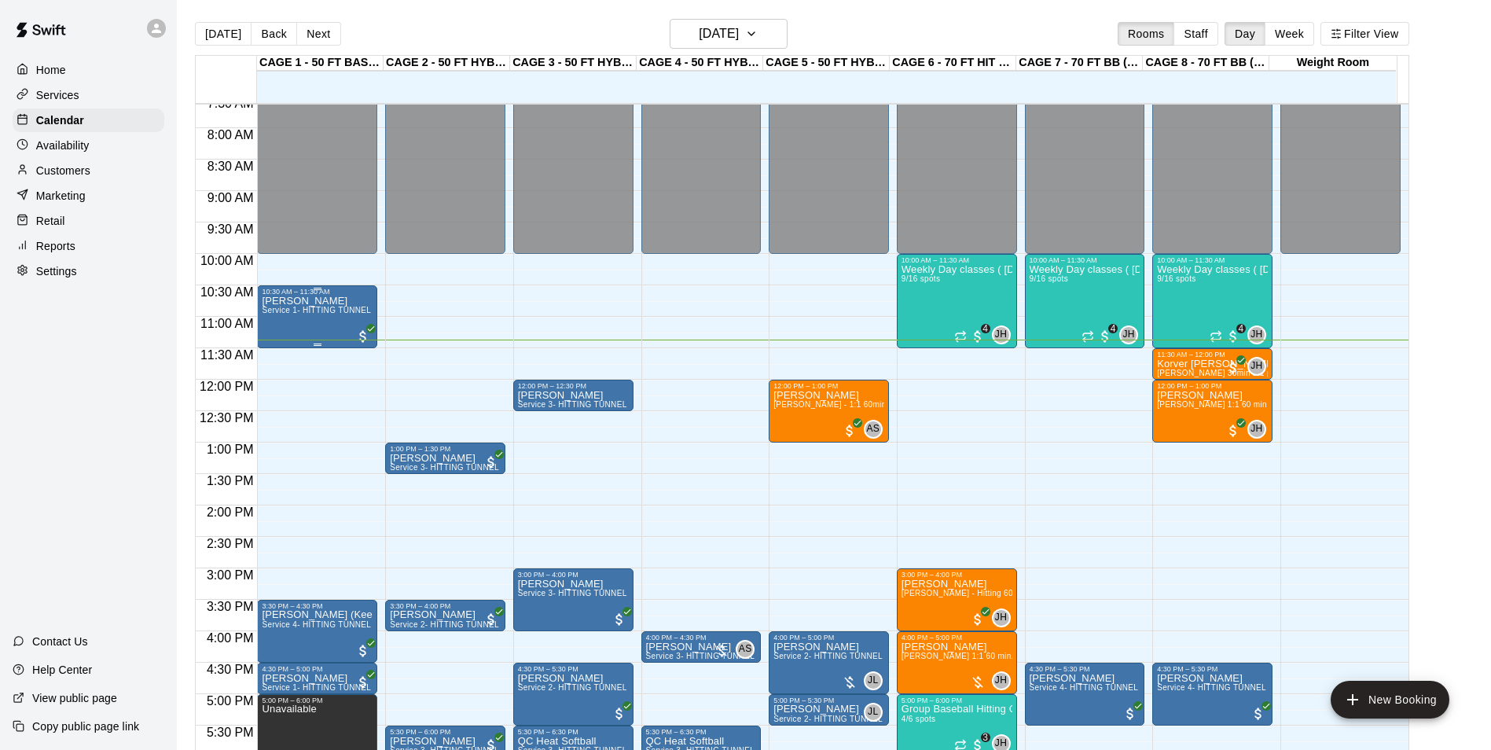
click at [314, 323] on div "[PERSON_NAME] Service 1- HITTING TUNNEL RENTAL - 50ft Baseball w/ Auto/Manual F…" at bounding box center [317, 671] width 111 height 750
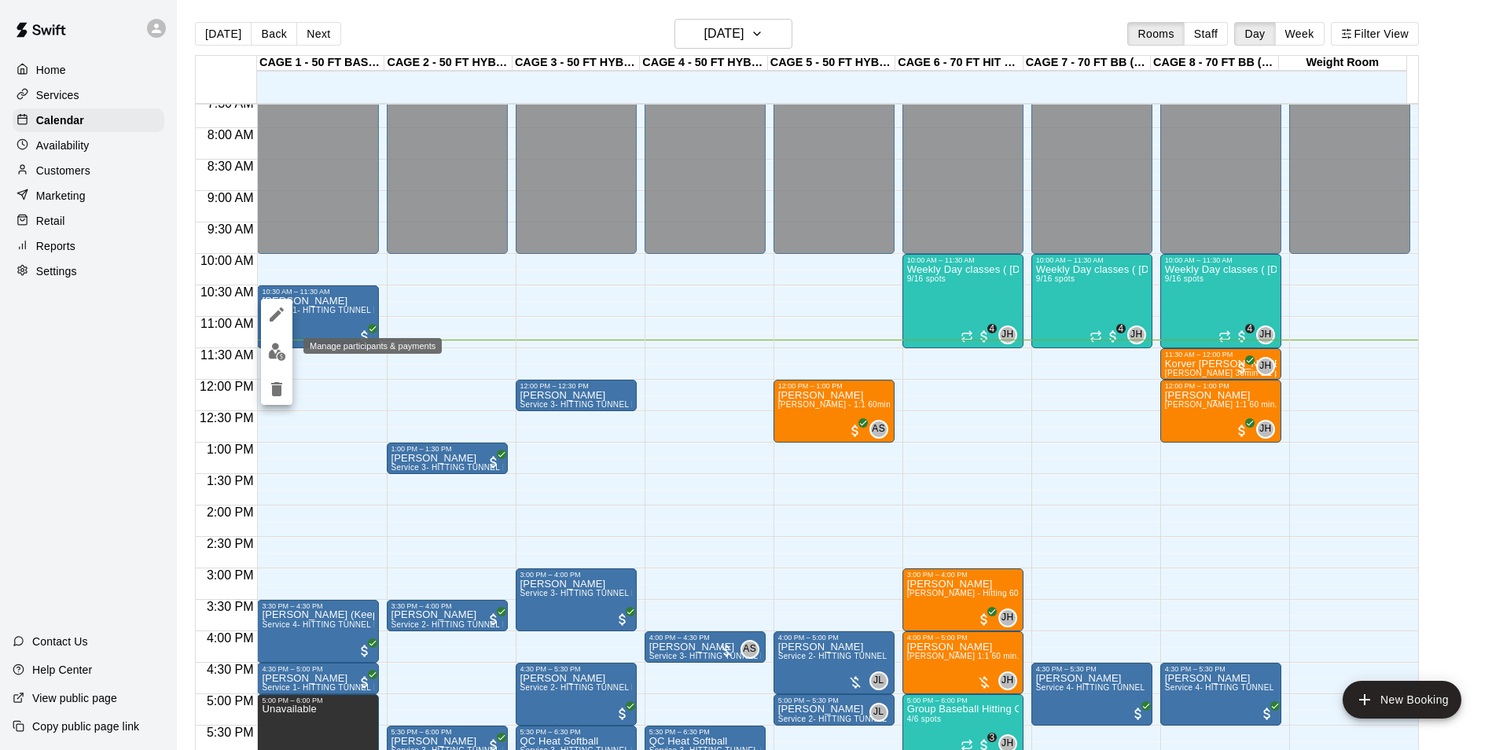
click at [276, 350] on img "edit" at bounding box center [277, 352] width 18 height 18
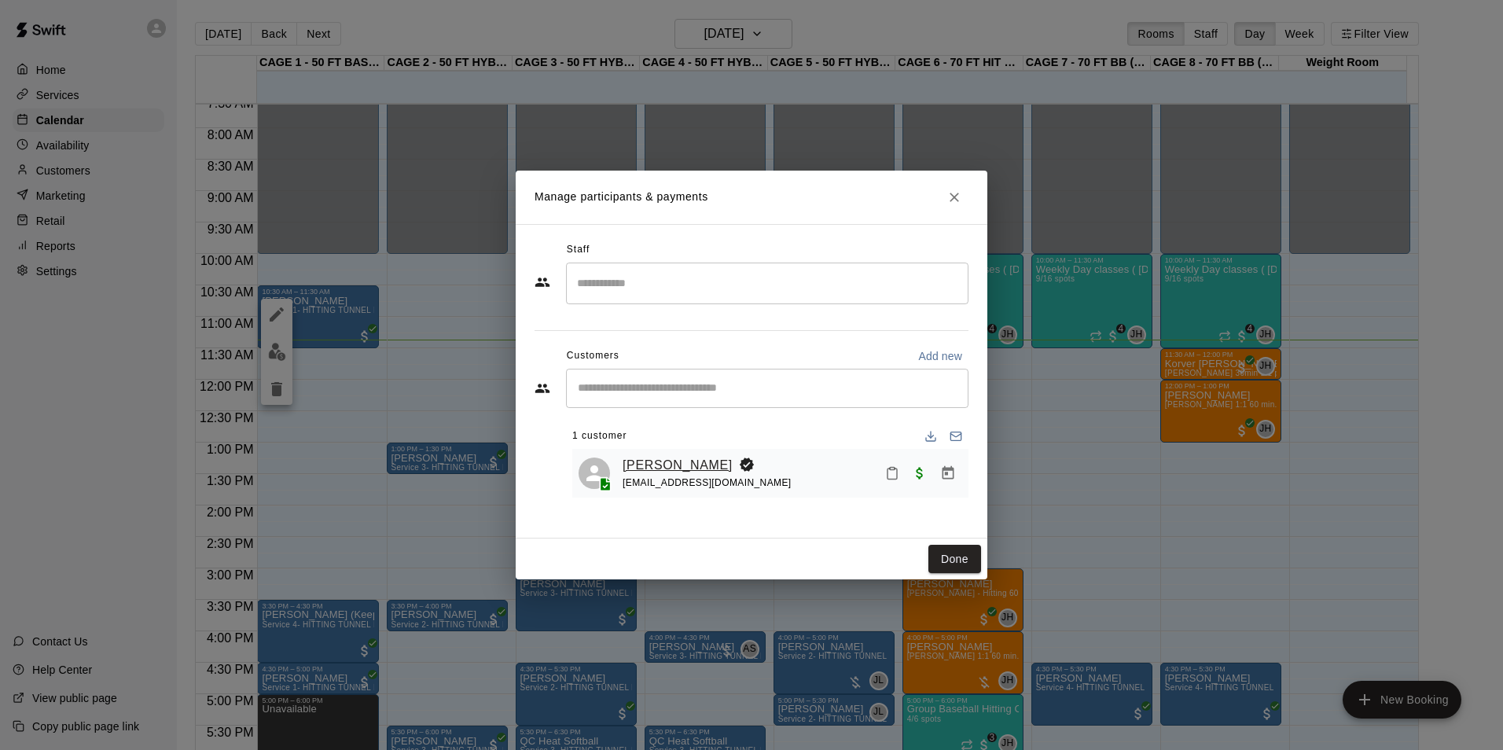
click at [688, 462] on link "[PERSON_NAME]" at bounding box center [677, 465] width 110 height 20
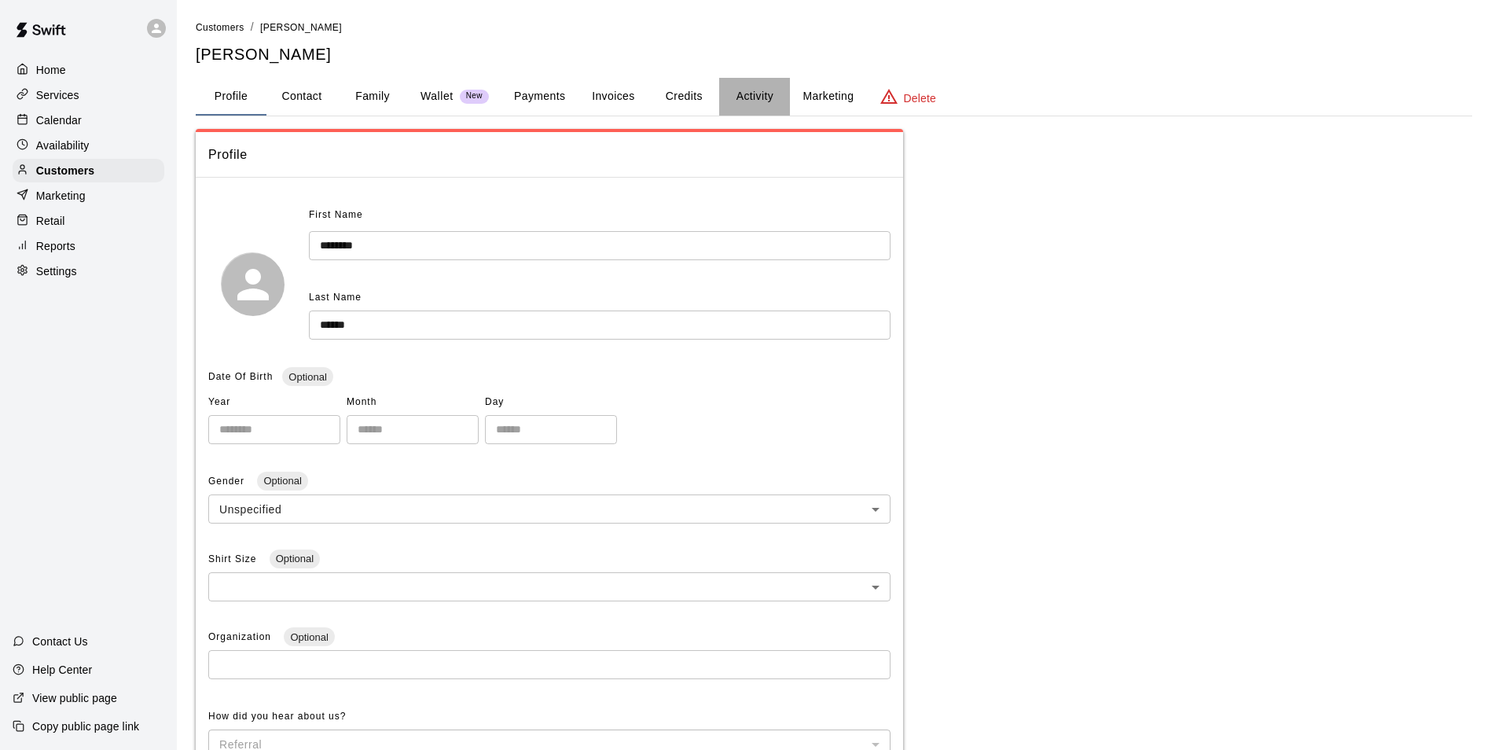
click at [765, 99] on button "Activity" at bounding box center [754, 97] width 71 height 38
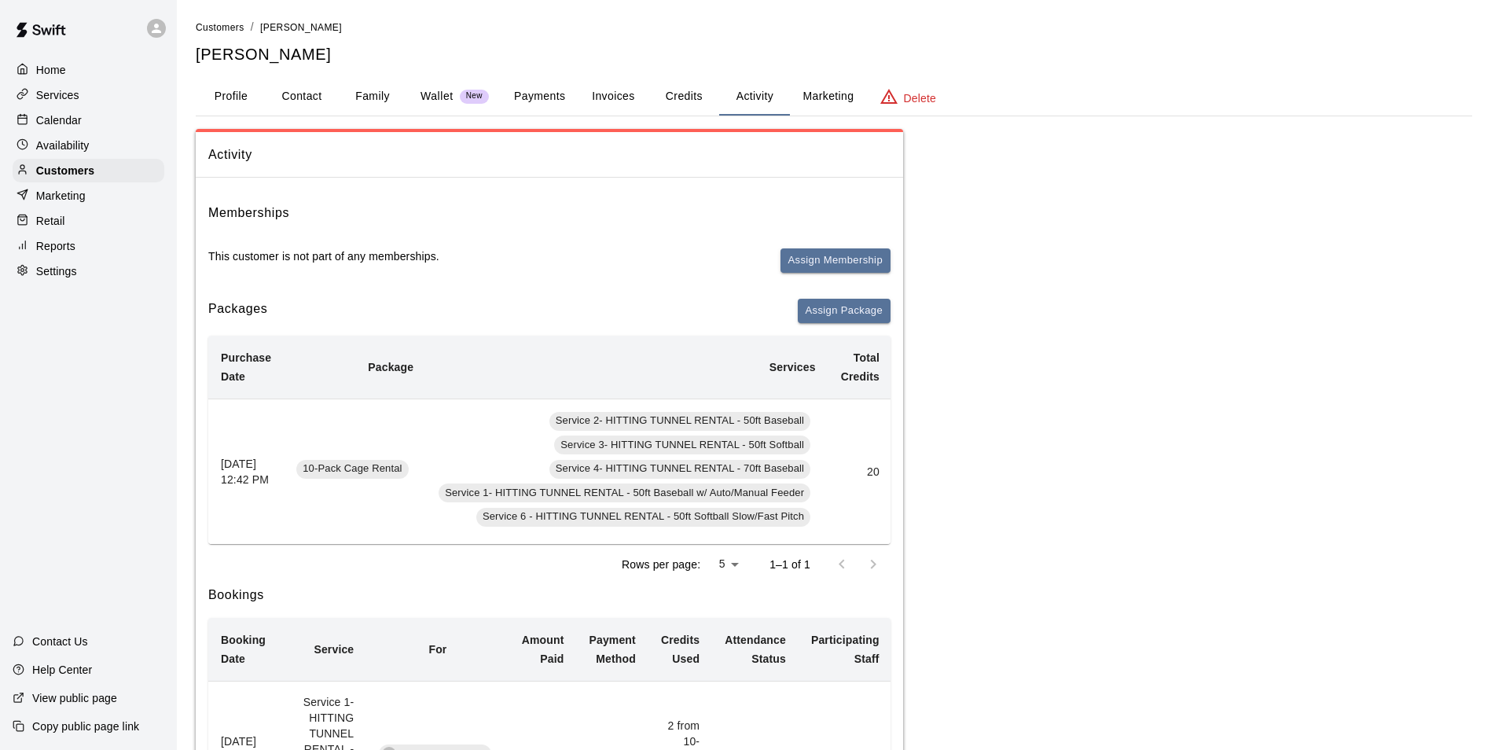
click at [612, 79] on button "Invoices" at bounding box center [613, 97] width 71 height 38
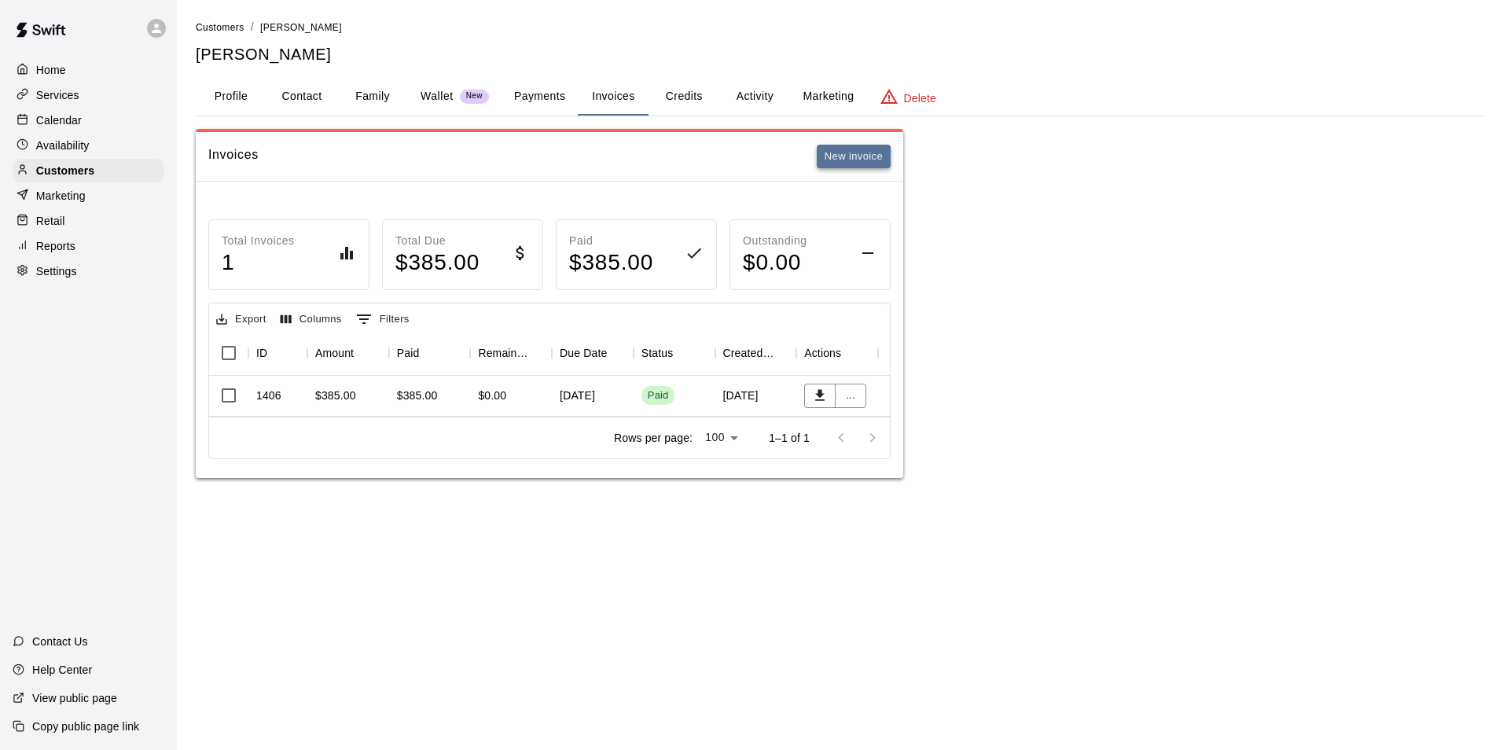
click at [835, 163] on button "New invoice" at bounding box center [854, 157] width 74 height 24
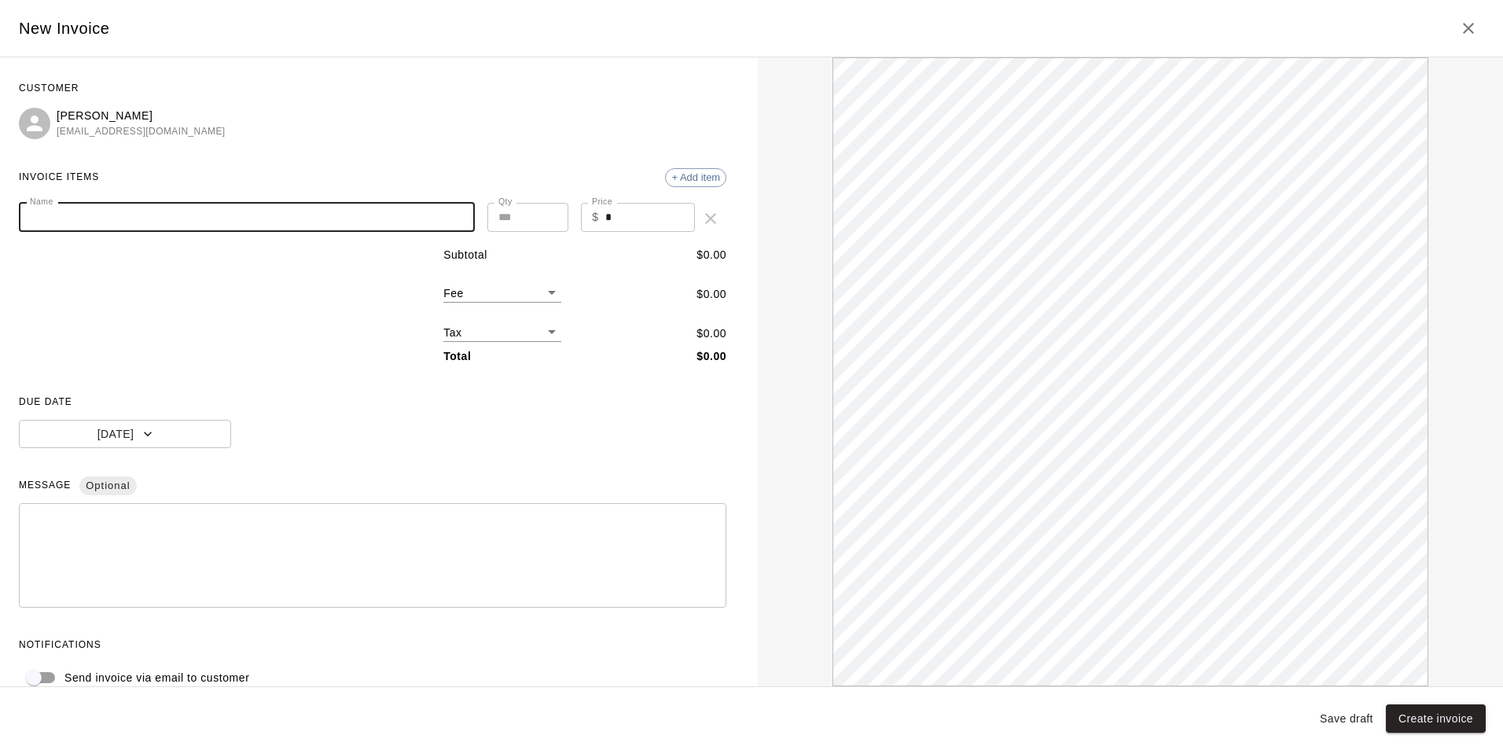
paste input "**********"
type input "**********"
click at [615, 225] on input "*" at bounding box center [650, 217] width 90 height 29
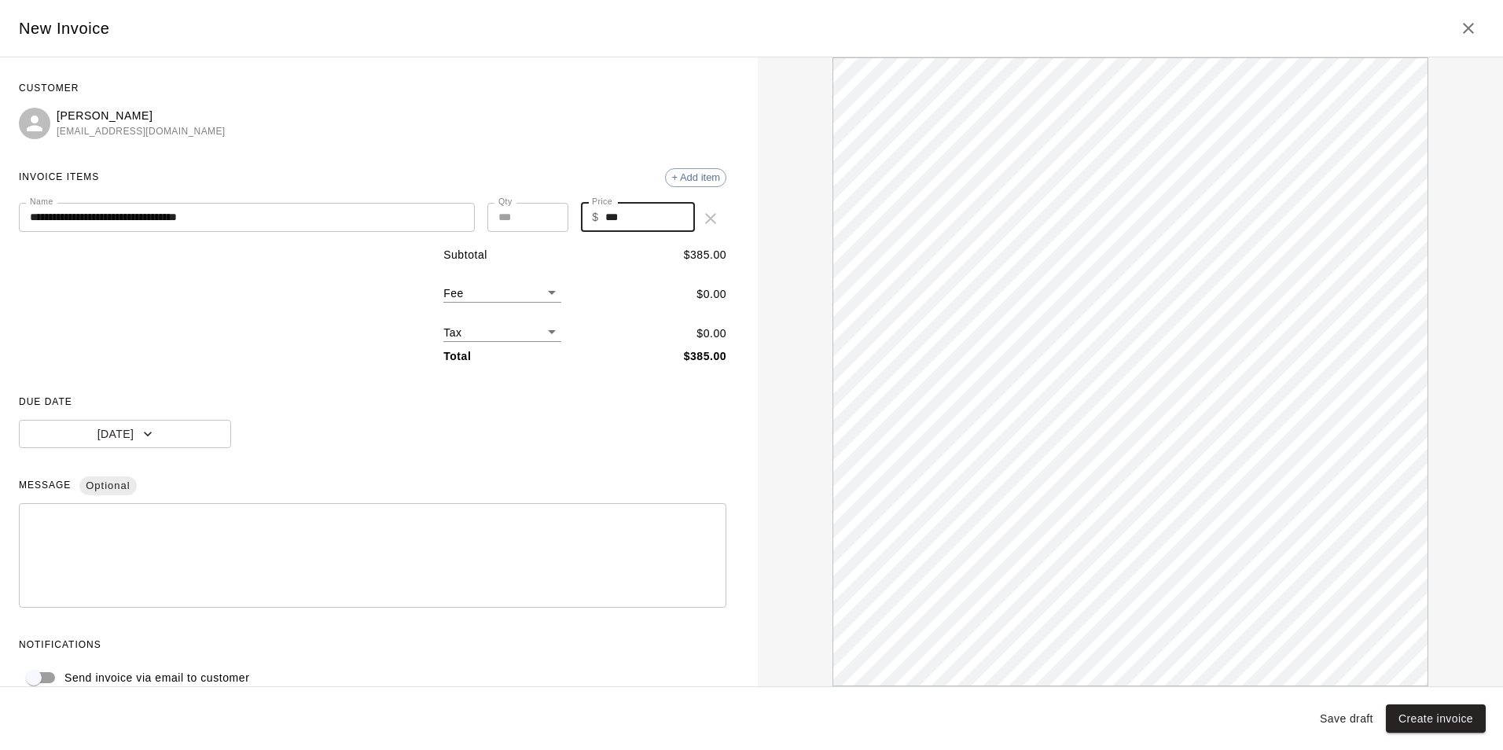
type input "***"
click at [98, 494] on span "Optional" at bounding box center [107, 486] width 57 height 28
click at [162, 435] on button "[DATE]" at bounding box center [125, 434] width 212 height 29
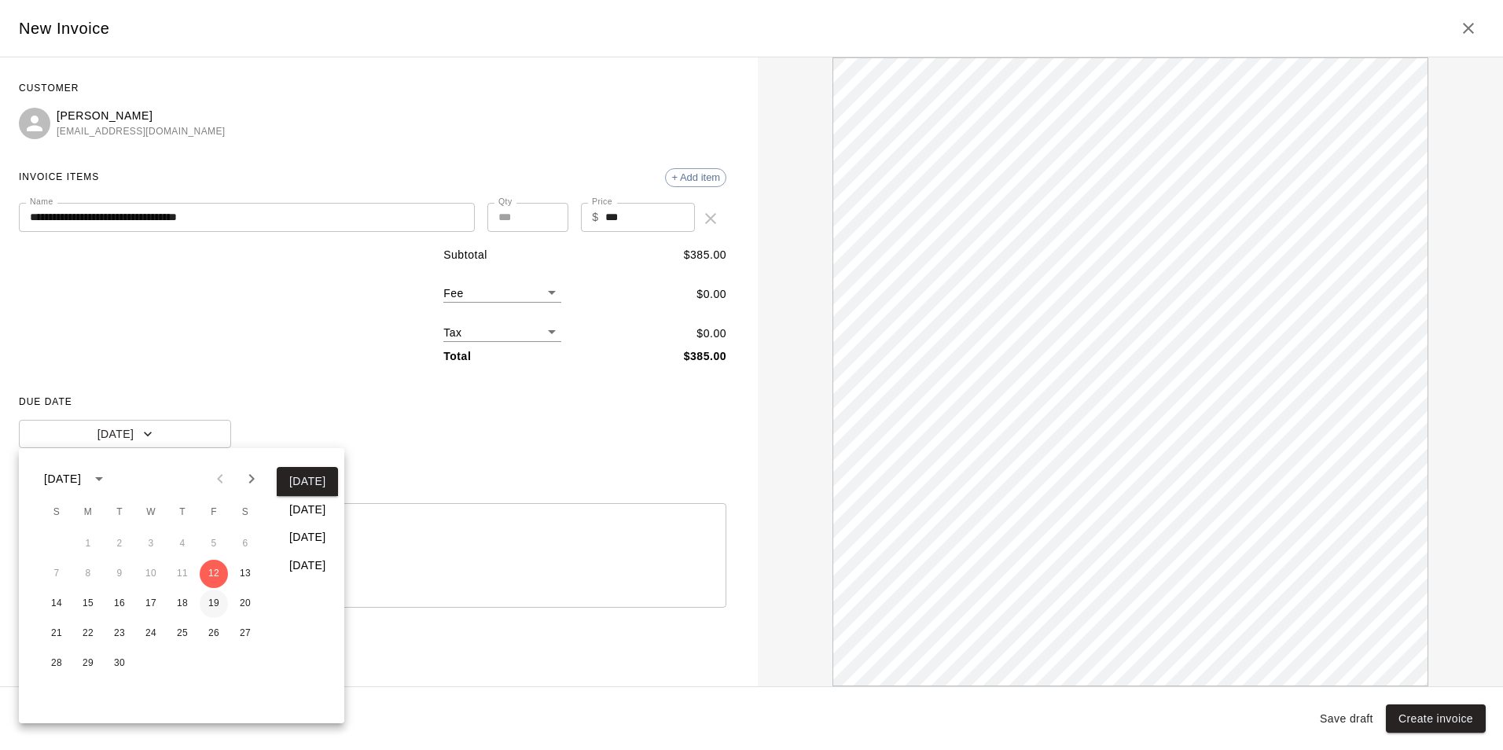
click at [213, 599] on button "19" at bounding box center [214, 603] width 28 height 28
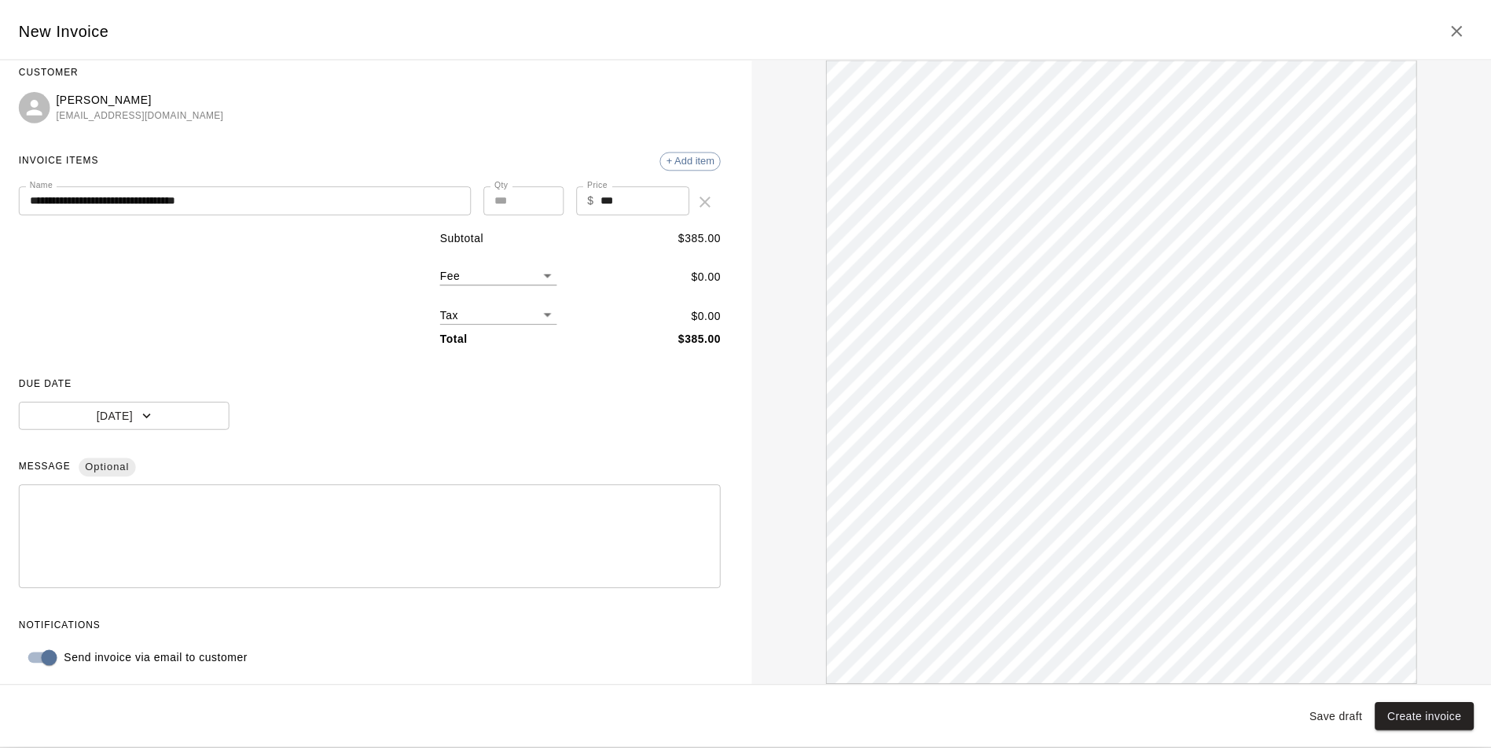
scroll to position [25, 0]
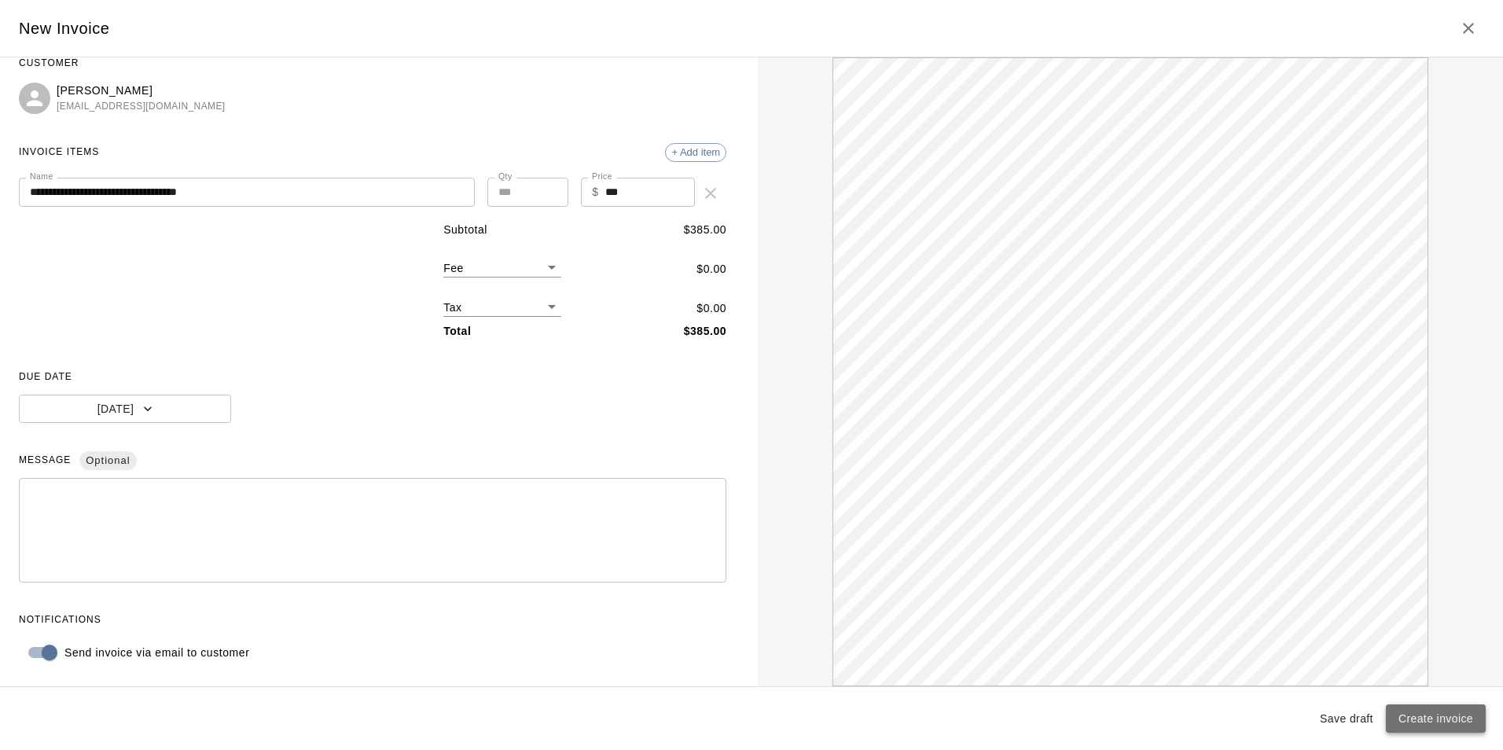
click at [1446, 707] on button "Create invoice" at bounding box center [1436, 718] width 100 height 29
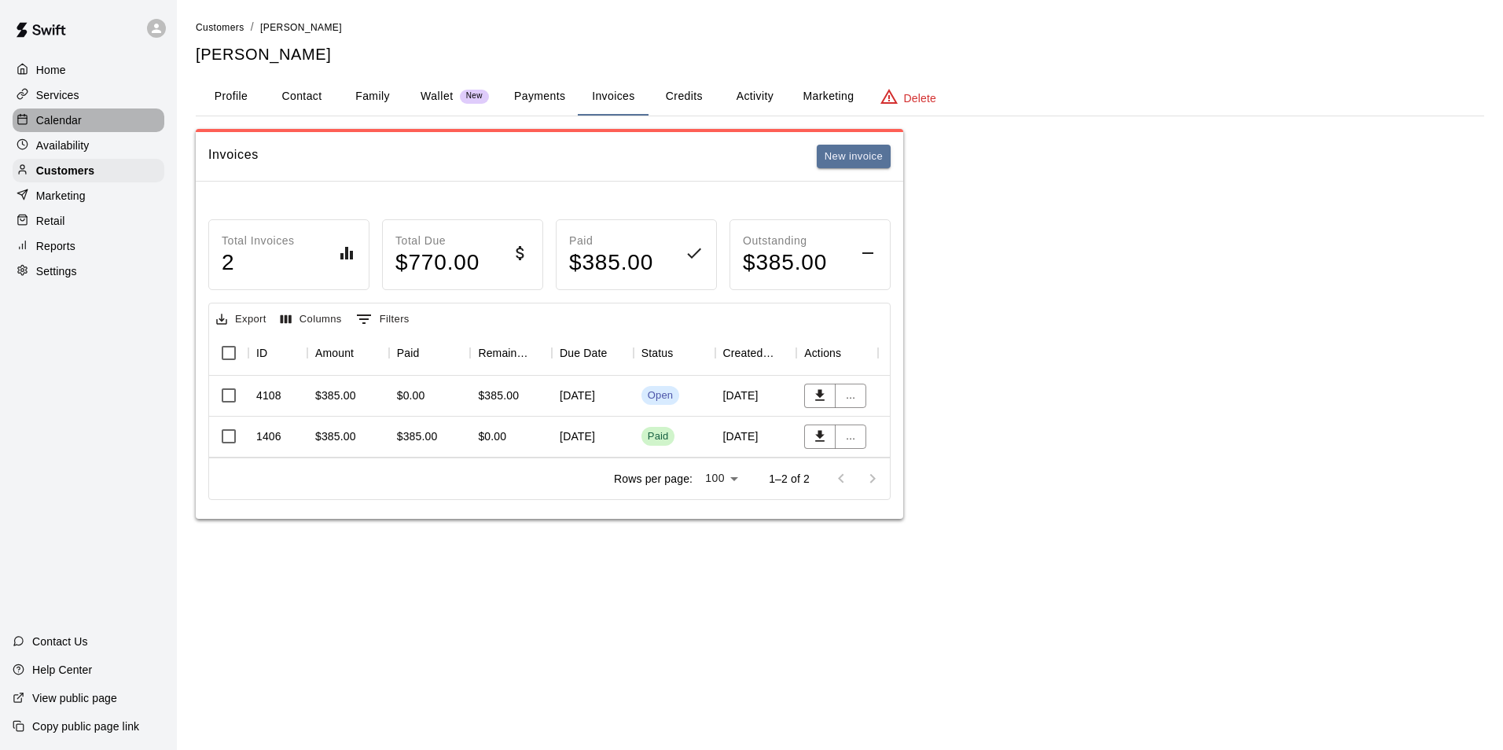
click at [60, 112] on div "Calendar" at bounding box center [89, 120] width 152 height 24
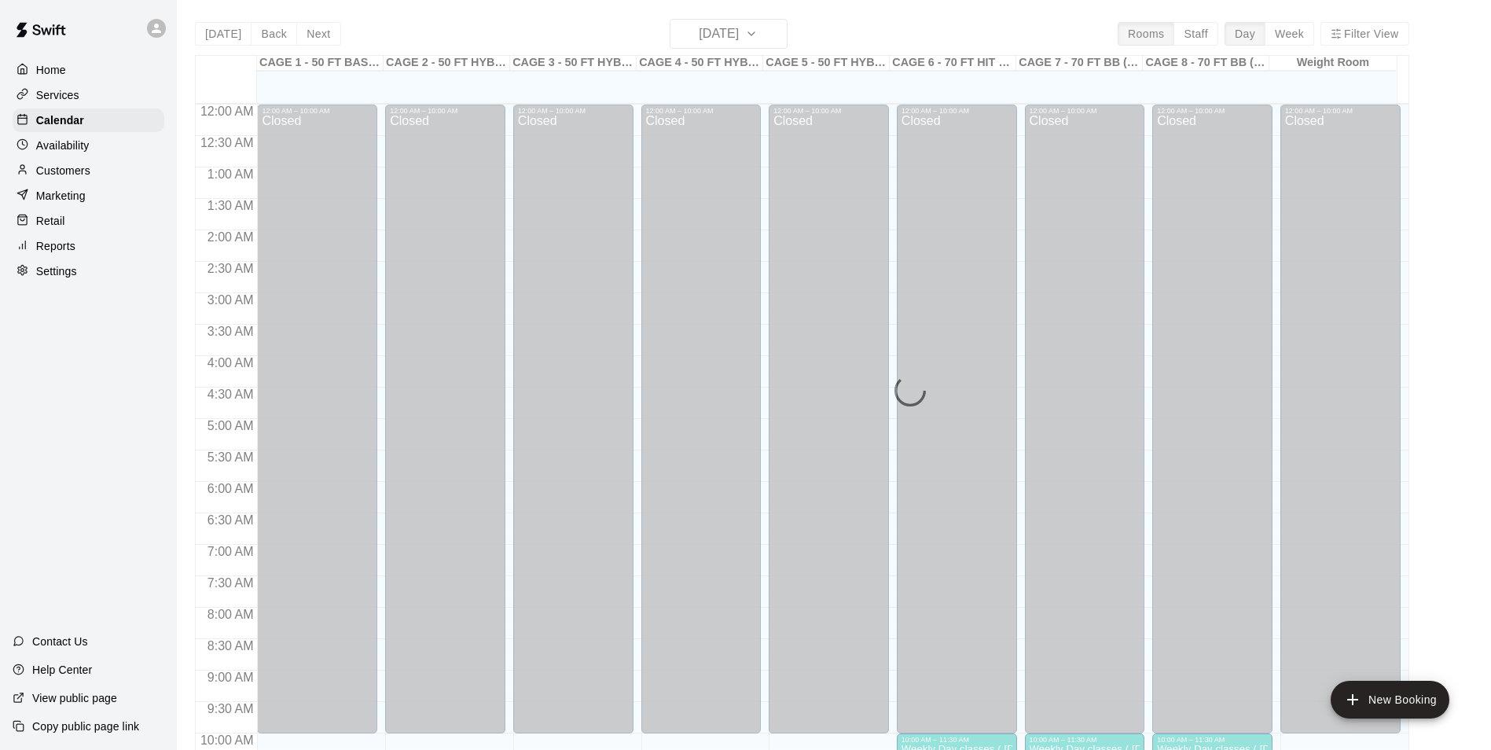
scroll to position [718, 0]
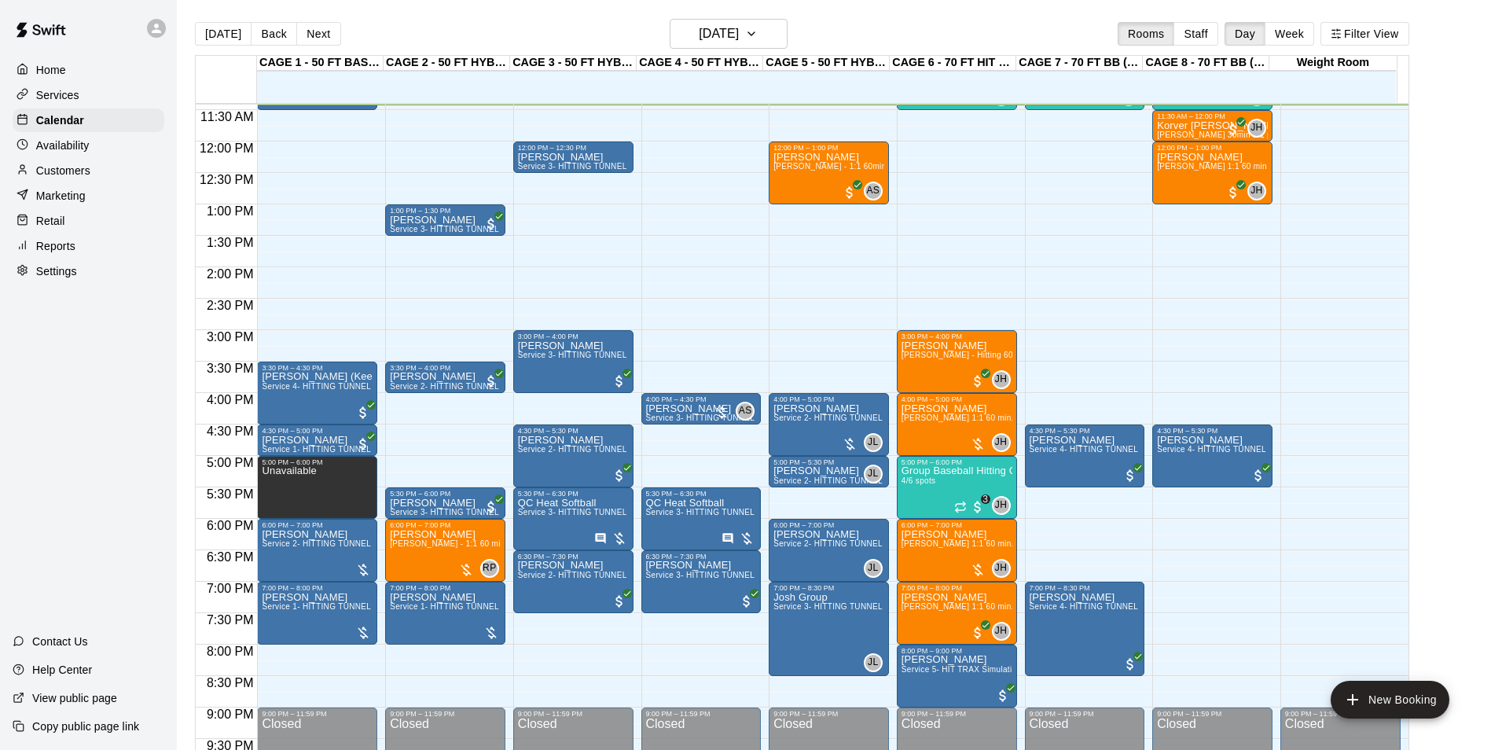
click at [70, 150] on p "Availability" at bounding box center [62, 146] width 53 height 16
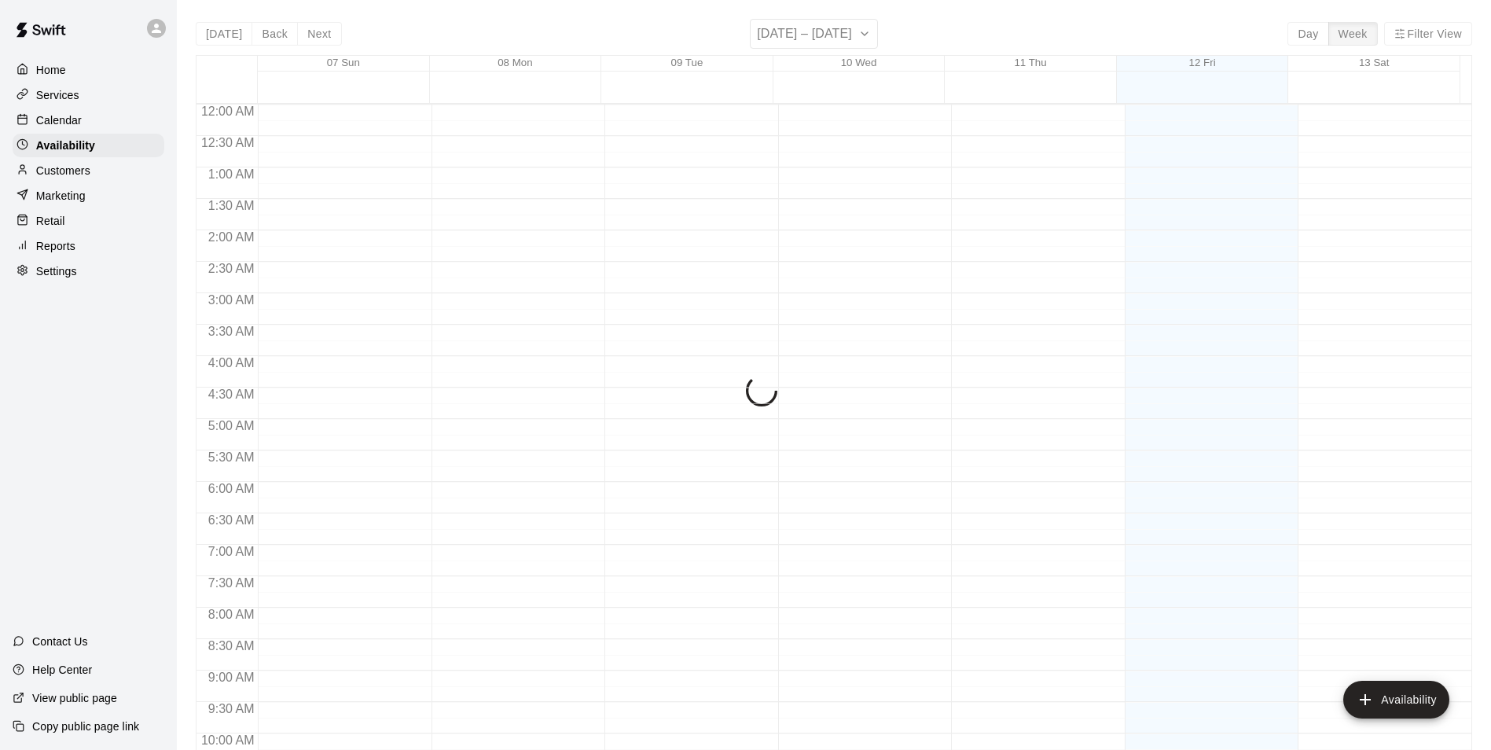
scroll to position [718, 0]
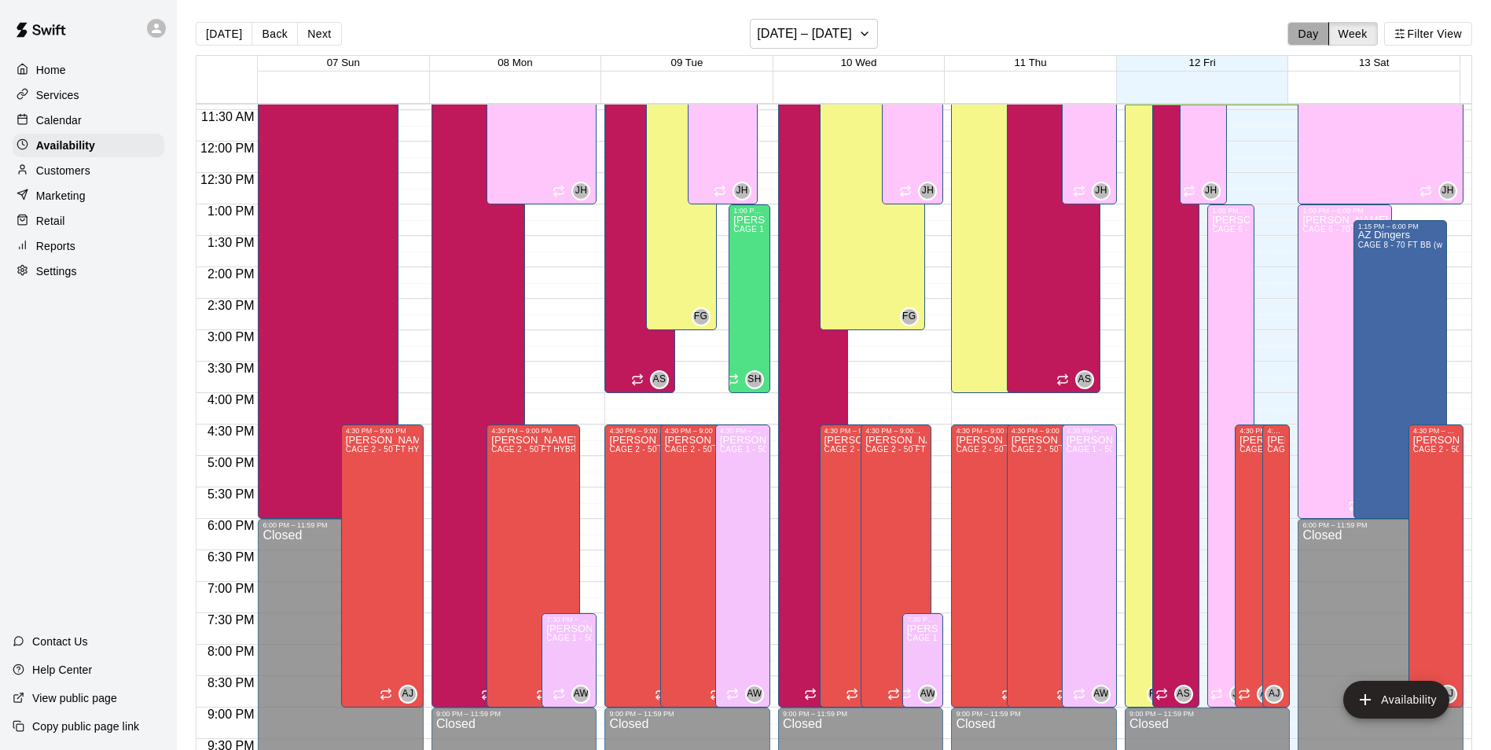
click at [1314, 36] on button "Day" at bounding box center [1307, 34] width 41 height 24
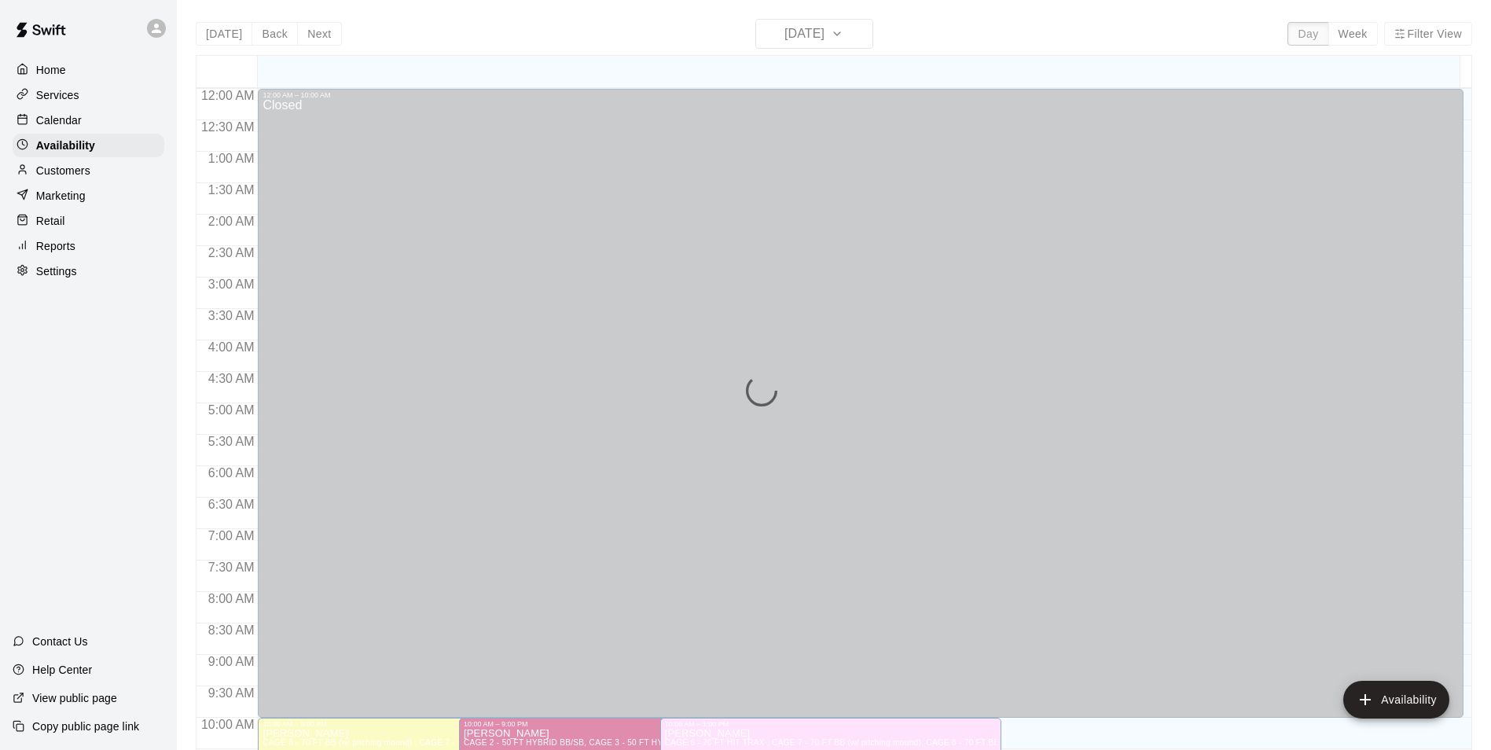
scroll to position [718, 0]
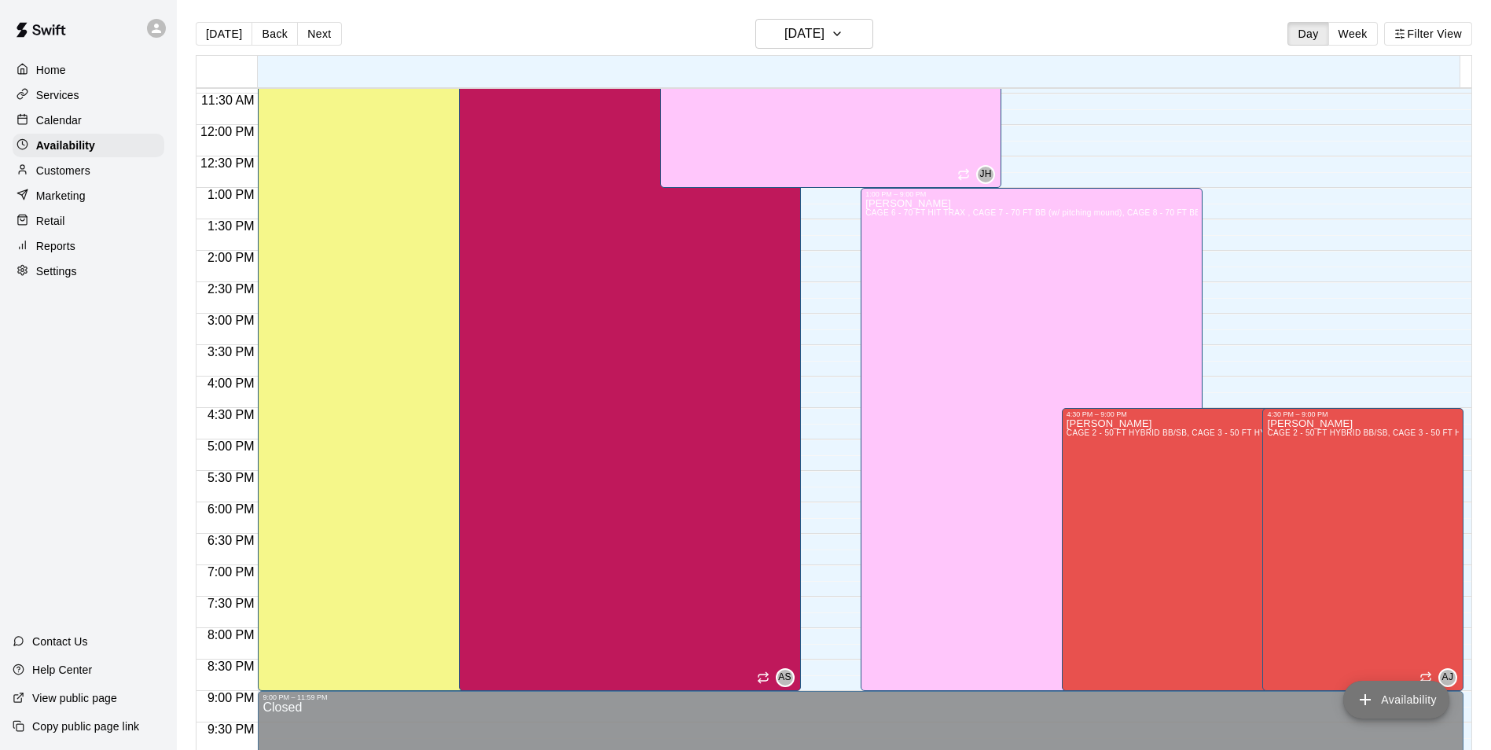
click at [1399, 696] on button "Availability" at bounding box center [1396, 700] width 106 height 38
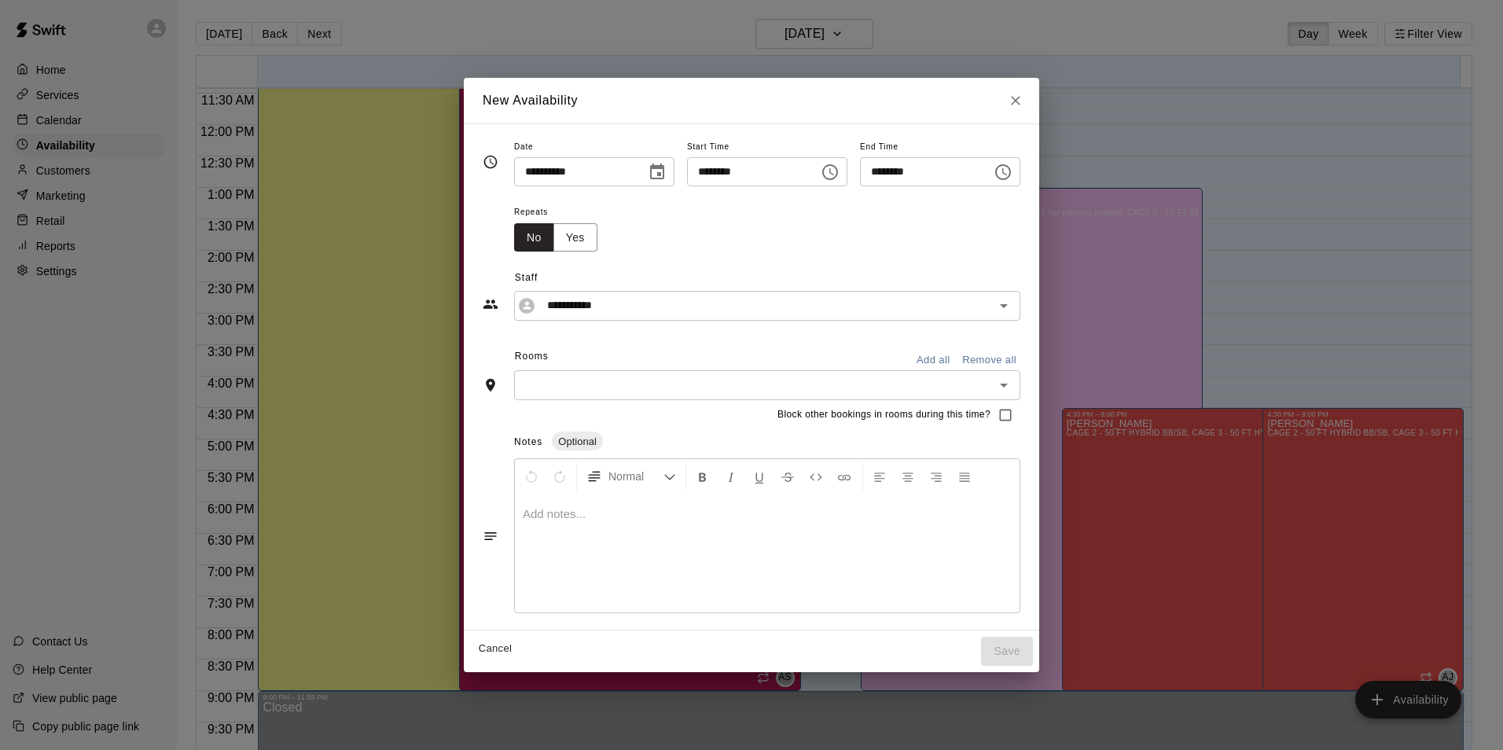
click at [1023, 100] on icon "Close" at bounding box center [1016, 101] width 16 height 16
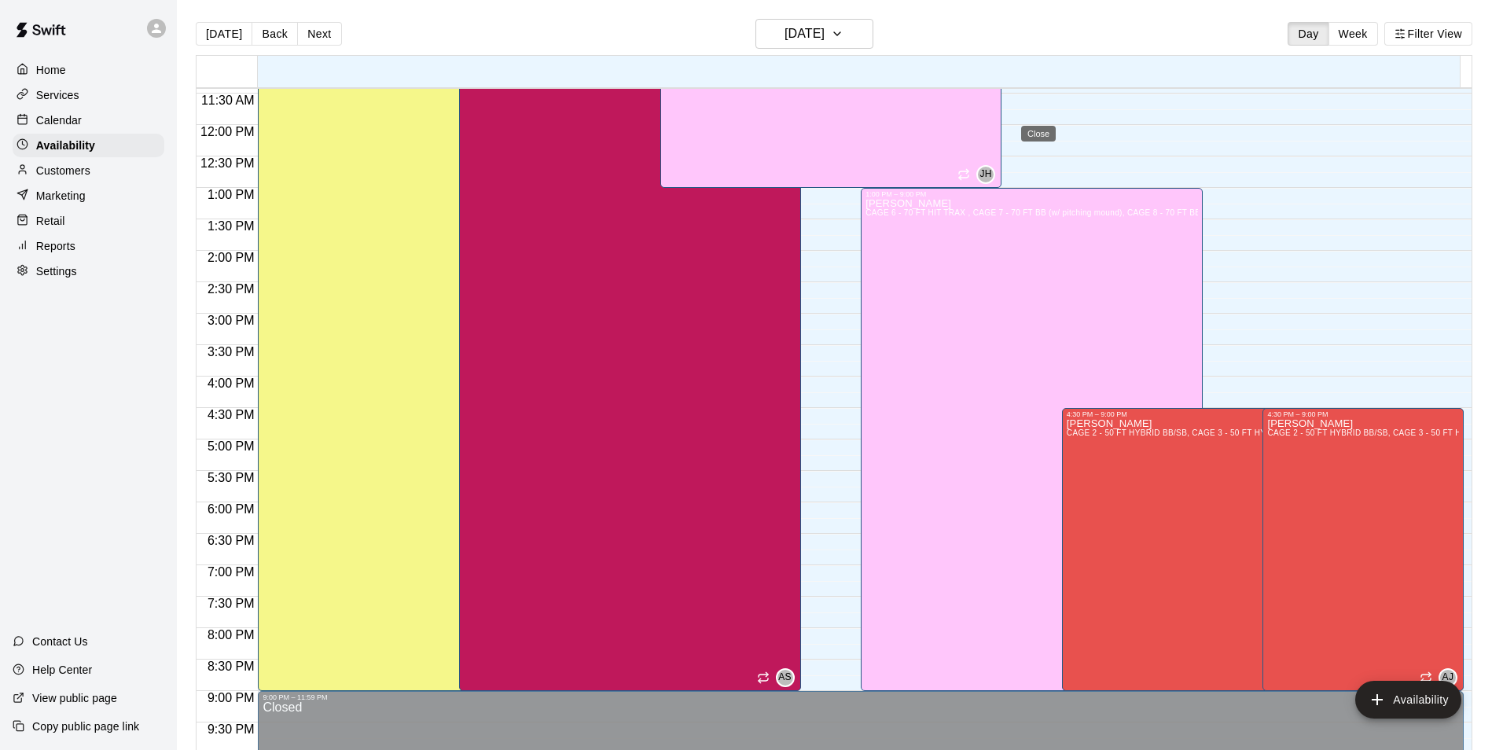
type input "**********"
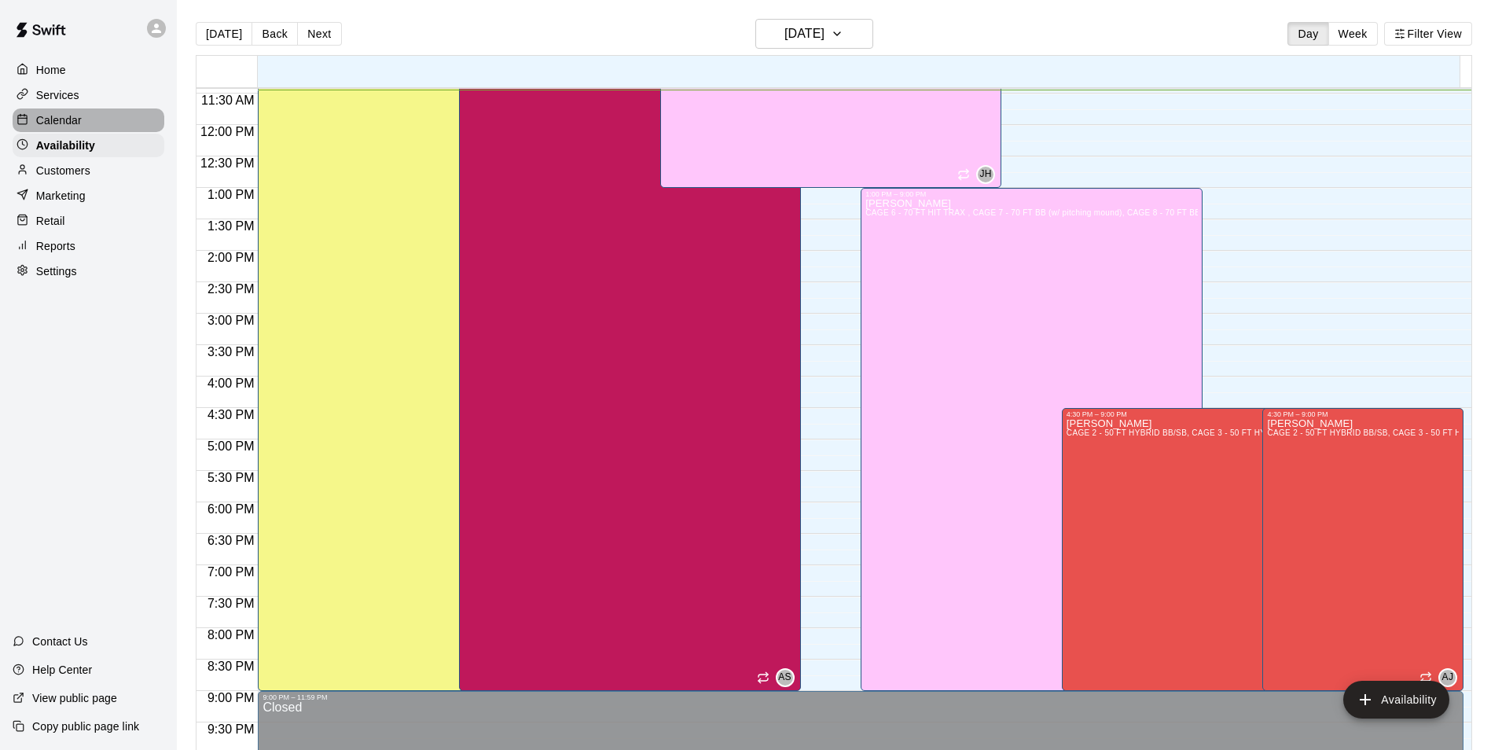
click at [54, 123] on p "Calendar" at bounding box center [59, 120] width 46 height 16
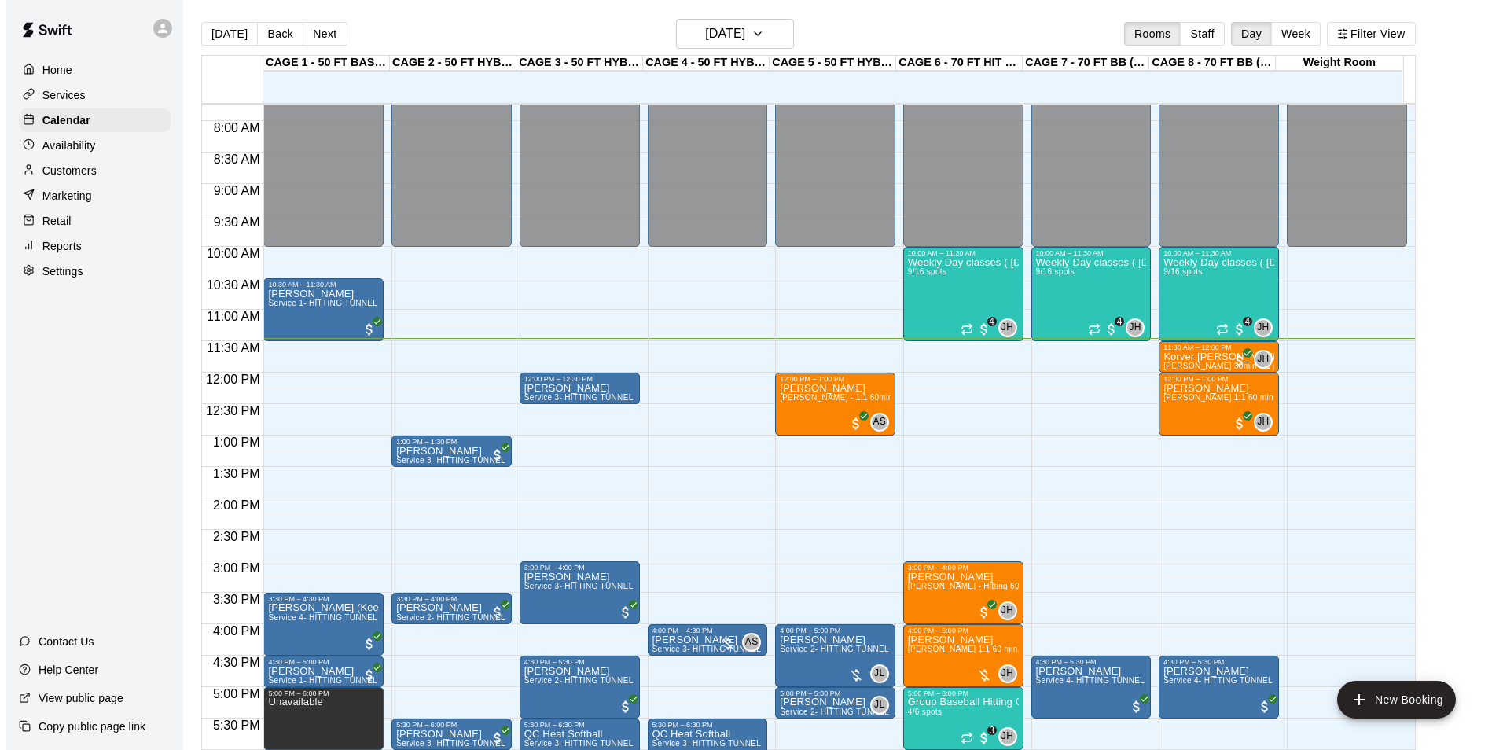
scroll to position [484, 0]
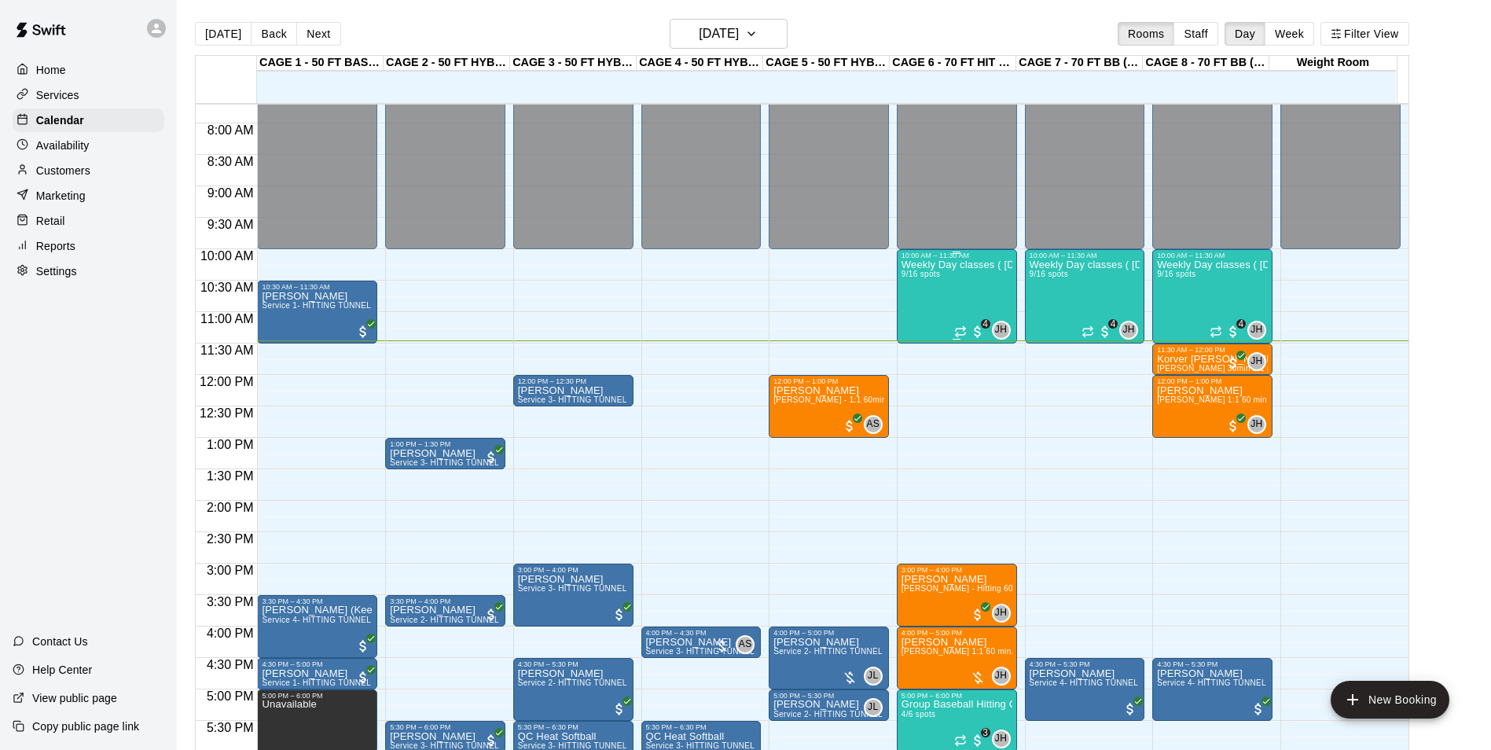
click at [956, 295] on div "Weekly Day classes ( [DATE],[DATE],[DATE] ) 10:00-11:30 ( monthly packages avai…" at bounding box center [956, 634] width 111 height 750
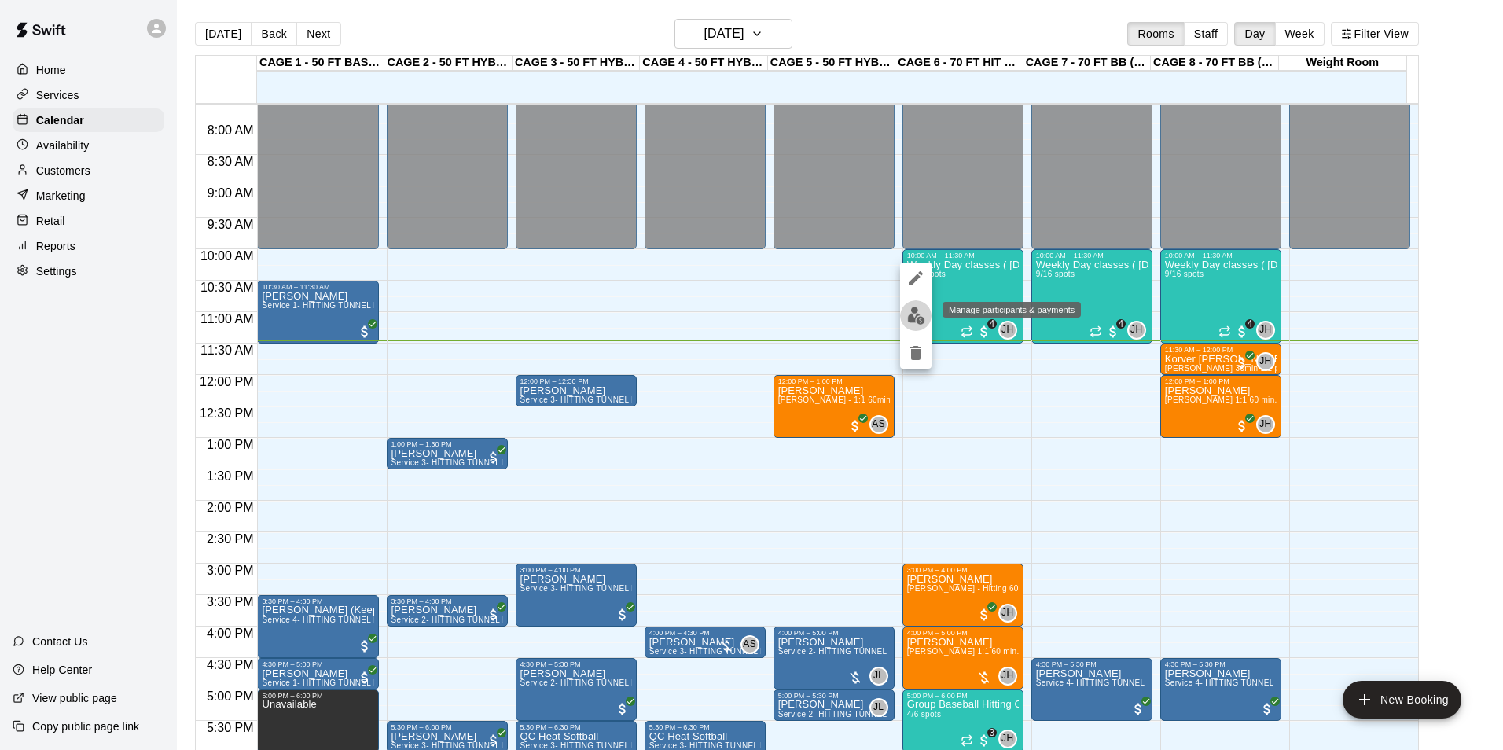
click at [913, 314] on img "edit" at bounding box center [916, 316] width 18 height 18
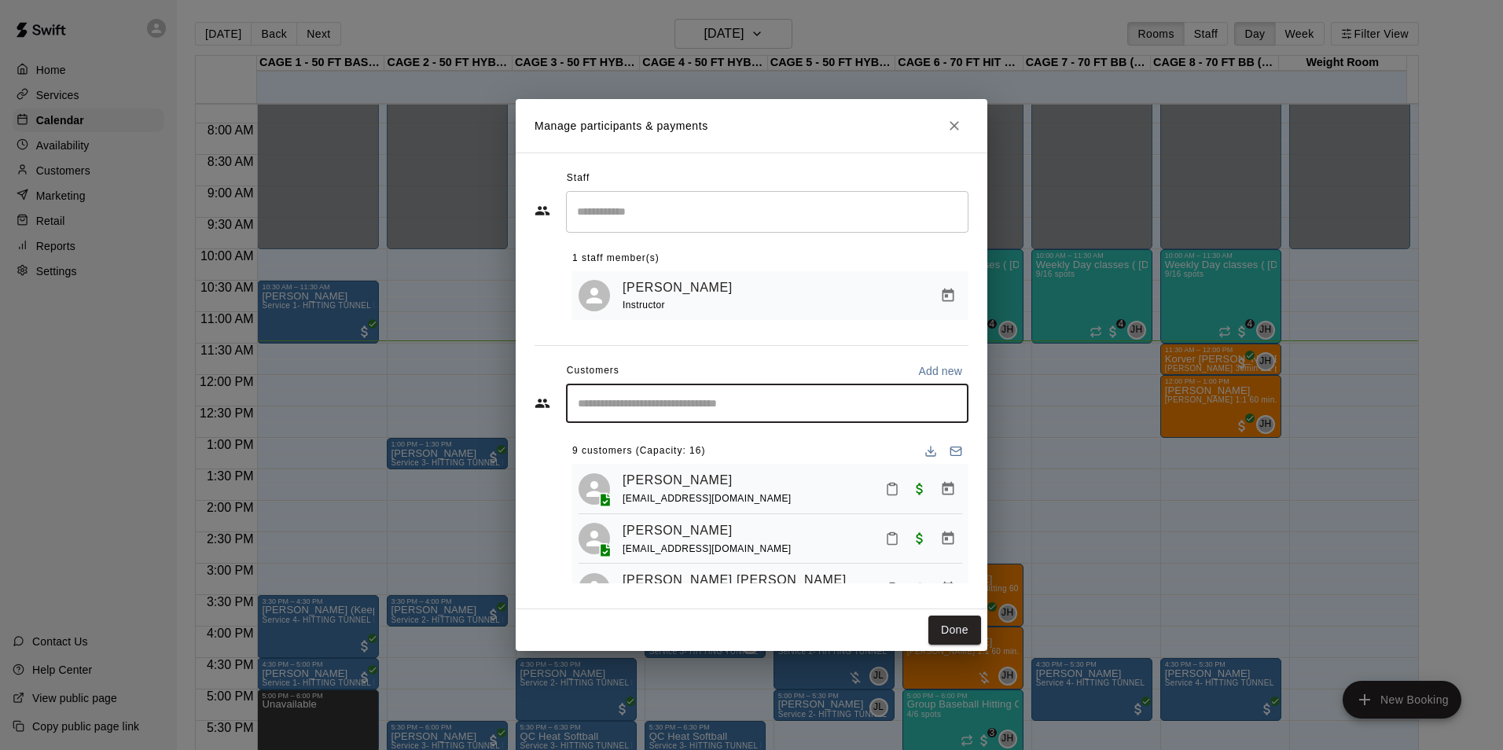
click at [677, 407] on input "Start typing to search customers..." at bounding box center [767, 403] width 388 height 16
type input "****"
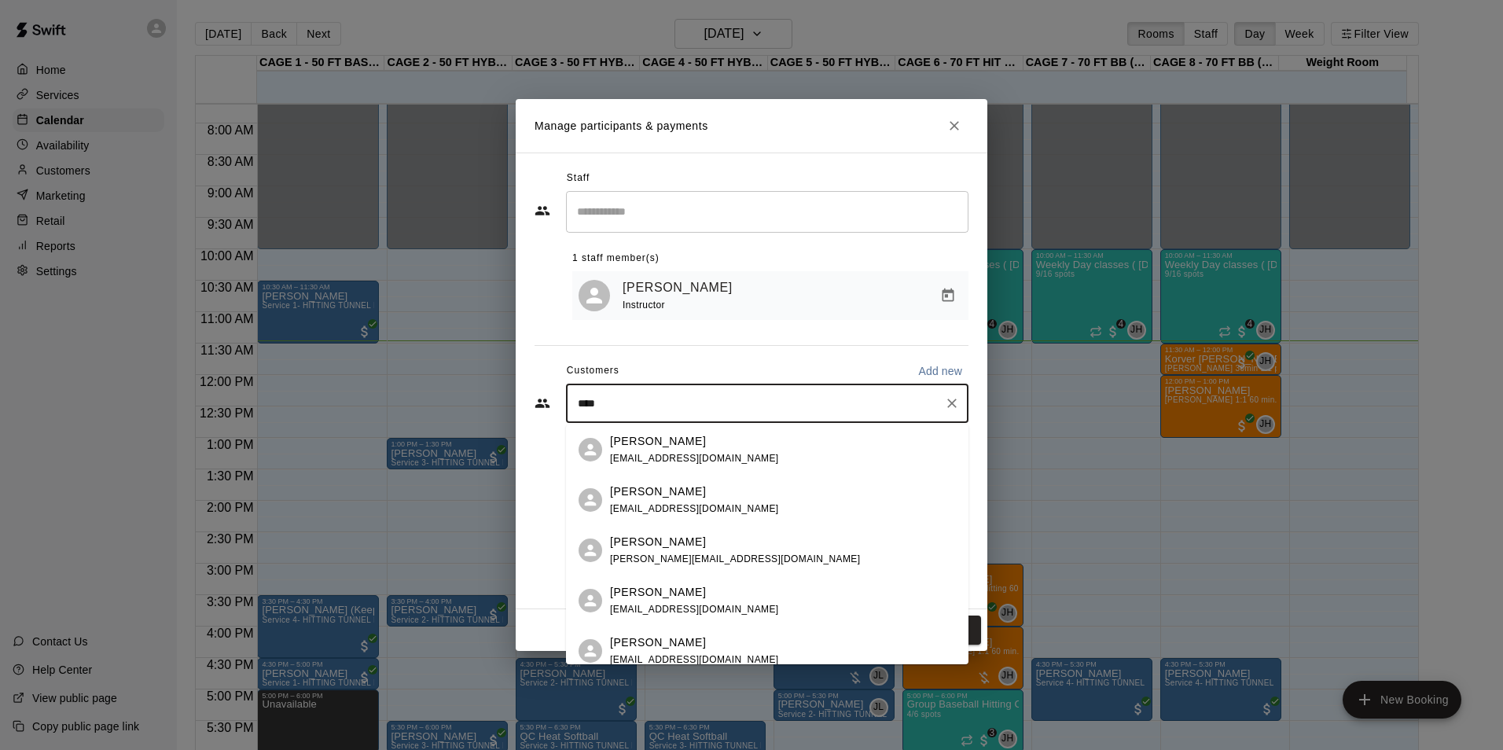
click at [723, 538] on div "[PERSON_NAME]" at bounding box center [735, 542] width 250 height 17
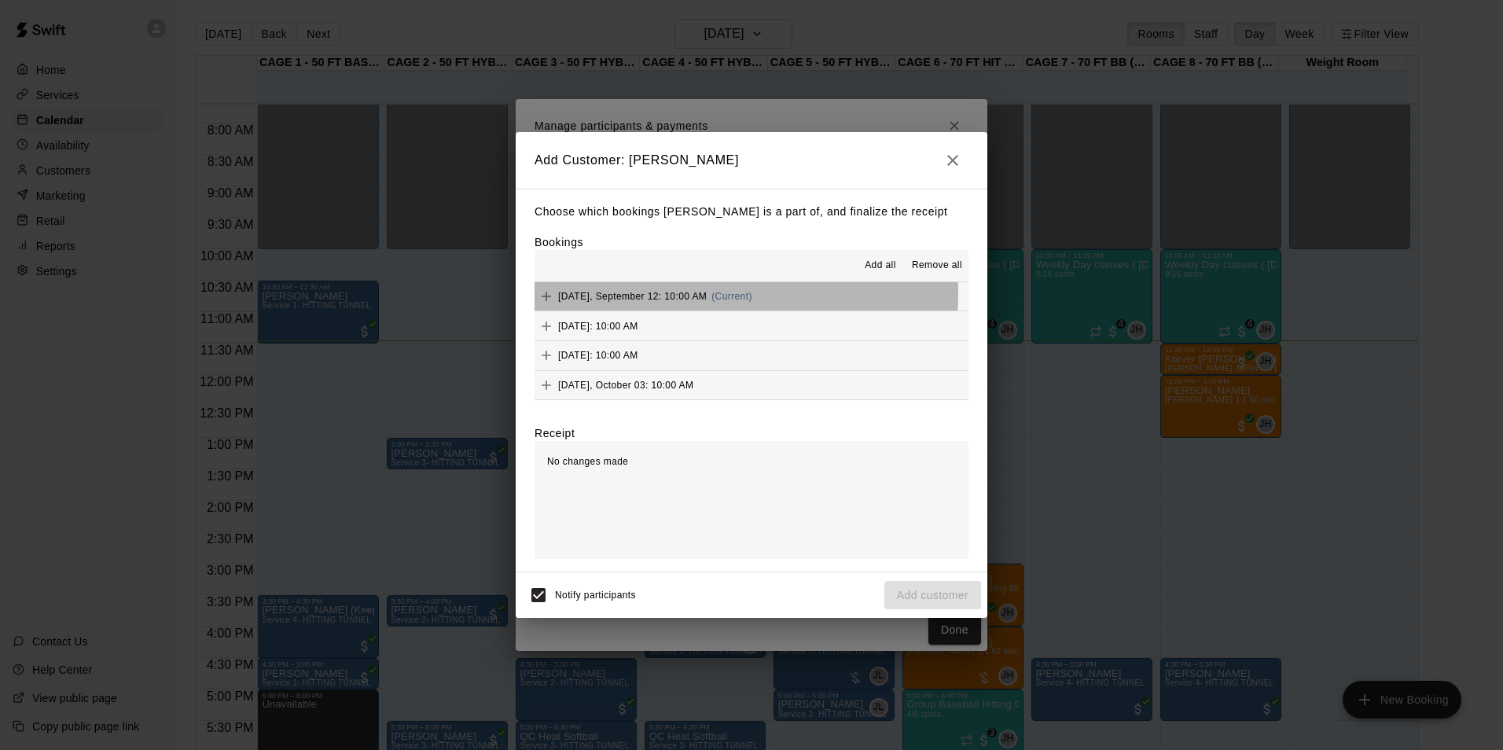
click at [630, 294] on span "[DATE], September 12: 10:00 AM" at bounding box center [632, 296] width 149 height 11
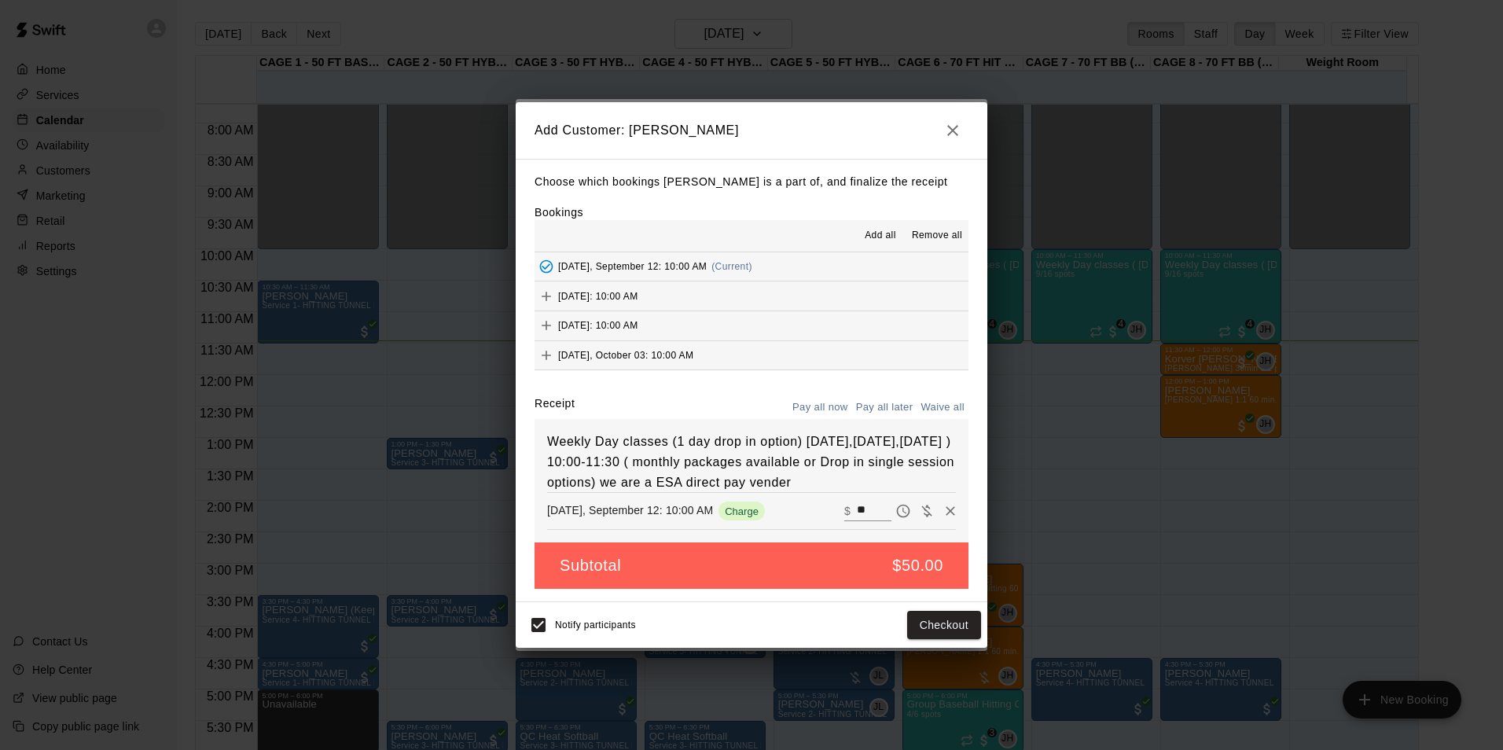
click at [628, 290] on span "[DATE]: 10:00 AM" at bounding box center [598, 295] width 80 height 11
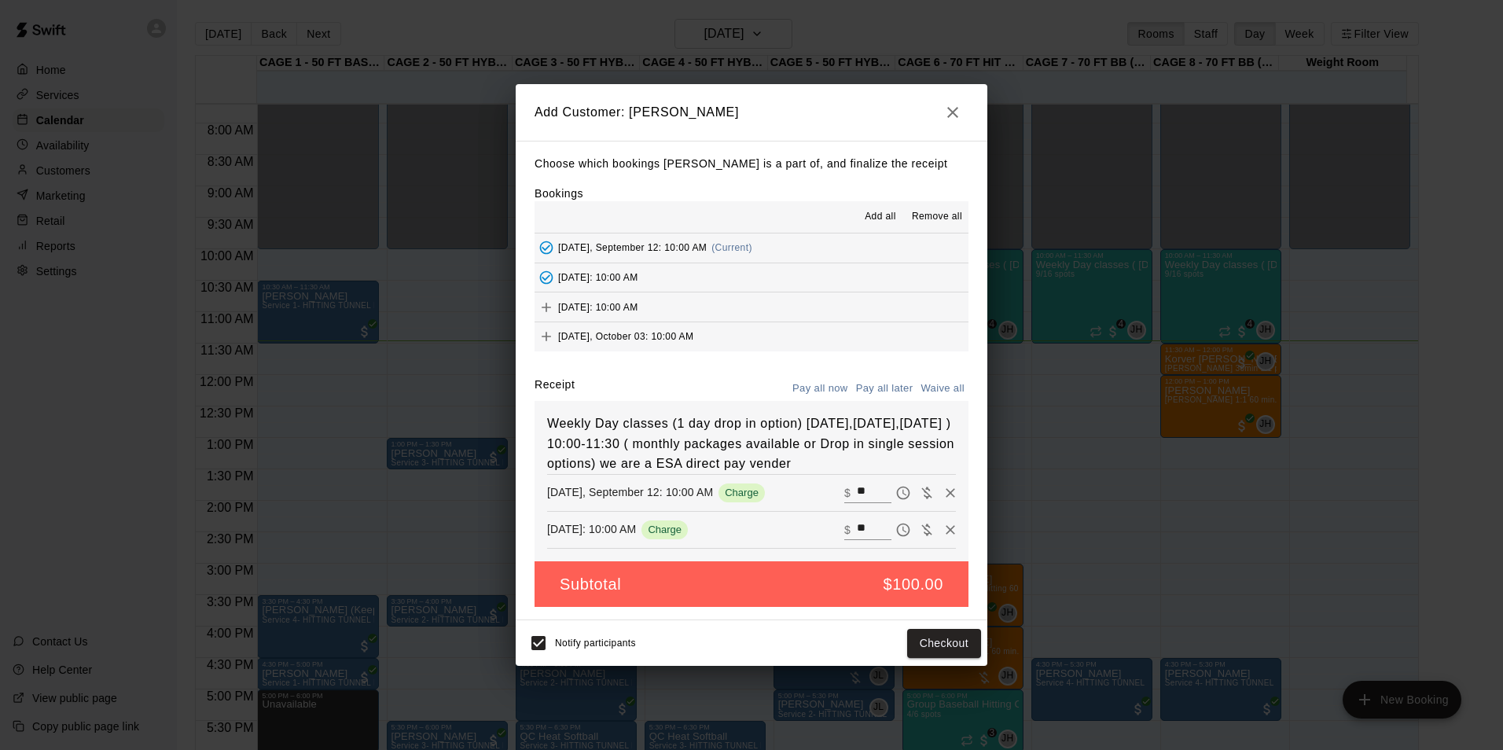
click at [623, 301] on span "[DATE]: 10:00 AM" at bounding box center [598, 306] width 80 height 11
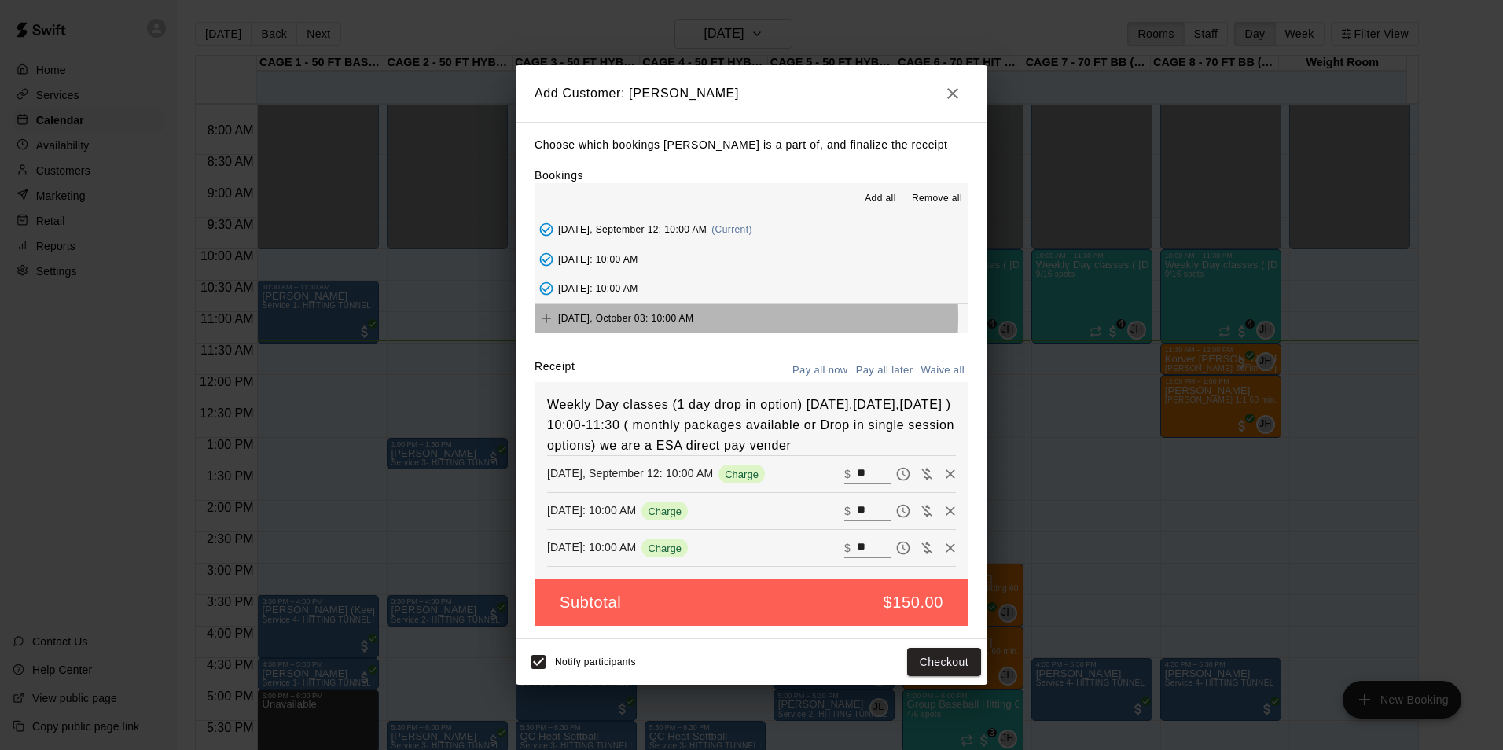
click at [624, 312] on span "[DATE], October 03: 10:00 AM" at bounding box center [625, 317] width 135 height 11
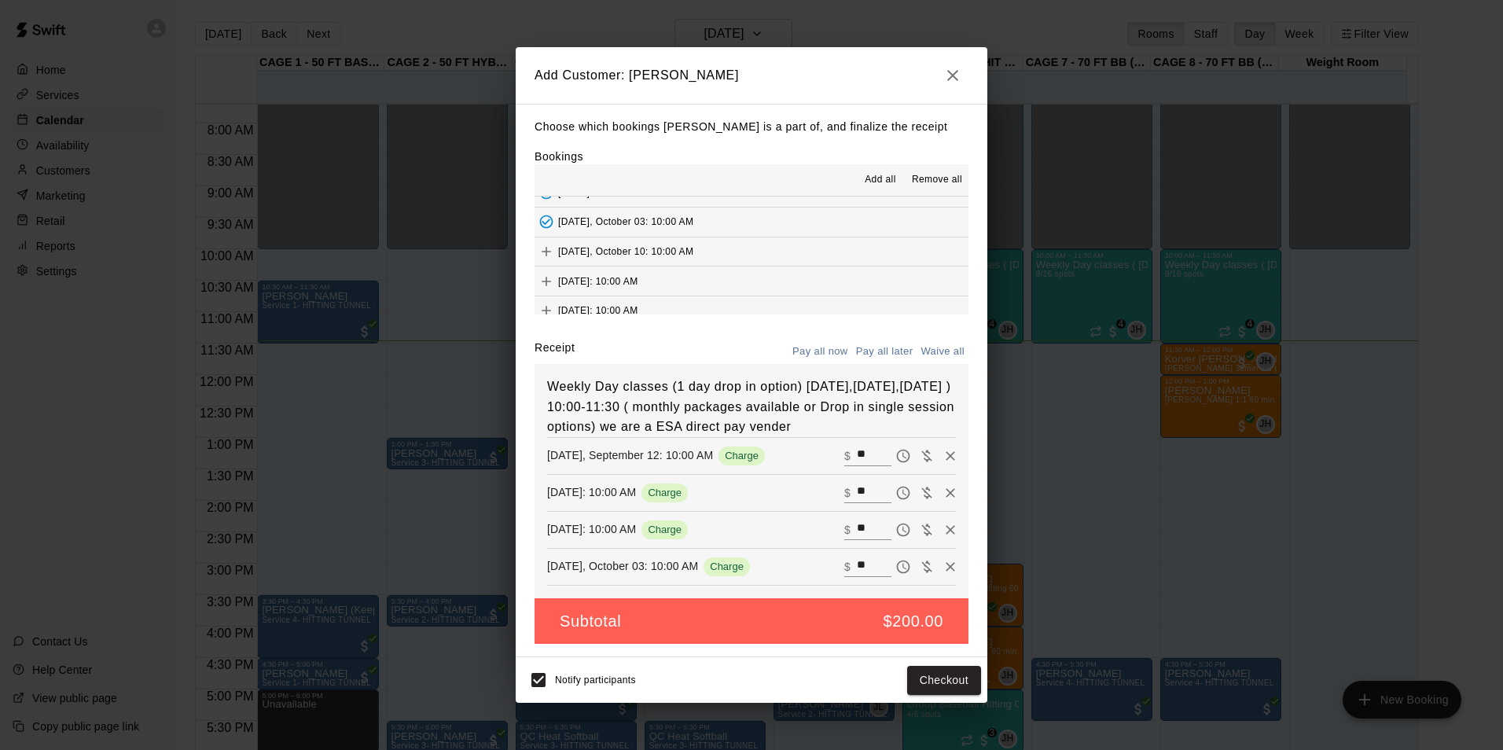
scroll to position [79, 0]
click at [623, 215] on span "[DATE], October 03: 10:00 AM" at bounding box center [625, 220] width 135 height 11
click at [615, 239] on div "[DATE], October 10: 10:00 AM" at bounding box center [613, 251] width 159 height 24
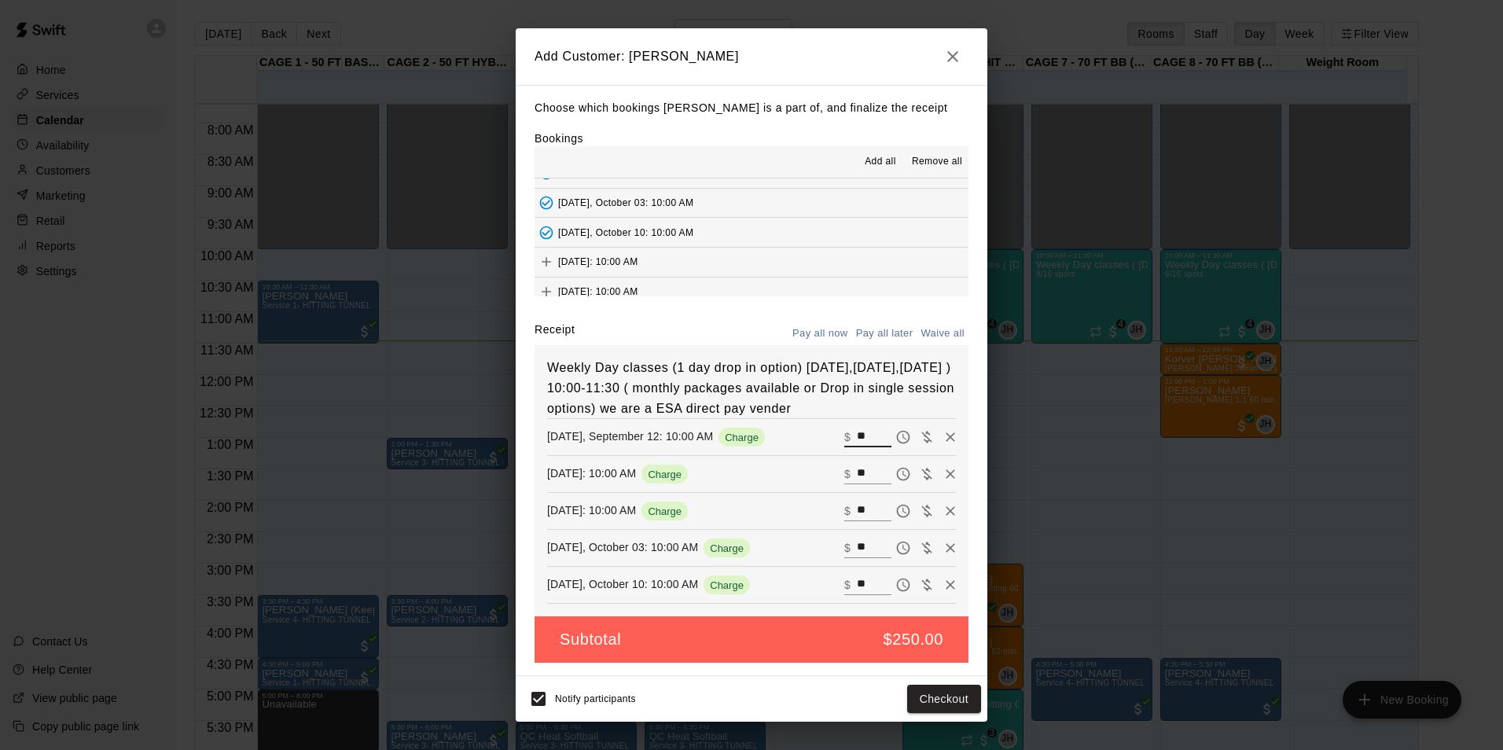
drag, startPoint x: 852, startPoint y: 476, endPoint x: 798, endPoint y: 468, distance: 54.8
click at [798, 449] on div "[DATE], September 12: 10:00 AM Charge ​ $ **" at bounding box center [751, 437] width 409 height 24
type input "***"
drag, startPoint x: 850, startPoint y: 513, endPoint x: 761, endPoint y: 511, distance: 89.6
click at [765, 486] on div "[DATE]: 10:00 AM Charge ​ $ **" at bounding box center [751, 474] width 409 height 24
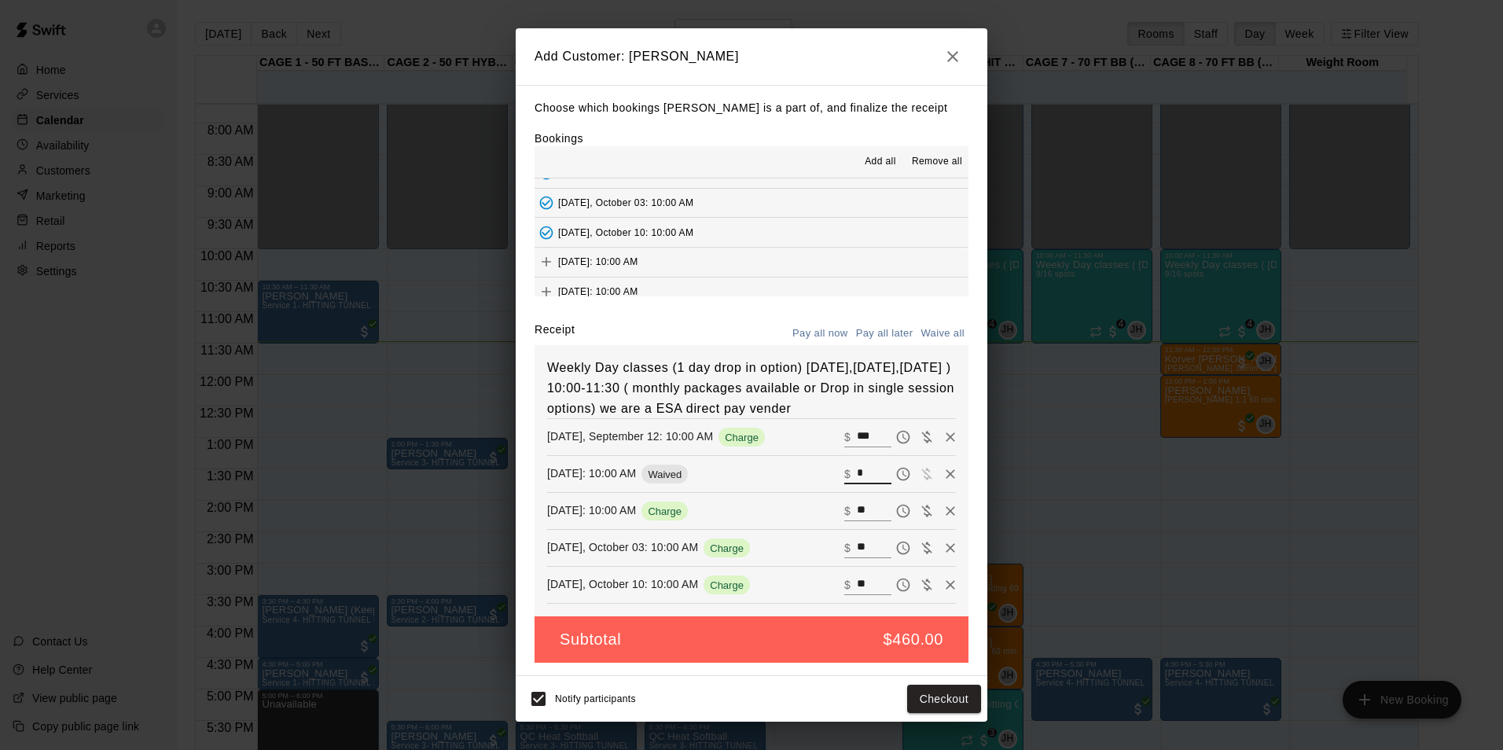
type input "*"
click at [857, 521] on input "**" at bounding box center [874, 511] width 35 height 20
type input "*"
click at [857, 521] on input "*" at bounding box center [874, 511] width 35 height 20
click at [857, 558] on input "**" at bounding box center [874, 548] width 35 height 20
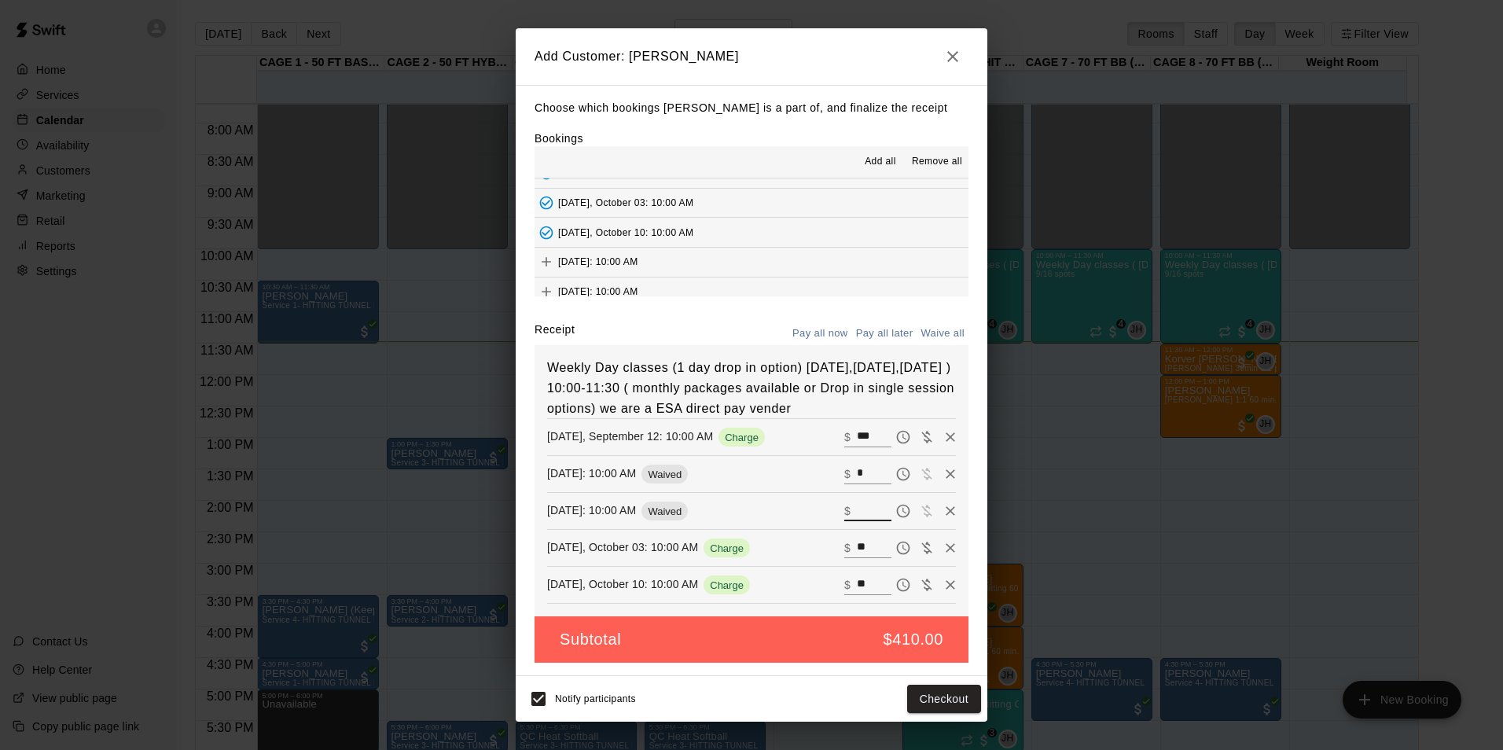
type input "*"
click at [857, 585] on input "**" at bounding box center [874, 585] width 35 height 20
type input "*"
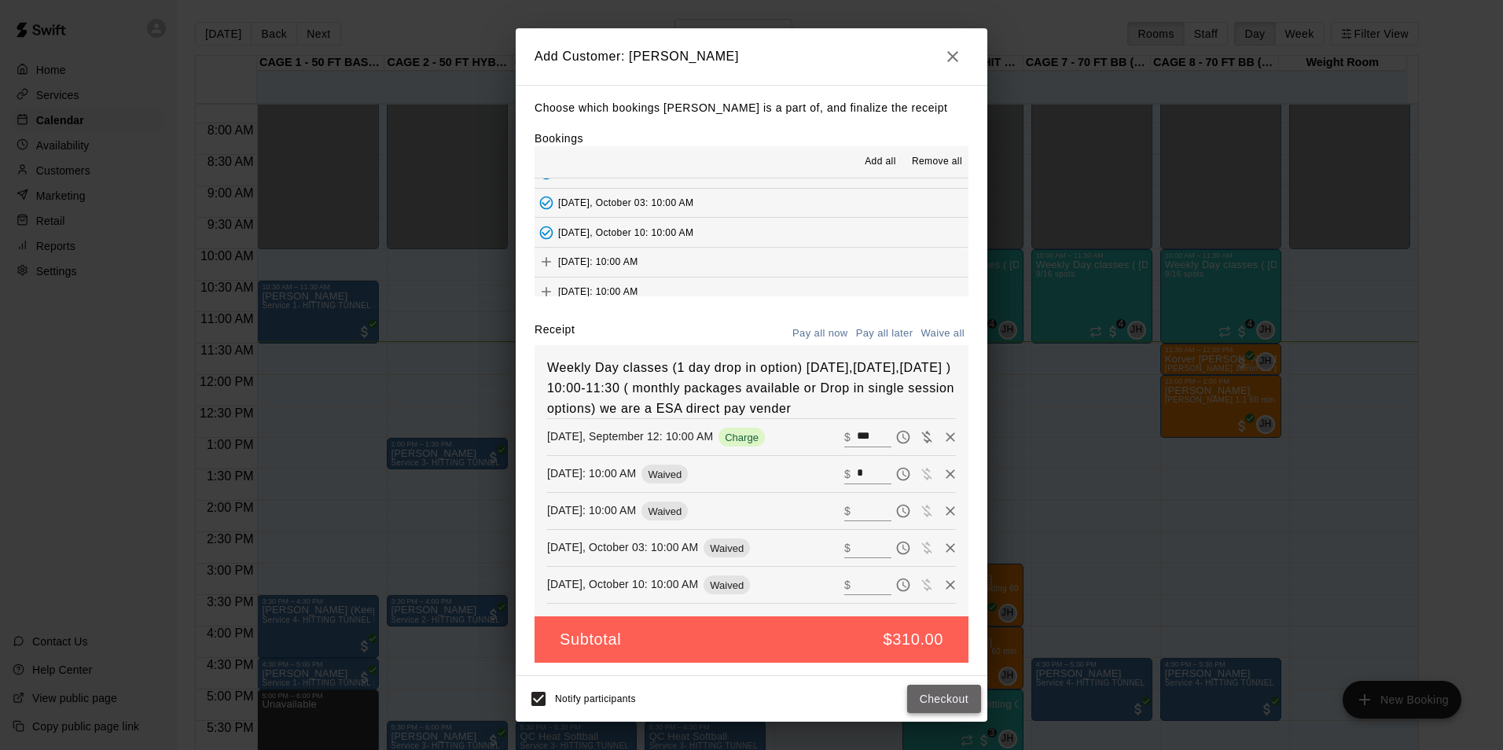
click at [940, 696] on button "Checkout" at bounding box center [944, 699] width 74 height 29
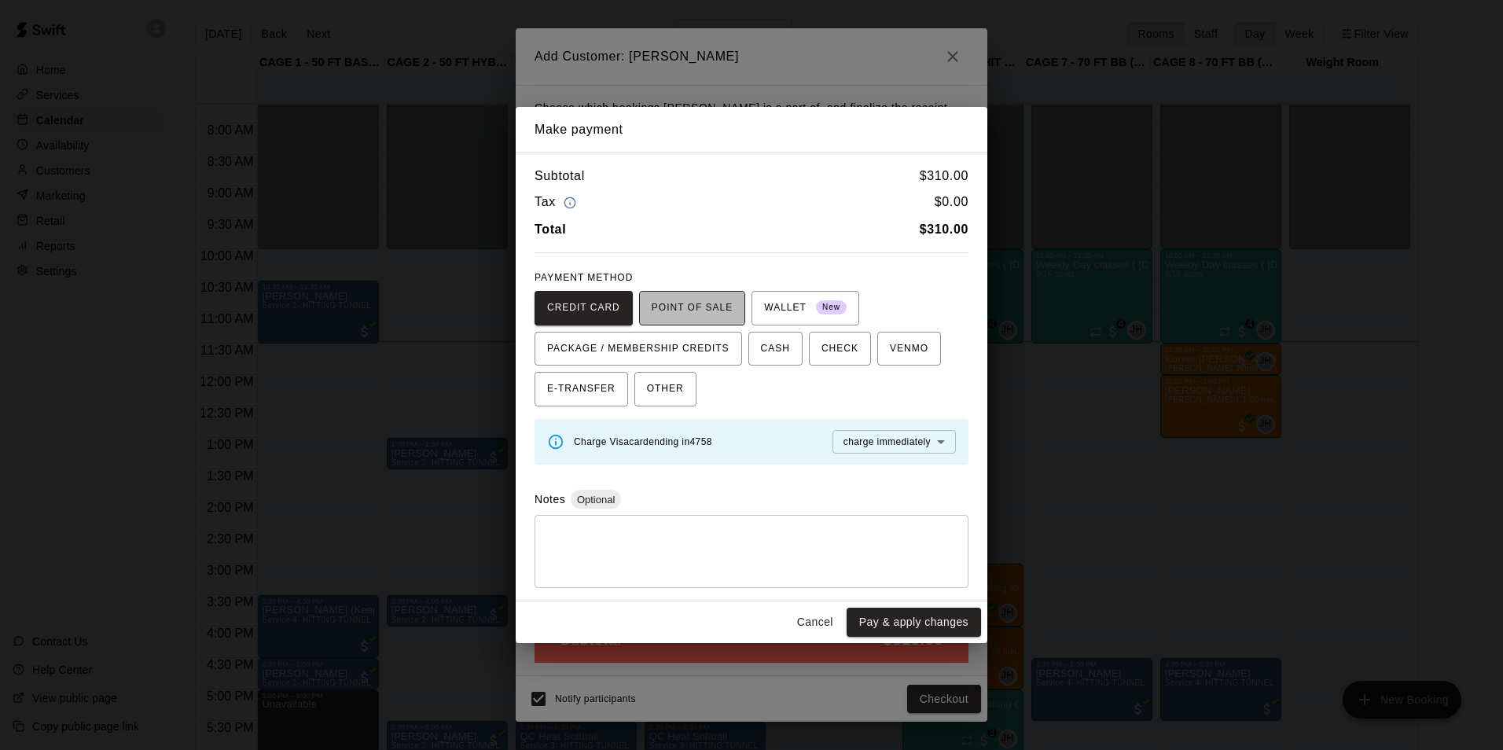
click at [710, 305] on span "POINT OF SALE" at bounding box center [692, 308] width 81 height 25
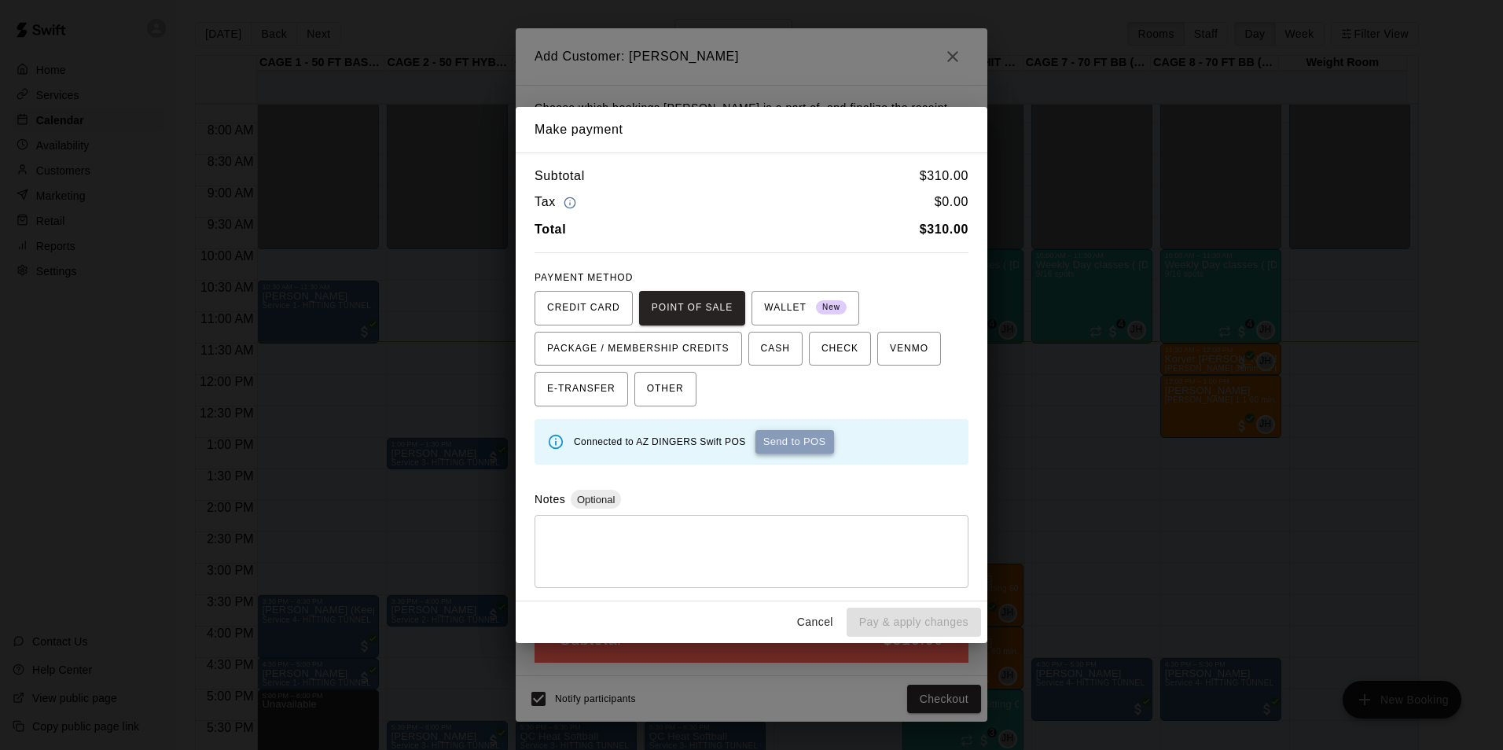
click at [817, 439] on button "Send to POS" at bounding box center [794, 442] width 79 height 24
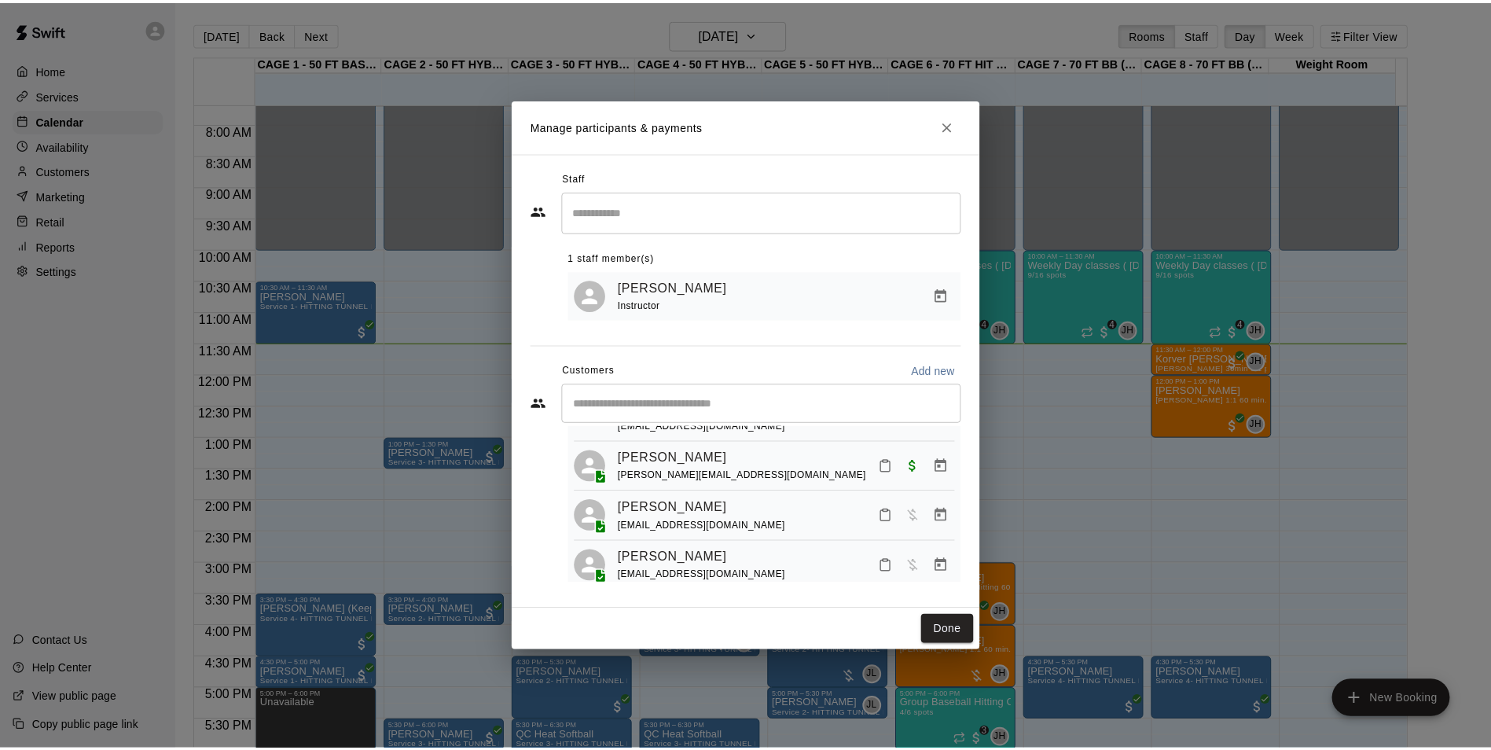
scroll to position [393, 0]
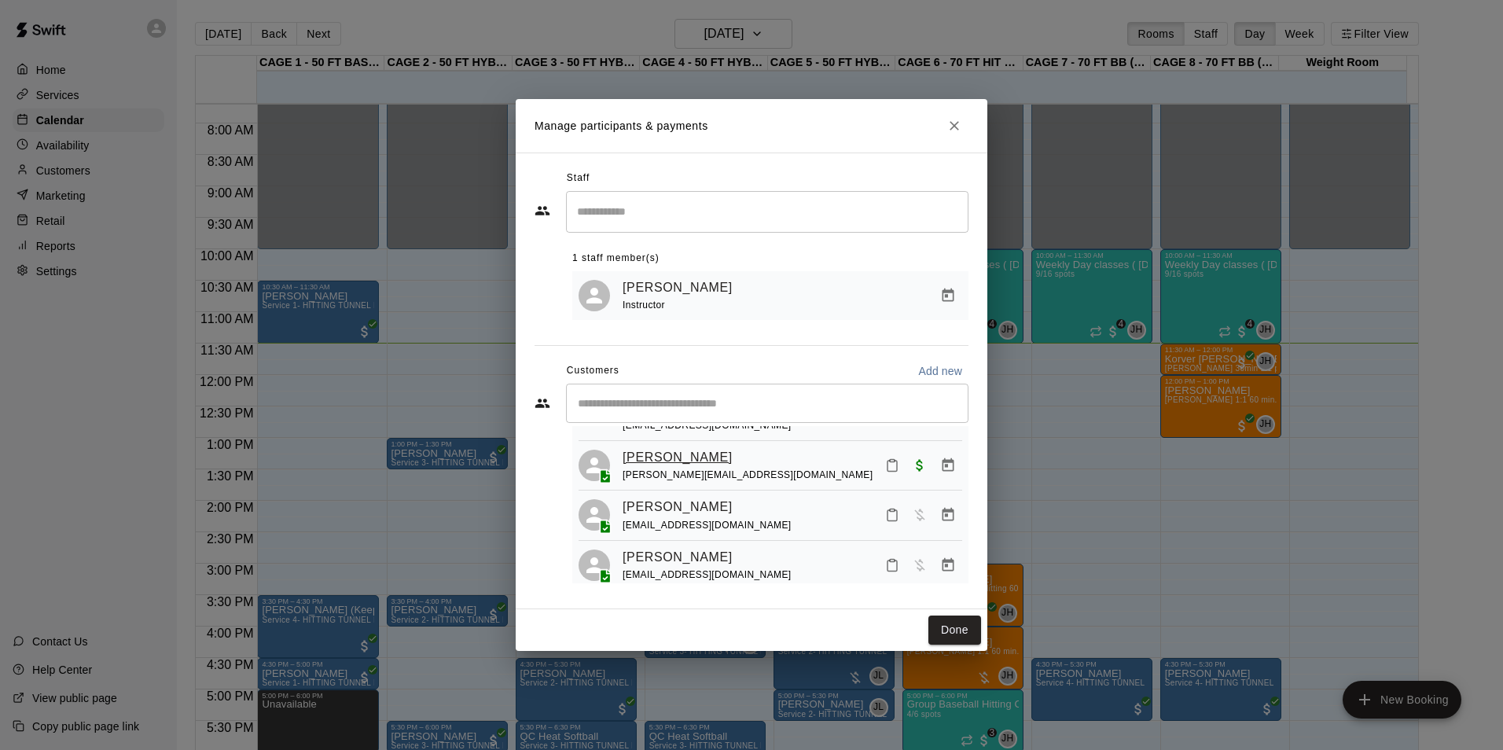
click at [723, 452] on link "[PERSON_NAME]" at bounding box center [677, 457] width 110 height 20
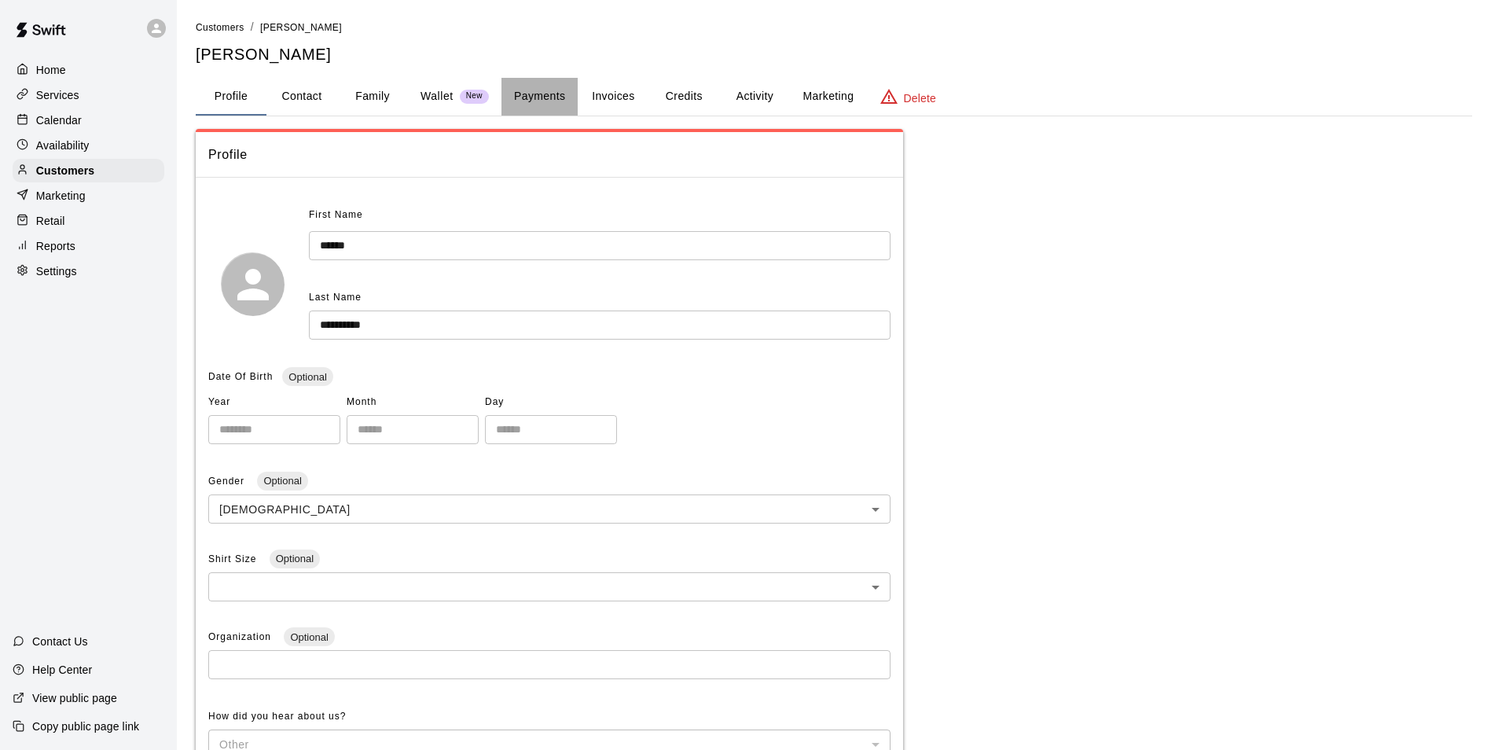
click at [521, 97] on button "Payments" at bounding box center [539, 97] width 76 height 38
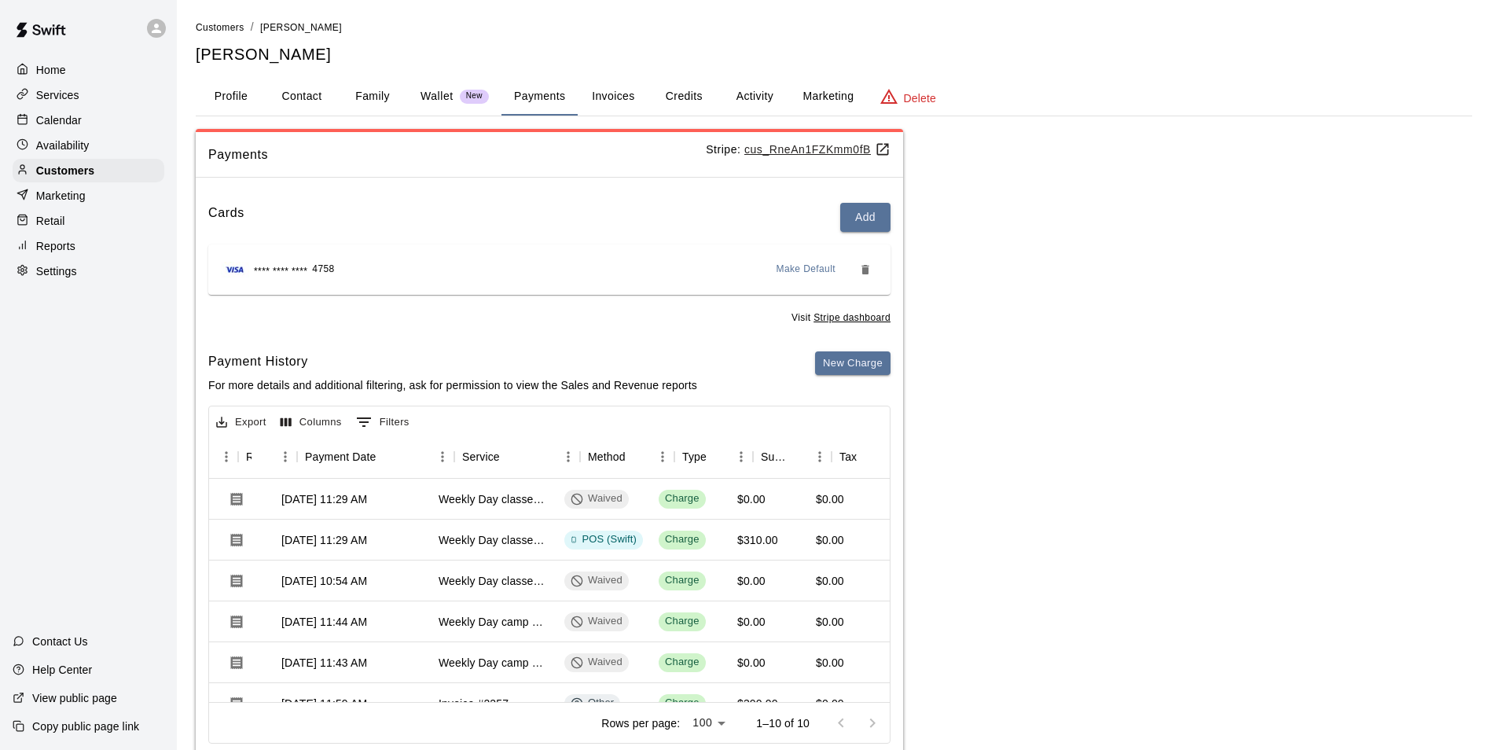
scroll to position [0, 87]
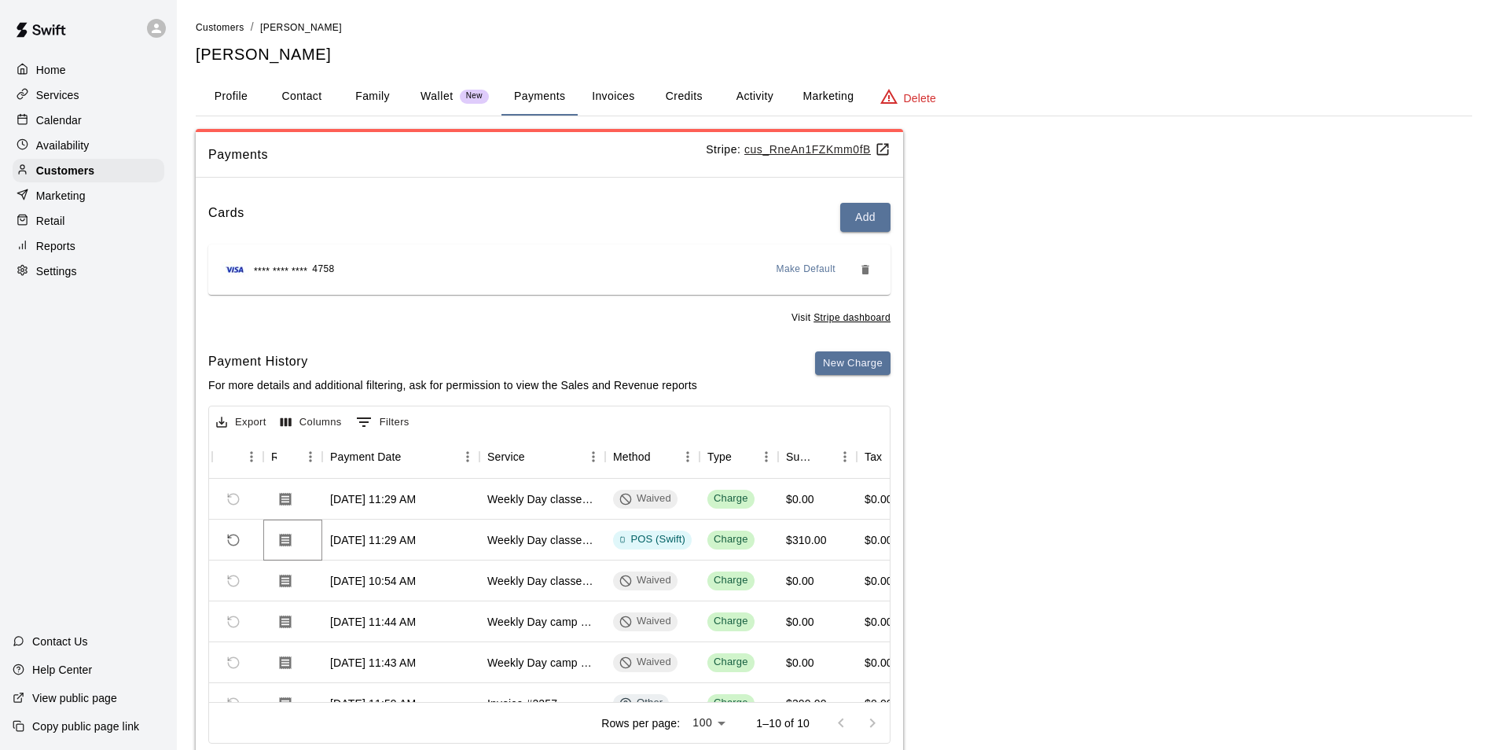
click at [288, 542] on icon "Download Receipt" at bounding box center [285, 540] width 16 height 16
click at [60, 120] on p "Calendar" at bounding box center [59, 120] width 46 height 16
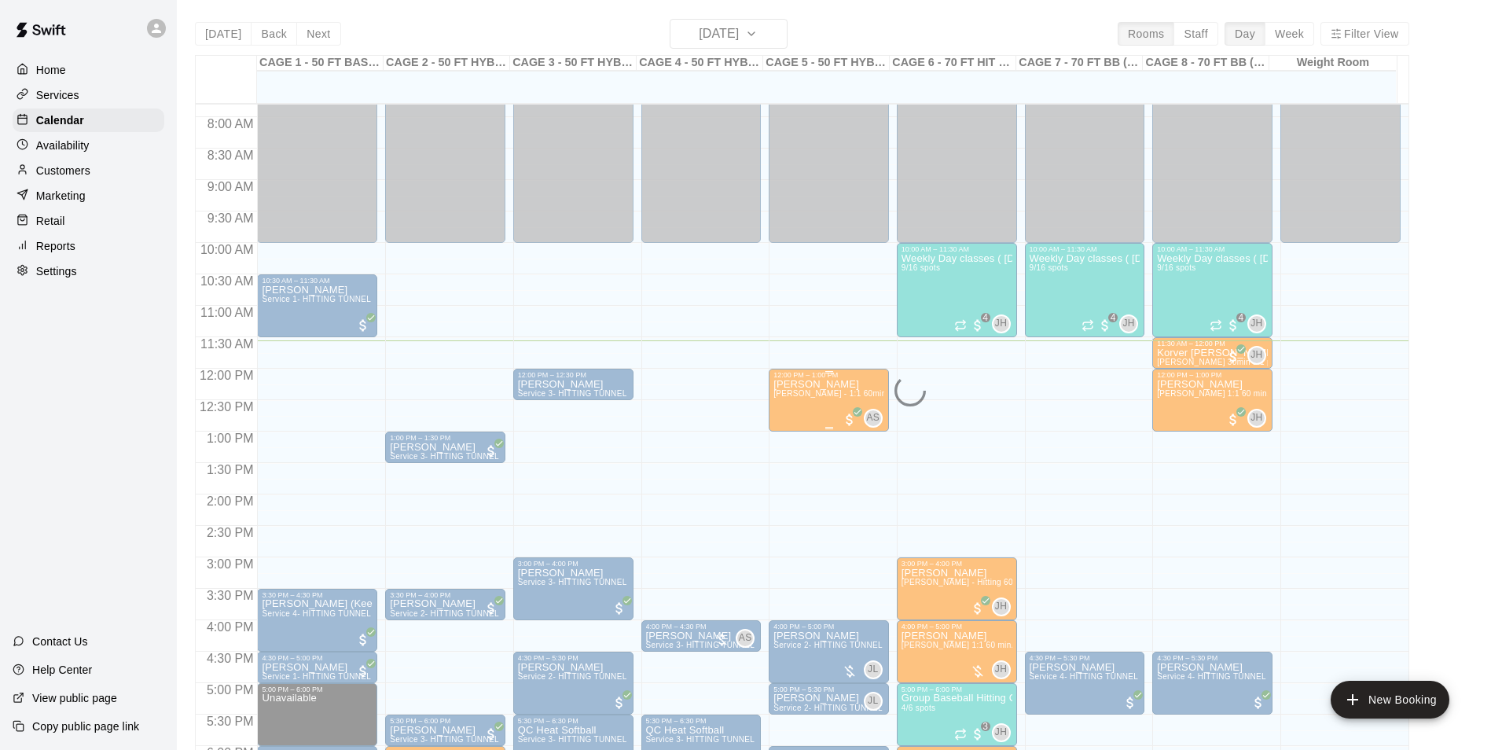
scroll to position [490, 0]
